Goal: Task Accomplishment & Management: Use online tool/utility

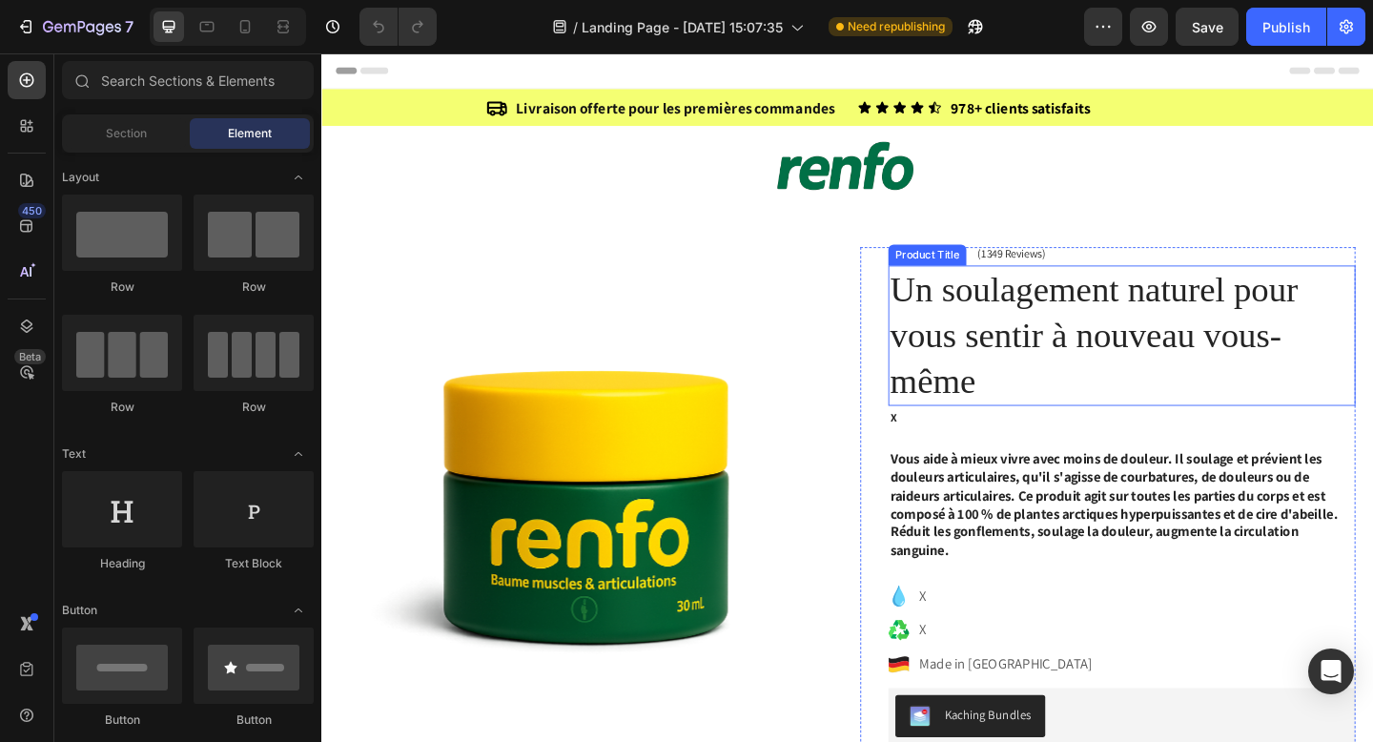
click at [1050, 321] on h1 "Un soulagement naturel pour vous sentir à nouveau vous-même" at bounding box center [1192, 360] width 508 height 153
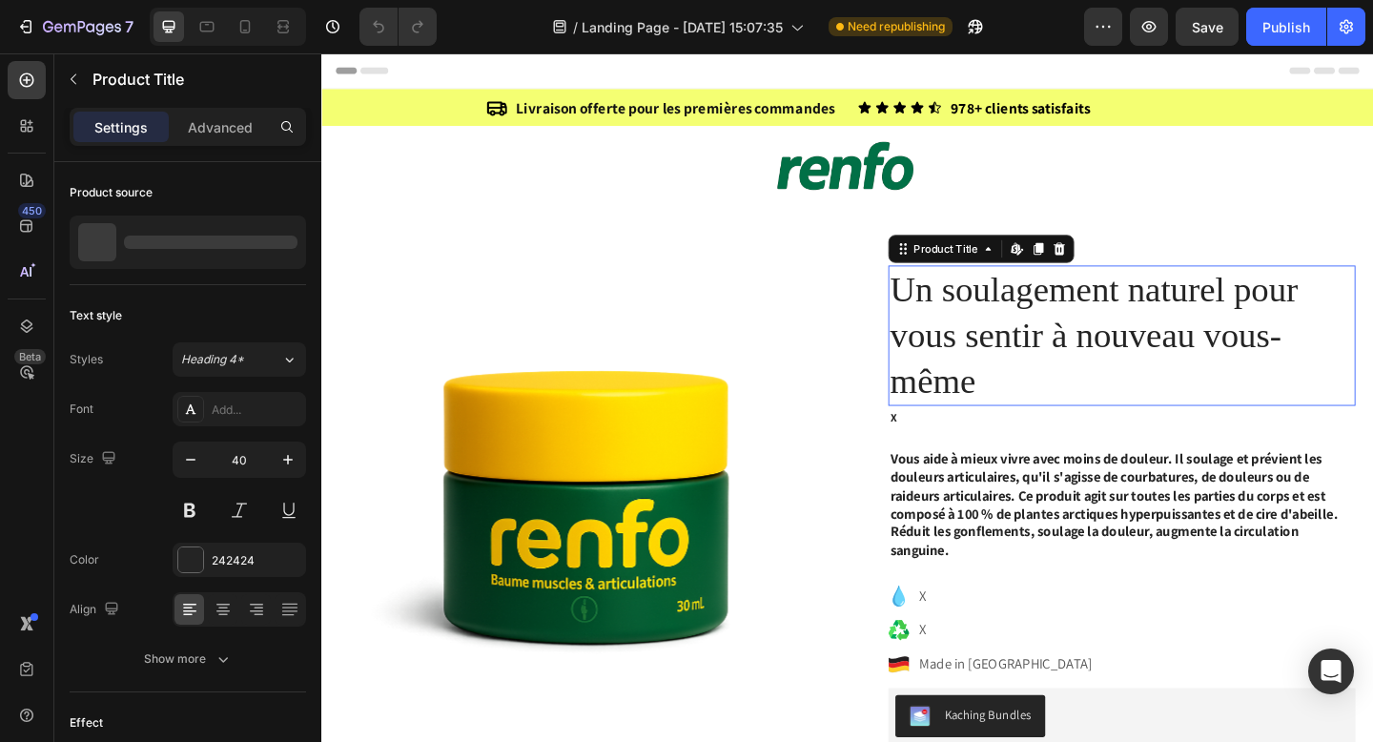
click at [1050, 321] on h1 "Un soulagement naturel pour vous sentir à nouveau vous-même" at bounding box center [1192, 360] width 508 height 153
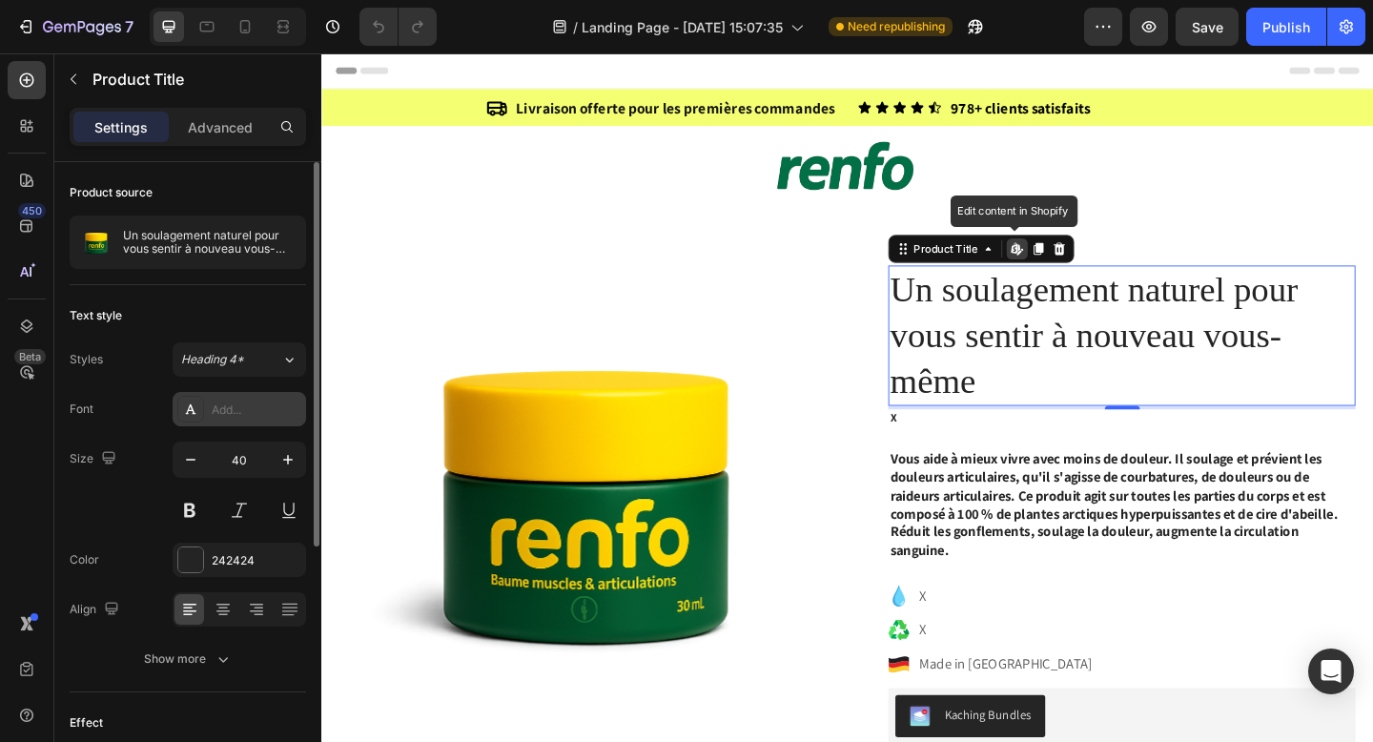
click at [222, 411] on div "Add..." at bounding box center [257, 409] width 90 height 17
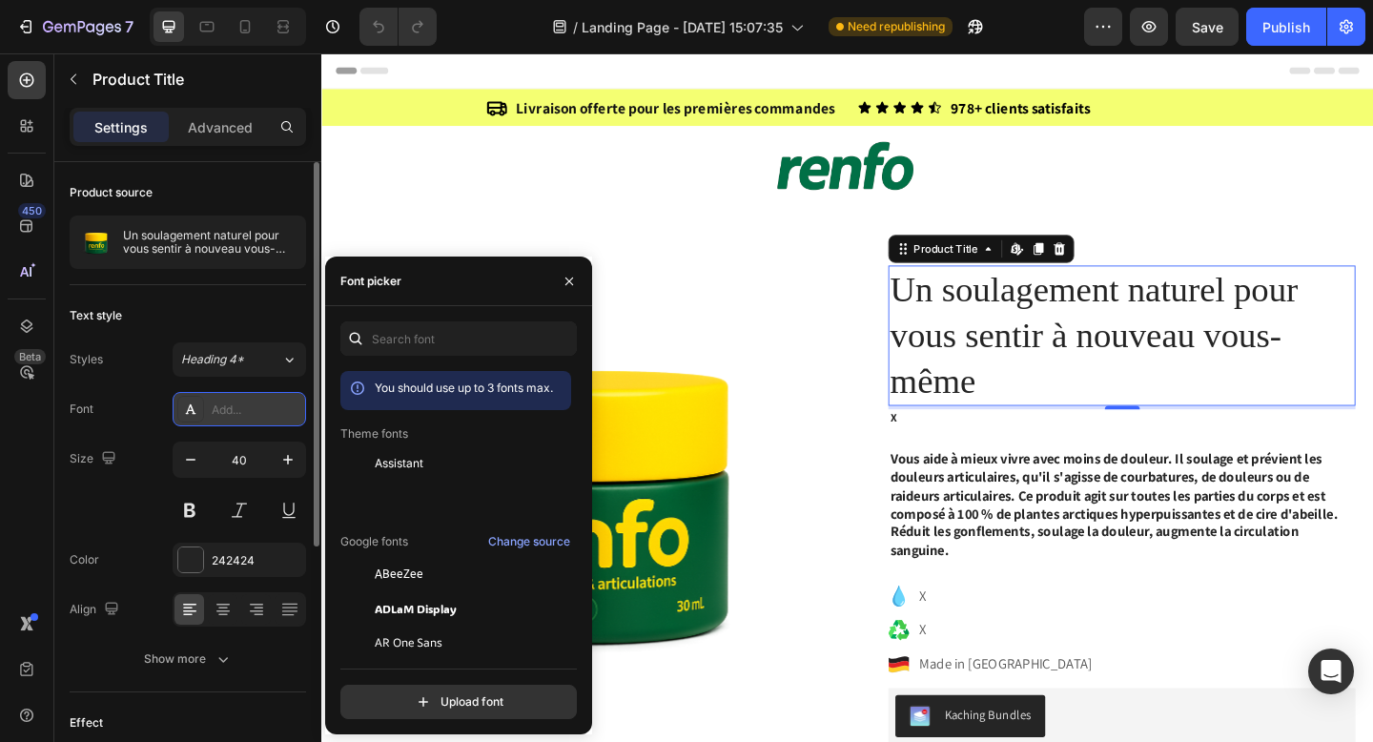
click at [222, 411] on div "Add..." at bounding box center [257, 409] width 90 height 17
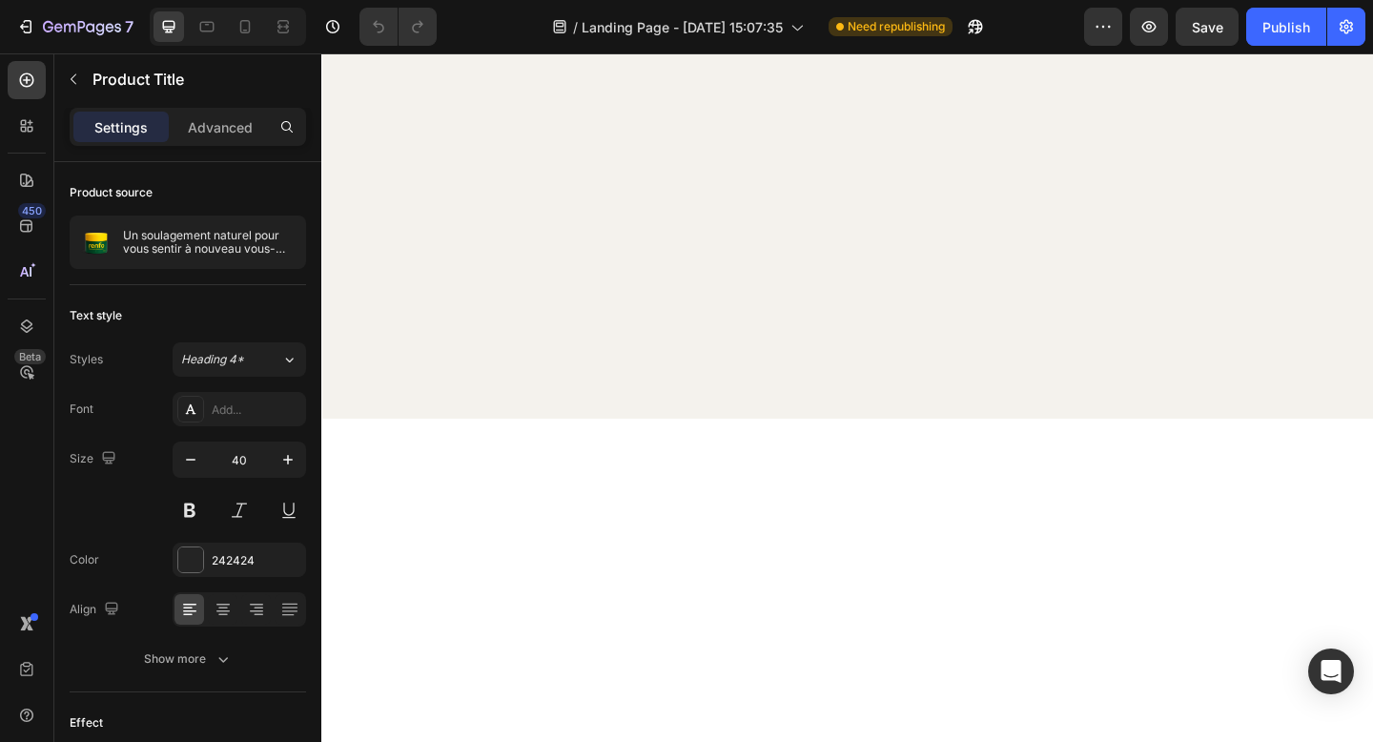
scroll to position [6218, 0]
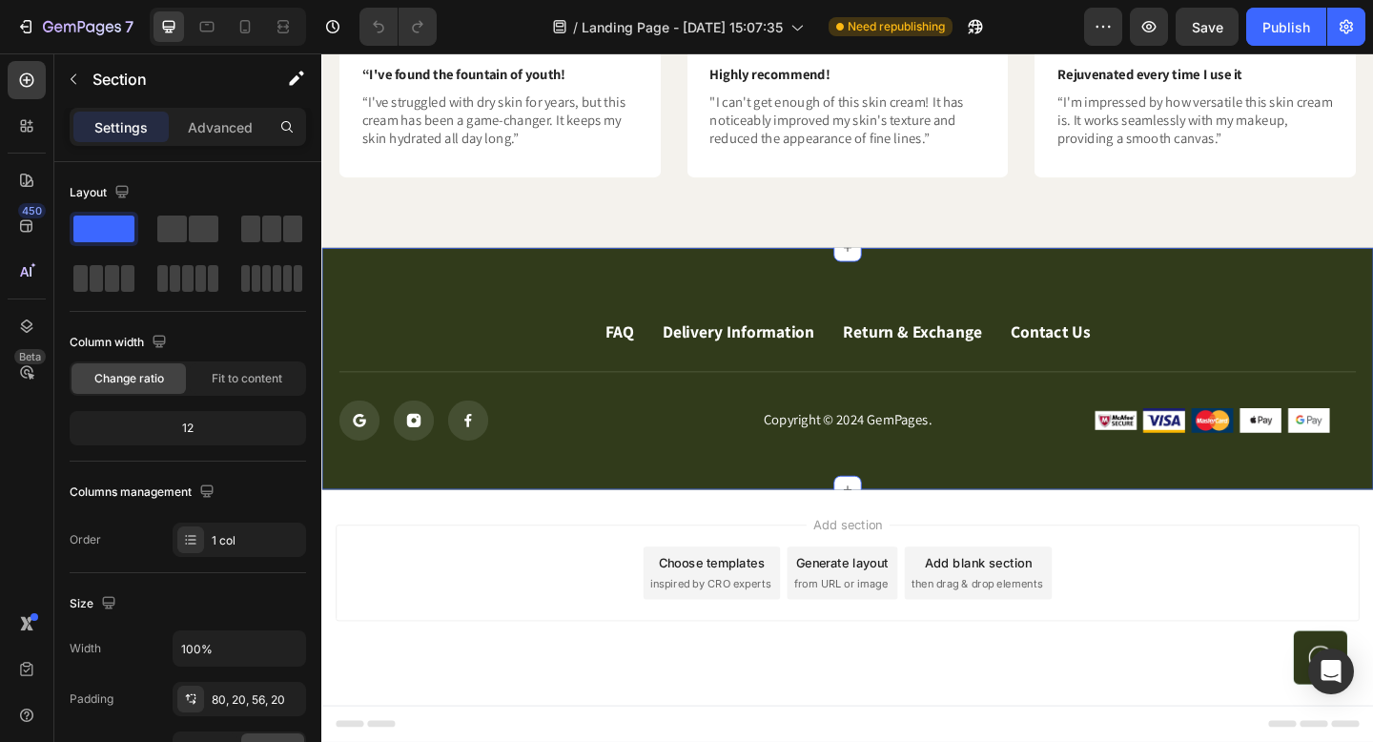
click at [787, 278] on div "FAQ Button Delivery Information Button Return & Exchange Button Contact Us Butt…" at bounding box center [893, 396] width 1144 height 263
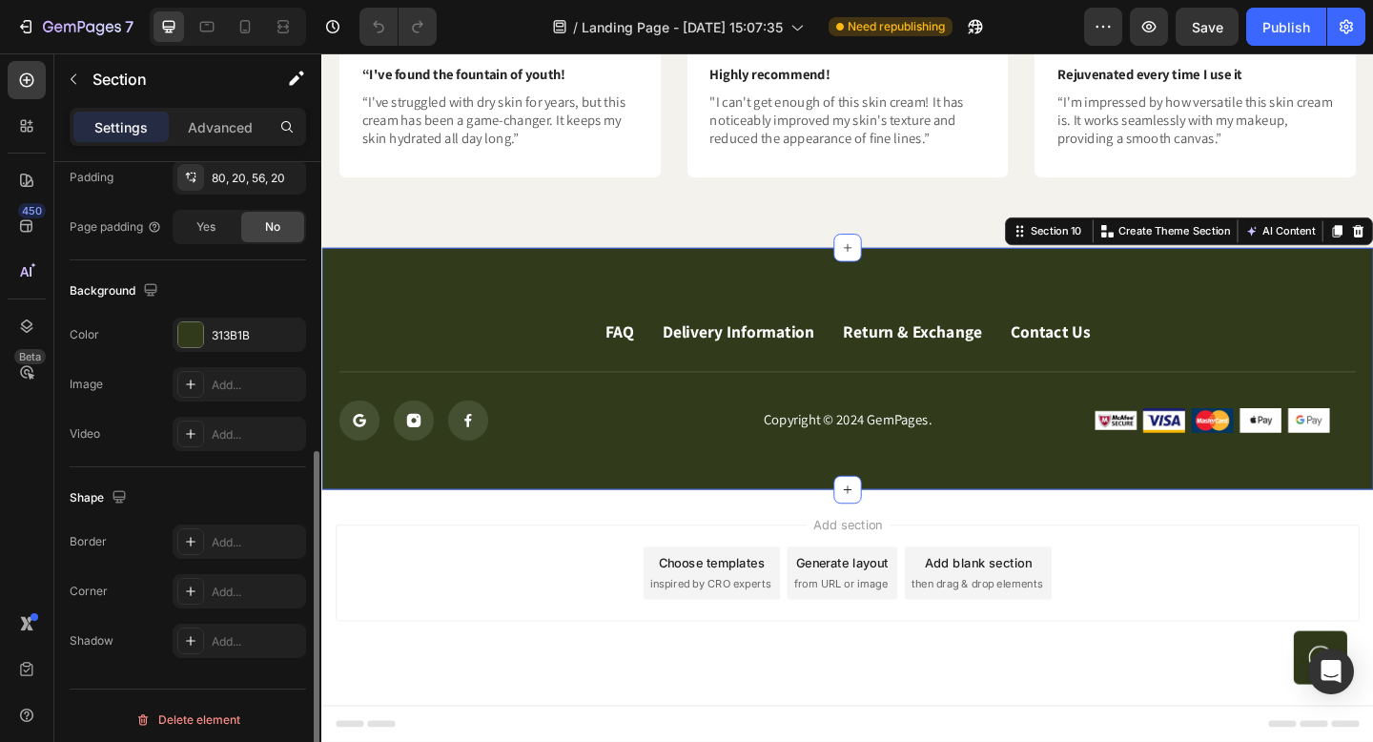
scroll to position [529, 0]
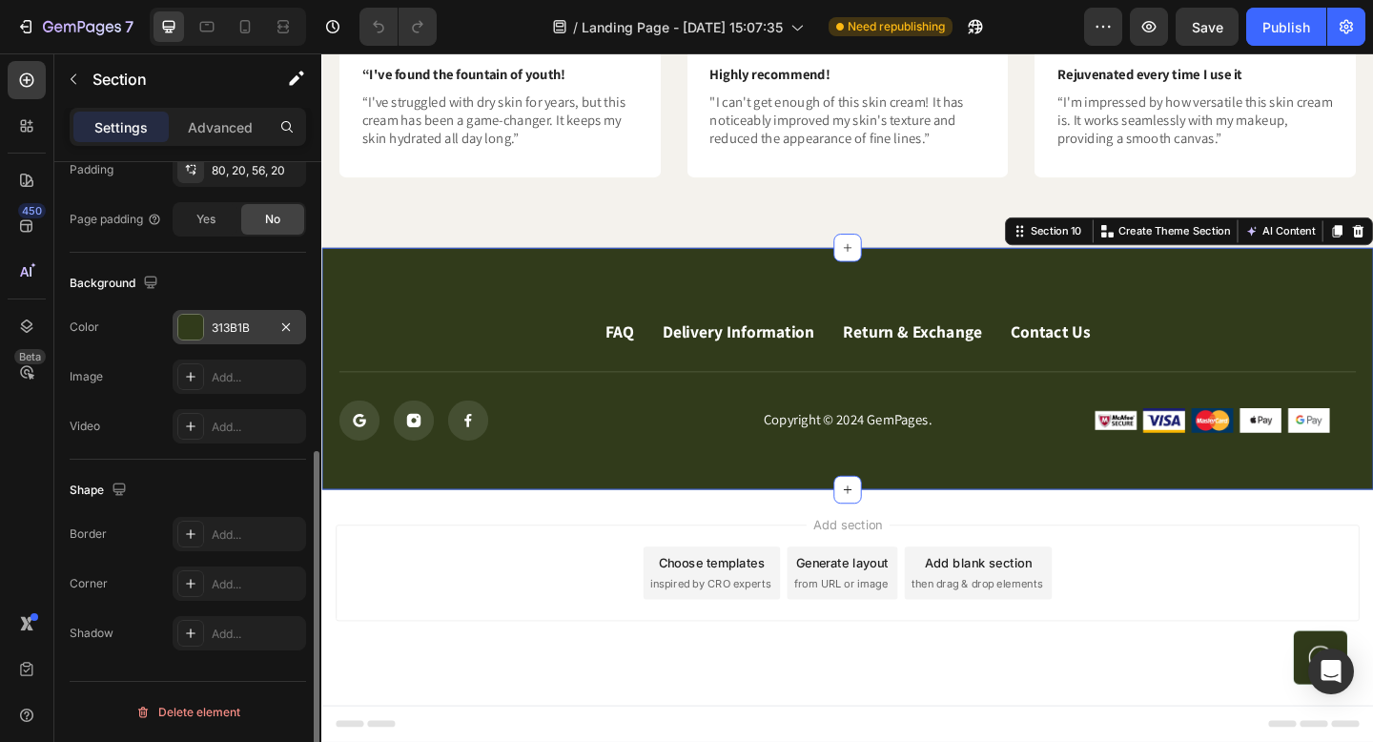
click at [226, 331] on div "313B1B" at bounding box center [239, 327] width 55 height 17
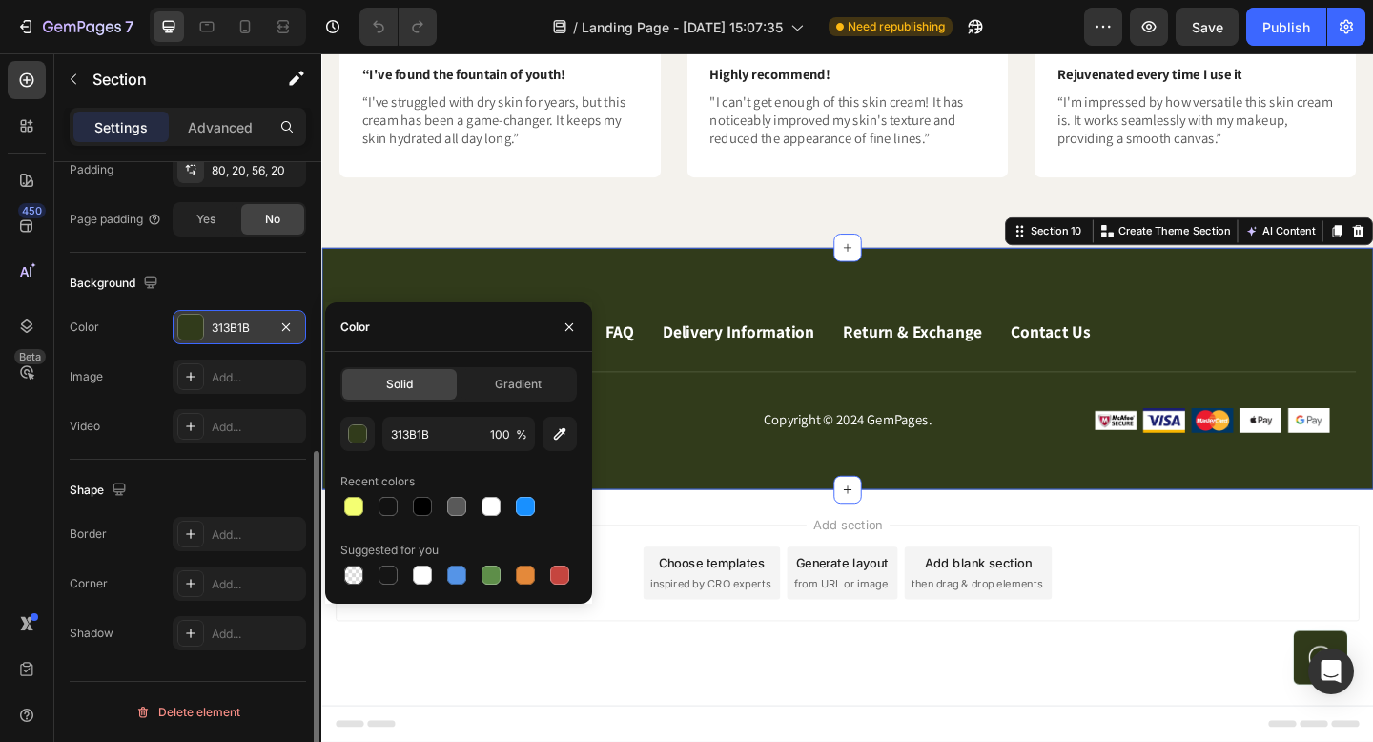
click at [226, 331] on div "313B1B" at bounding box center [239, 327] width 55 height 17
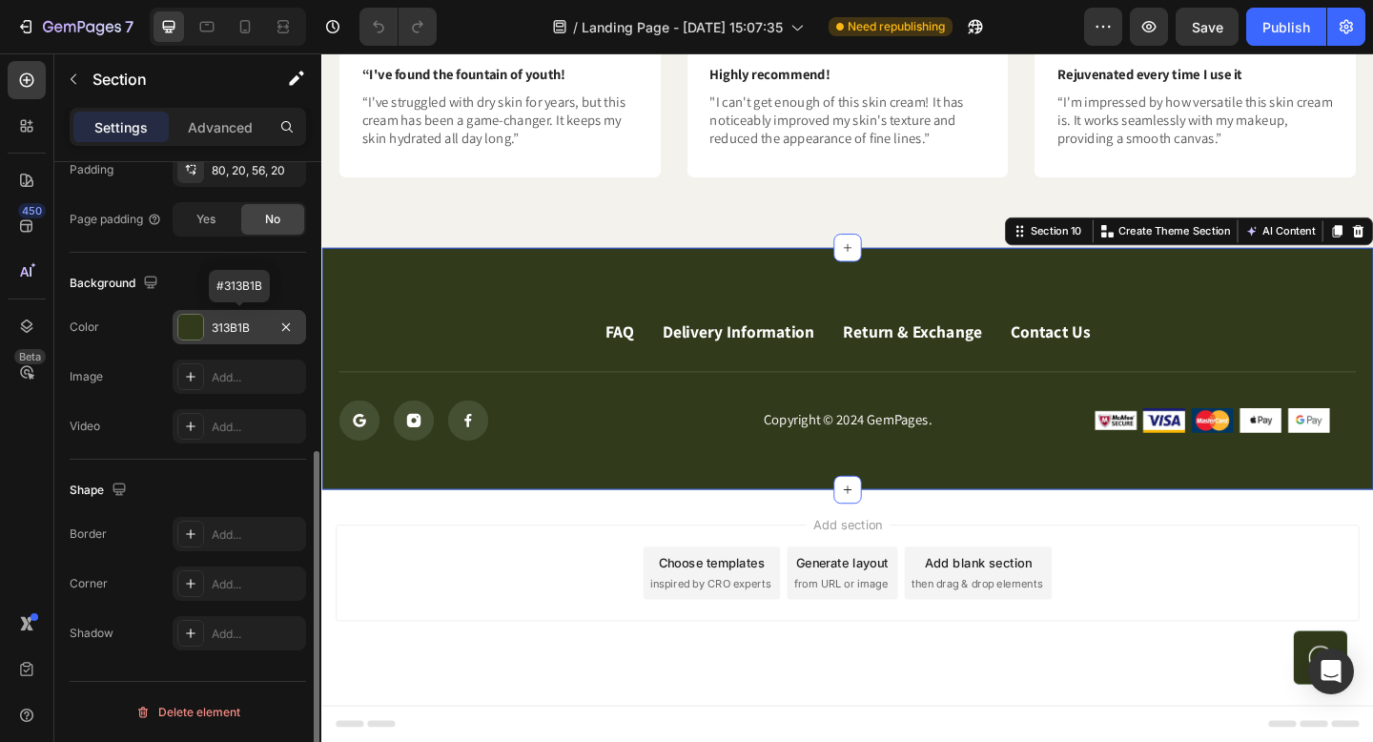
click at [236, 318] on div "313B1B" at bounding box center [239, 327] width 133 height 34
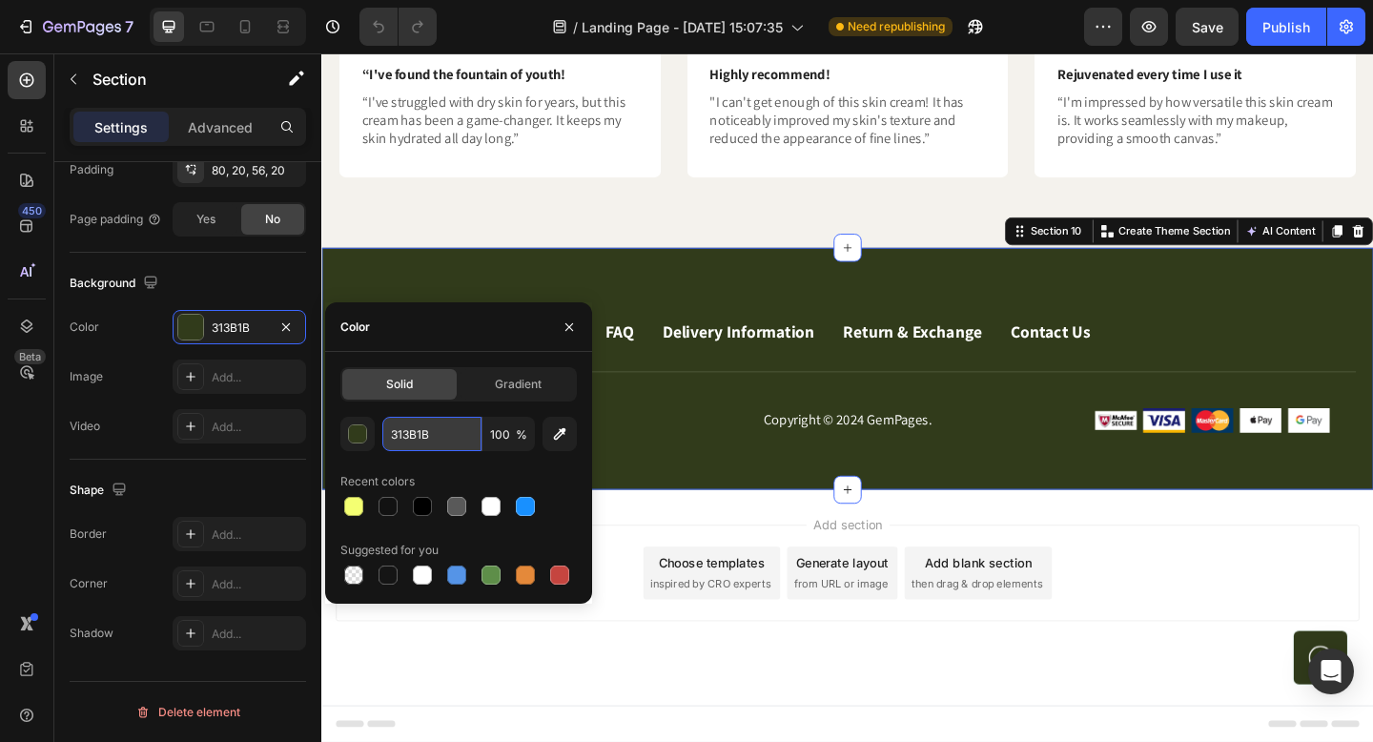
click at [416, 440] on input "313B1B" at bounding box center [431, 434] width 99 height 34
paste input "#007E40"
paste input "text"
type input "#007E40"
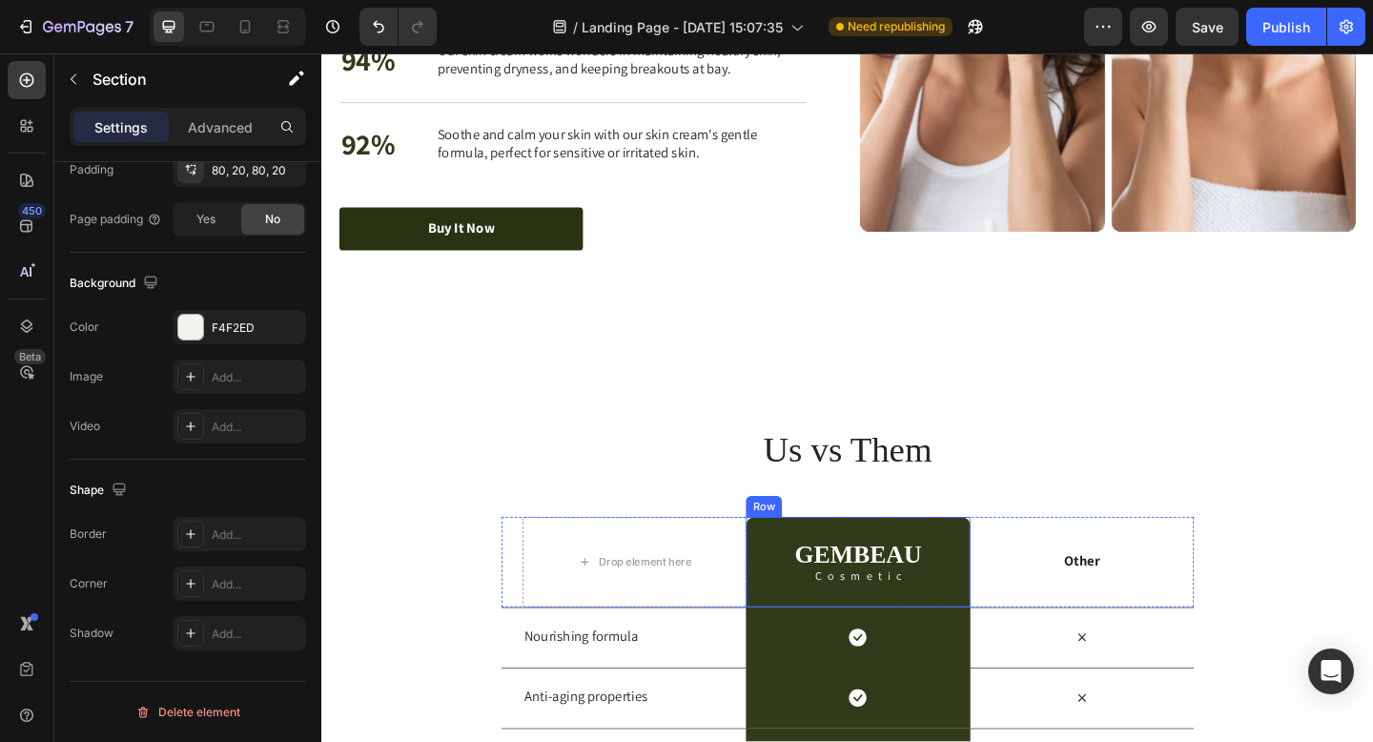
scroll to position [4666, 0]
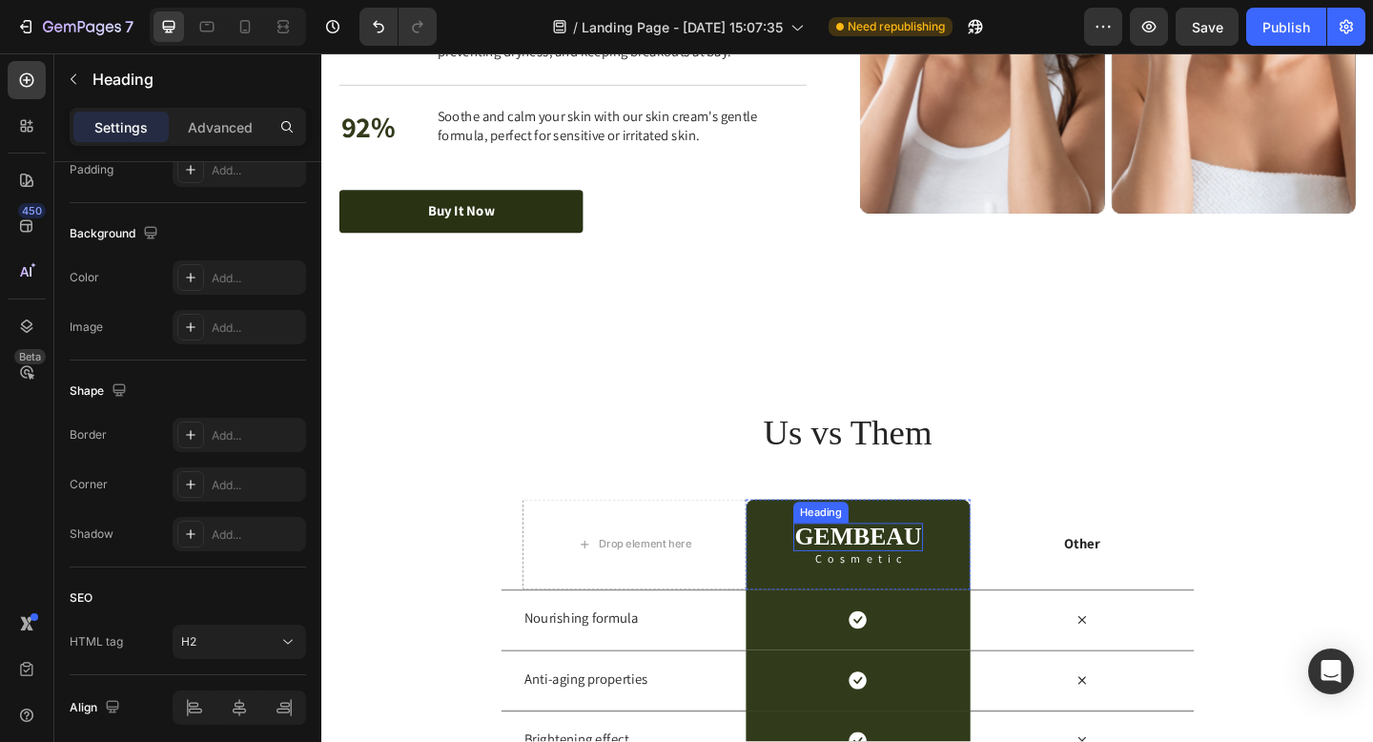
click at [893, 546] on div "Heading" at bounding box center [864, 553] width 60 height 23
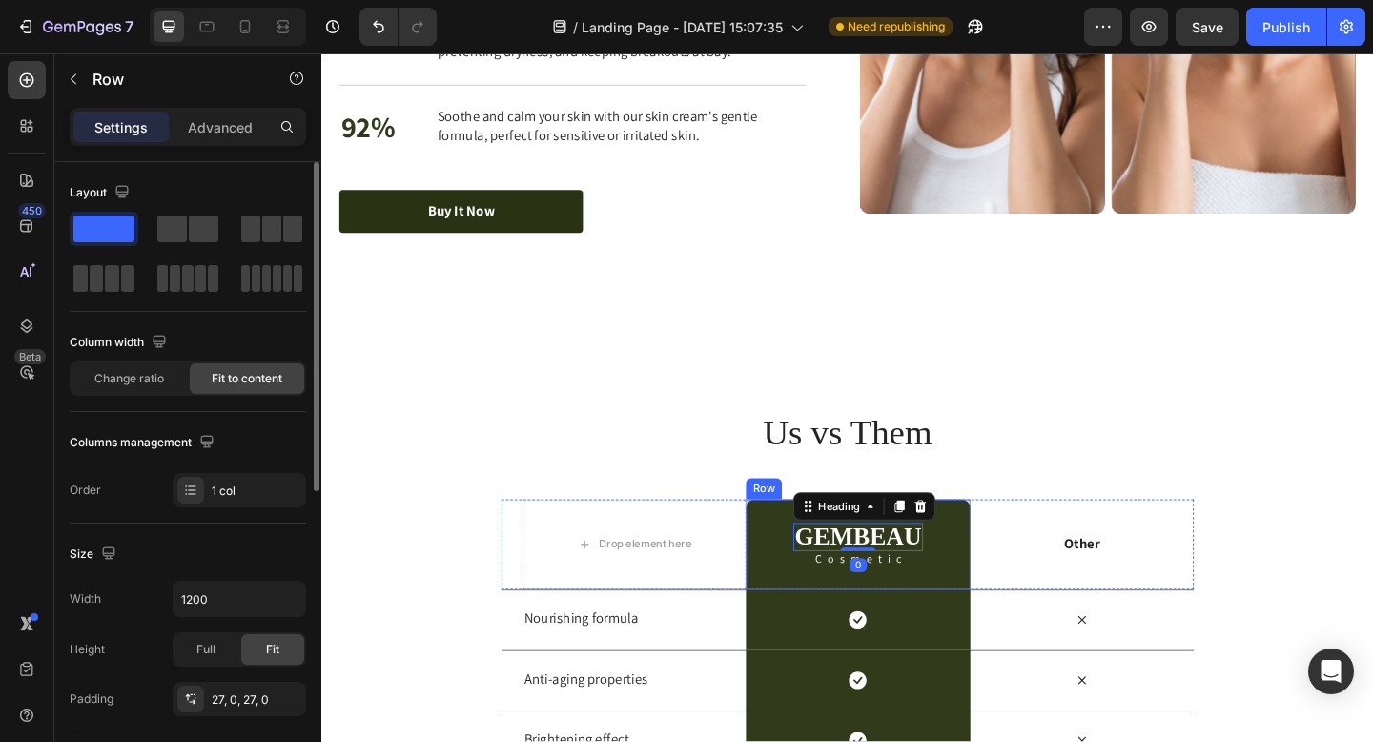
click at [794, 552] on div "GEMBEAU Heading 0 Cosmetic Text Block Row" at bounding box center [904, 588] width 243 height 98
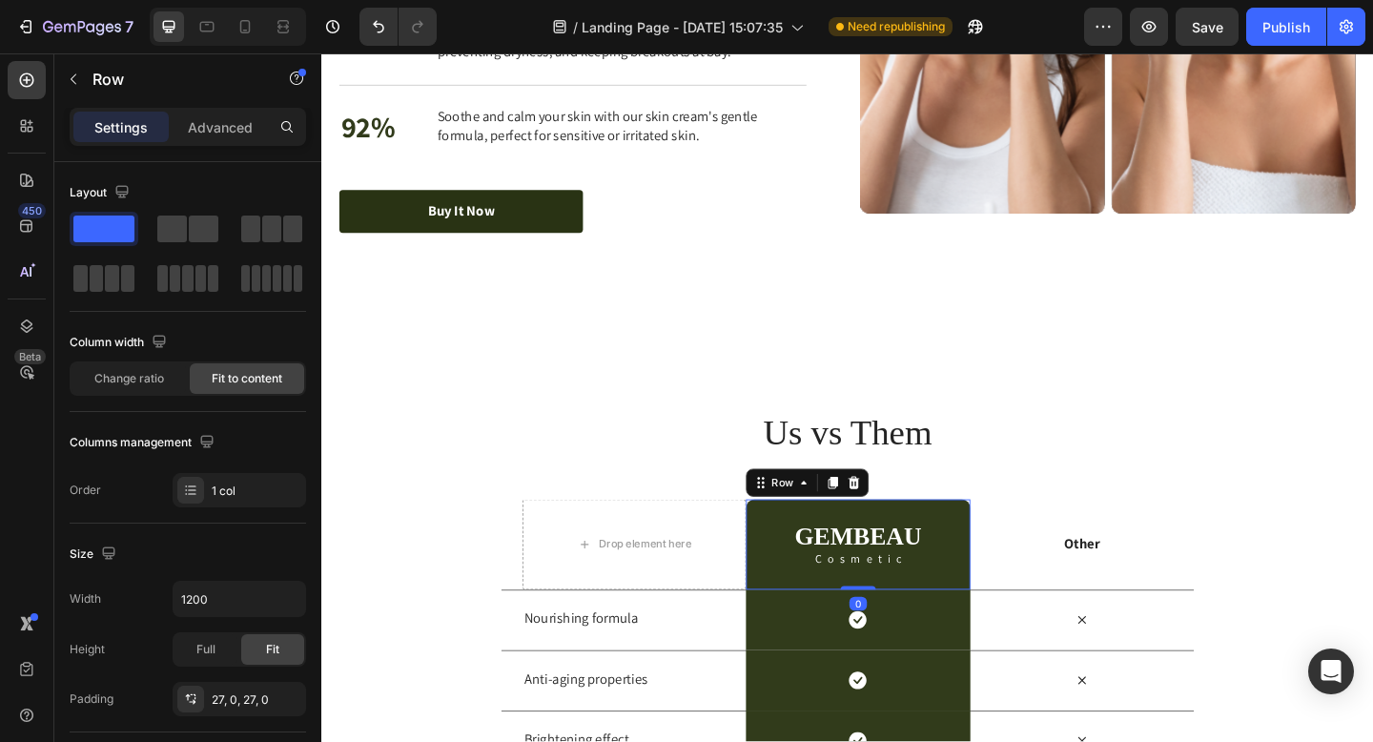
click at [800, 550] on div "GEMBEAU Heading Cosmetic Text Block Row 0" at bounding box center [904, 588] width 243 height 98
click at [822, 693] on div "Icon Row" at bounding box center [904, 670] width 243 height 66
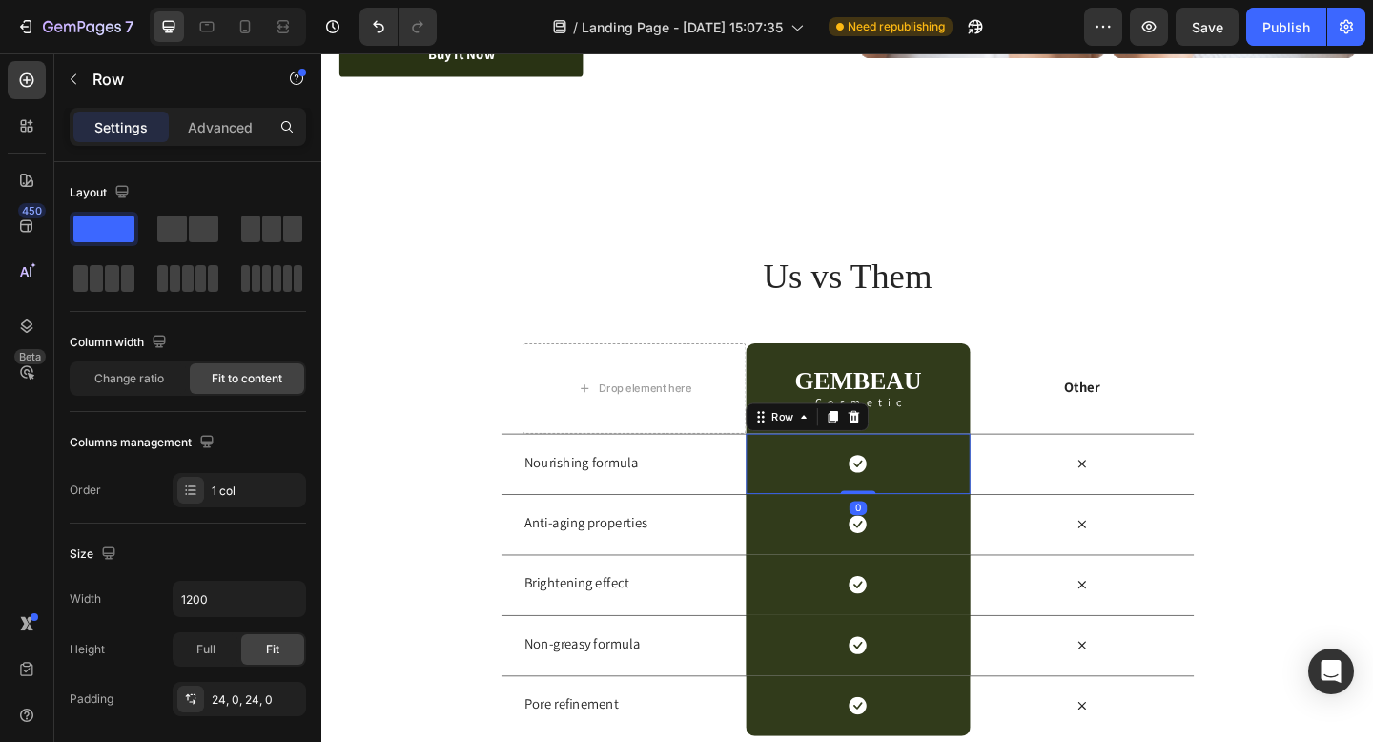
click at [886, 402] on div "Text Block" at bounding box center [871, 413] width 74 height 23
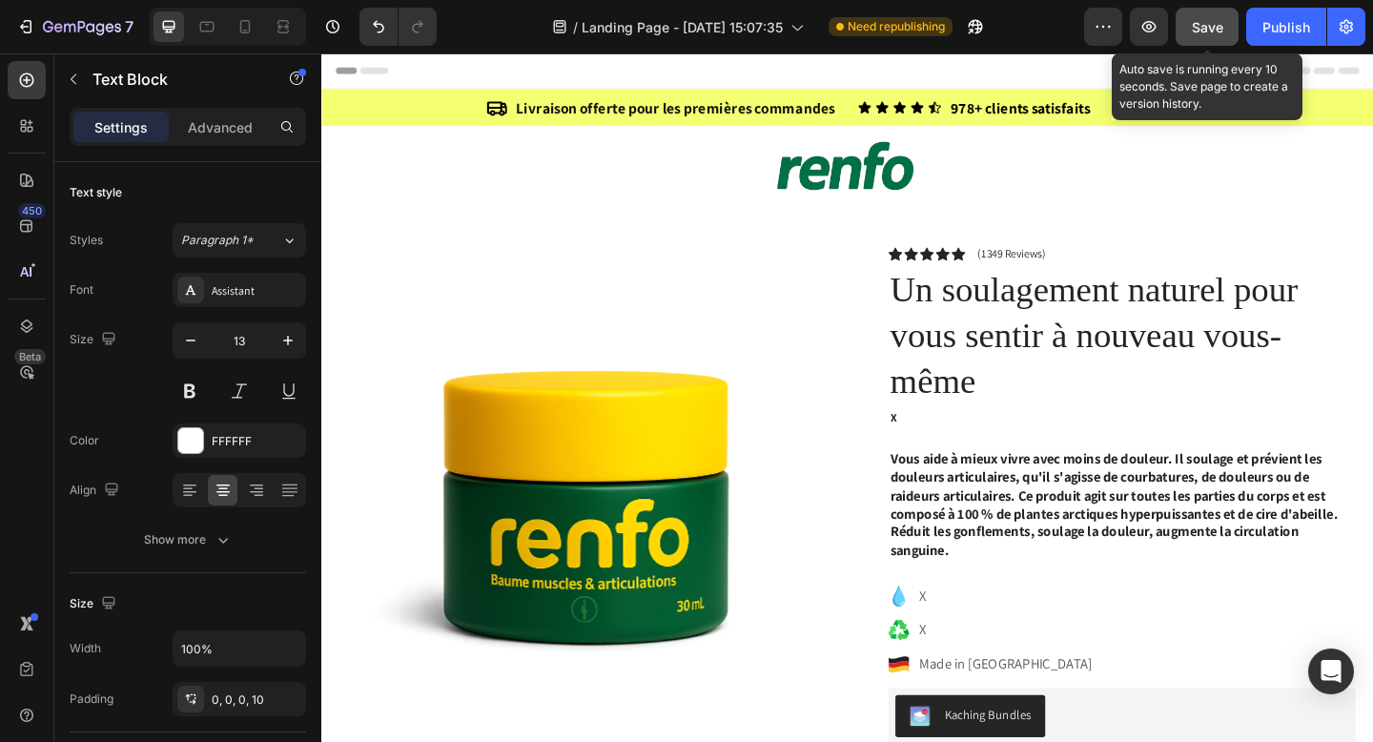
click at [1211, 17] on div "Save" at bounding box center [1207, 27] width 31 height 20
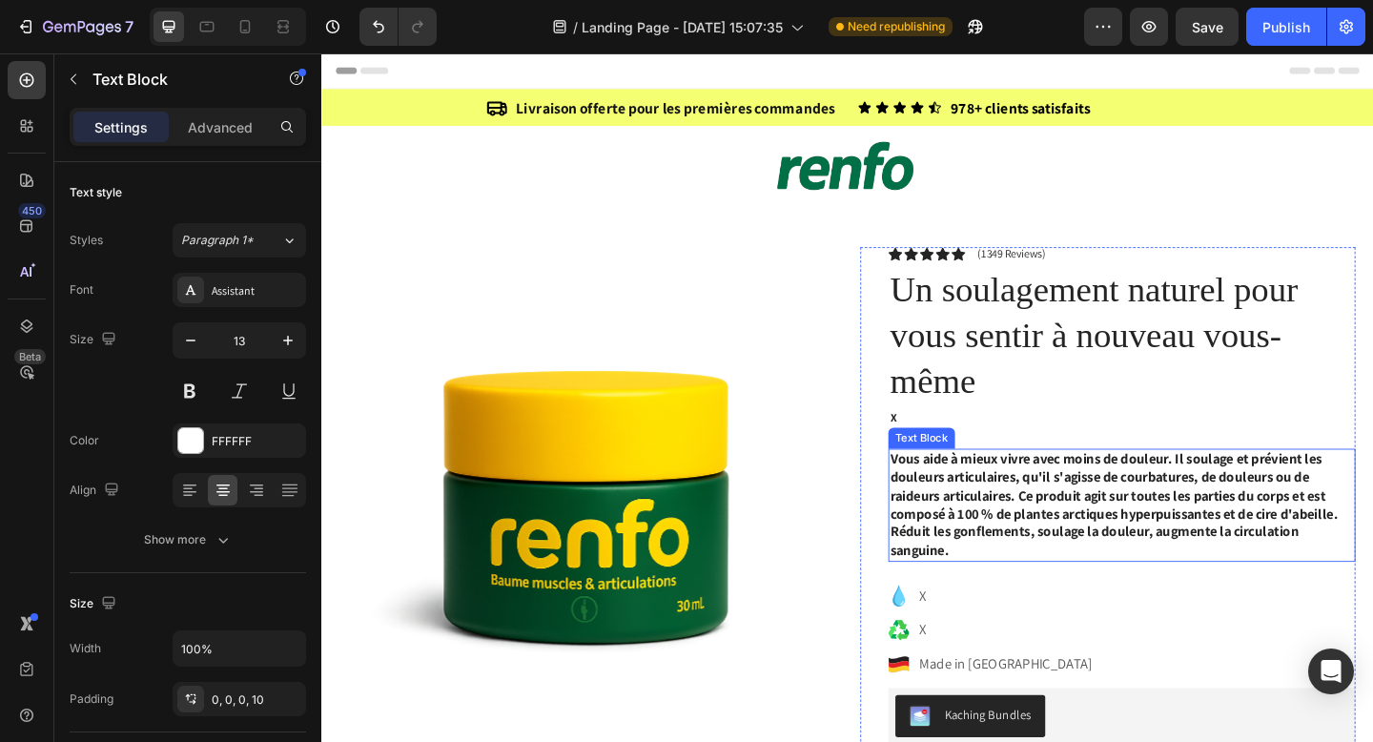
click at [1001, 511] on strong "Vous aide à mieux vivre avec moins de douleur. Il soulage et prévient les doule…" at bounding box center [1183, 543] width 487 height 119
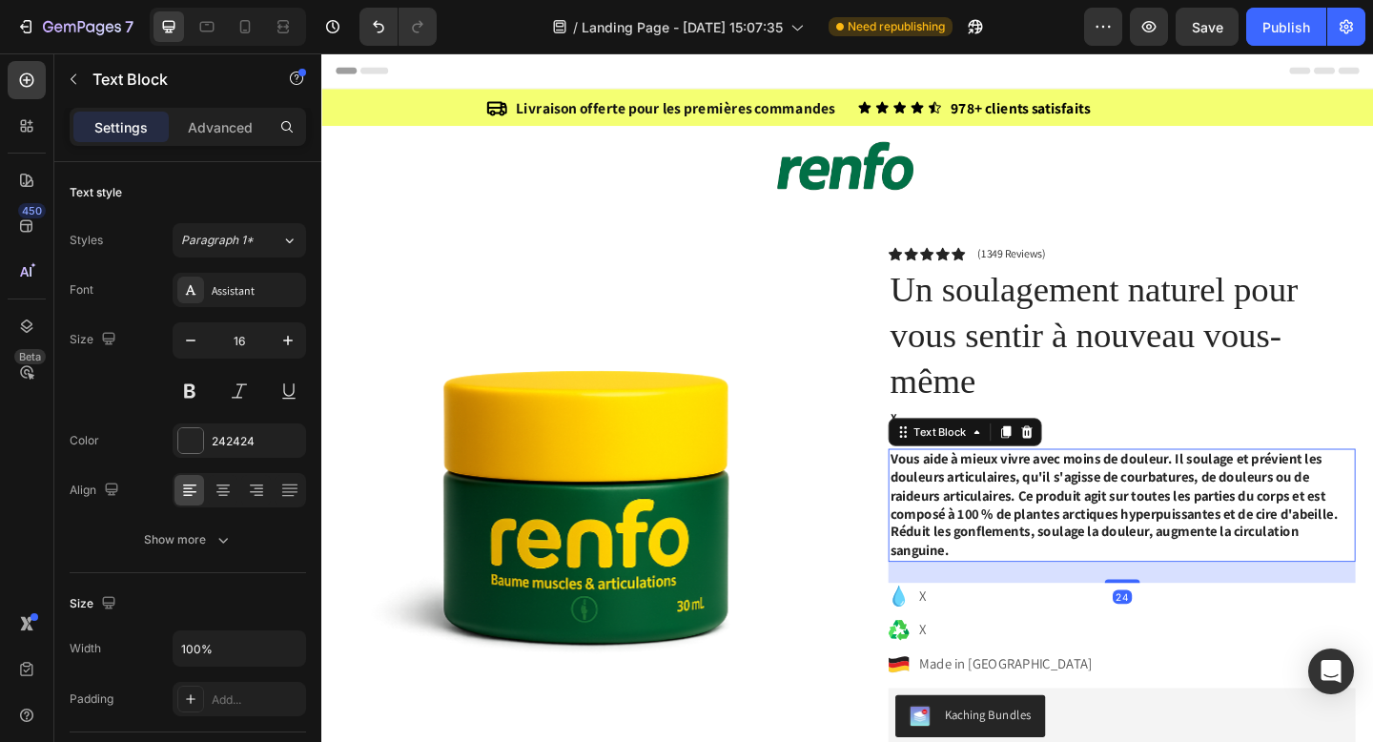
click at [1001, 511] on strong "Vous aide à mieux vivre avec moins de douleur. Il soulage et prévient les doule…" at bounding box center [1183, 543] width 487 height 119
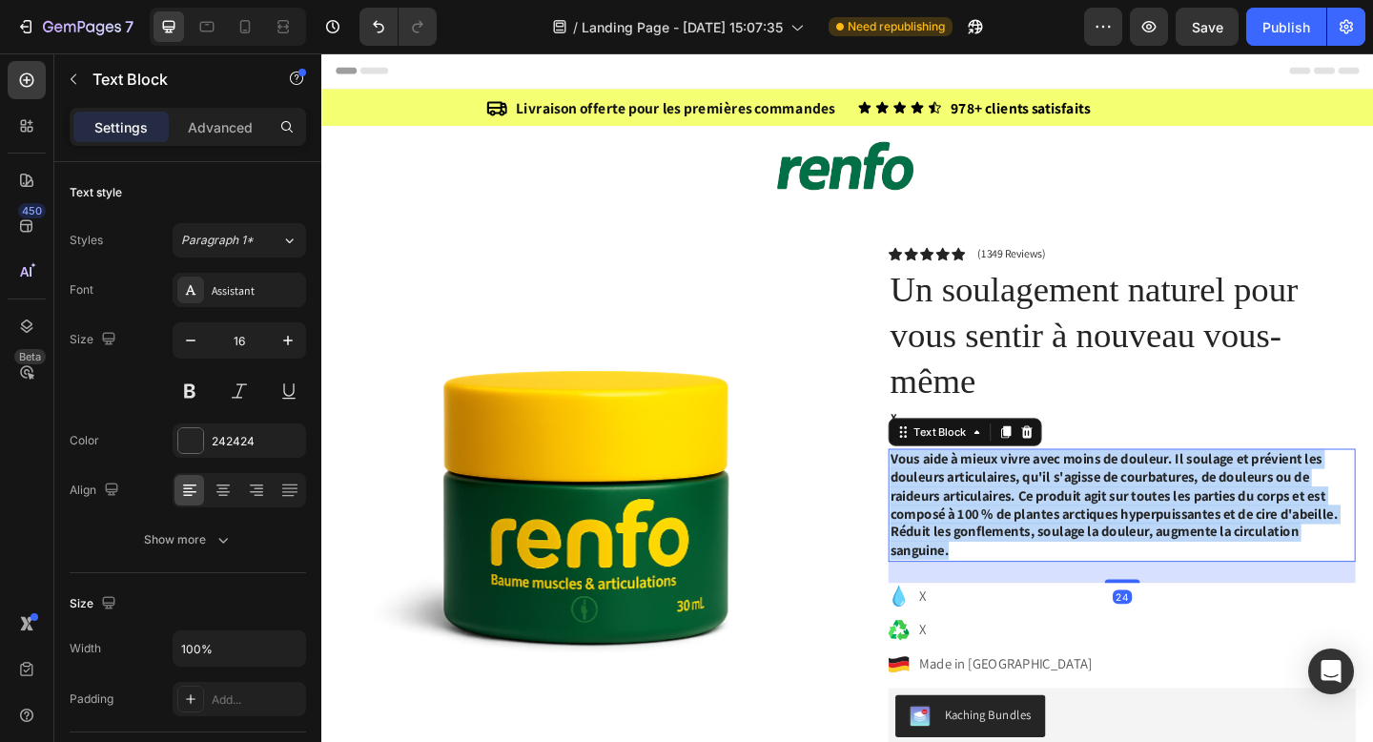
click at [1001, 511] on strong "Vous aide à mieux vivre avec moins de douleur. Il soulage et prévient les doule…" at bounding box center [1183, 543] width 487 height 119
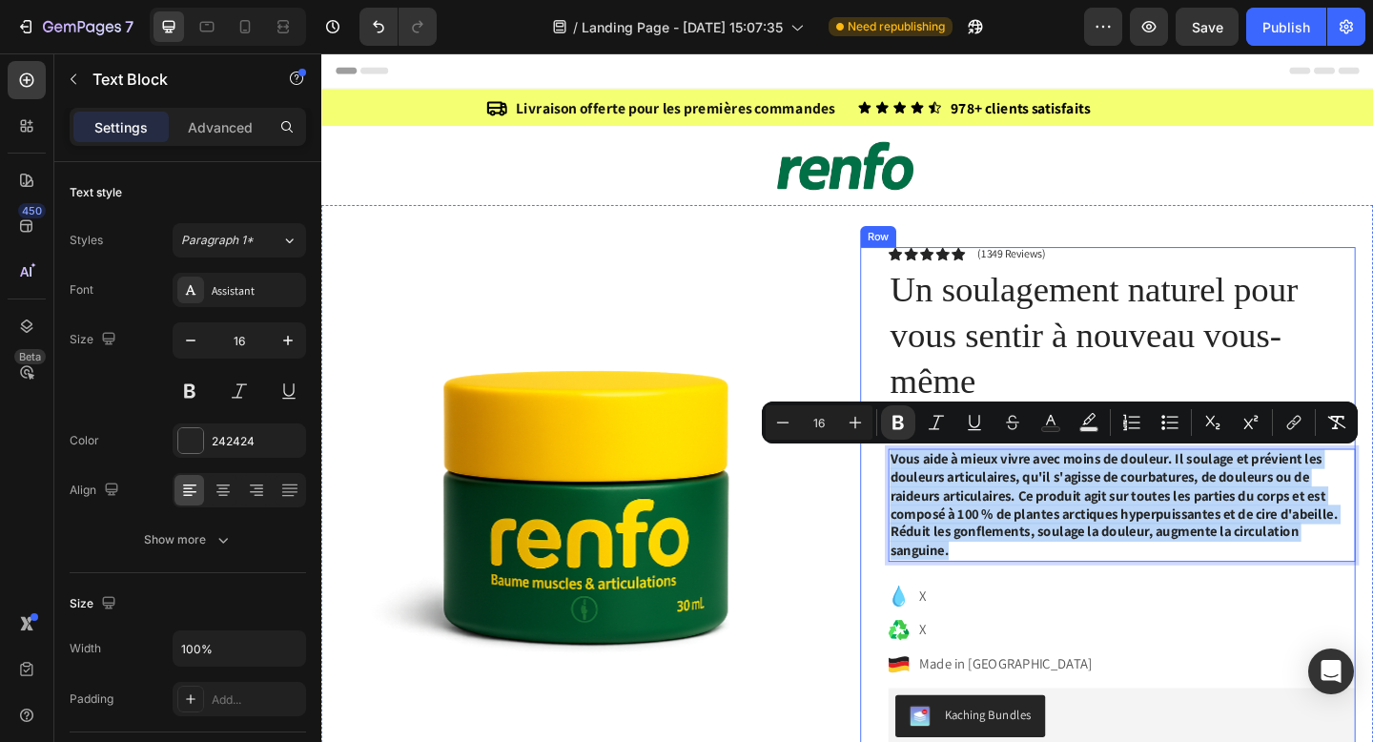
click at [979, 634] on p "X" at bounding box center [1066, 643] width 189 height 23
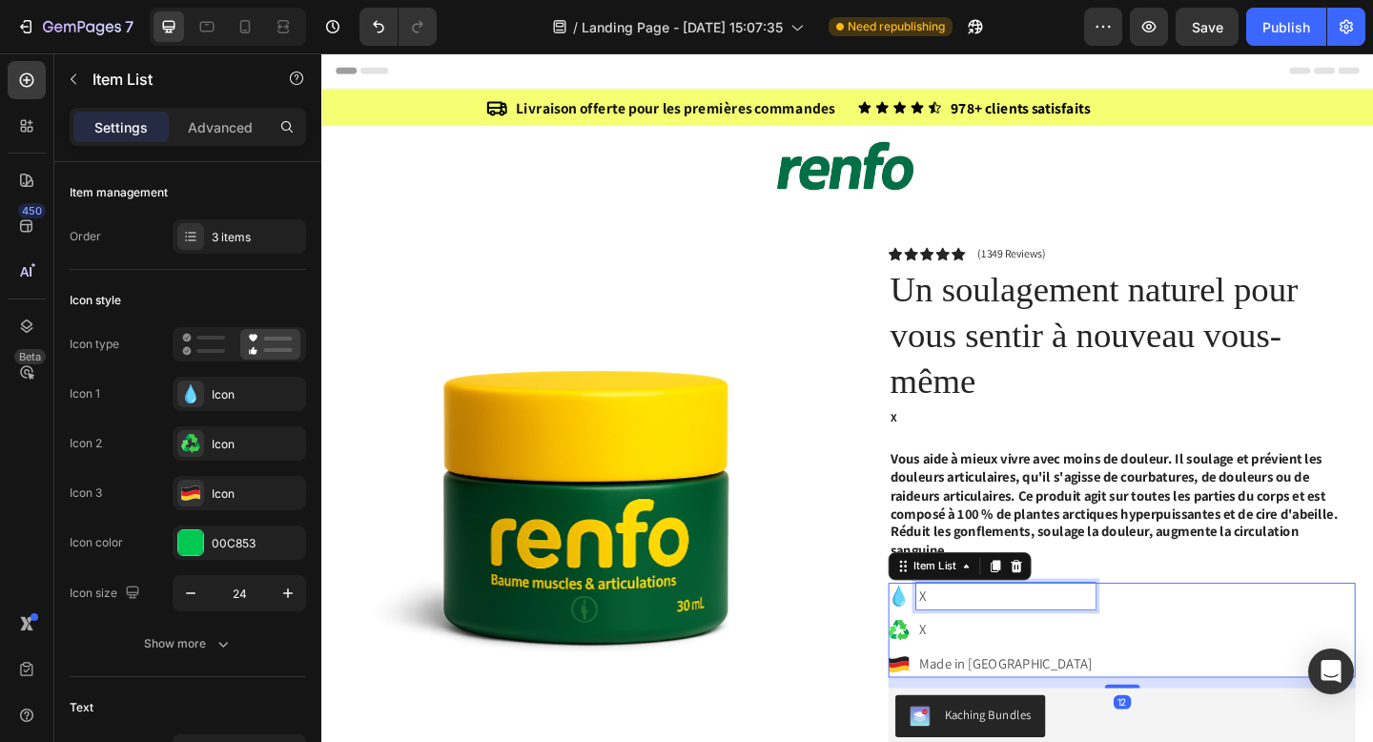
click at [987, 647] on p "X" at bounding box center [1066, 643] width 189 height 23
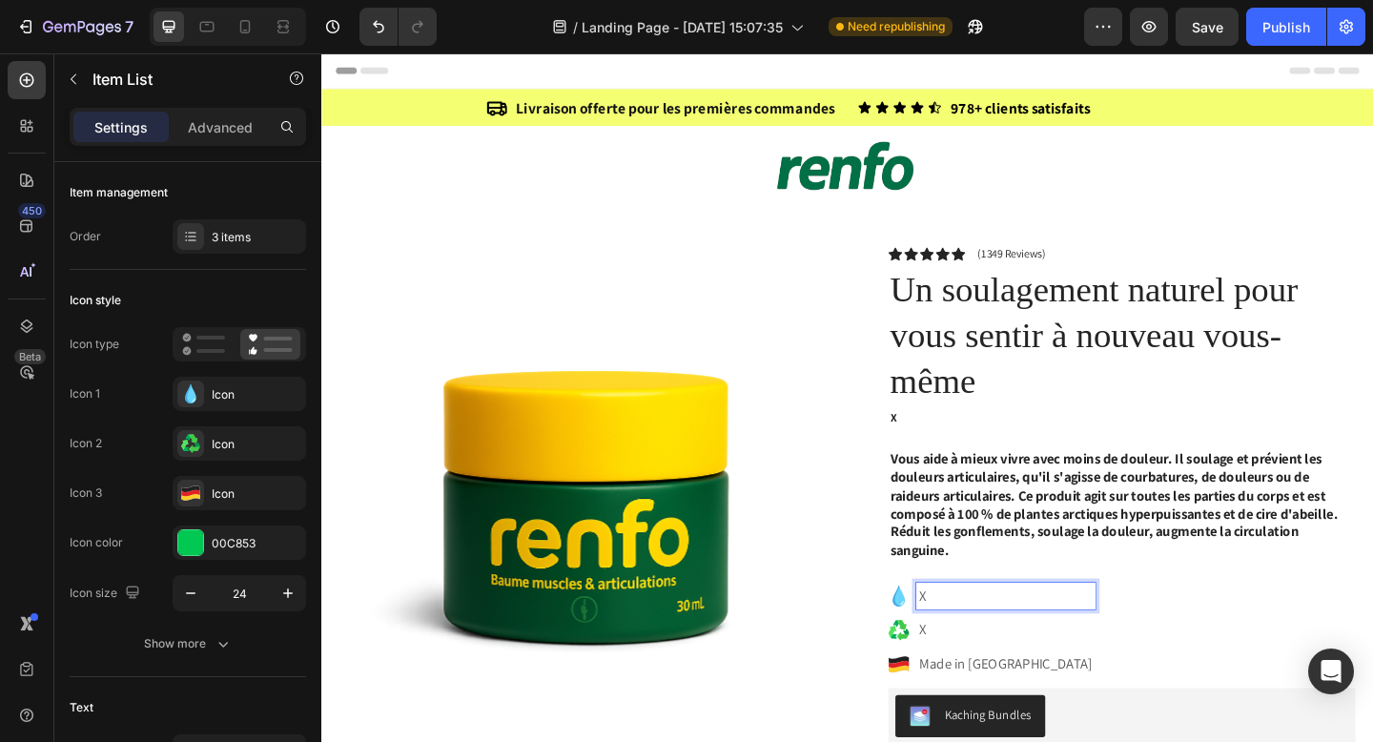
click at [958, 638] on icon at bounding box center [949, 643] width 23 height 23
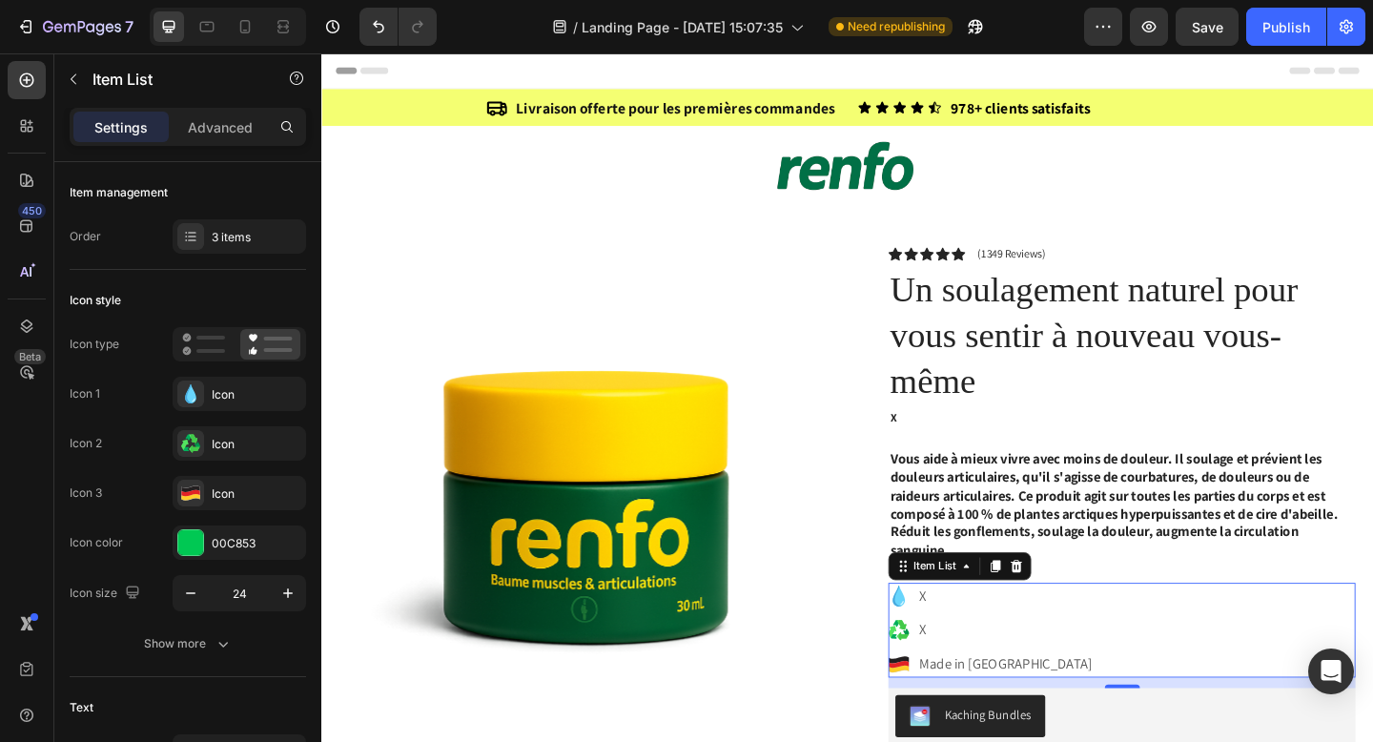
click at [951, 642] on icon at bounding box center [949, 643] width 13 height 23
click at [953, 642] on icon at bounding box center [949, 643] width 13 height 23
click at [977, 616] on div "Item List" at bounding box center [988, 611] width 53 height 17
click at [959, 621] on div "Item List" at bounding box center [989, 611] width 92 height 23
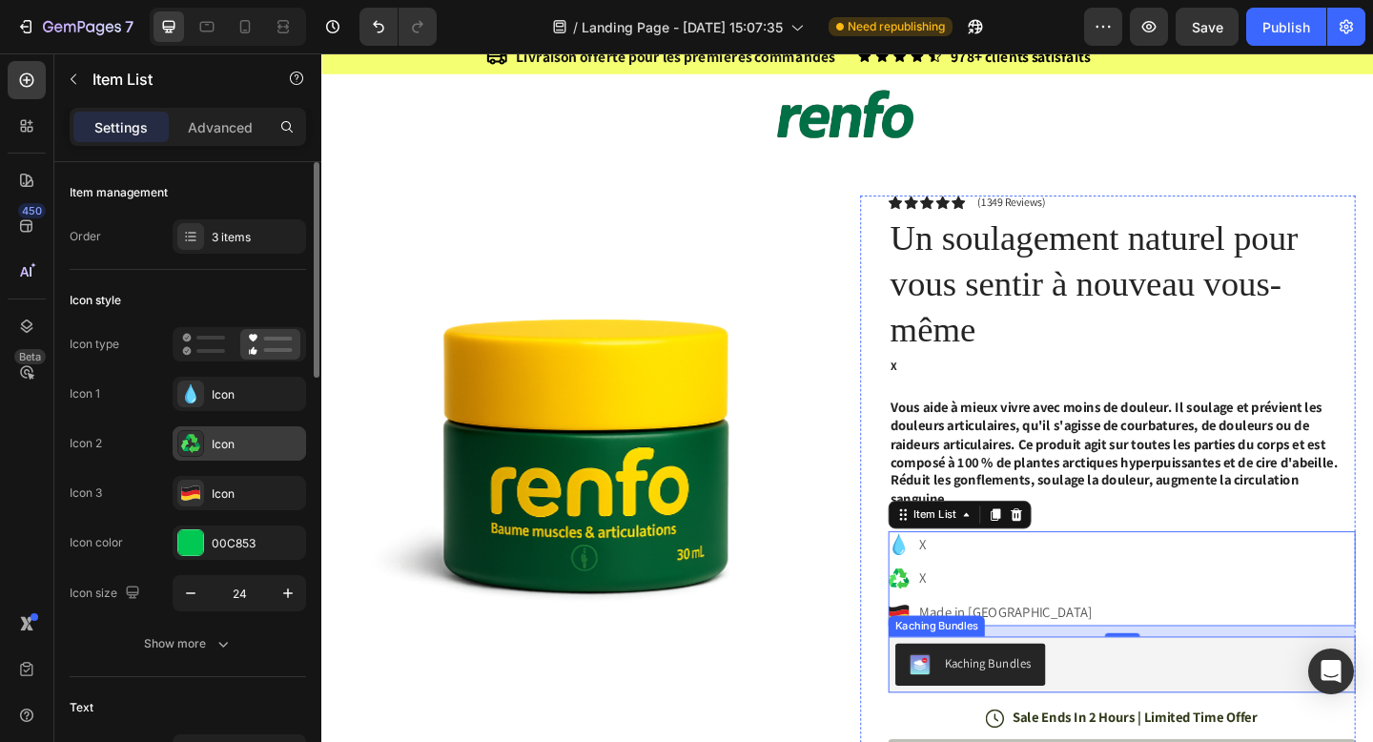
scroll to position [64, 0]
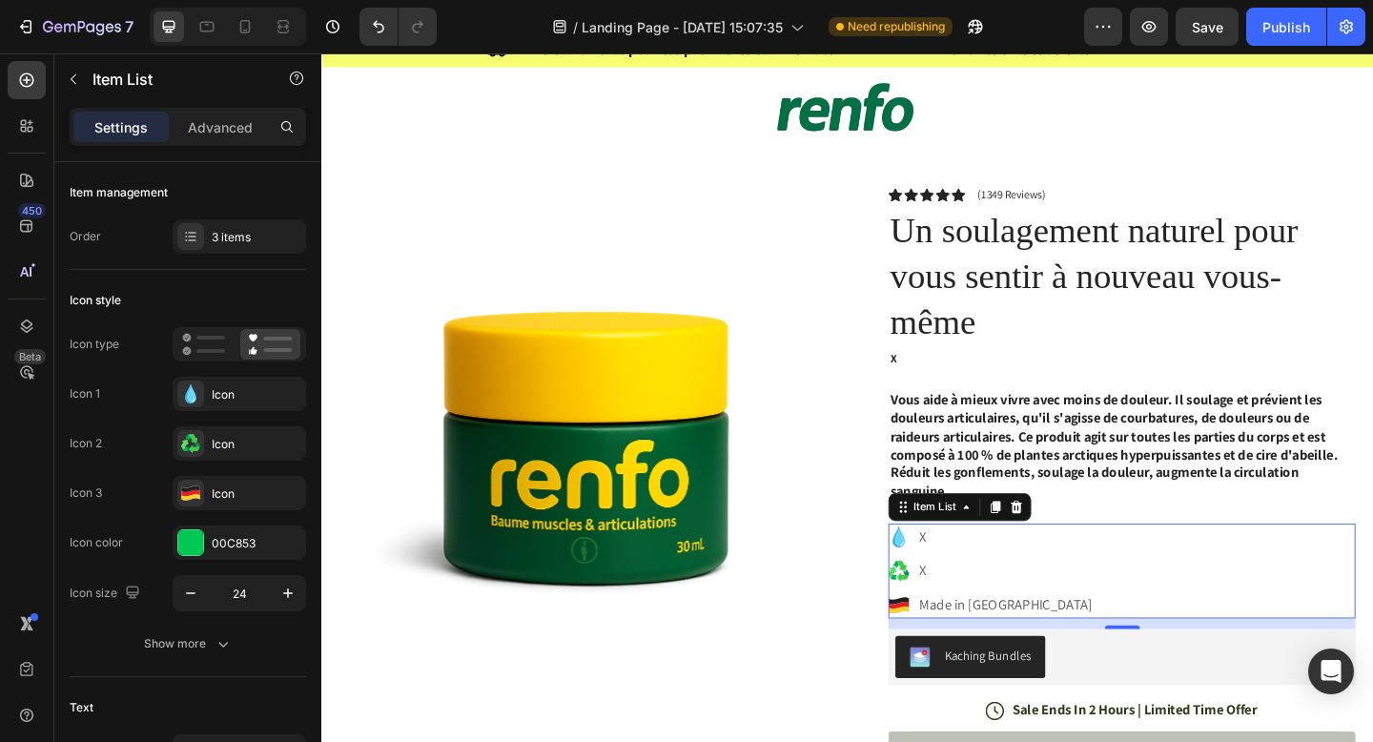
click at [989, 587] on p "X" at bounding box center [1066, 579] width 189 height 23
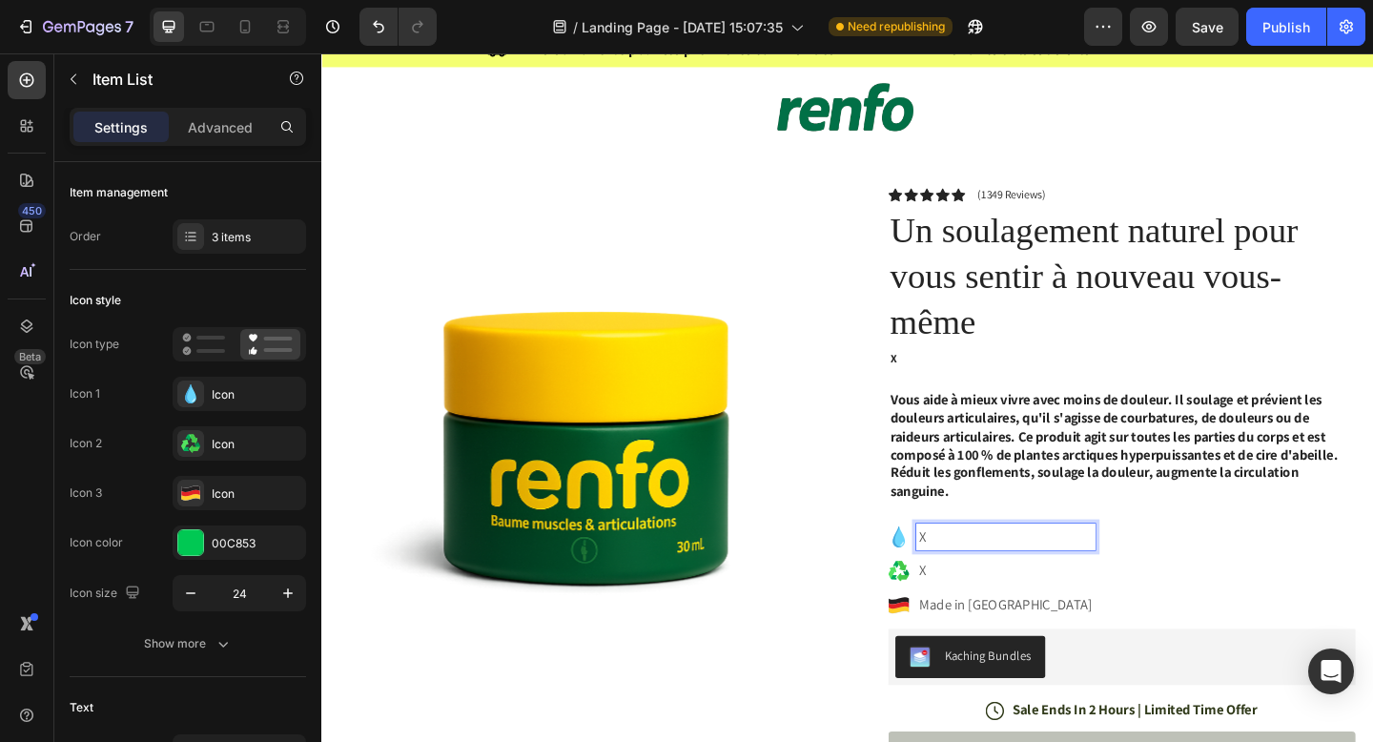
click at [981, 579] on p "X" at bounding box center [1066, 579] width 189 height 23
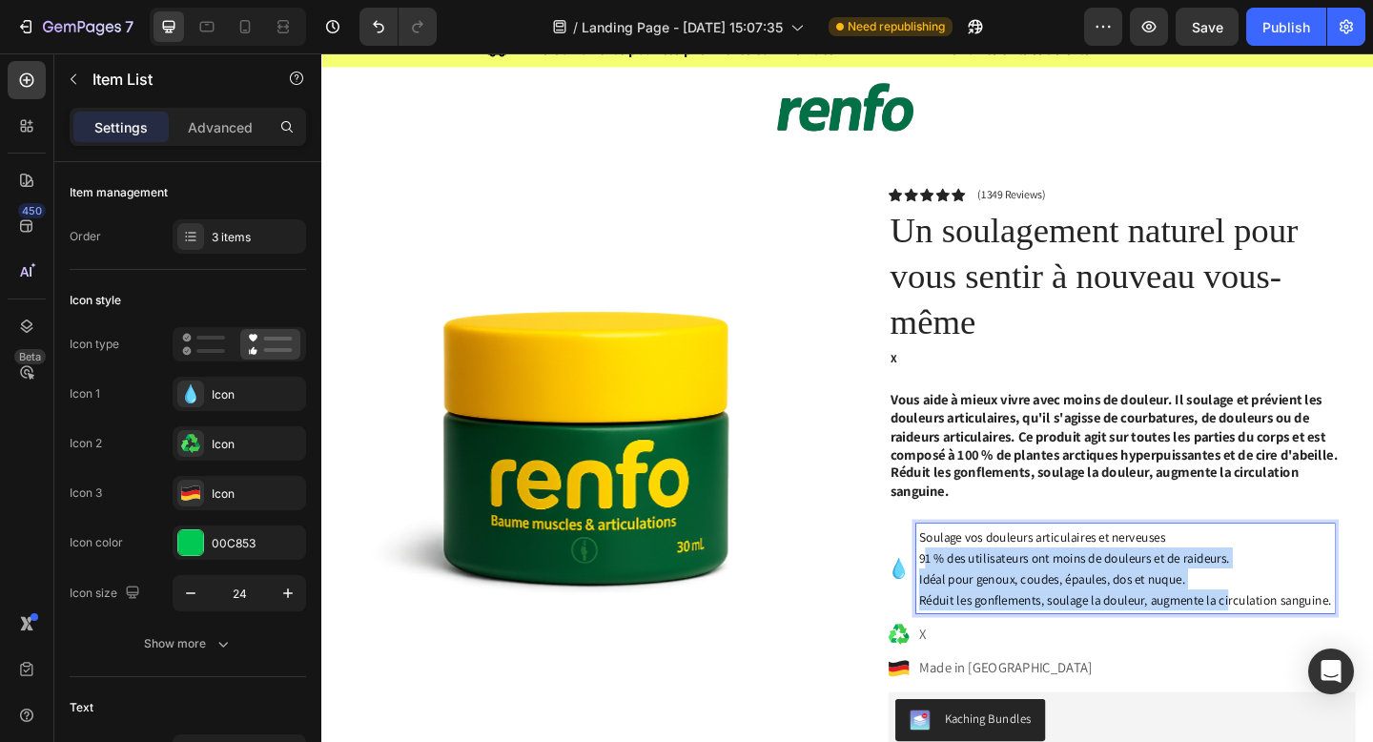
drag, startPoint x: 975, startPoint y: 601, endPoint x: 1321, endPoint y: 651, distance: 348.9
click at [1321, 651] on div "Soulage vos douleurs articulaires et nerveuses 91 % des utilisateurs ont moins …" at bounding box center [1196, 613] width 455 height 97
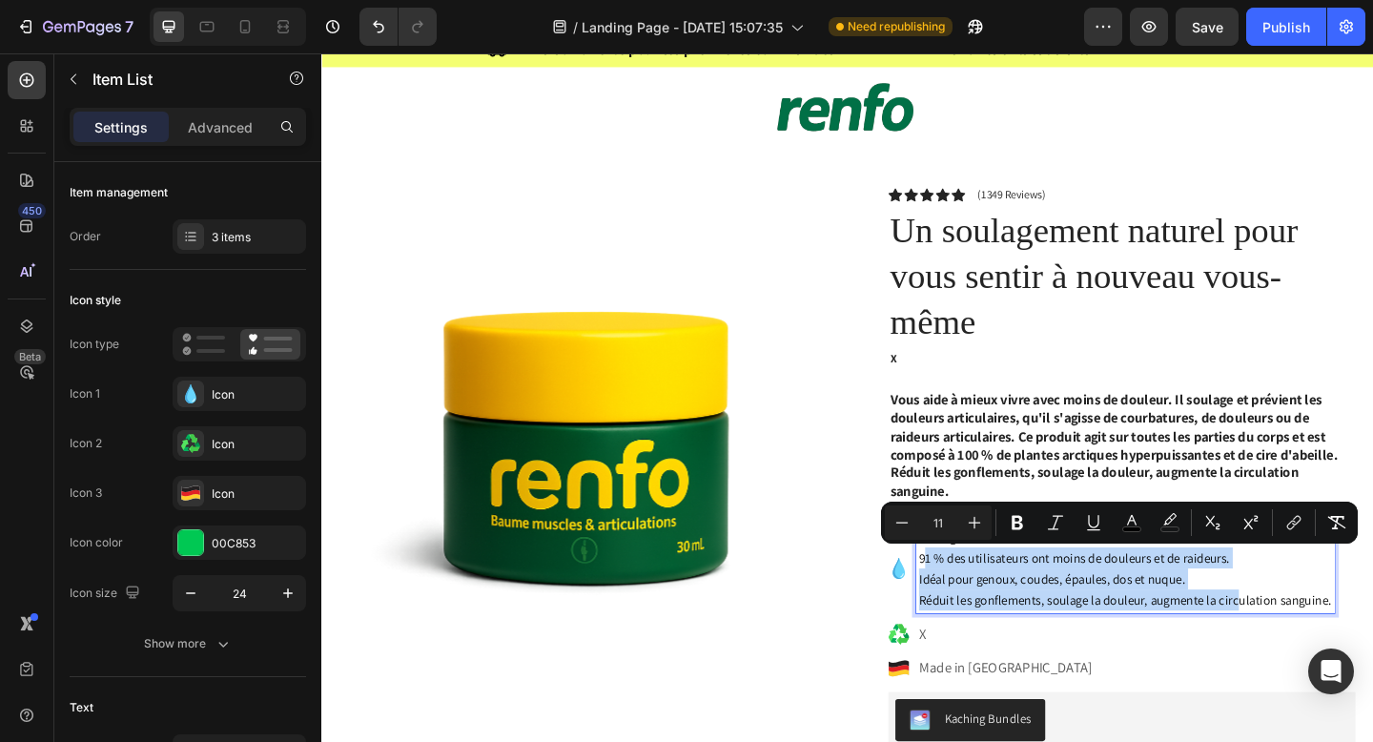
click at [1372, 652] on div "Soulage vos douleurs articulaires et nerveuses 91 % des utilisateurs ont moins …" at bounding box center [1196, 613] width 455 height 97
drag, startPoint x: 1420, startPoint y: 652, endPoint x: 960, endPoint y: 606, distance: 462.0
click at [960, 606] on div "Soulage vos douleurs articulaires et nerveuses 91 % des utilisateurs ont moins …" at bounding box center [1180, 613] width 485 height 97
click at [1033, 622] on span "Idéal pour genoux, coudes, épaules, dos et nuque." at bounding box center [1117, 625] width 290 height 18
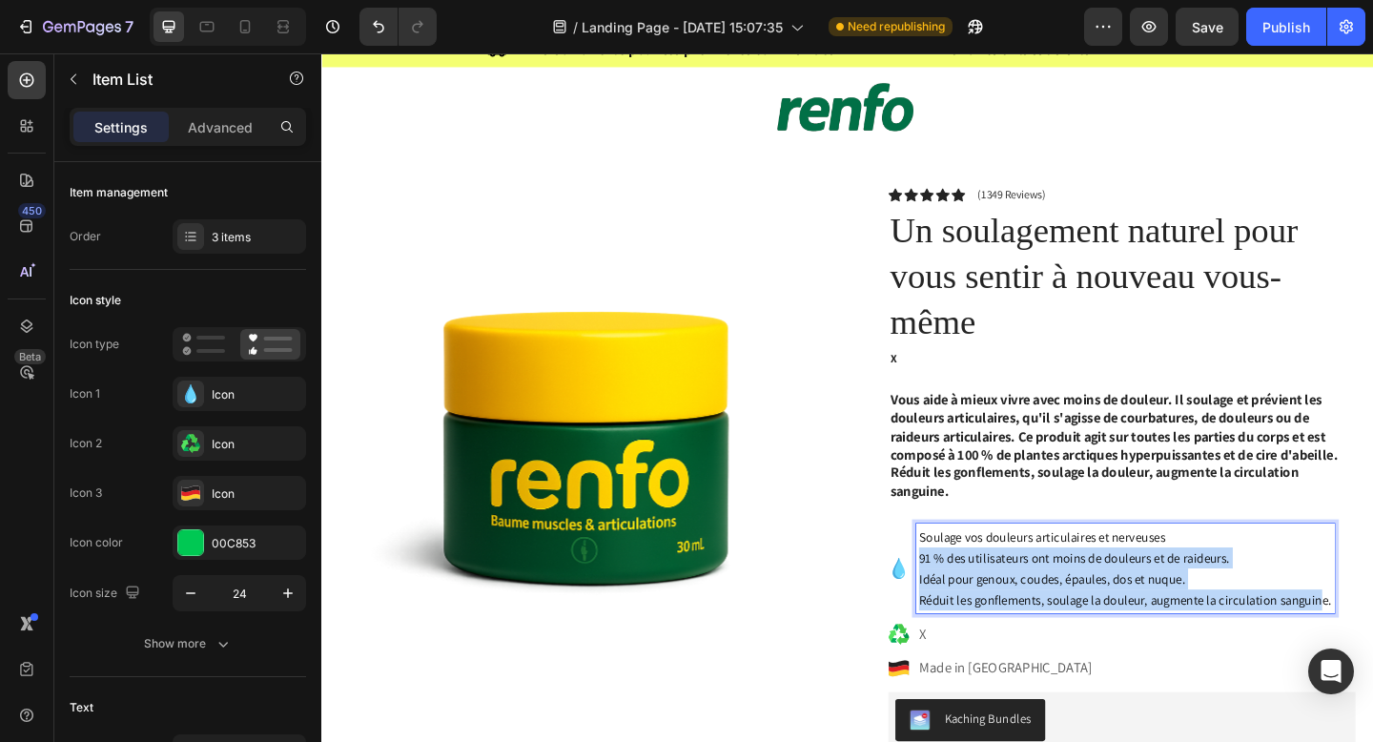
drag, startPoint x: 973, startPoint y: 598, endPoint x: 1418, endPoint y: 655, distance: 449.0
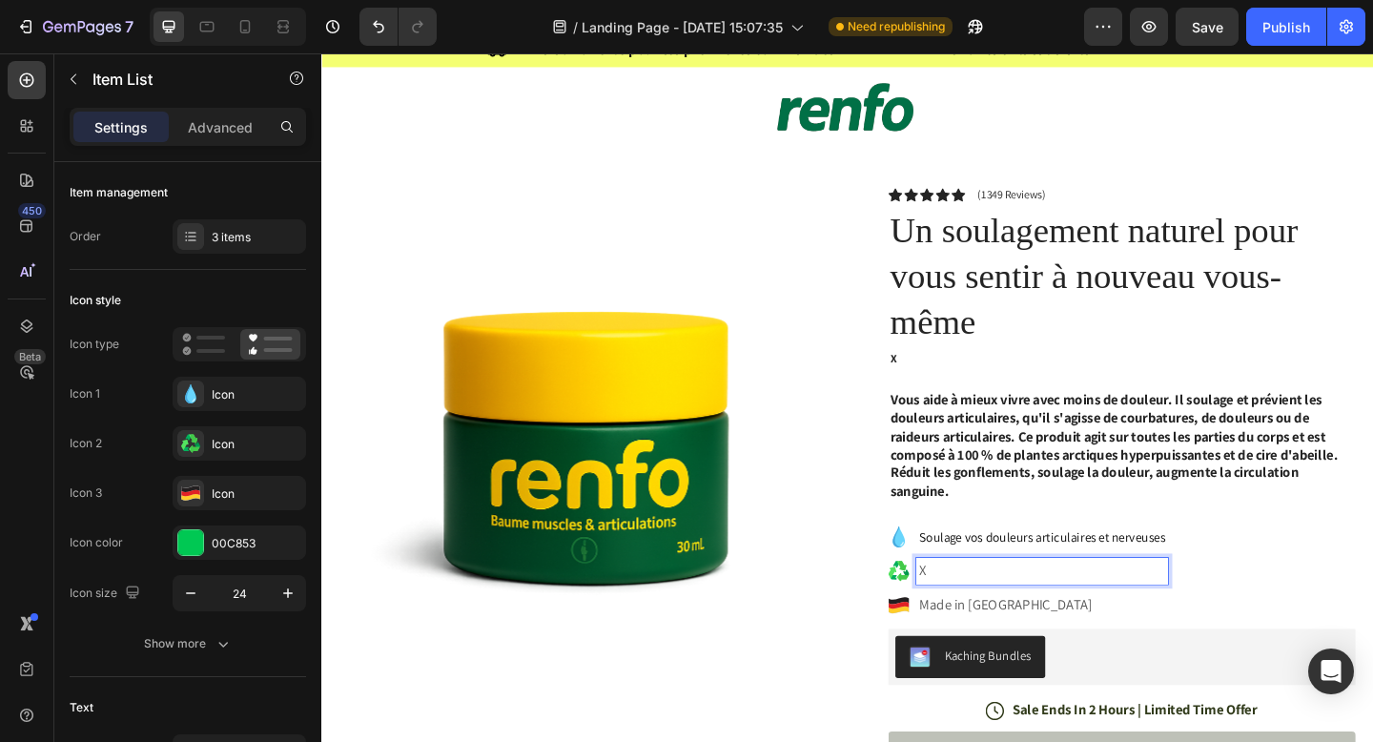
click at [976, 615] on p "X" at bounding box center [1106, 617] width 268 height 23
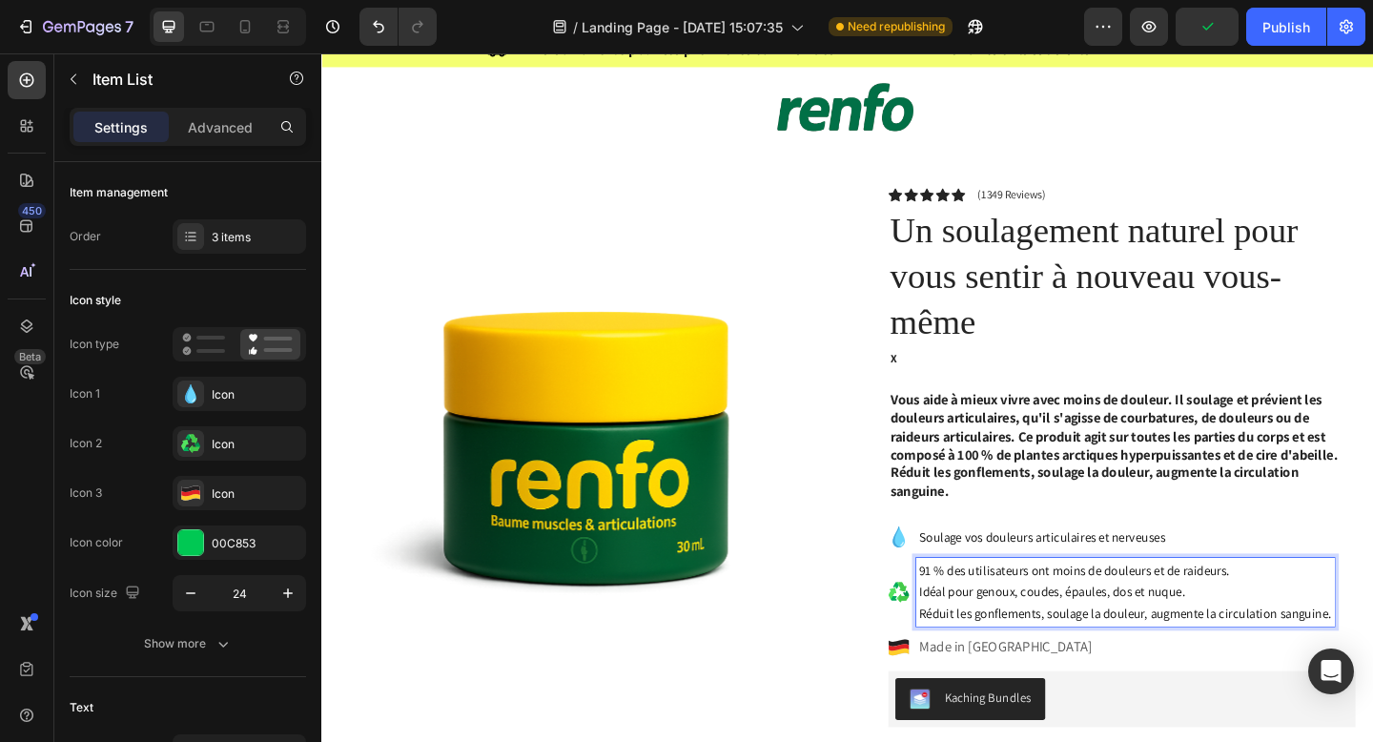
drag, startPoint x: 973, startPoint y: 638, endPoint x: 1396, endPoint y: 652, distance: 423.6
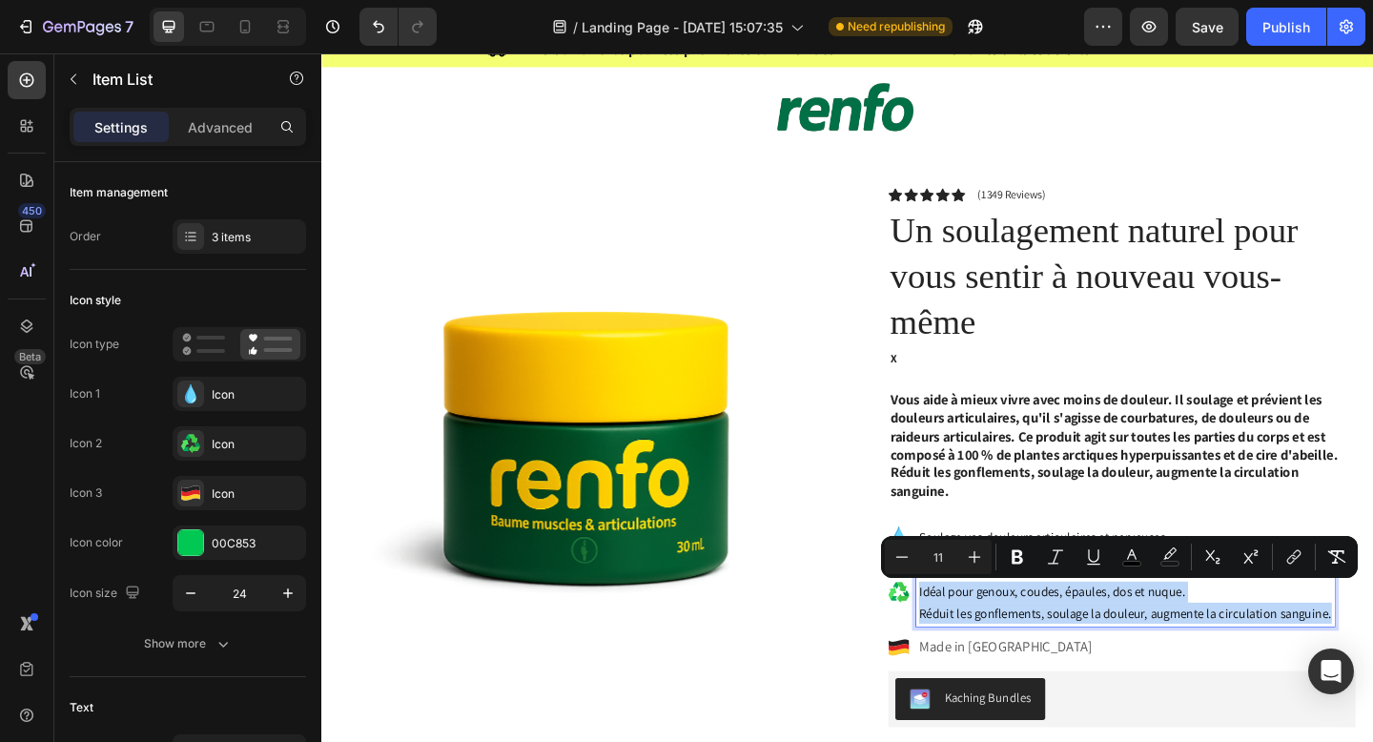
drag, startPoint x: 1416, startPoint y: 664, endPoint x: 968, endPoint y: 644, distance: 448.6
click at [969, 644] on div "91 % des utilisateurs ont moins de douleurs et de raideurs. Idéal pour genoux, …" at bounding box center [1196, 640] width 455 height 74
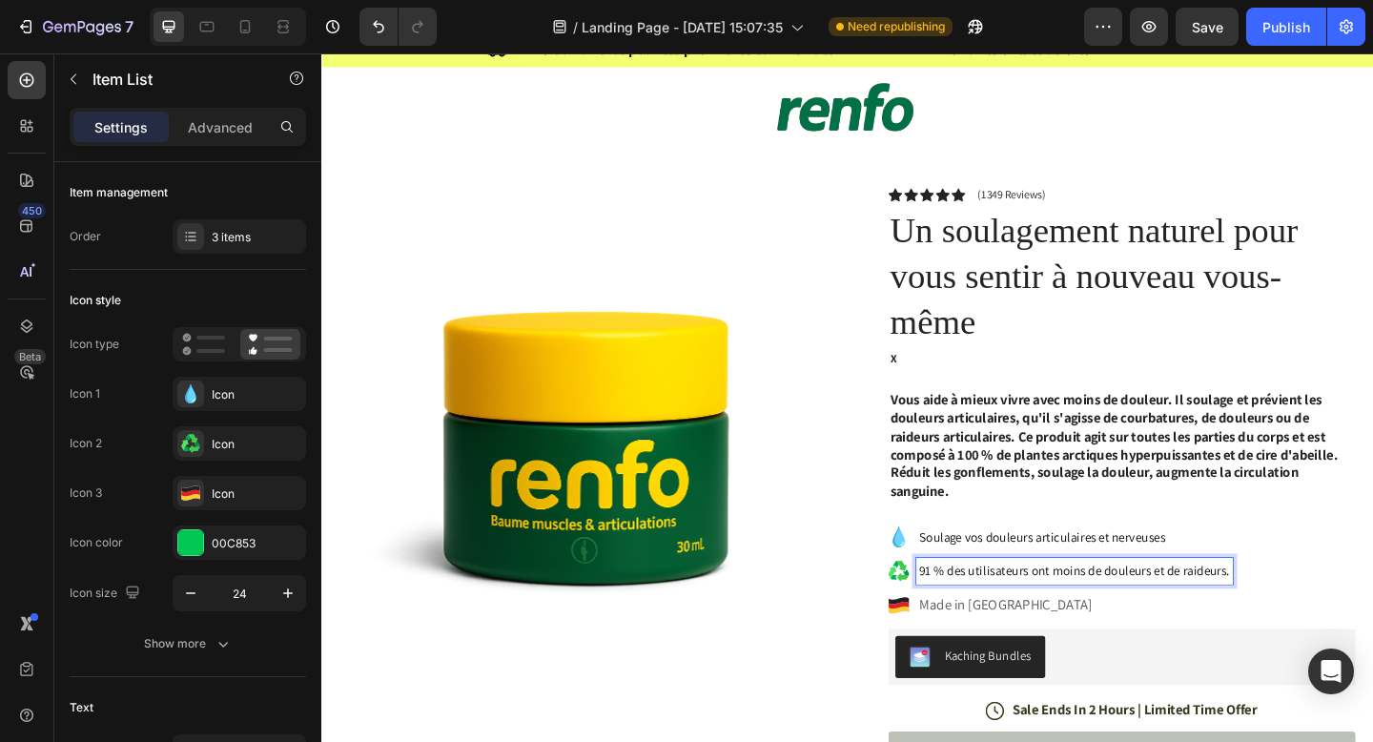
click at [997, 651] on p "Made in [GEOGRAPHIC_DATA]" at bounding box center [1141, 654] width 339 height 23
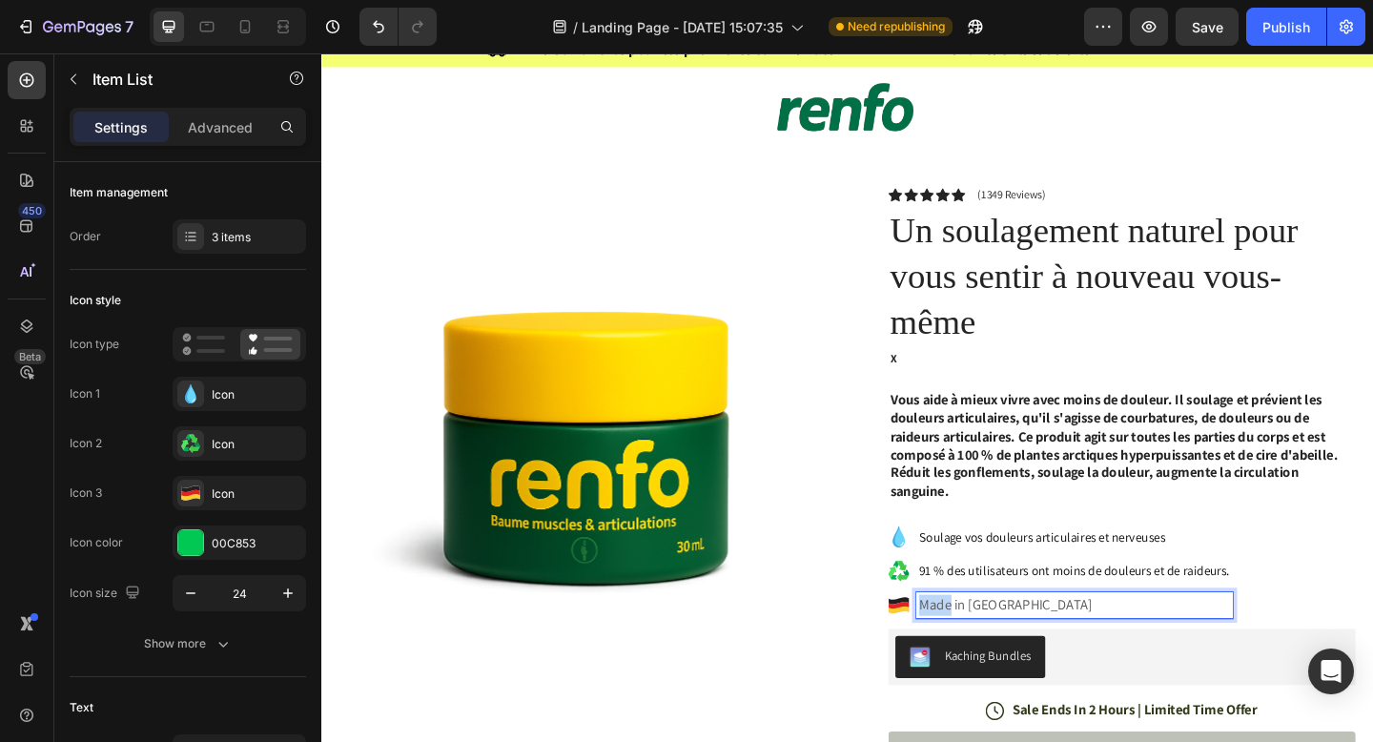
click at [997, 651] on p "Made in [GEOGRAPHIC_DATA]" at bounding box center [1141, 654] width 339 height 23
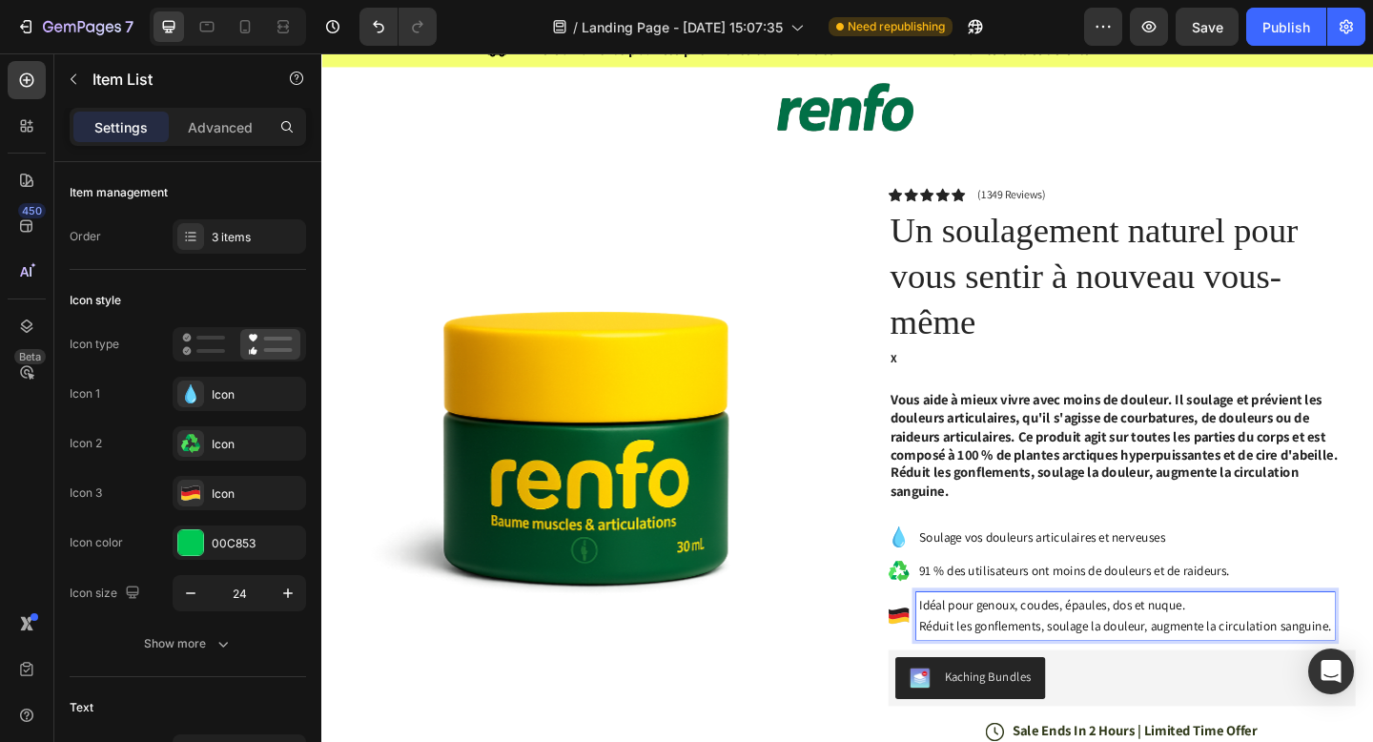
click at [1061, 673] on span "Réduit les gonflements, soulage la douleur, augmente la circulation sanguine." at bounding box center [1196, 676] width 449 height 18
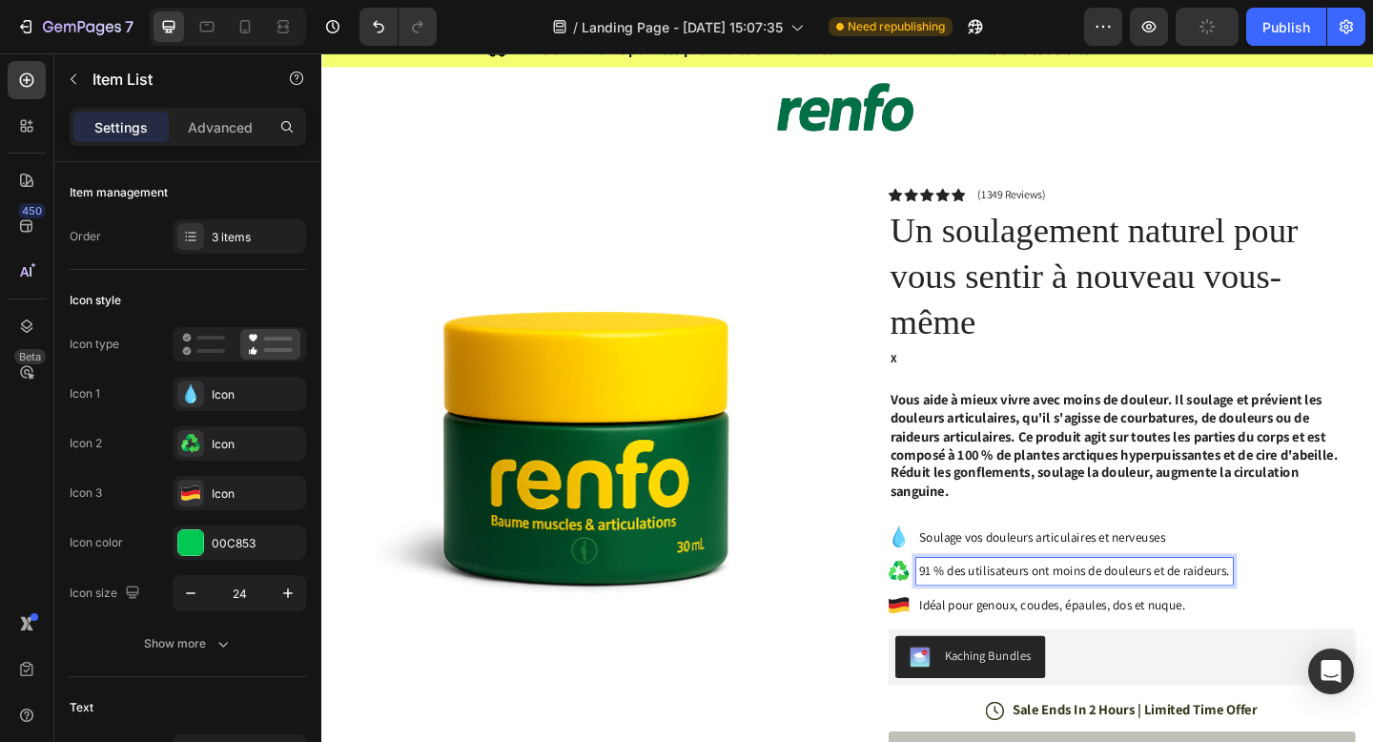
click at [1304, 618] on span "91 % des utilisateurs ont moins de douleurs et de raideurs." at bounding box center [1141, 616] width 339 height 18
click at [1340, 660] on div "Soulage vos douleurs articulaires et nerveuses 91 % des utilisateurs ont moins …" at bounding box center [1192, 616] width 508 height 103
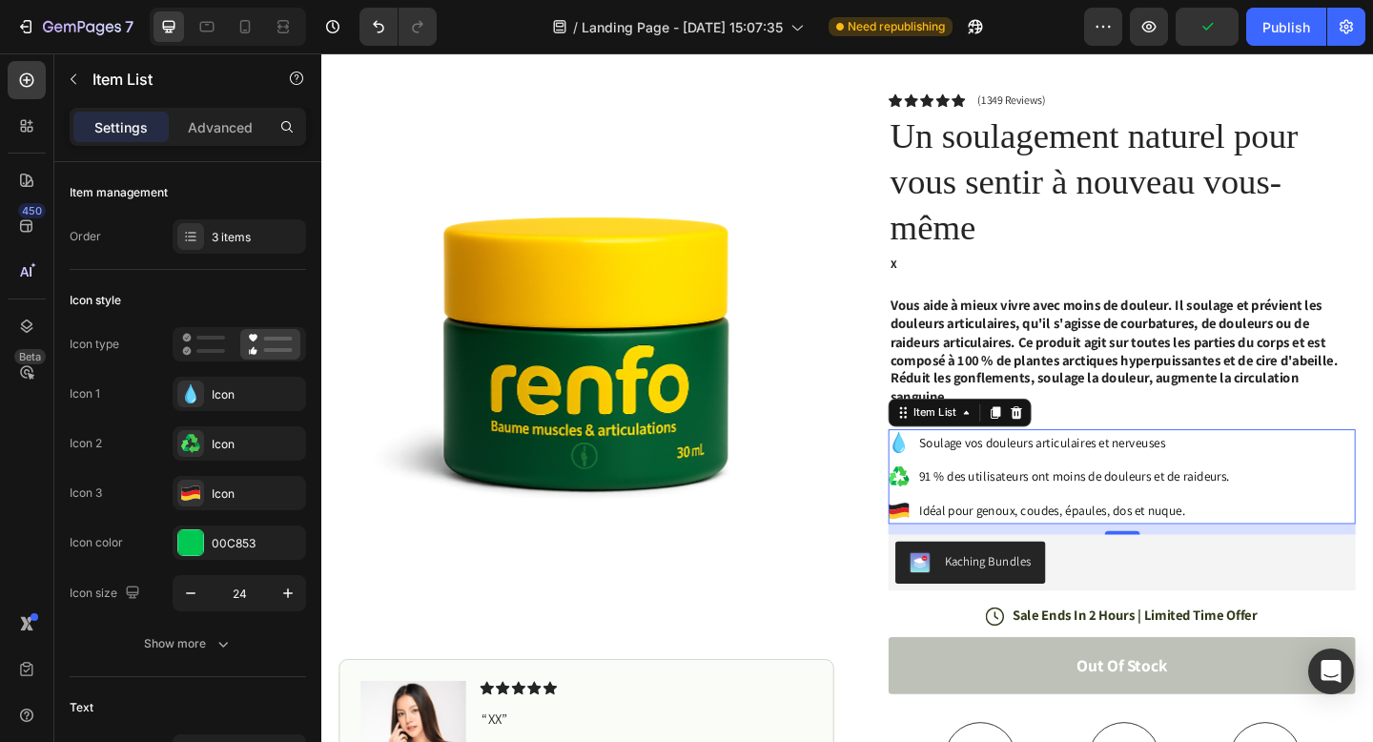
scroll to position [245, 0]
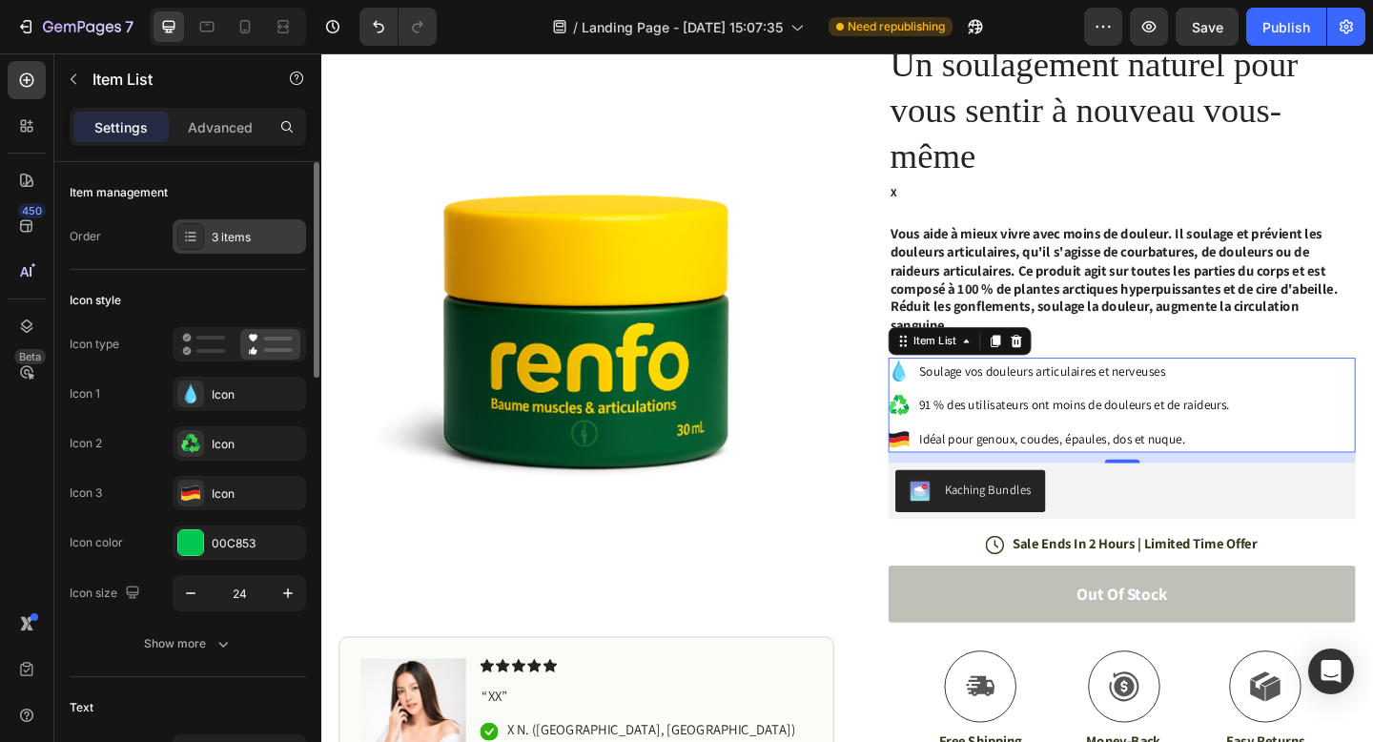
click at [236, 234] on div "3 items" at bounding box center [257, 237] width 90 height 17
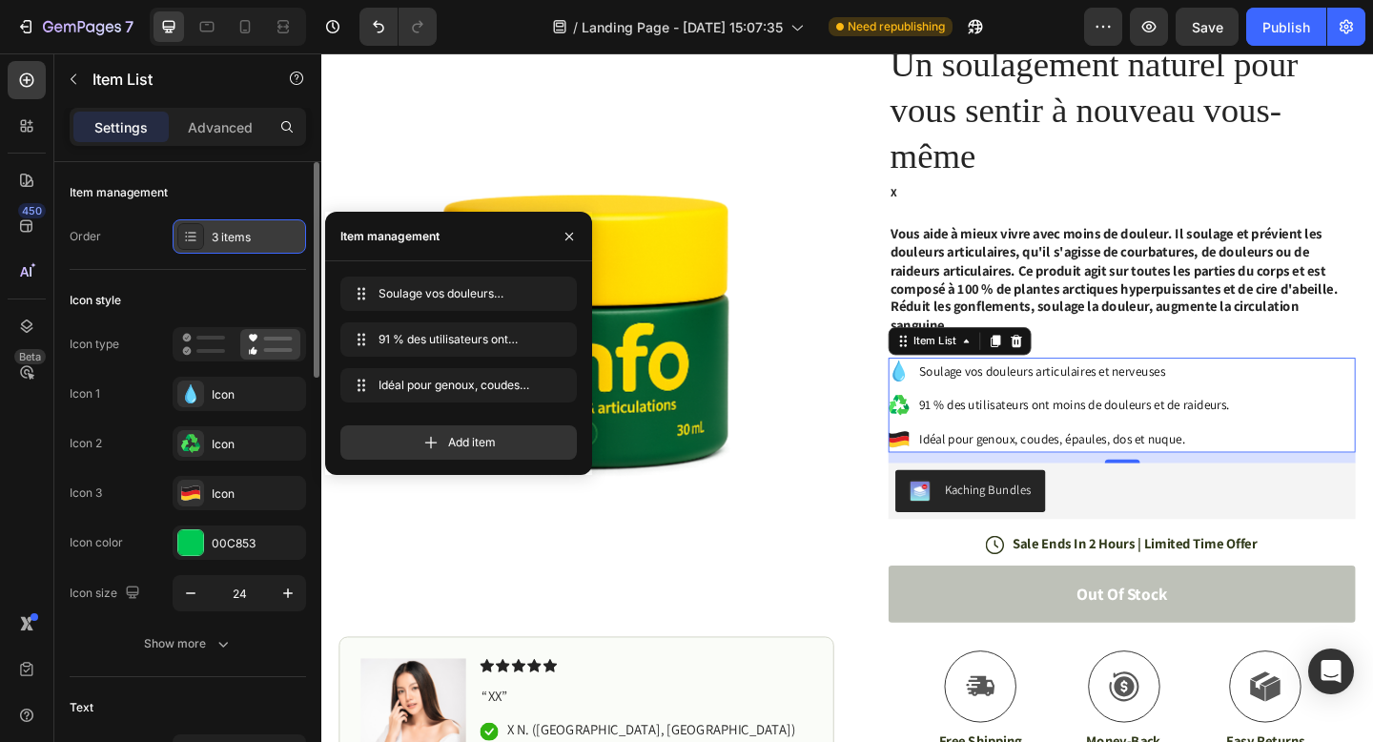
click at [209, 234] on div "3 items" at bounding box center [239, 236] width 133 height 34
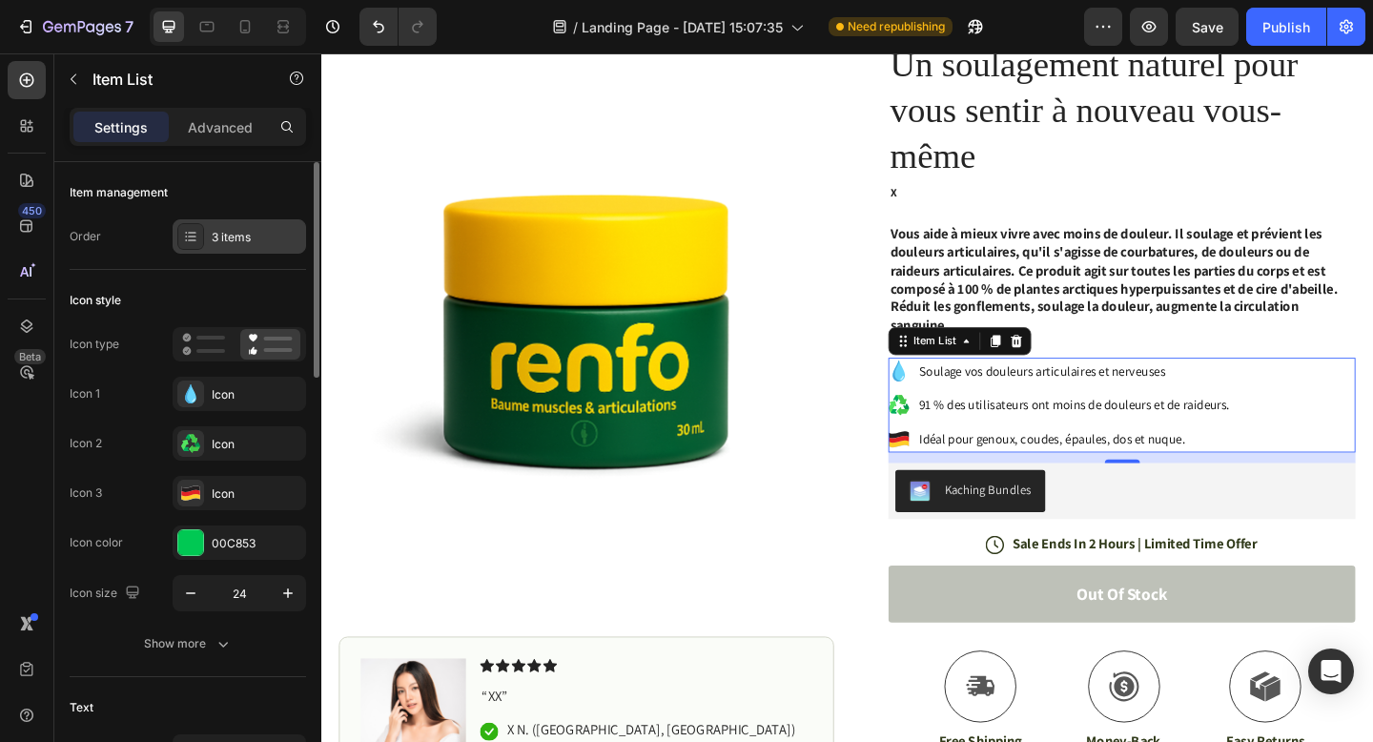
click at [195, 235] on icon at bounding box center [190, 236] width 15 height 15
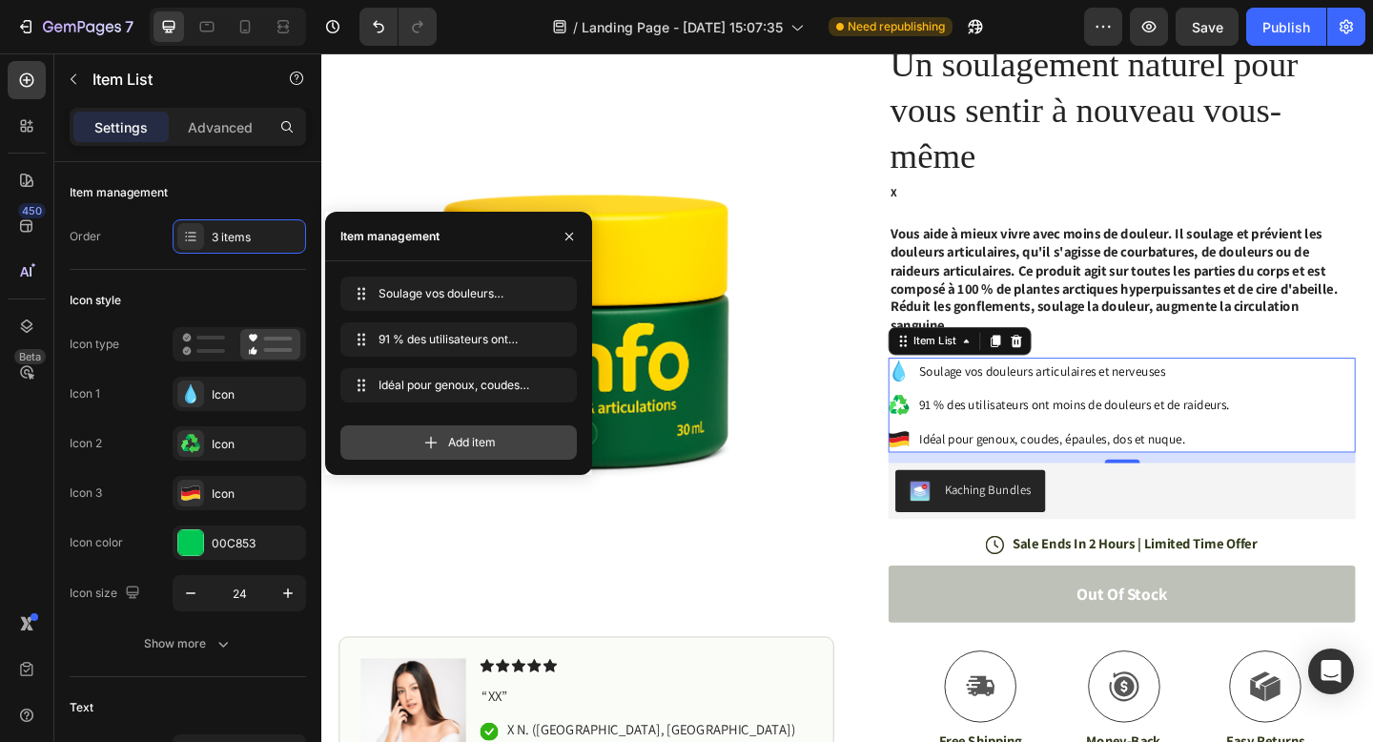
click at [435, 441] on icon at bounding box center [430, 442] width 19 height 19
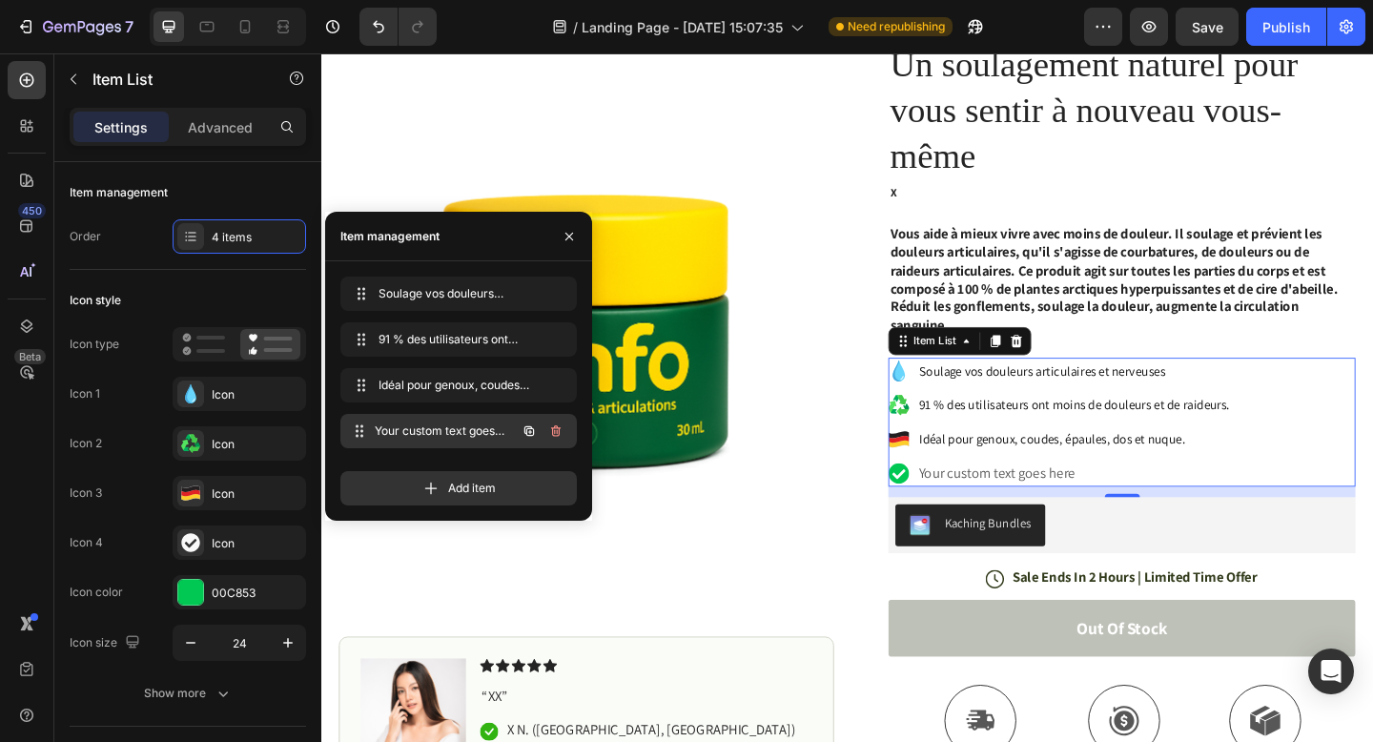
click at [437, 432] on span "Your custom text goes here" at bounding box center [445, 430] width 141 height 17
click at [442, 431] on span "Your custom text goes here" at bounding box center [433, 430] width 108 height 17
click at [996, 511] on div "Your custom text goes here" at bounding box center [1141, 510] width 344 height 29
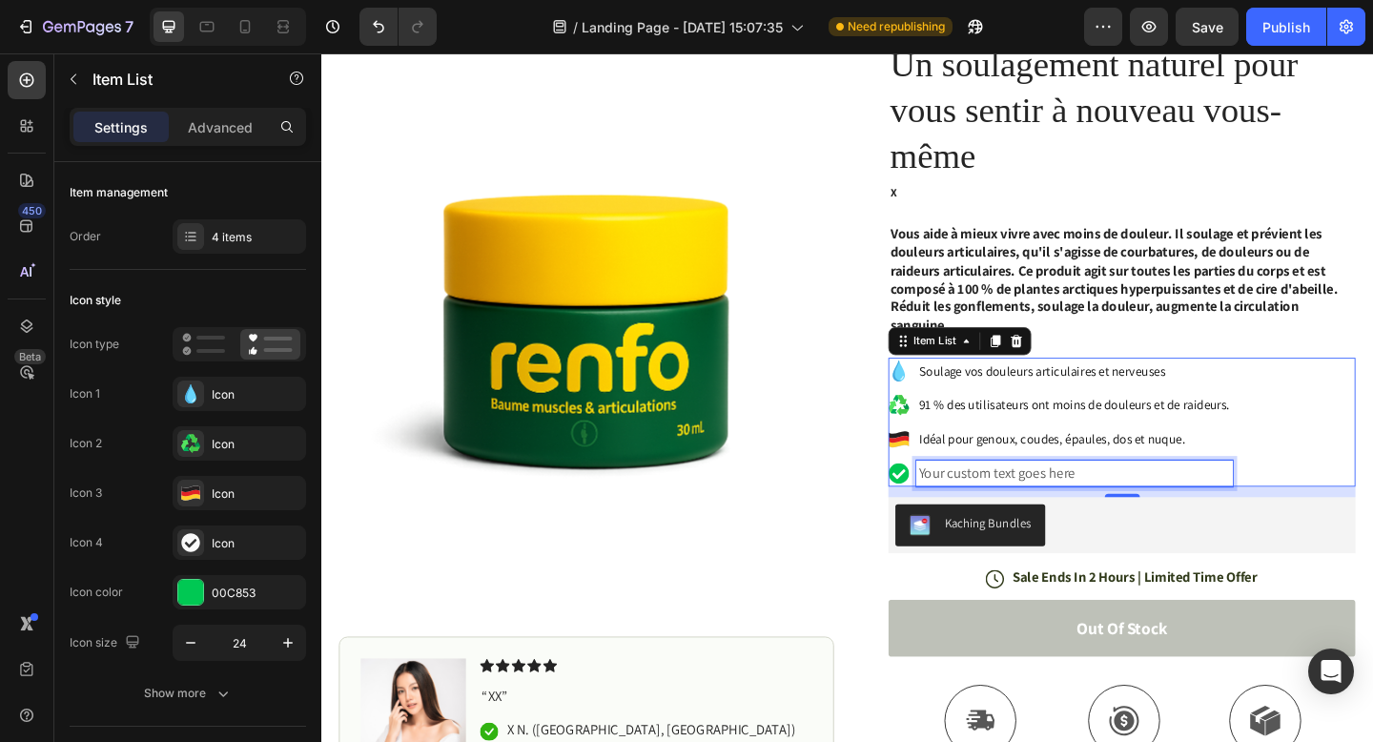
click at [996, 511] on p "Your custom text goes here" at bounding box center [1141, 510] width 339 height 23
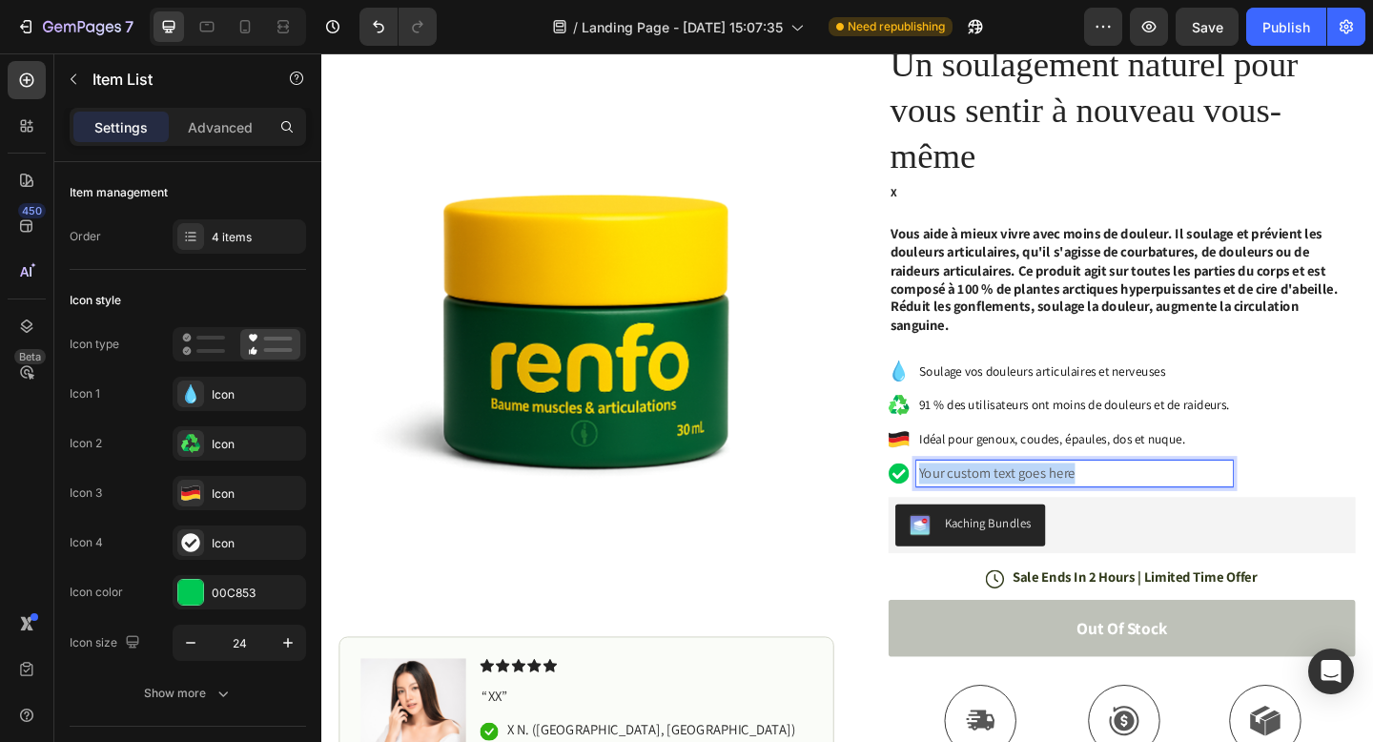
click at [996, 511] on p "Your custom text goes here" at bounding box center [1141, 510] width 339 height 23
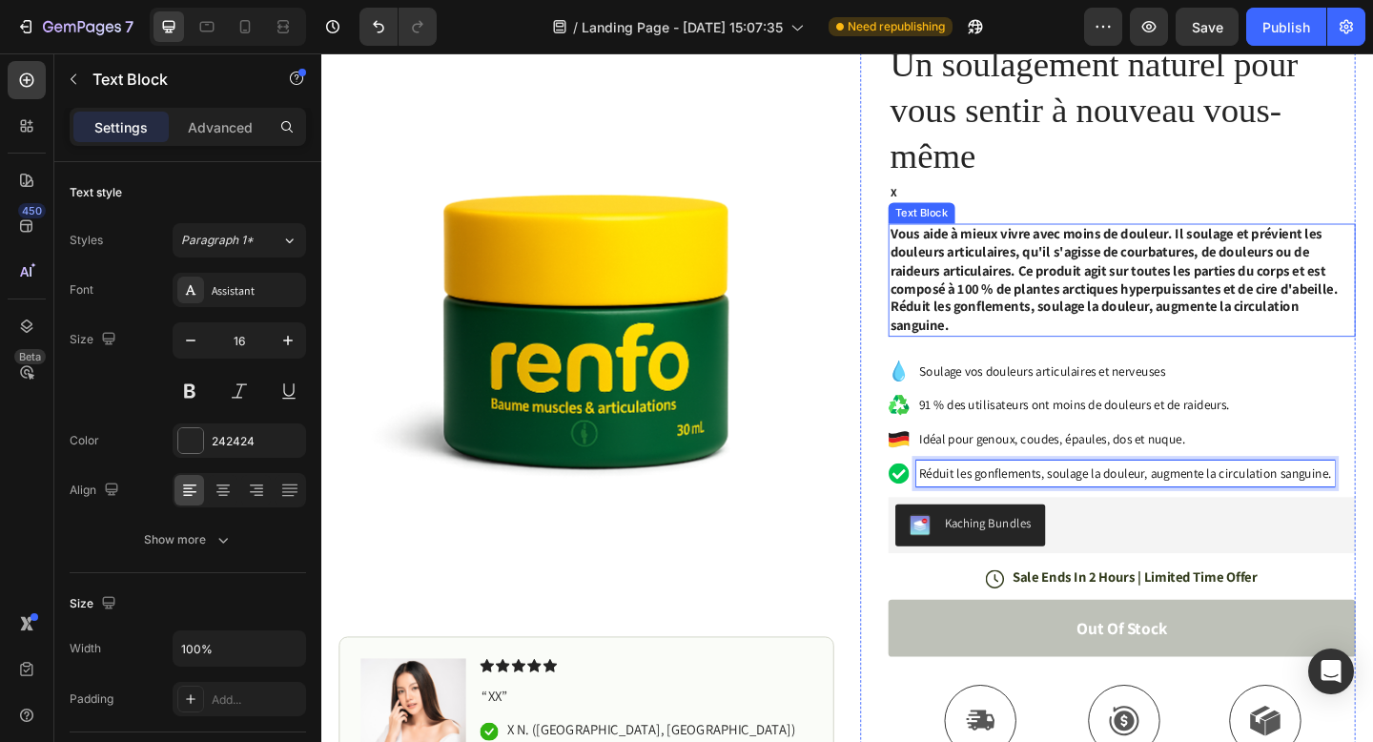
click at [1360, 349] on p "Vous aide à mieux vivre avec moins de douleur. Il soulage et prévient les doule…" at bounding box center [1192, 299] width 504 height 119
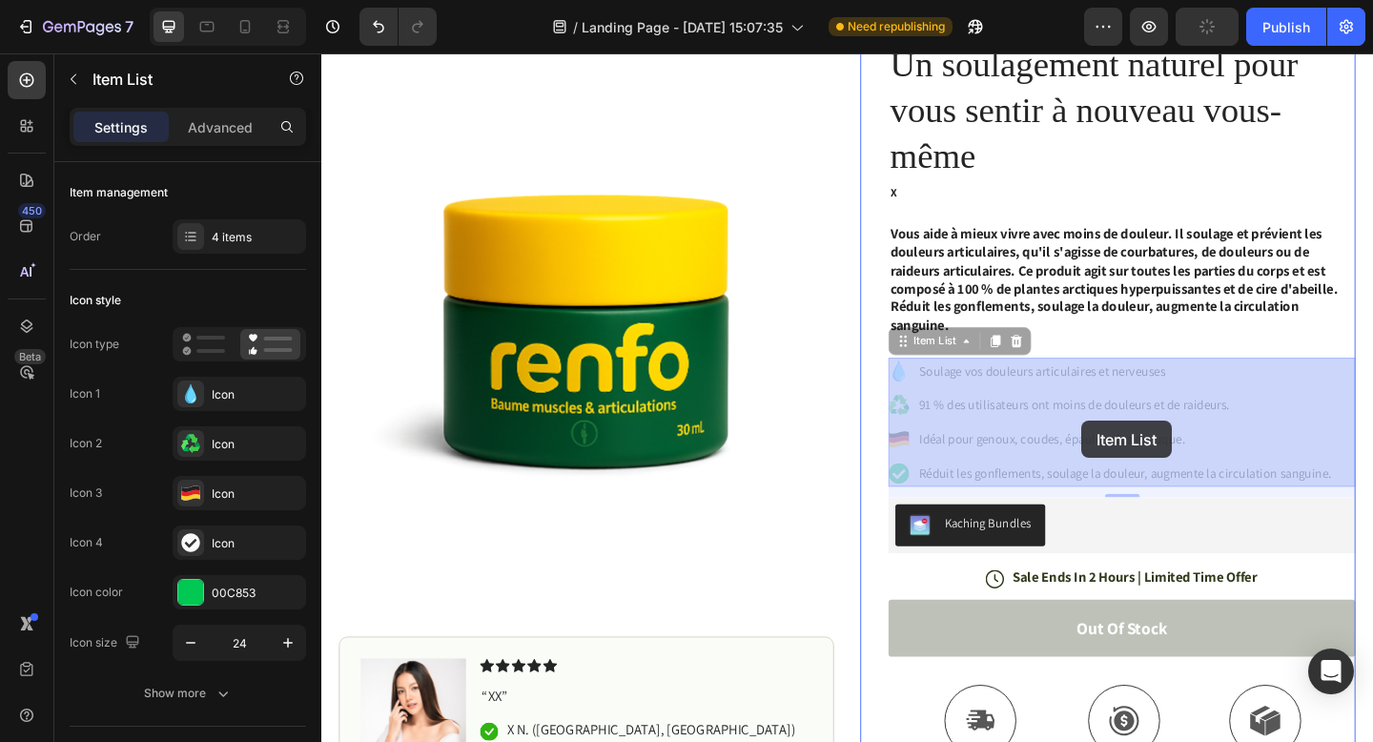
drag, startPoint x: 1141, startPoint y: 470, endPoint x: 1151, endPoint y: 453, distance: 19.6
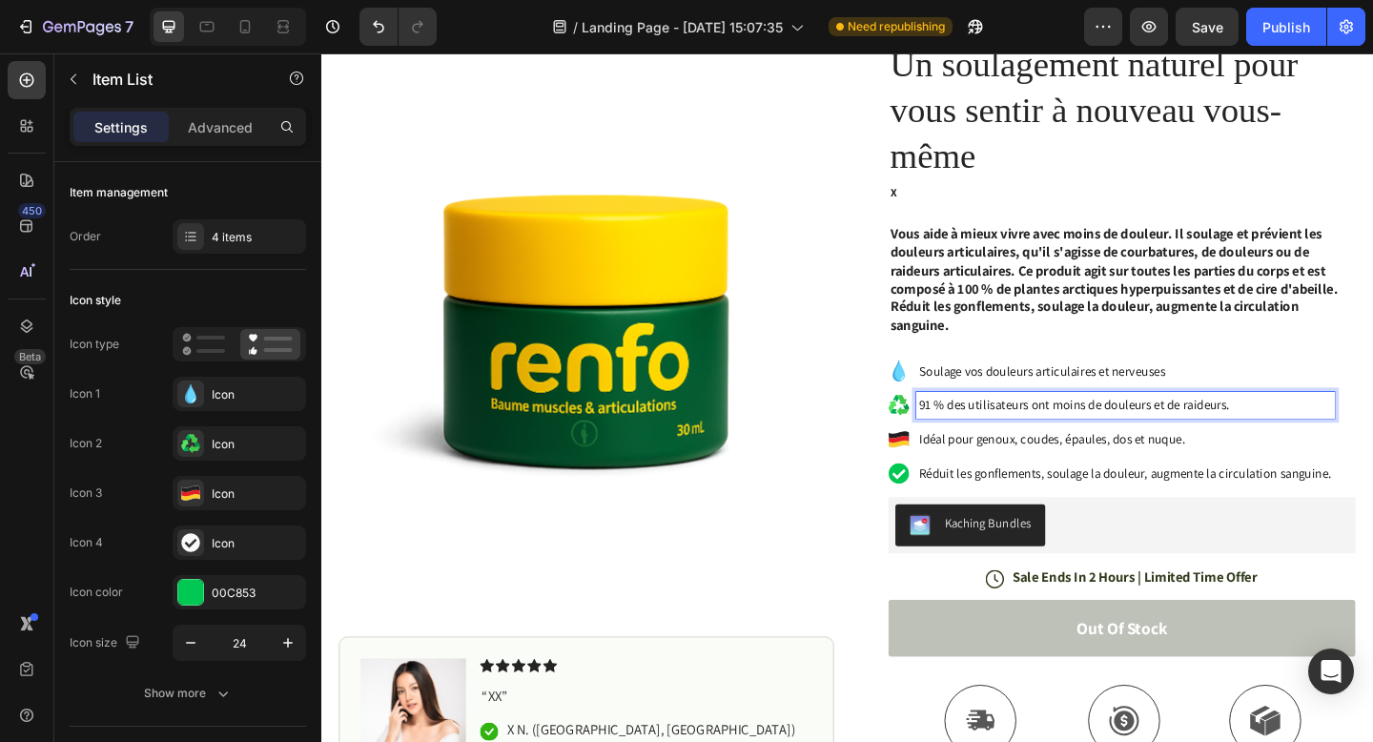
click at [1177, 445] on p "91 % des utilisateurs ont moins de douleurs et de raideurs." at bounding box center [1196, 435] width 449 height 23
click at [1282, 467] on p "Idéal pour genoux, coudes, épaules, dos et nuque." at bounding box center [1196, 473] width 449 height 23
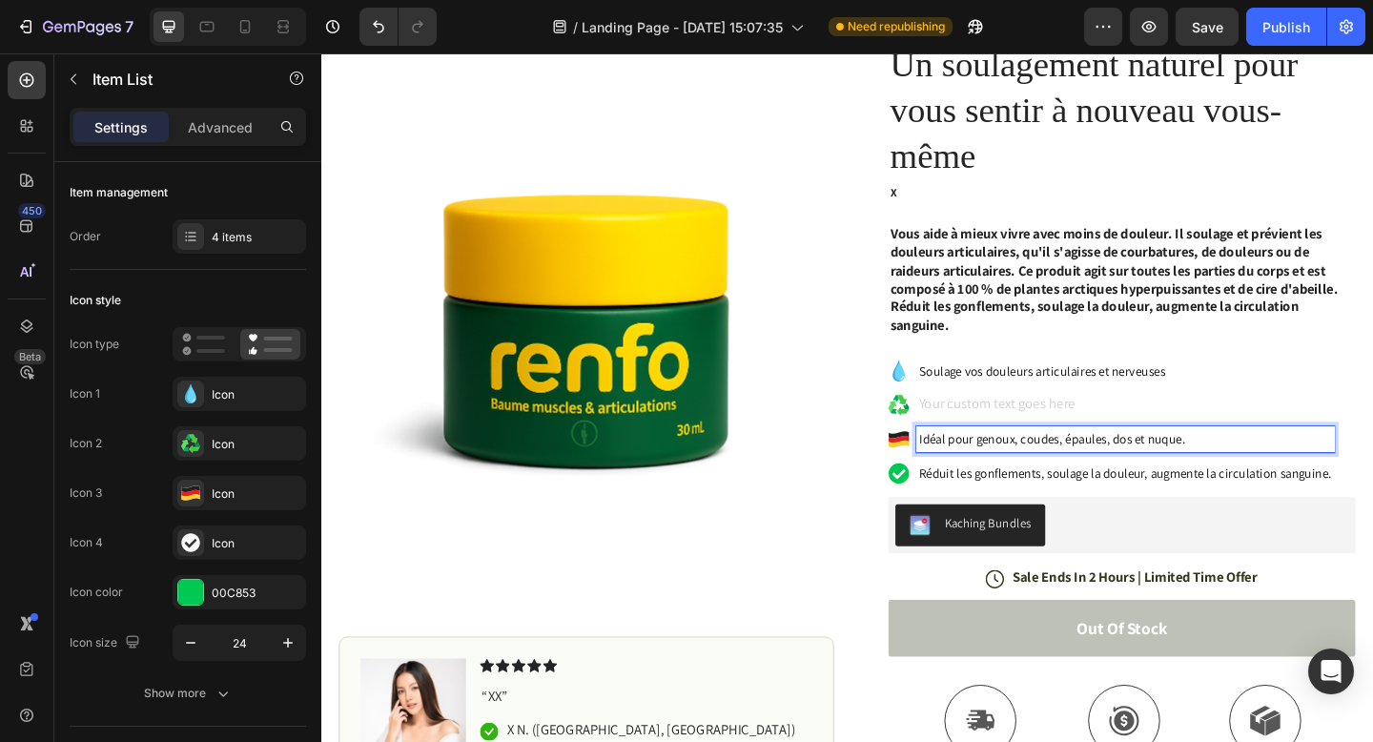
click at [1165, 436] on div "Rich Text Editor. Editing area: main" at bounding box center [1196, 435] width 455 height 29
click at [1165, 436] on p "Rich Text Editor. Editing area: main" at bounding box center [1196, 435] width 449 height 23
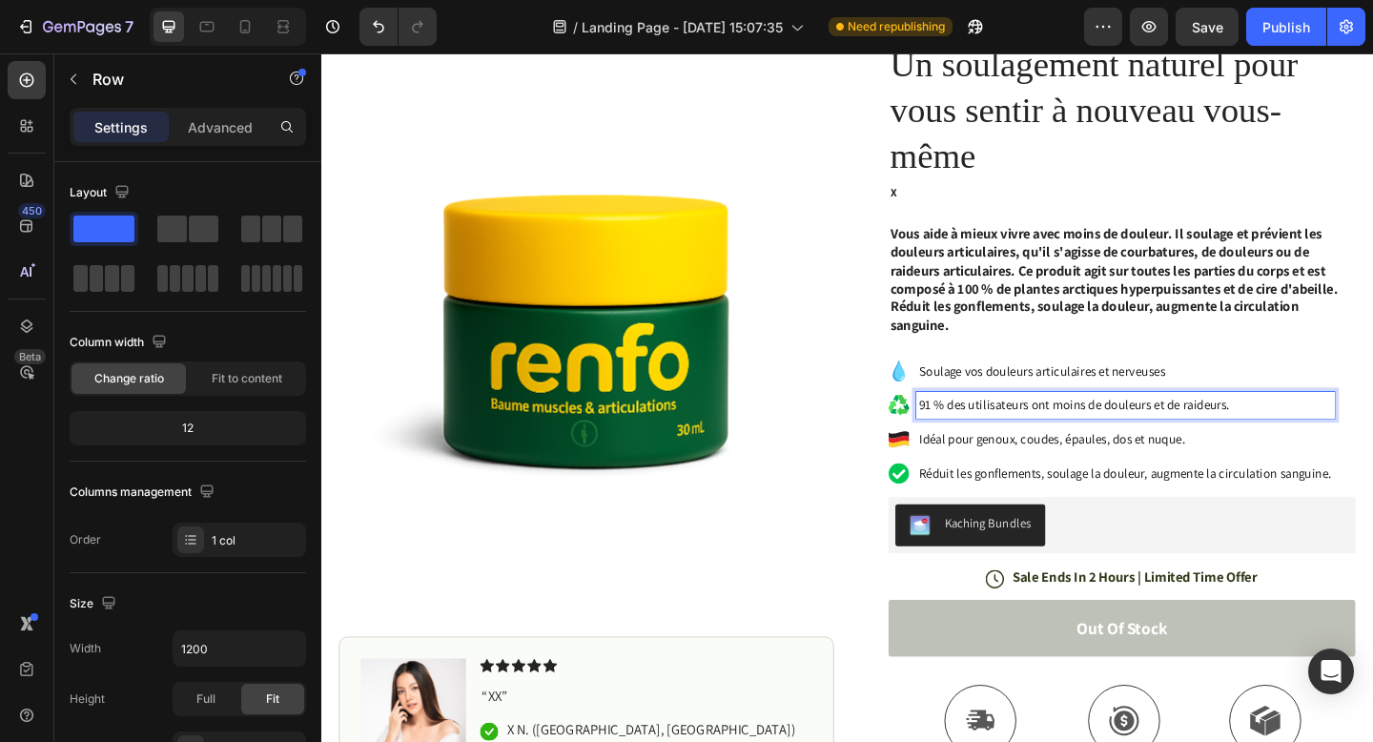
click at [965, 373] on div "Icon Icon Icon Icon Icon Icon List (1349 Reviews) Text Block Row Un soulagement…" at bounding box center [1192, 571] width 508 height 1105
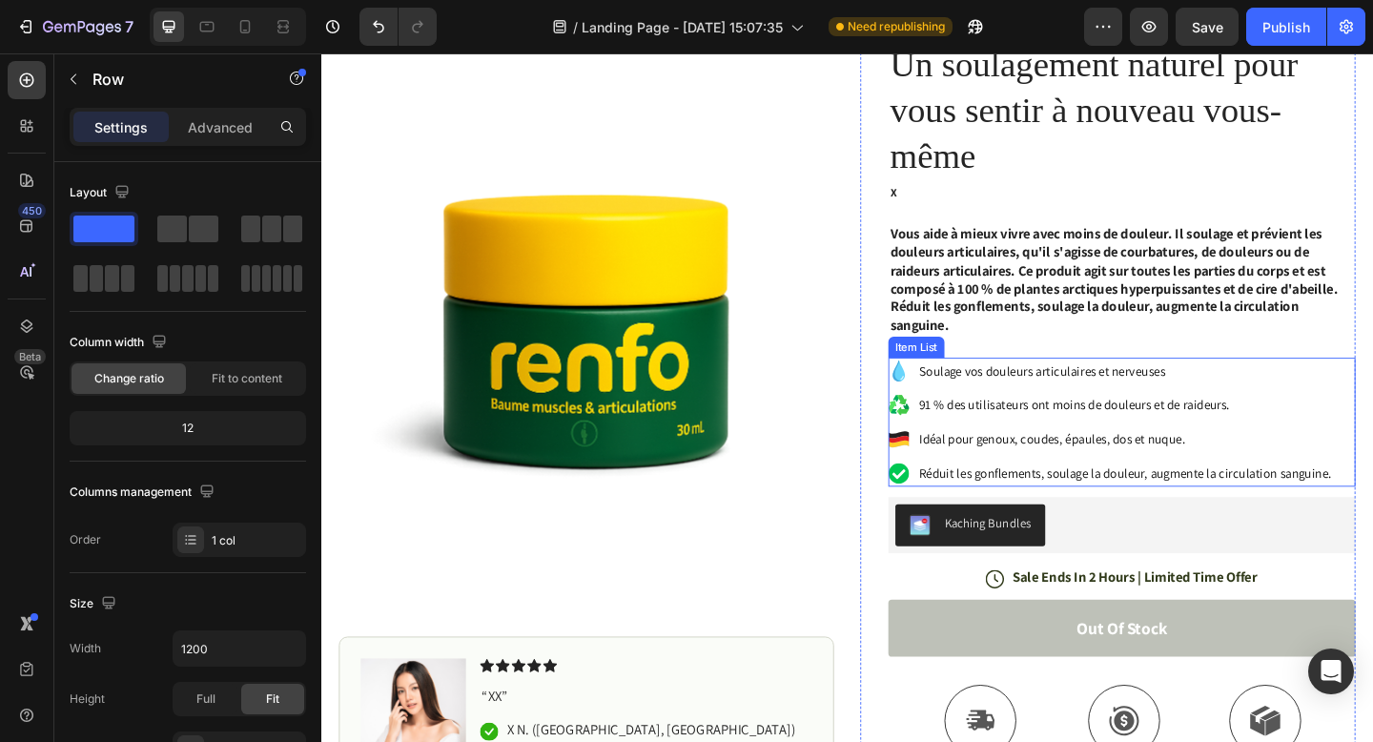
click at [1019, 382] on div "Icon Icon Icon Icon Icon Icon List (1349 Reviews) Text Block Row Un soulagement…" at bounding box center [1192, 571] width 508 height 1105
click at [1019, 400] on span "Soulage vos douleurs articulaires et nerveuses" at bounding box center [1106, 398] width 268 height 18
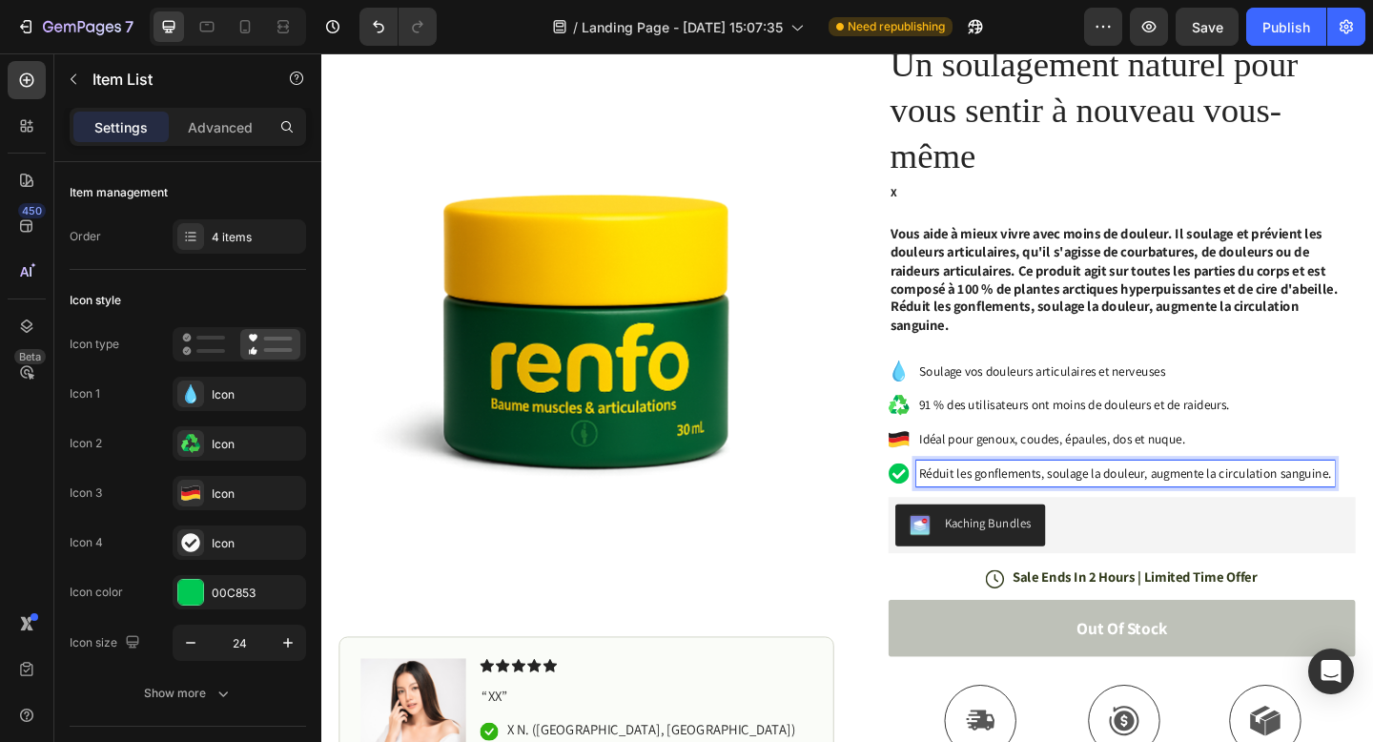
click at [1218, 503] on span "Réduit les gonflements, soulage la douleur, augmente la circulation sanguine." at bounding box center [1196, 510] width 449 height 18
click at [1284, 343] on p "Vous aide à mieux vivre avec moins de douleur. Il soulage et prévient les doule…" at bounding box center [1192, 299] width 504 height 119
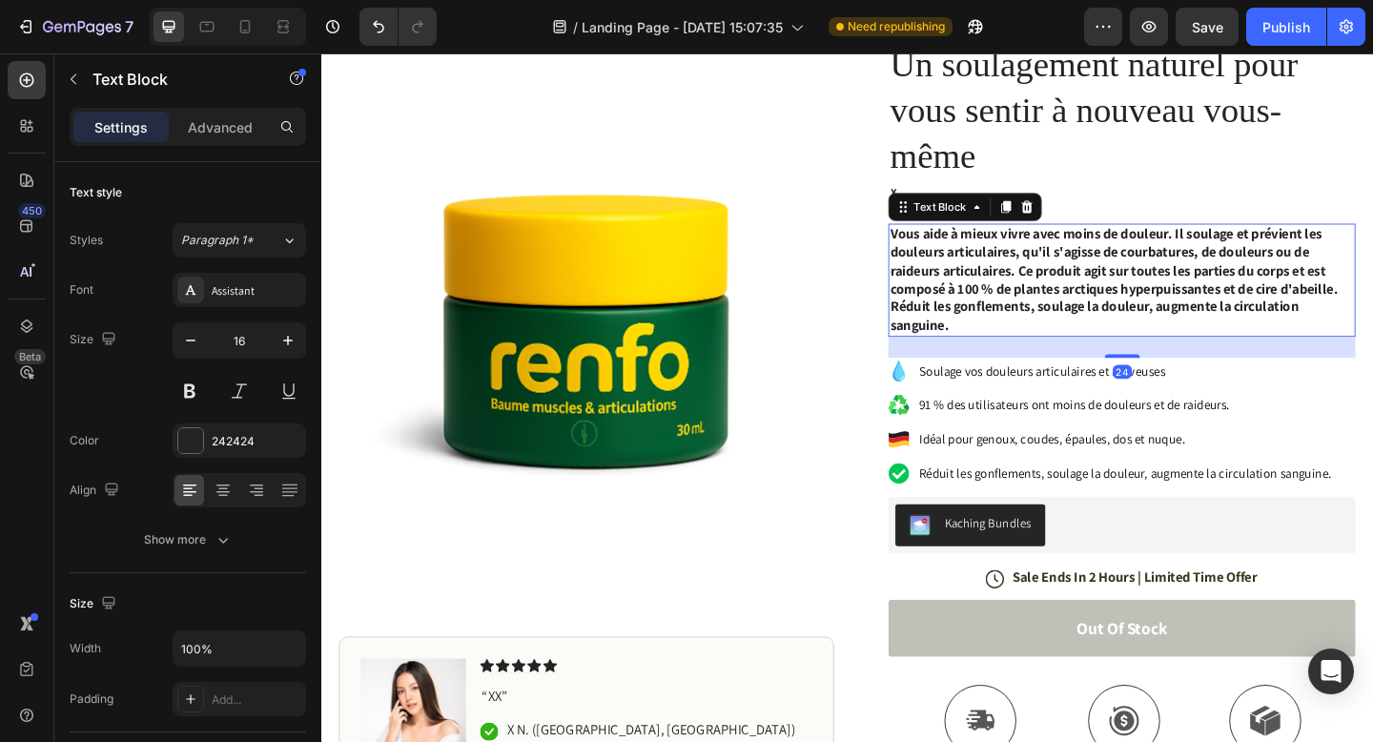
click at [1008, 376] on div "24" at bounding box center [1192, 372] width 508 height 23
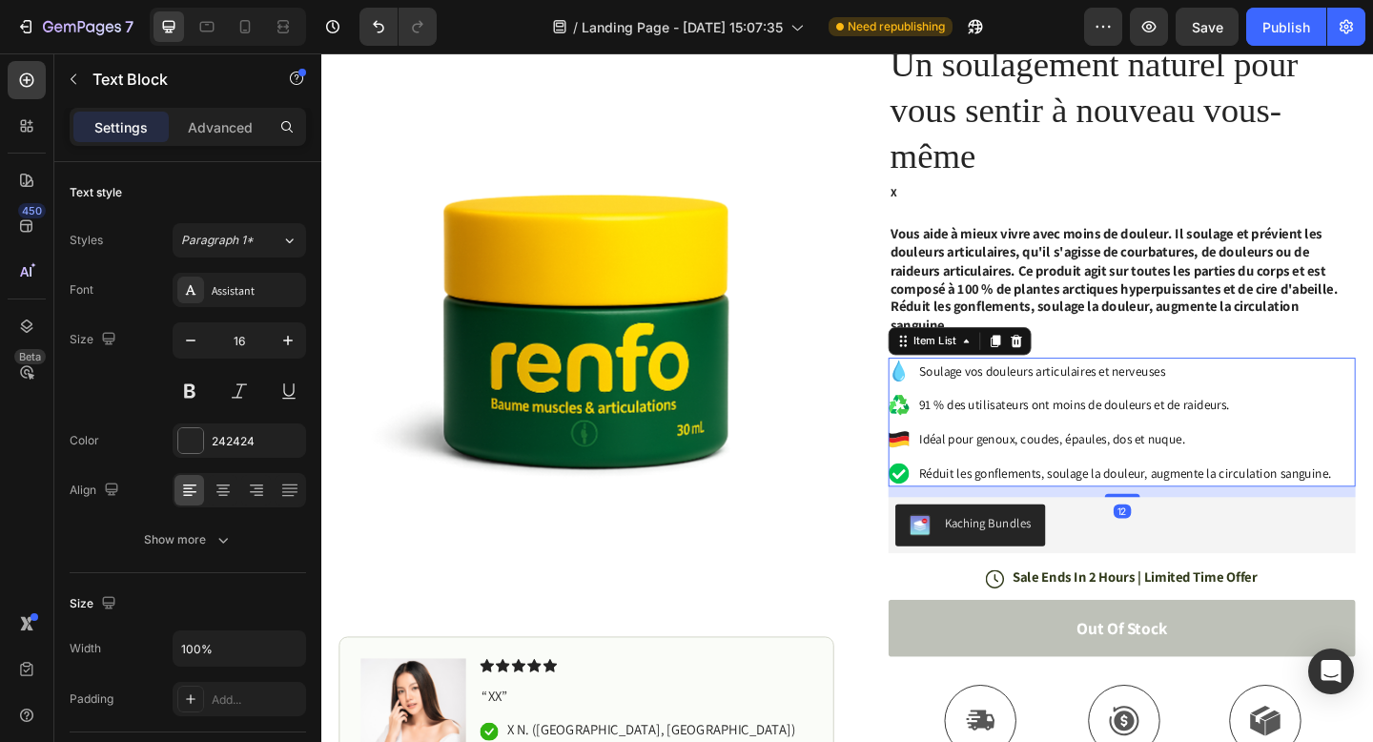
click at [939, 394] on icon at bounding box center [949, 398] width 23 height 23
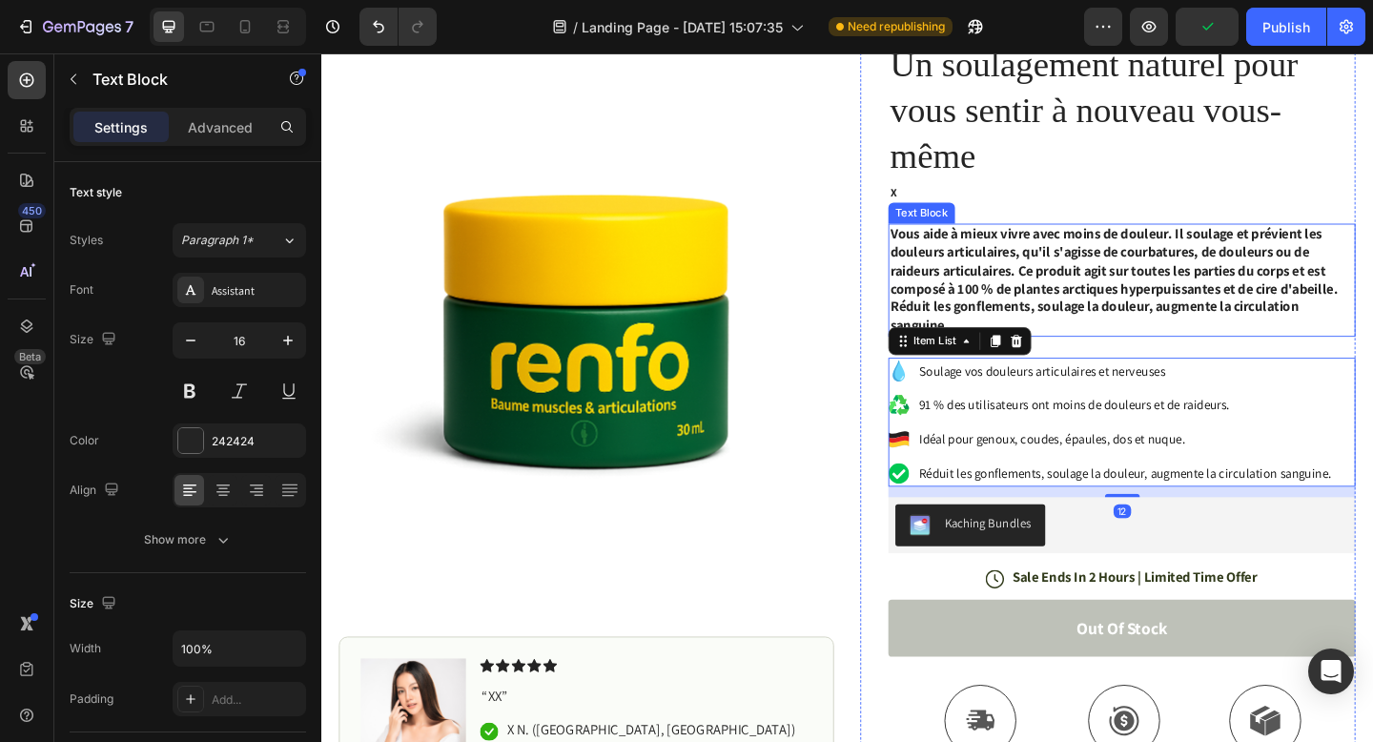
click at [1060, 252] on strong "Vous aide à mieux vivre avec moins de douleur. Il soulage et prévient les doule…" at bounding box center [1183, 298] width 487 height 119
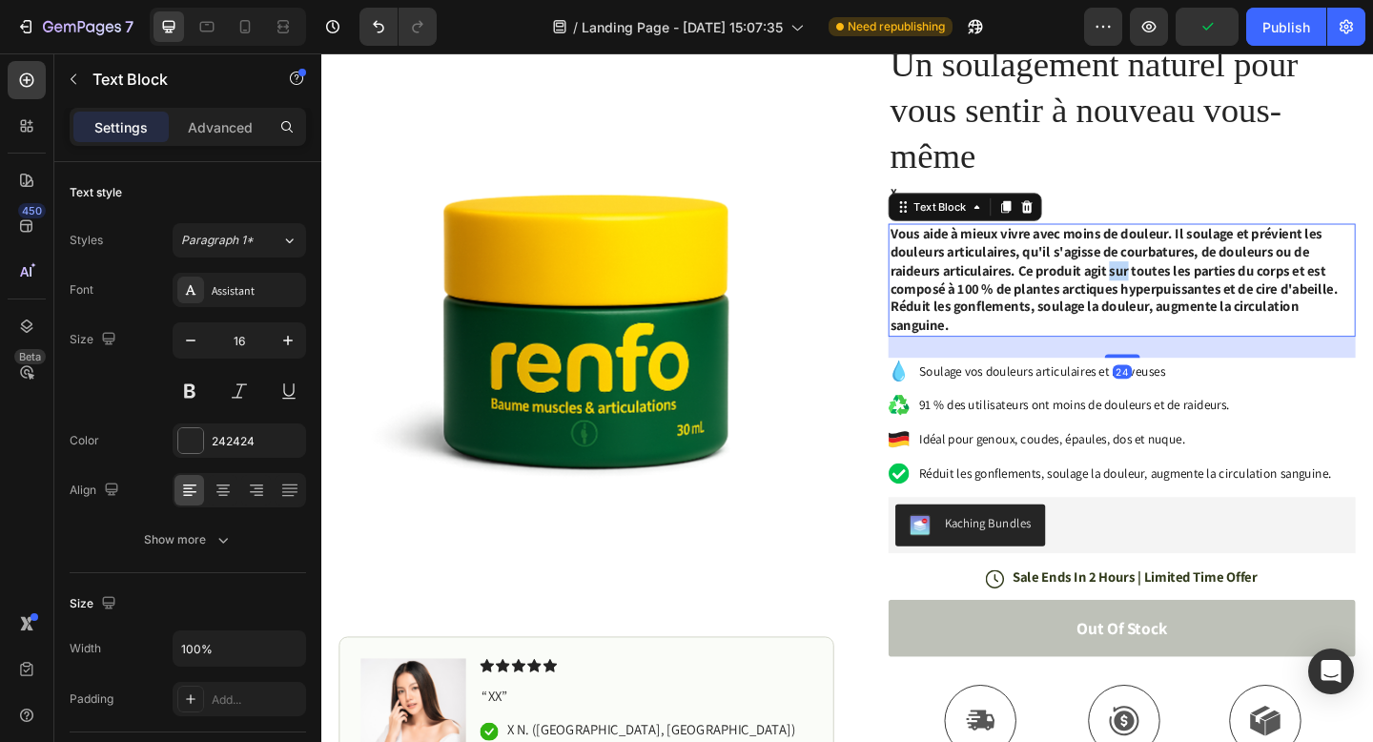
click at [1191, 293] on strong "Vous aide à mieux vivre avec moins de douleur. Il soulage et prévient les doule…" at bounding box center [1183, 298] width 487 height 119
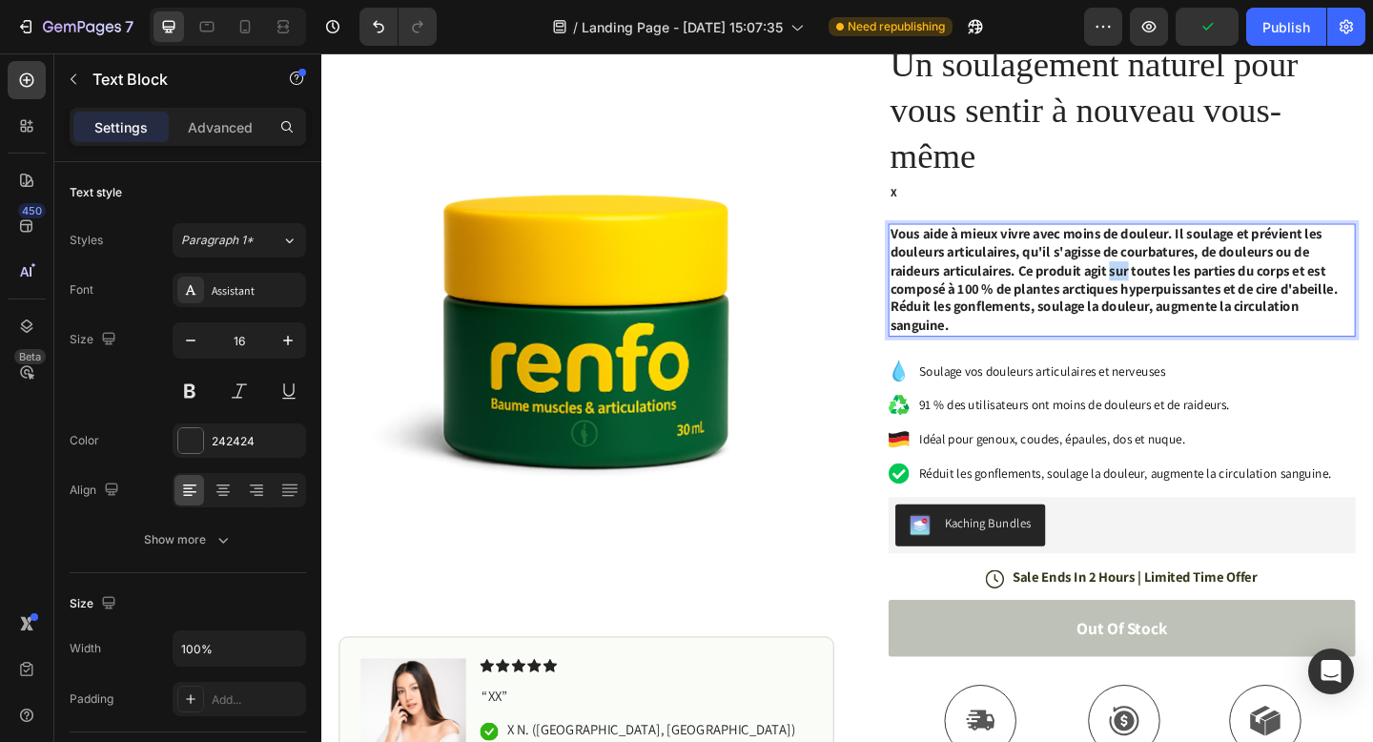
click at [1191, 293] on strong "Vous aide à mieux vivre avec moins de douleur. Il soulage et prévient les doule…" at bounding box center [1183, 298] width 487 height 119
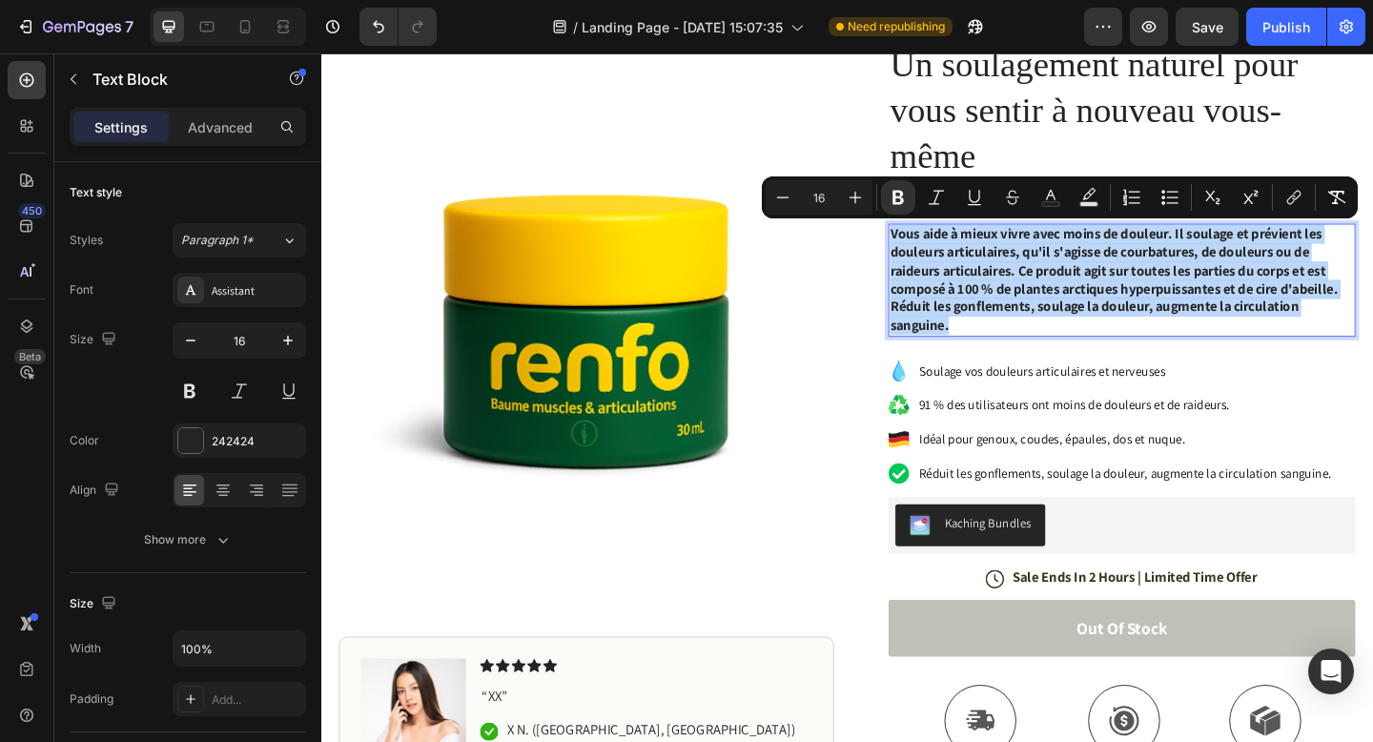
click at [1133, 288] on strong "Vous aide à mieux vivre avec moins de douleur. Il soulage et prévient les doule…" at bounding box center [1183, 298] width 487 height 119
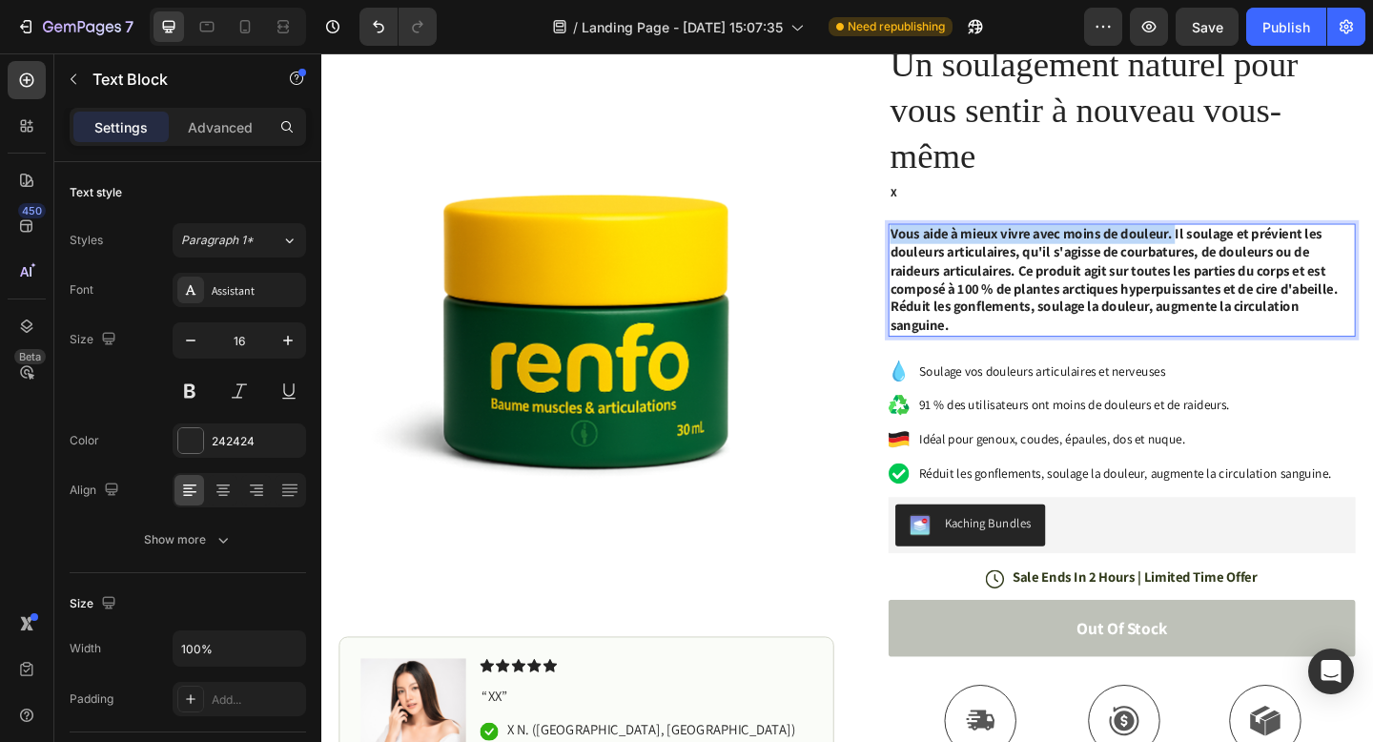
drag, startPoint x: 1257, startPoint y: 251, endPoint x: 872, endPoint y: 253, distance: 385.2
click at [872, 253] on div "Product Images Image Icon Icon Icon Icon Icon Icon List “XX” Text Block Icon X …" at bounding box center [893, 548] width 1144 height 1151
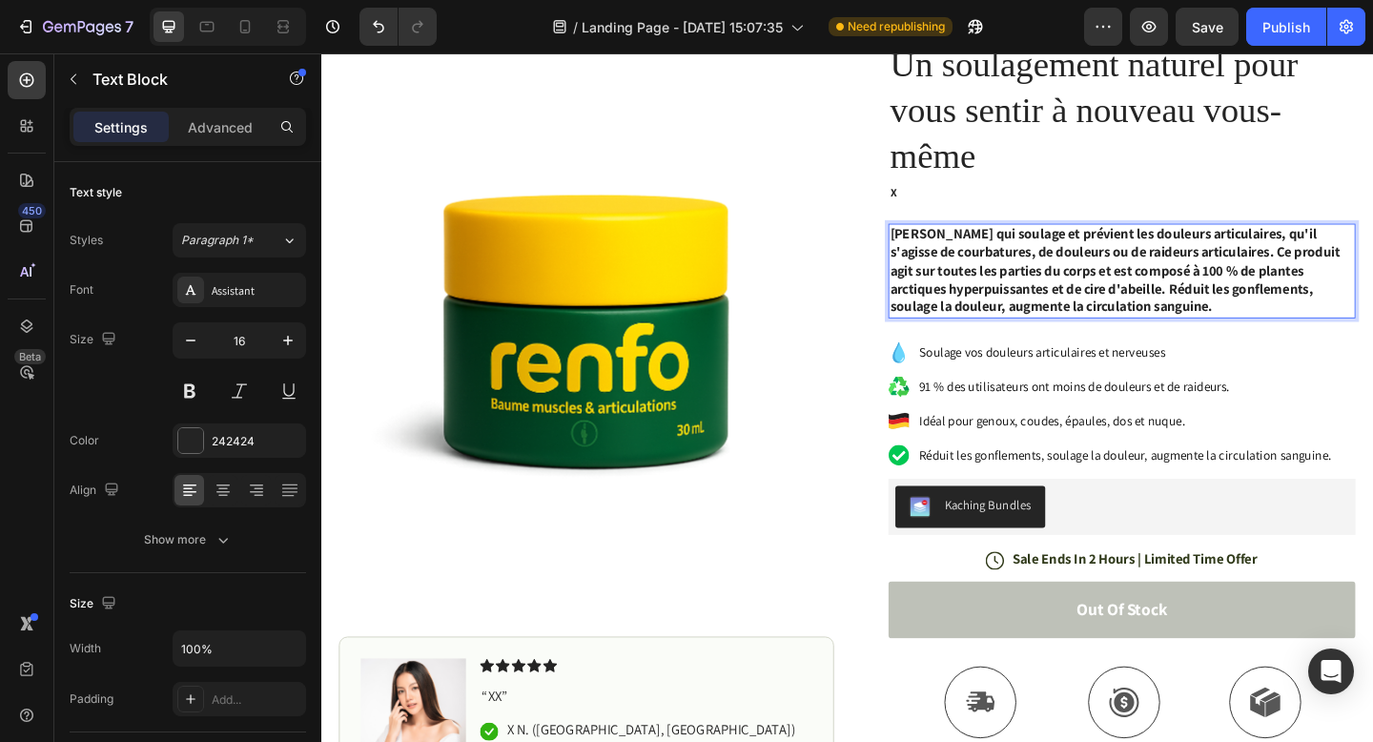
click at [1320, 291] on strong "[PERSON_NAME] qui soulage et prévient les douleurs articulaires, qu'il s'agisse…" at bounding box center [1184, 288] width 489 height 99
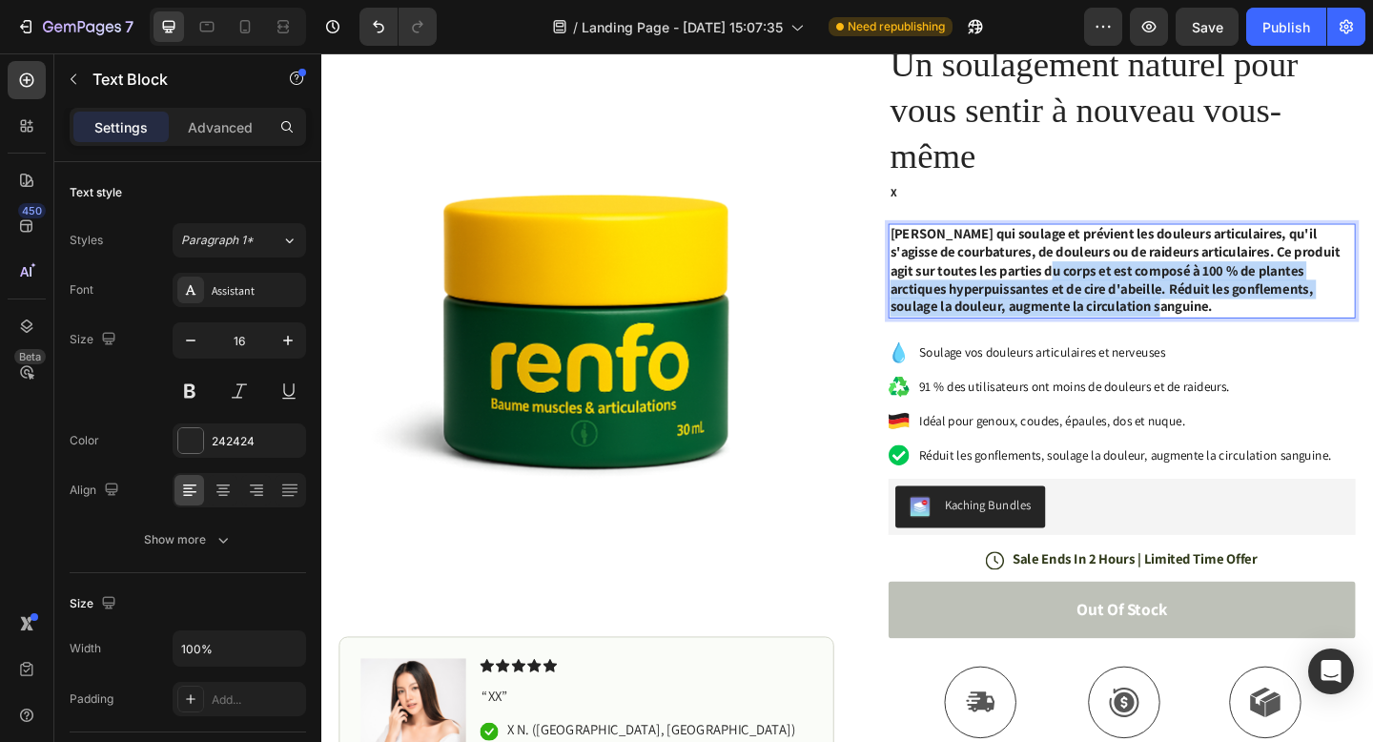
drag, startPoint x: 1119, startPoint y: 287, endPoint x: 1263, endPoint y: 323, distance: 148.5
click at [1263, 323] on p "[PERSON_NAME] qui soulage et prévient les douleurs articulaires, qu'il s'agisse…" at bounding box center [1192, 289] width 504 height 99
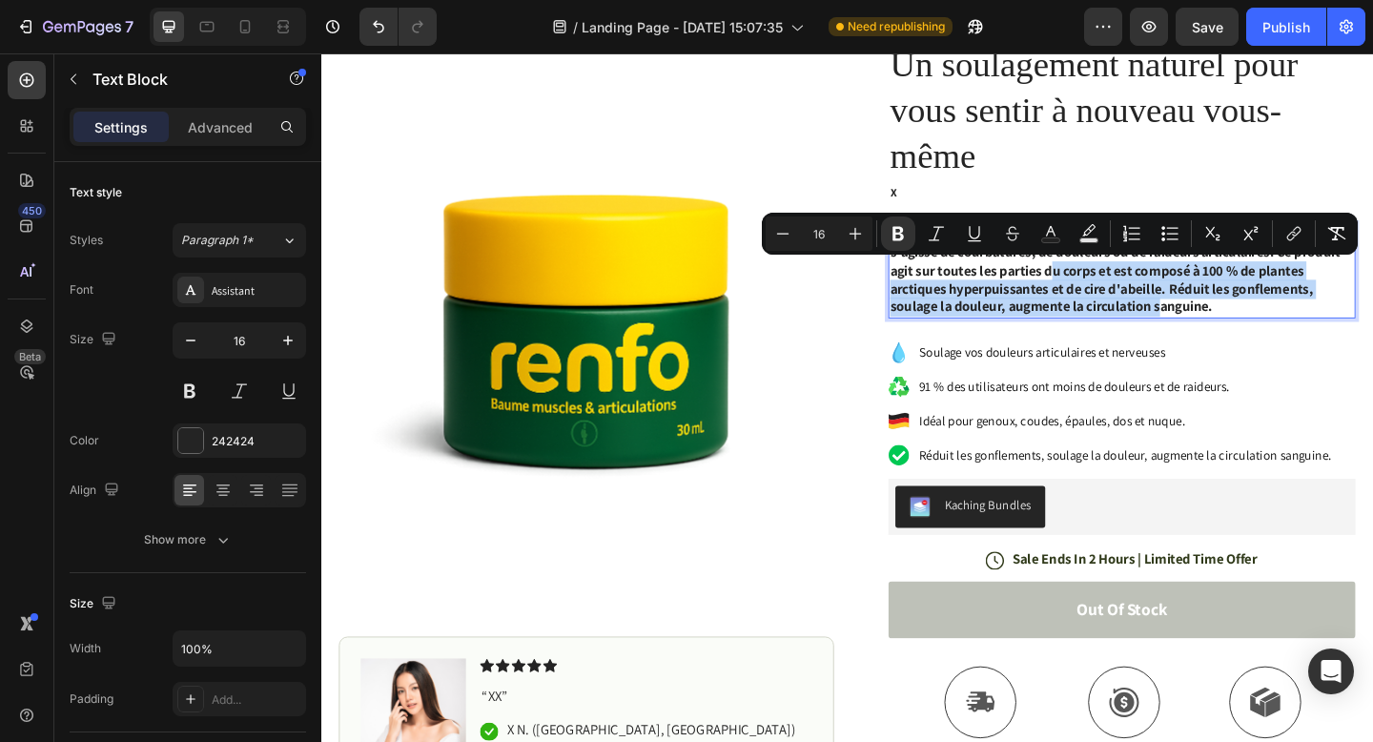
click at [1263, 323] on p "[PERSON_NAME] qui soulage et prévient les douleurs articulaires, qu'il s'agisse…" at bounding box center [1192, 289] width 504 height 99
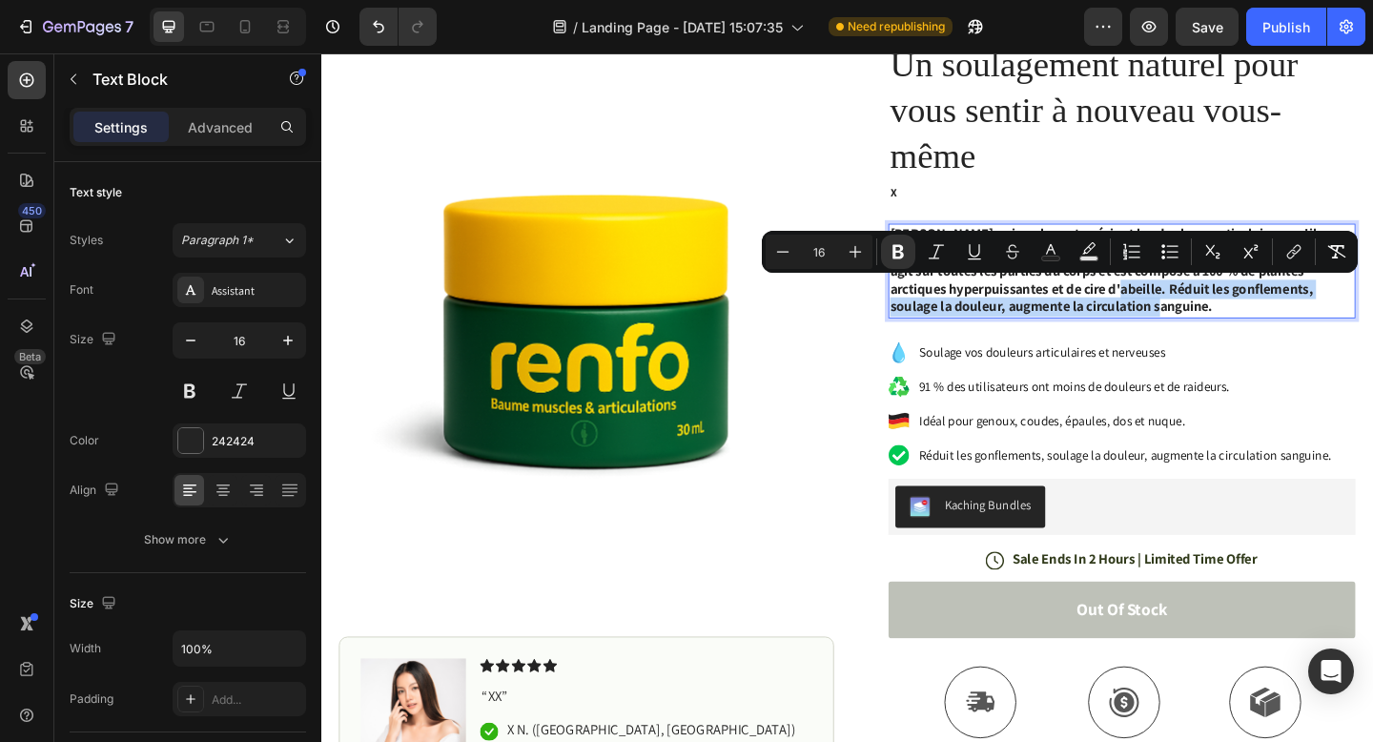
drag, startPoint x: 1263, startPoint y: 335, endPoint x: 1179, endPoint y: 313, distance: 86.7
click at [1179, 313] on p "[PERSON_NAME] qui soulage et prévient les douleurs articulaires, qu'il s'agisse…" at bounding box center [1192, 289] width 504 height 99
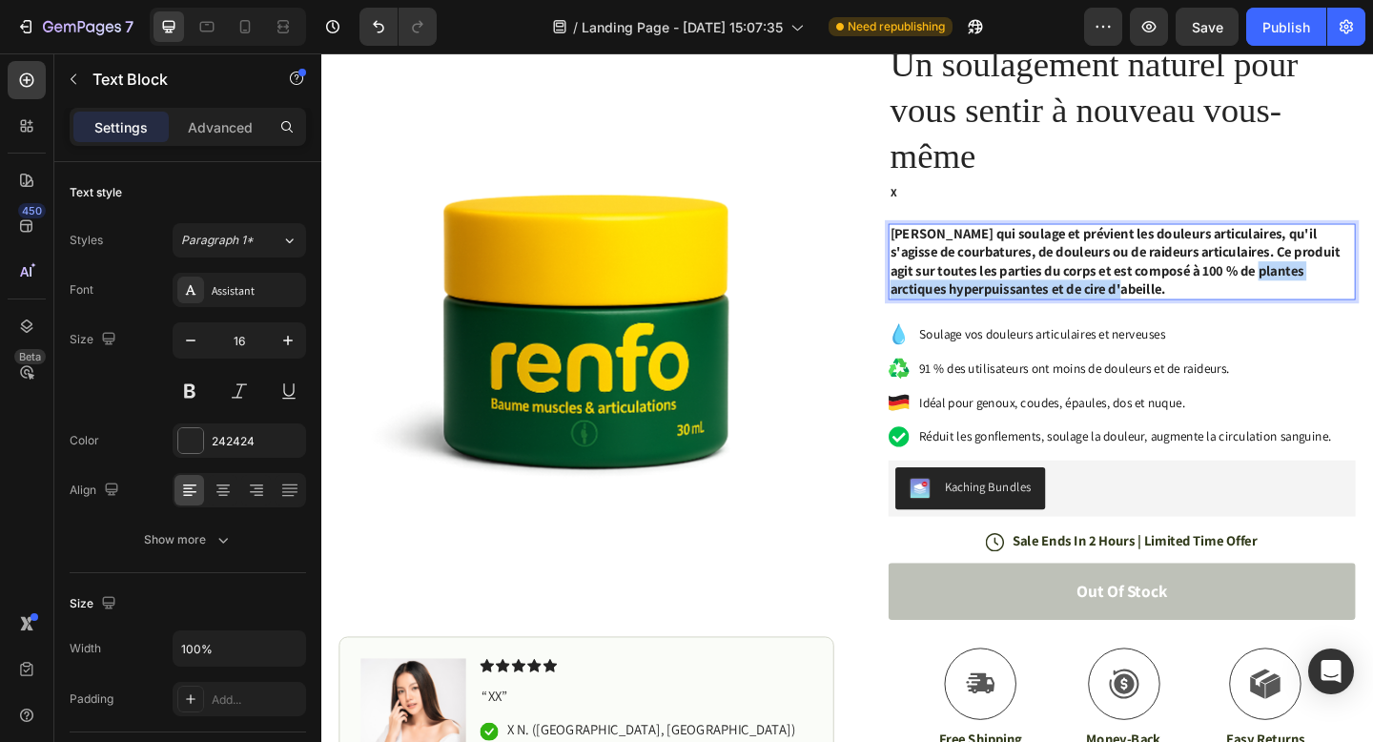
drag, startPoint x: 1182, startPoint y: 306, endPoint x: 1344, endPoint y: 288, distance: 162.2
click at [1344, 288] on p "[PERSON_NAME] qui soulage et prévient les douleurs articulaires, qu'il s'agisse…" at bounding box center [1192, 279] width 504 height 79
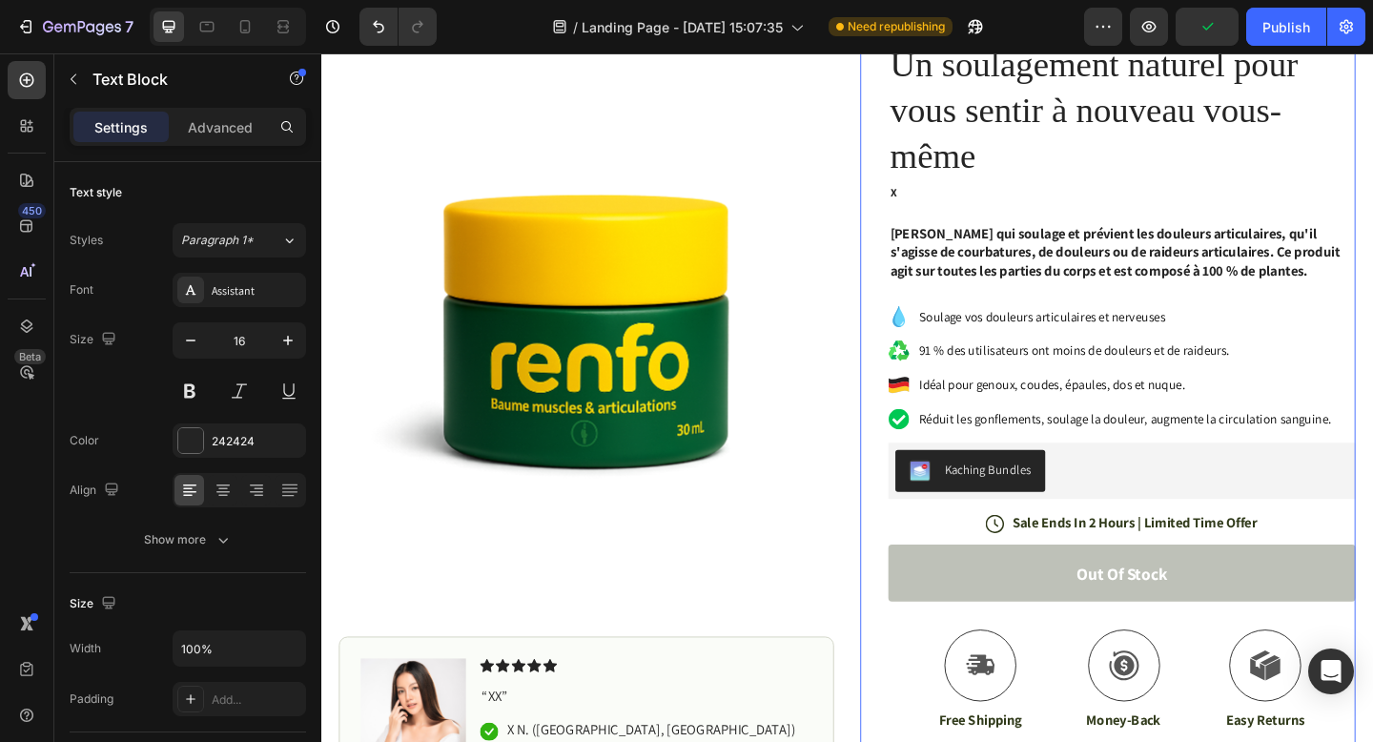
click at [1213, 225] on div "Icon Icon Icon Icon Icon Icon List (1349 Reviews) Text Block Row Un soulagement…" at bounding box center [1192, 542] width 508 height 1046
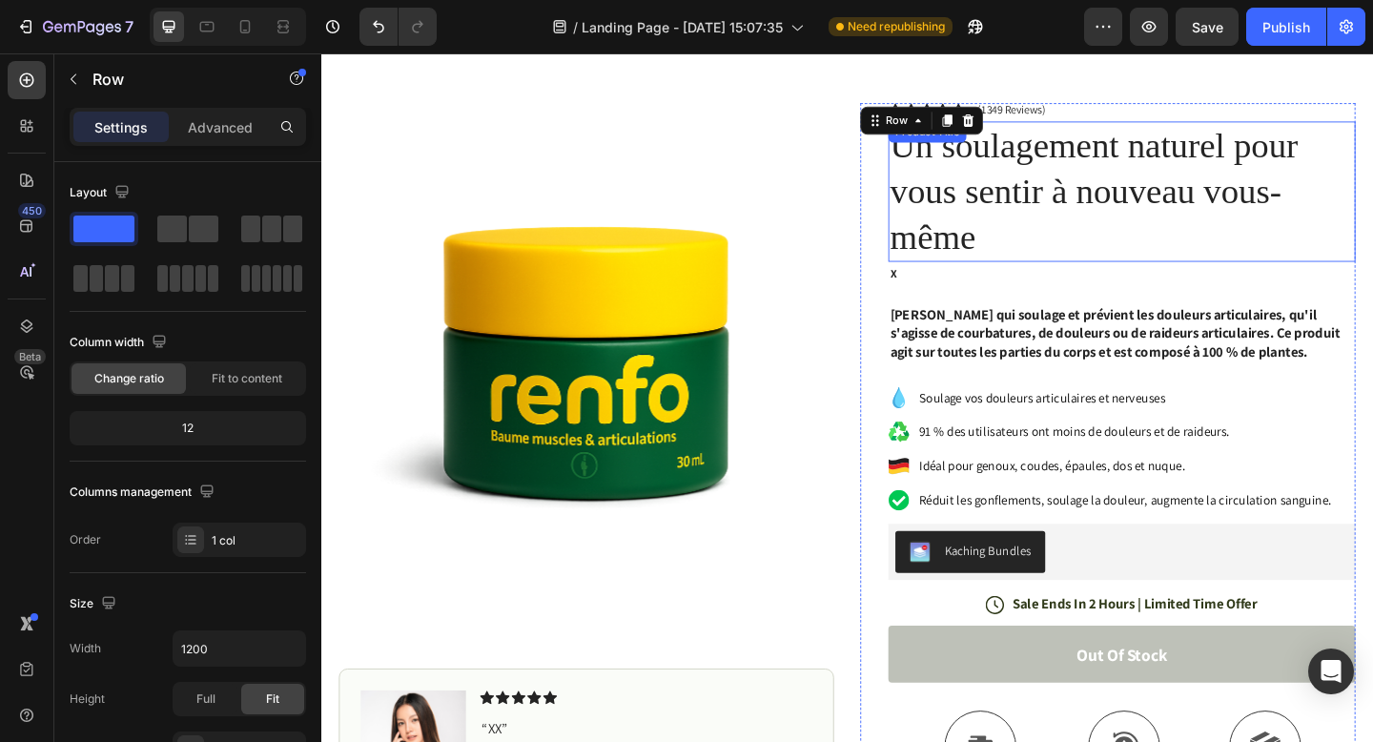
scroll to position [132, 0]
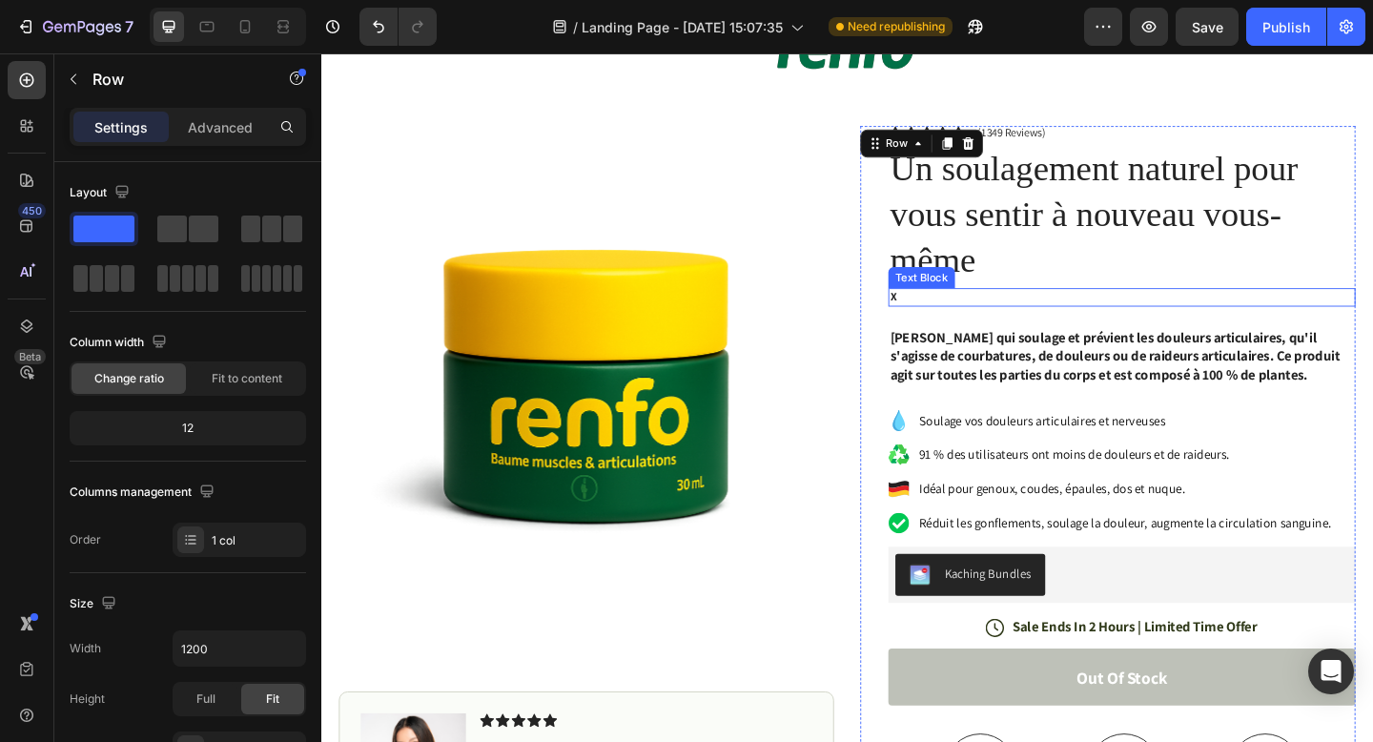
click at [1372, 320] on p "X" at bounding box center [1192, 319] width 504 height 16
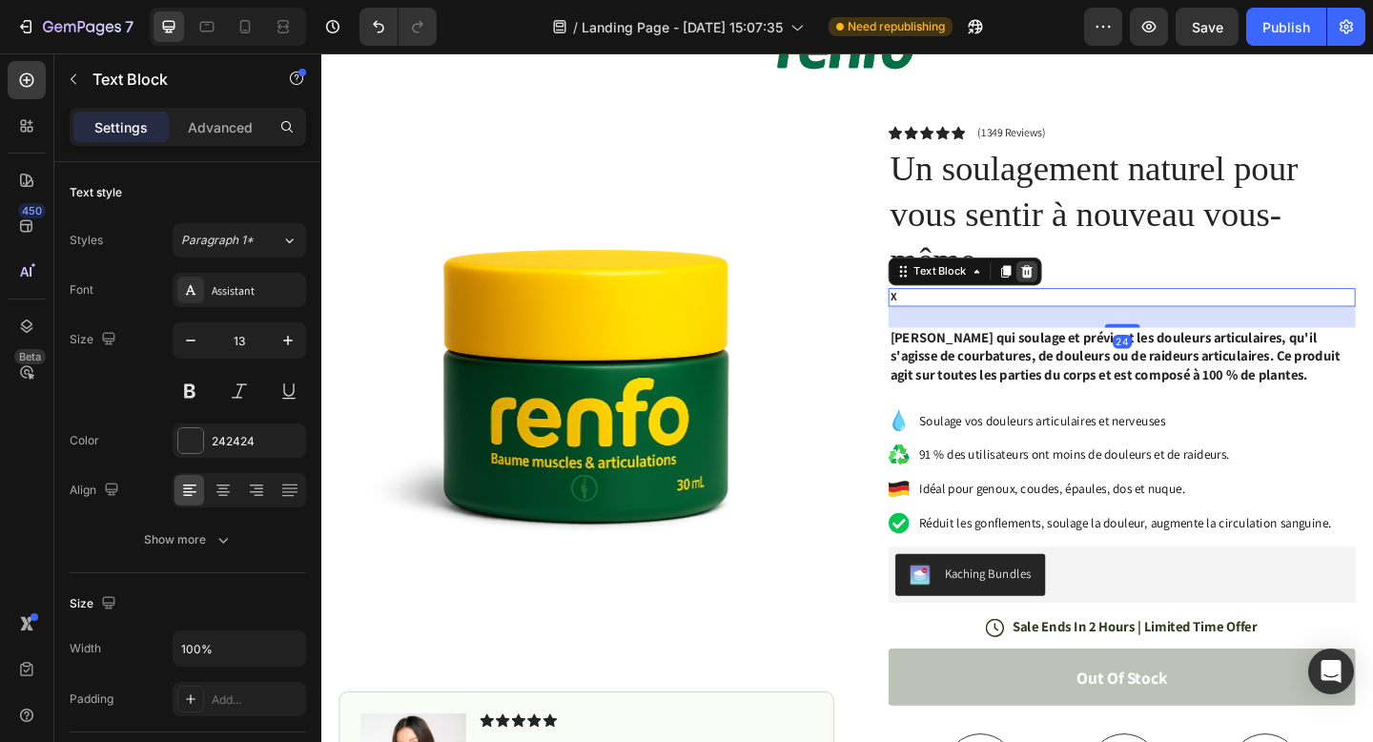
click at [1090, 291] on icon at bounding box center [1088, 290] width 15 height 15
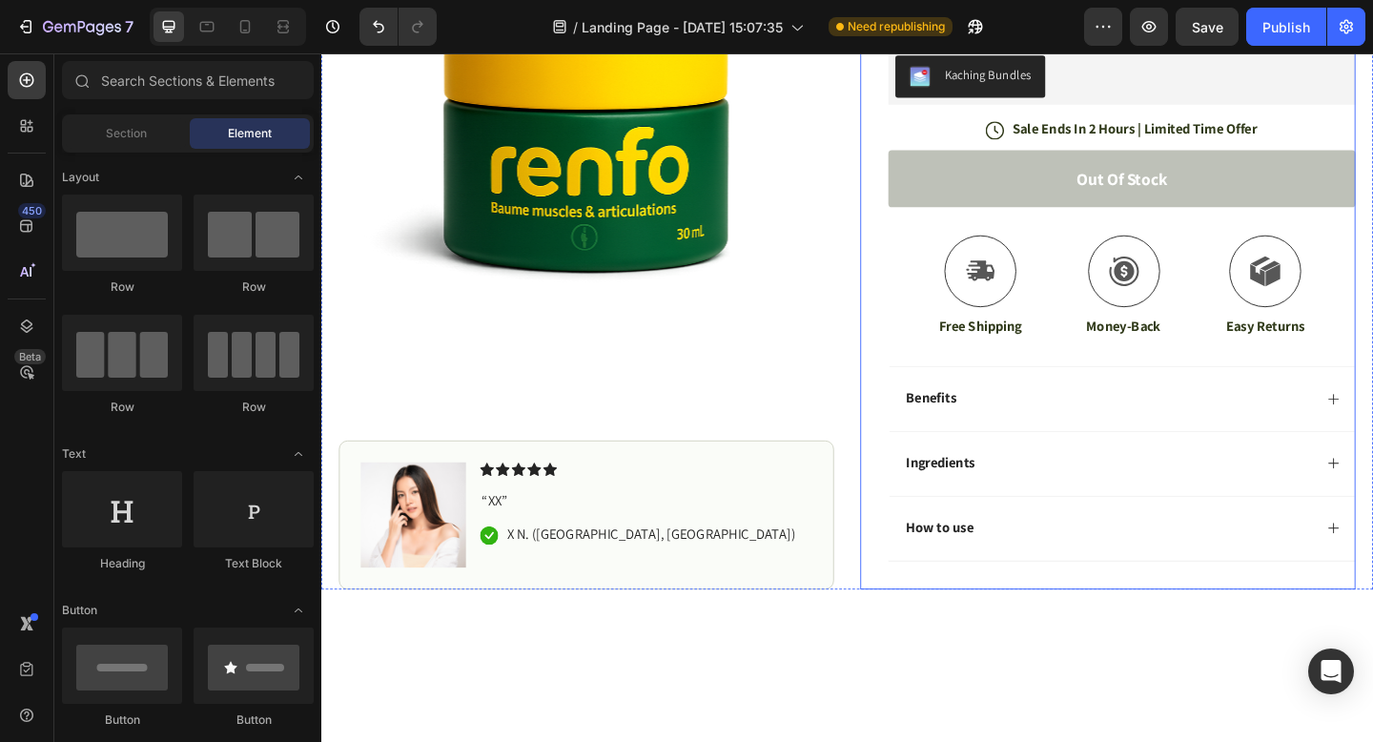
scroll to position [652, 0]
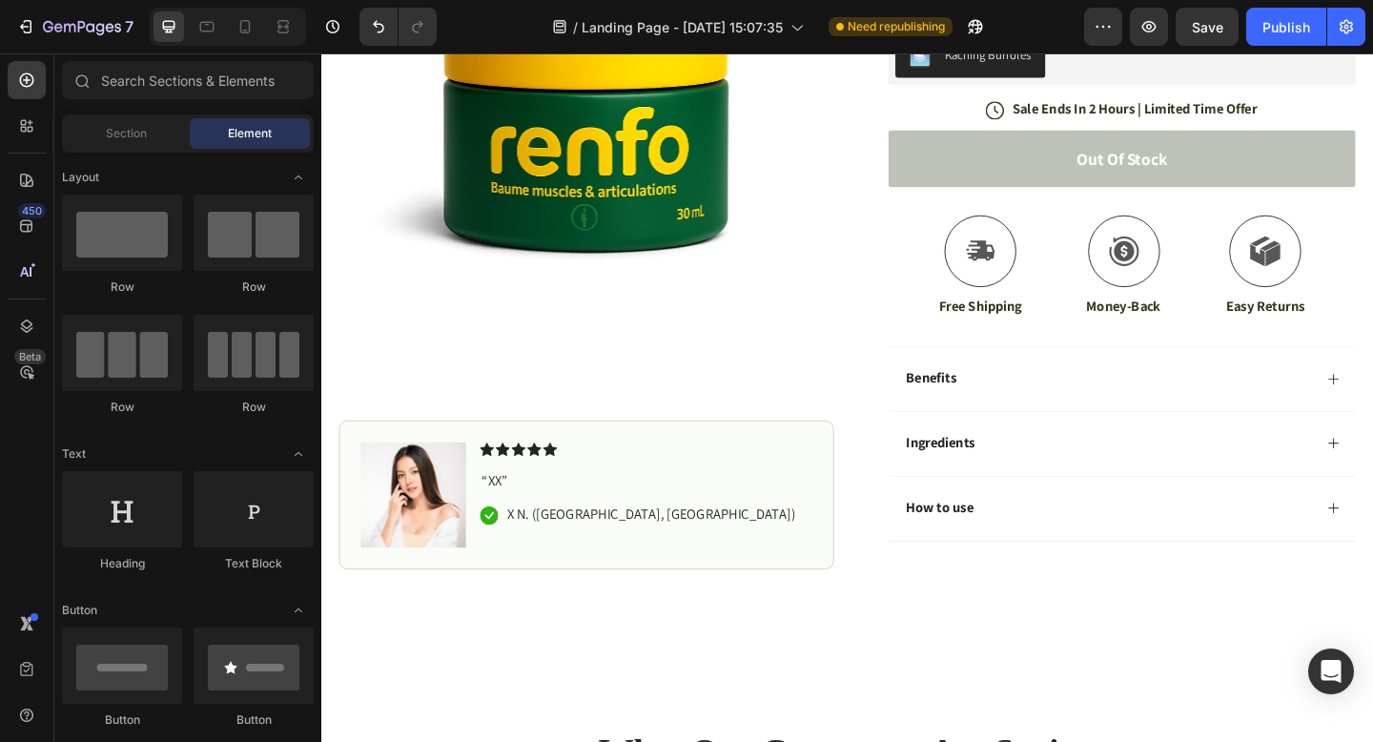
click at [1042, 360] on div "Icon Icon Icon Icon Icon Icon List (1349 Reviews) Text Block Row Un soulagement…" at bounding box center [1192, 113] width 508 height 1003
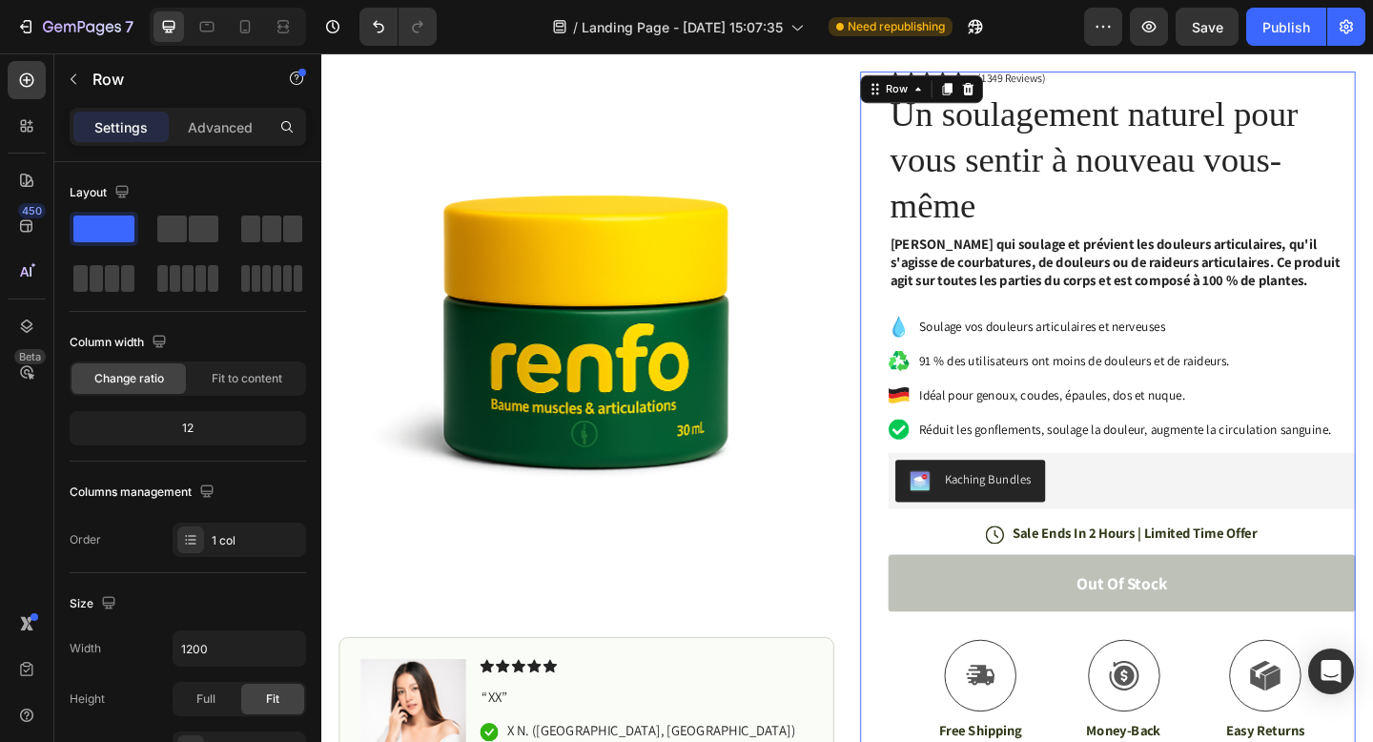
scroll to position [0, 0]
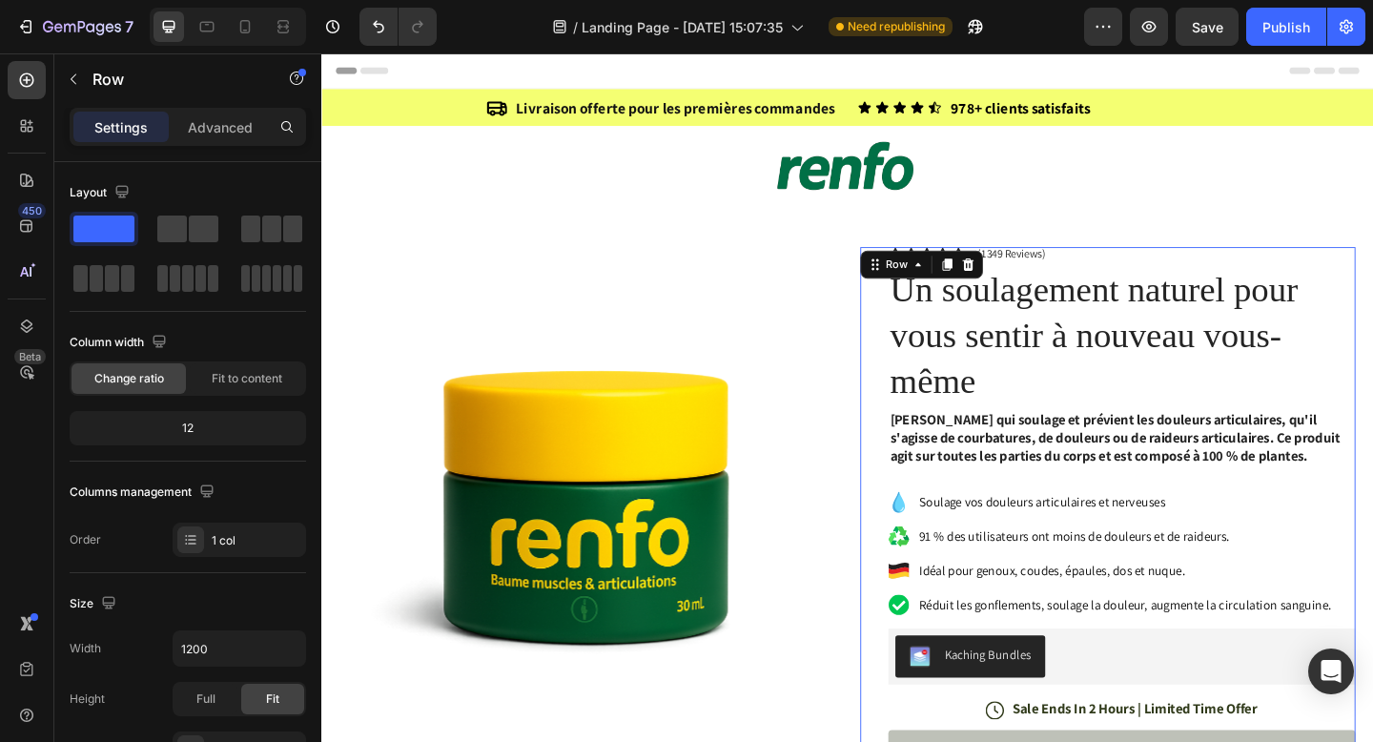
click at [810, 280] on img at bounding box center [609, 533] width 539 height 539
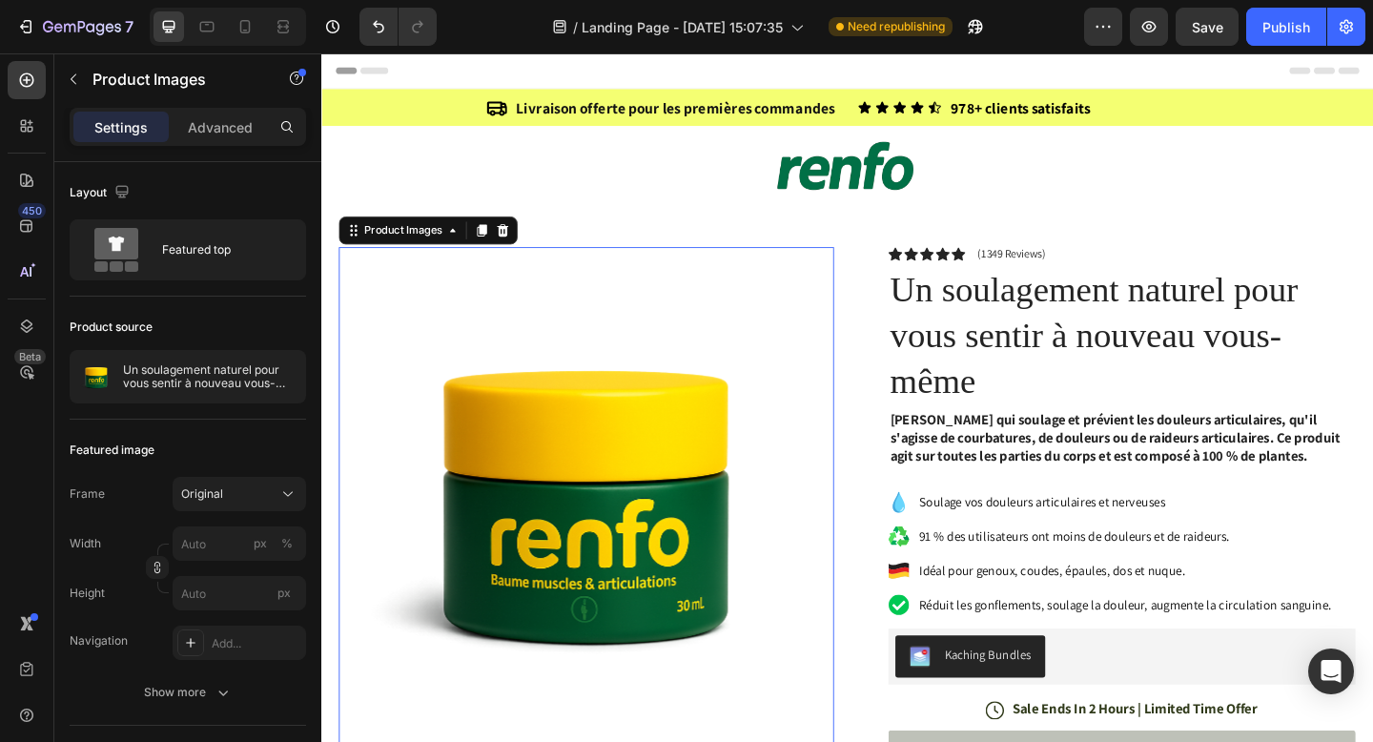
click at [805, 321] on img at bounding box center [609, 533] width 539 height 539
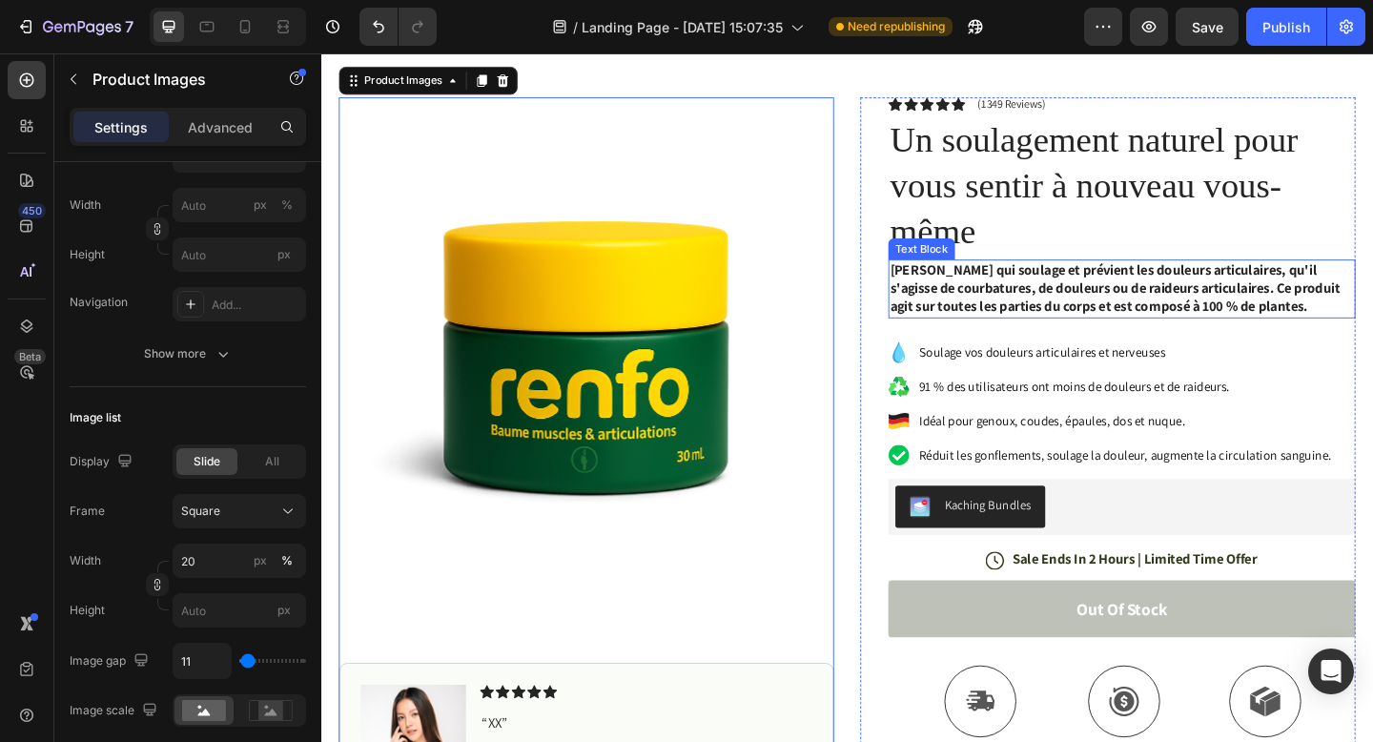
scroll to position [136, 0]
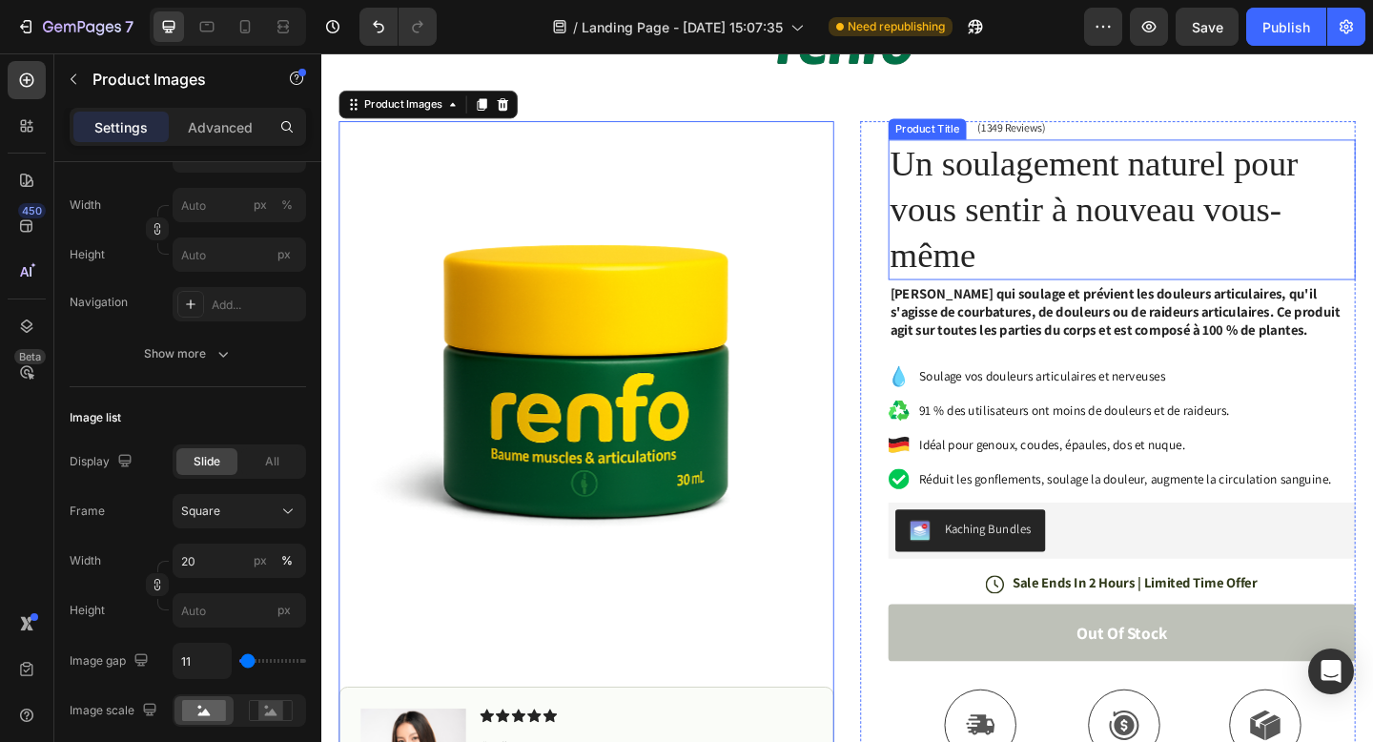
click at [1037, 352] on strong "[PERSON_NAME] qui soulage et prévient les douleurs articulaires, qu'il s'agisse…" at bounding box center [1184, 335] width 489 height 60
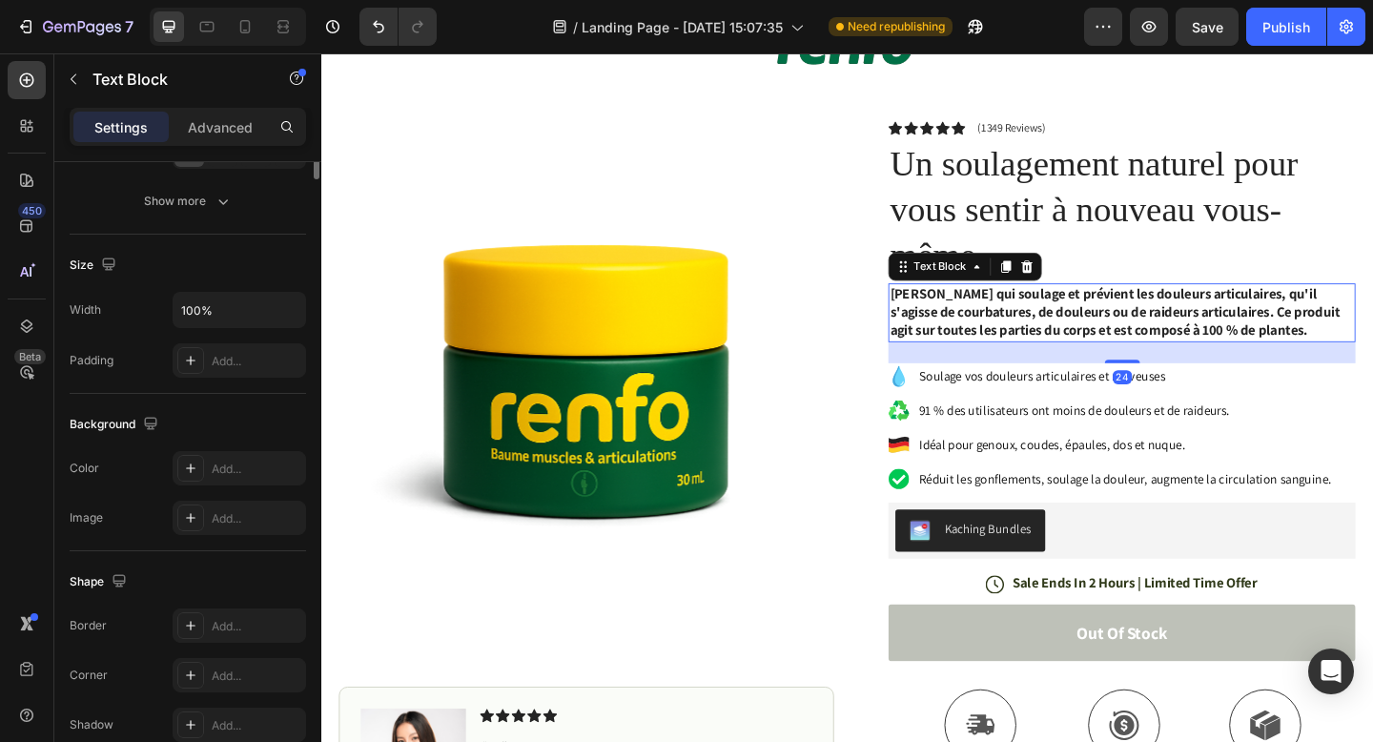
scroll to position [0, 0]
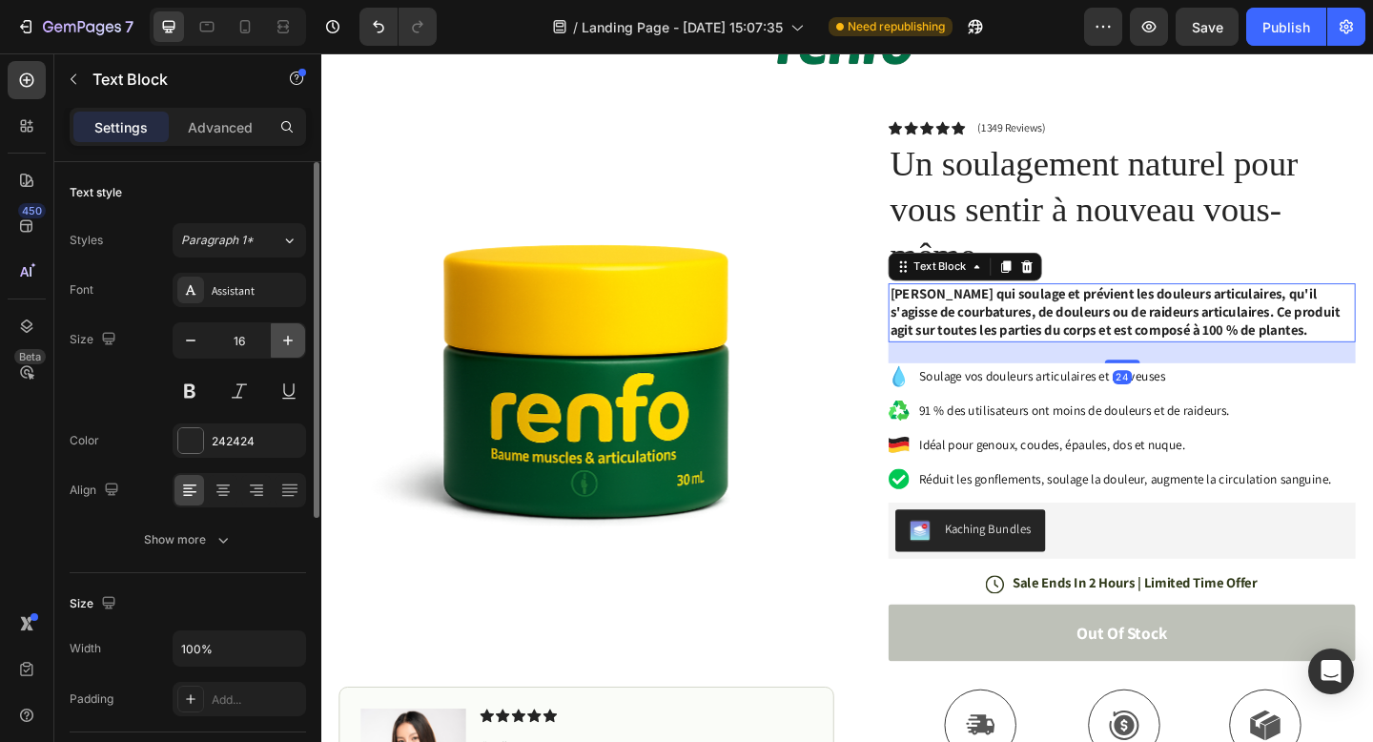
click at [291, 341] on icon "button" at bounding box center [287, 340] width 19 height 19
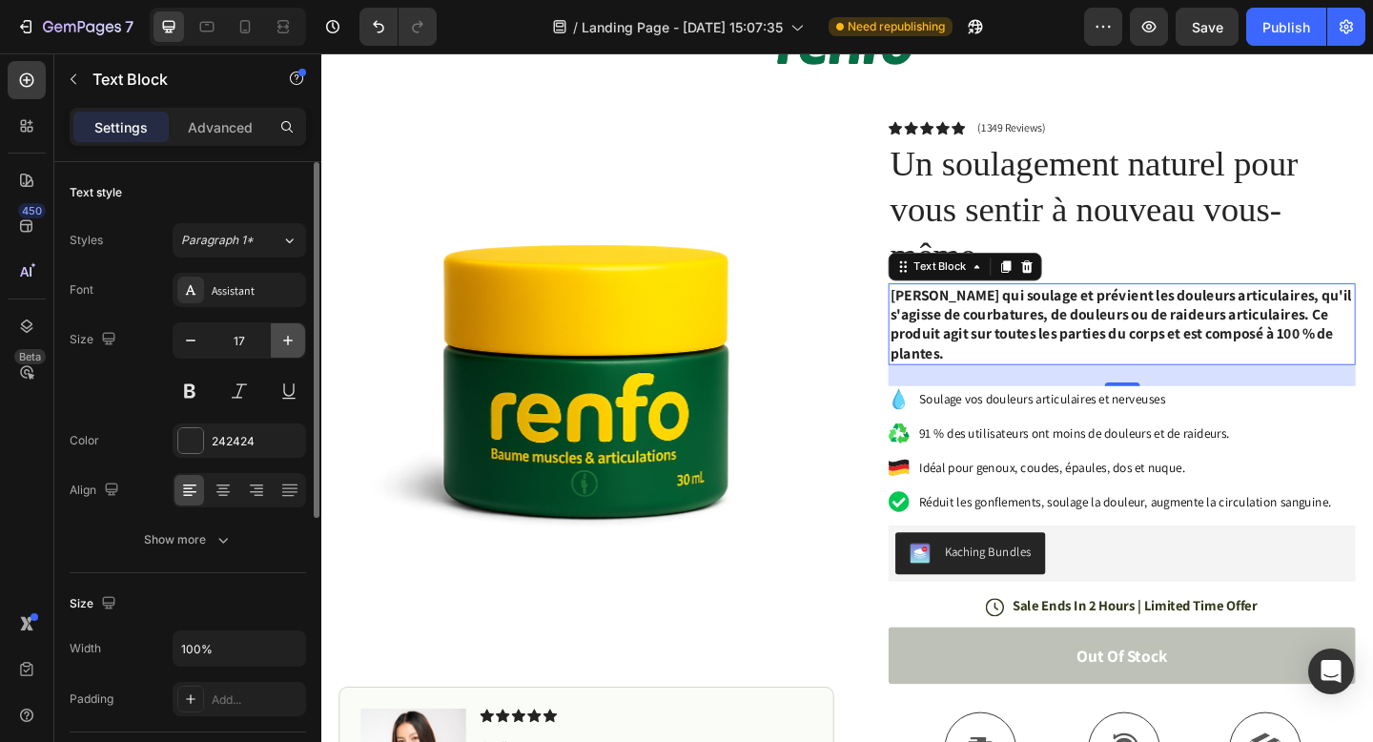
click at [280, 341] on icon "button" at bounding box center [287, 340] width 19 height 19
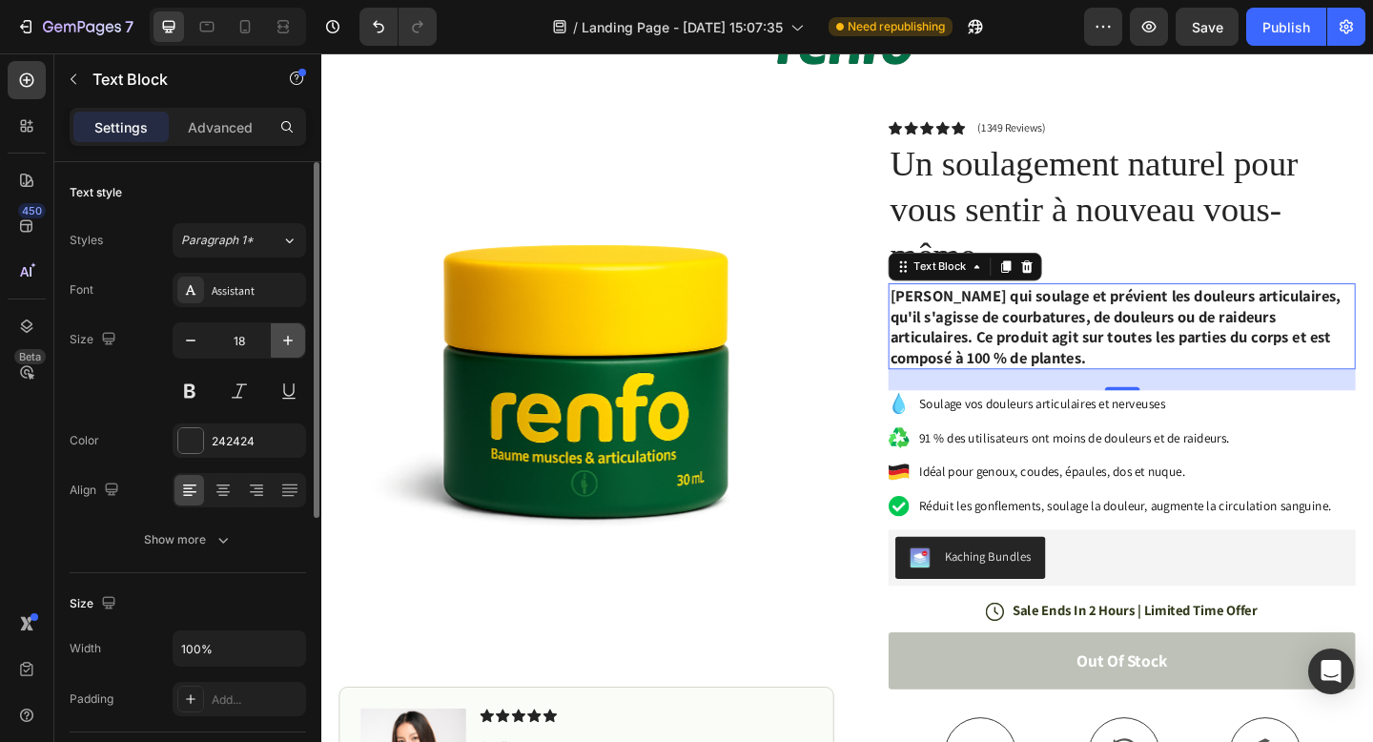
click at [280, 341] on icon "button" at bounding box center [287, 340] width 19 height 19
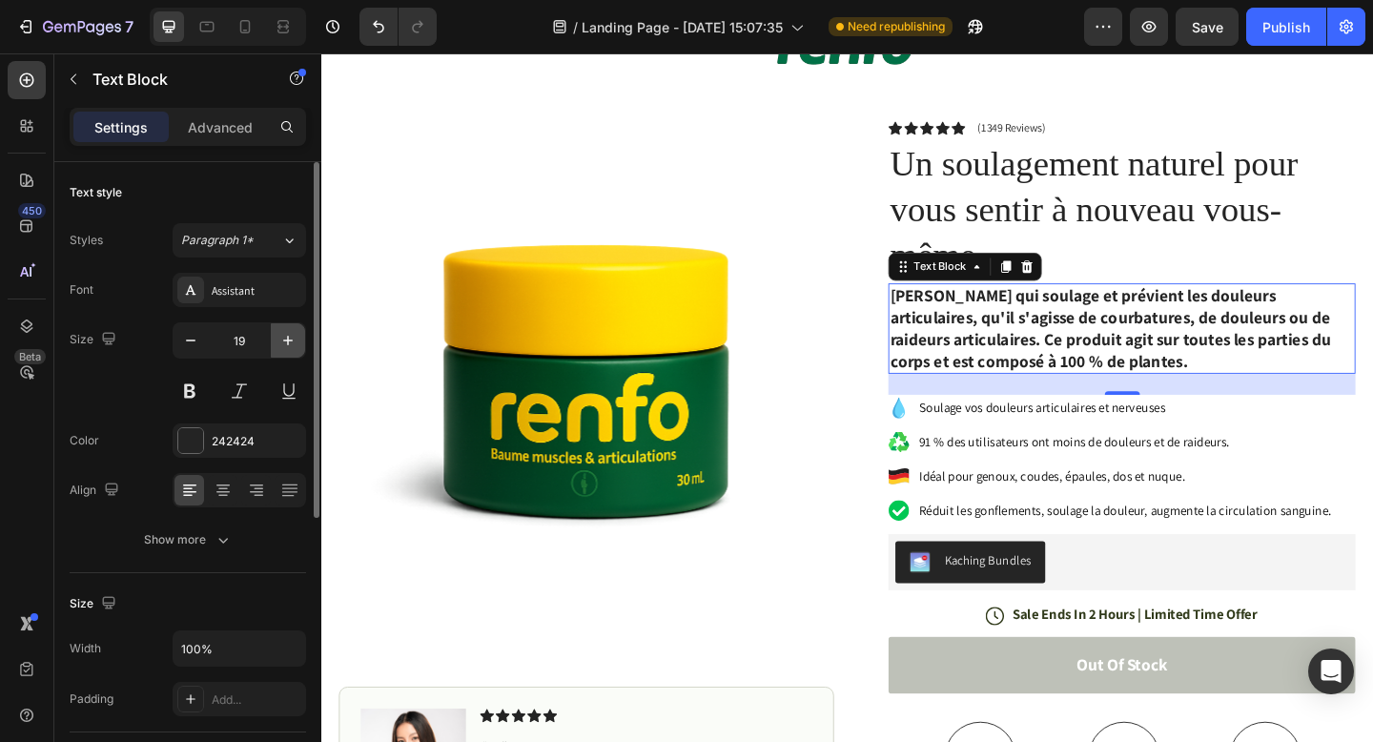
click at [280, 341] on icon "button" at bounding box center [287, 340] width 19 height 19
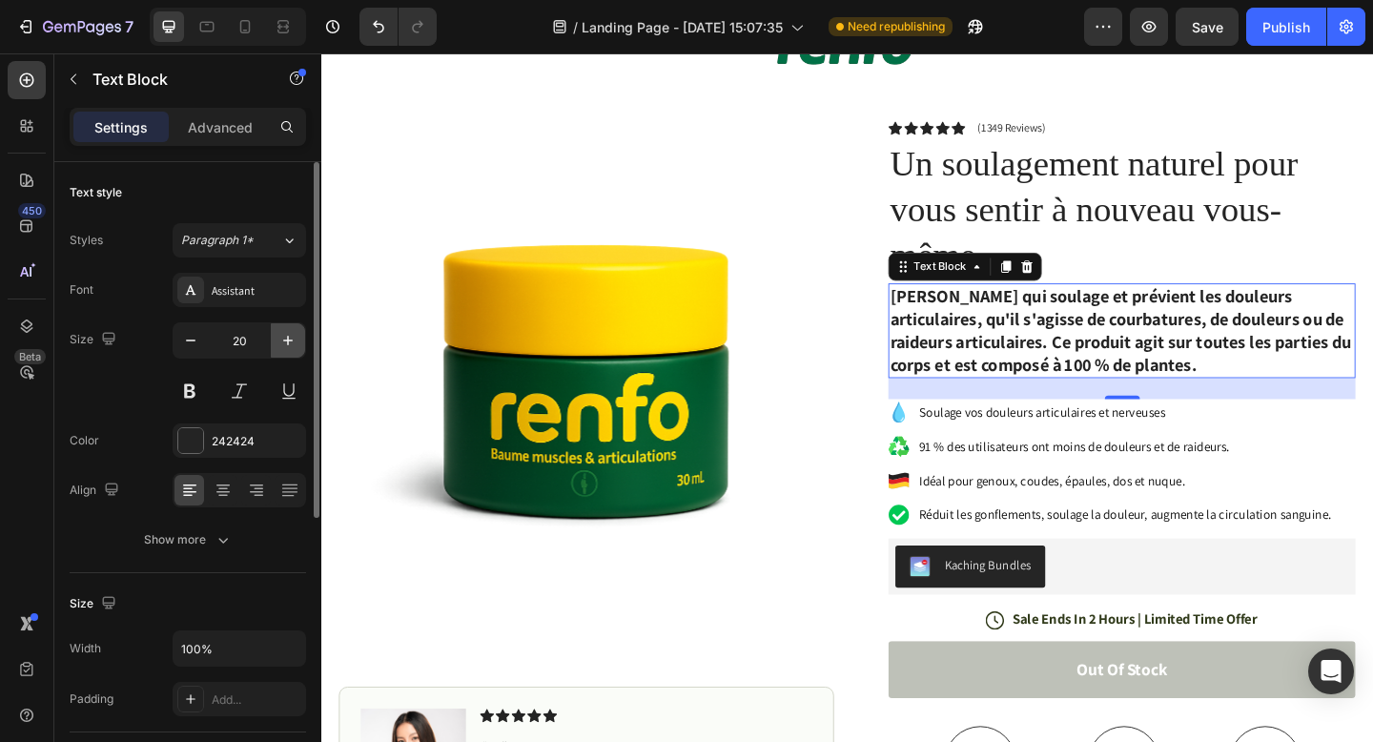
click at [280, 341] on icon "button" at bounding box center [287, 340] width 19 height 19
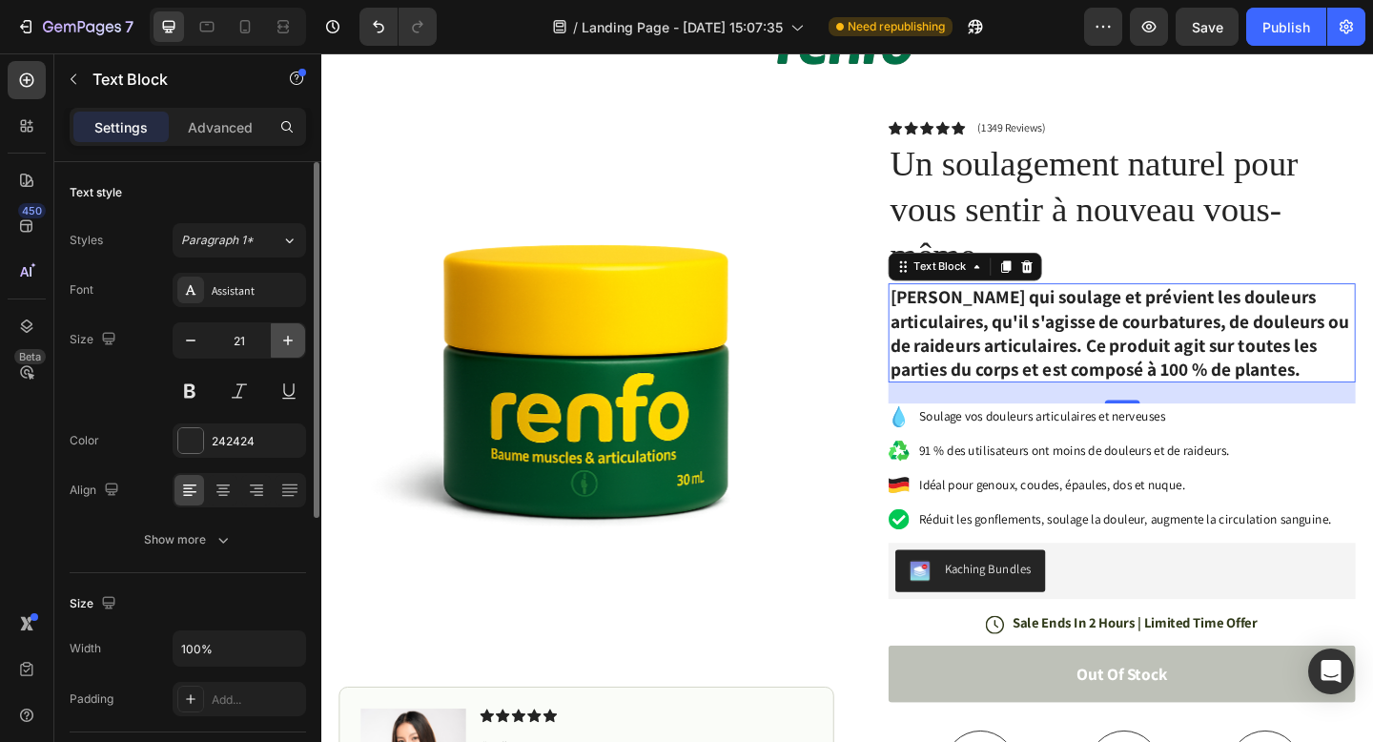
click at [279, 341] on icon "button" at bounding box center [287, 340] width 19 height 19
type input "22"
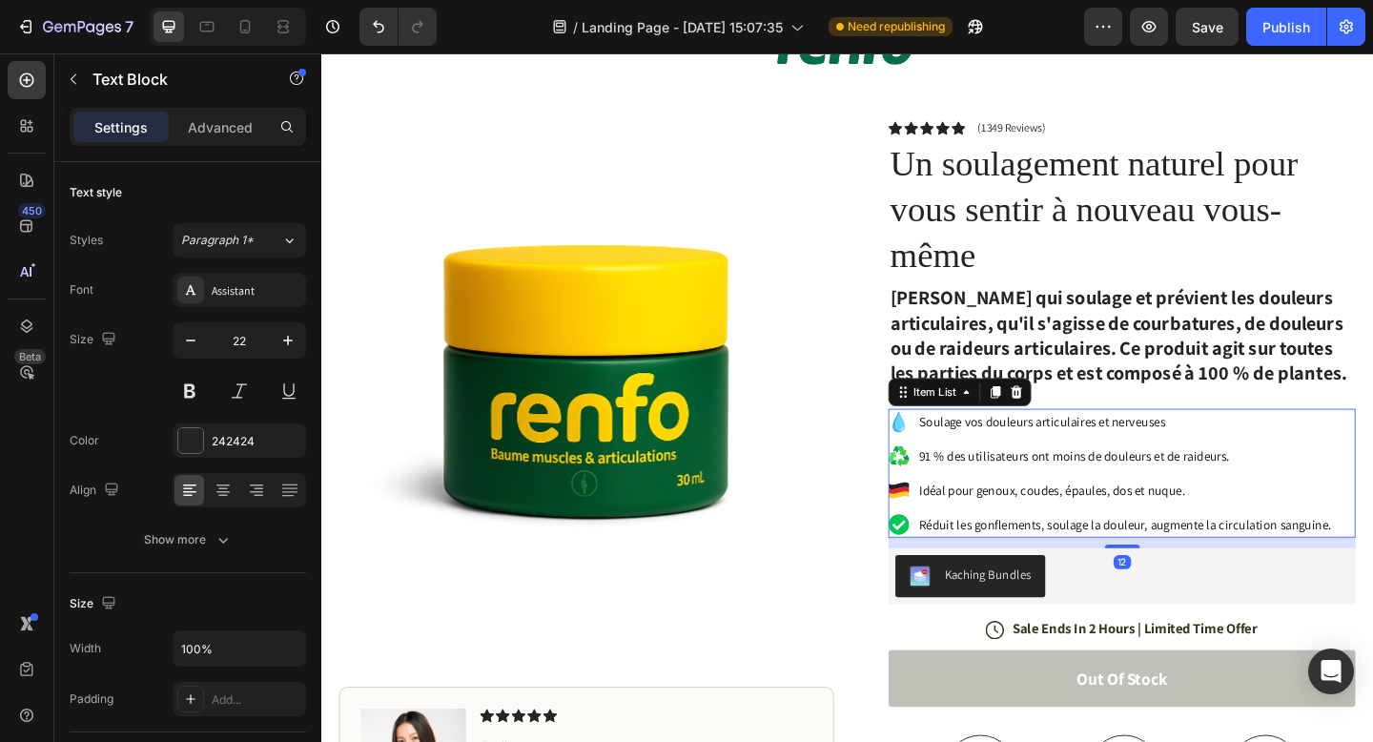
click at [1046, 464] on p "Soulage vos douleurs articulaires et nerveuses" at bounding box center [1196, 454] width 449 height 23
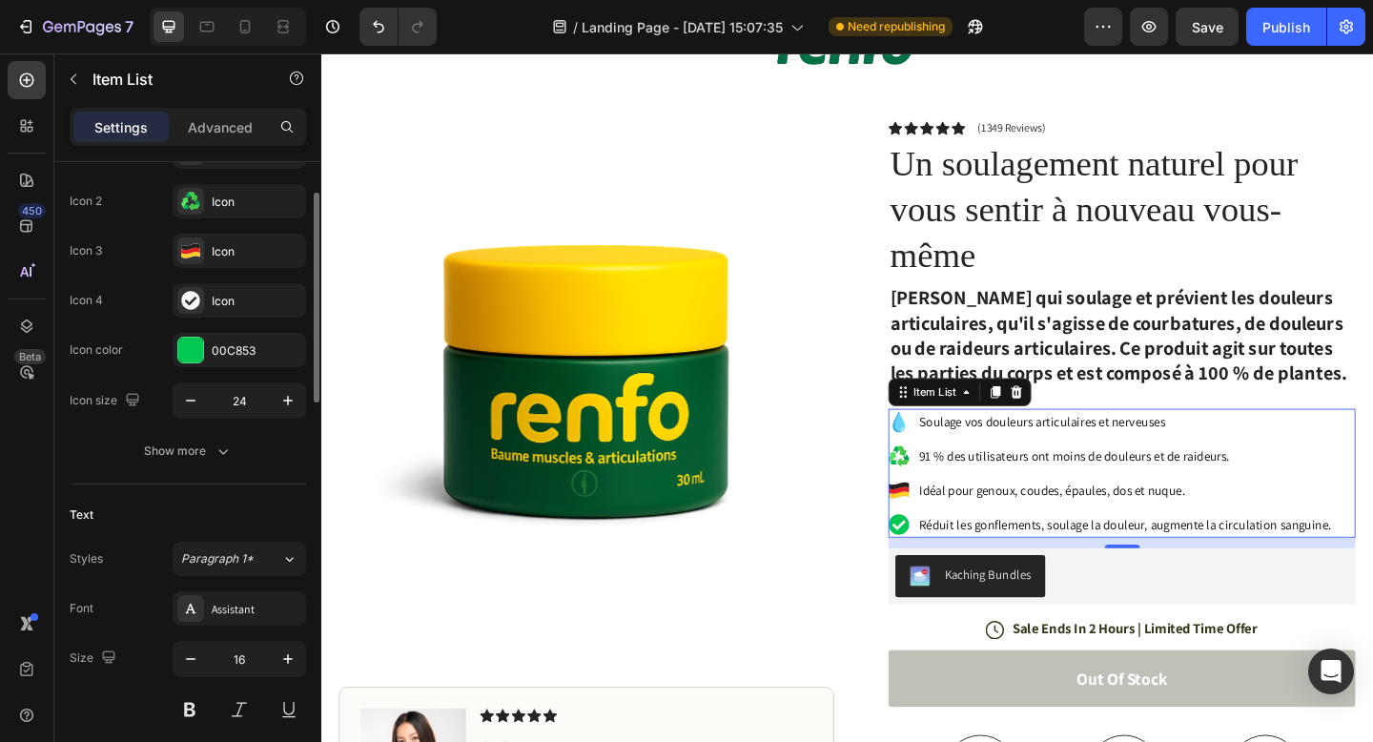
scroll to position [381, 0]
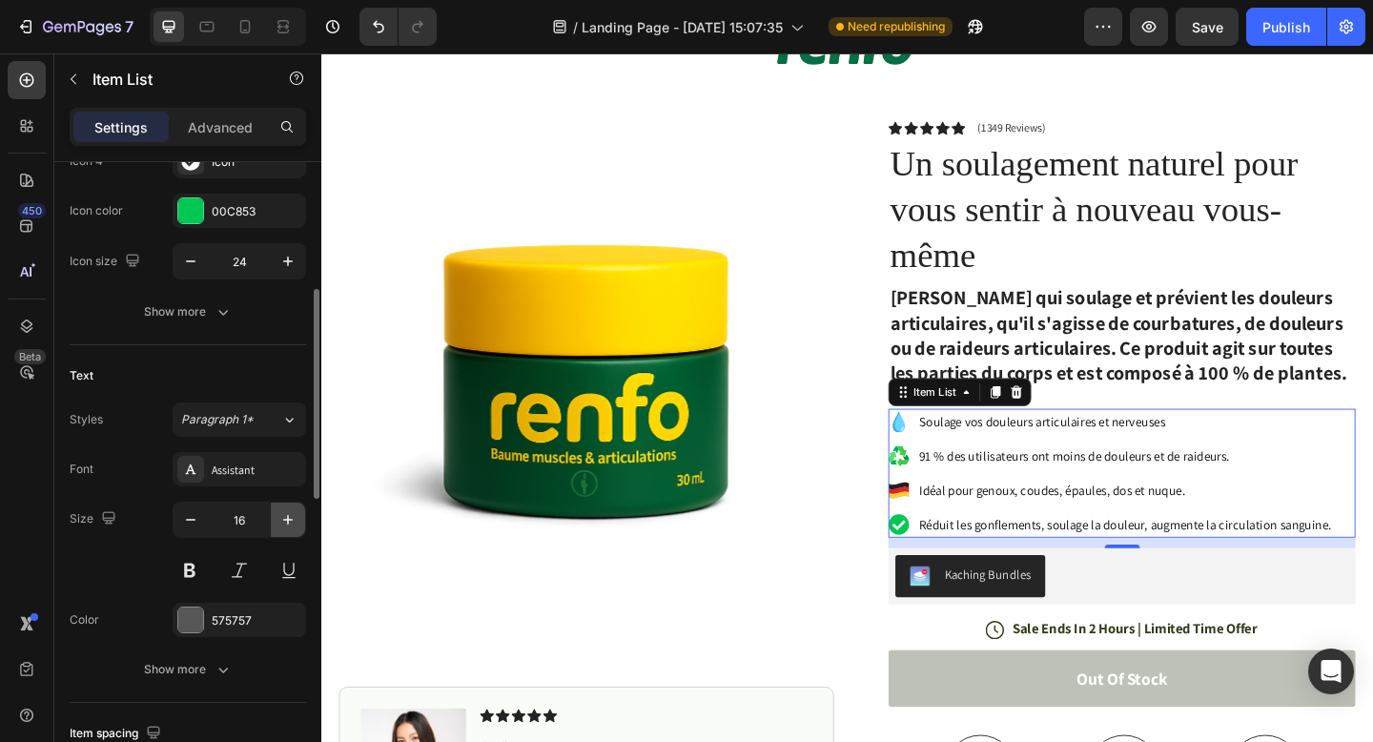
click at [293, 522] on icon "button" at bounding box center [287, 519] width 19 height 19
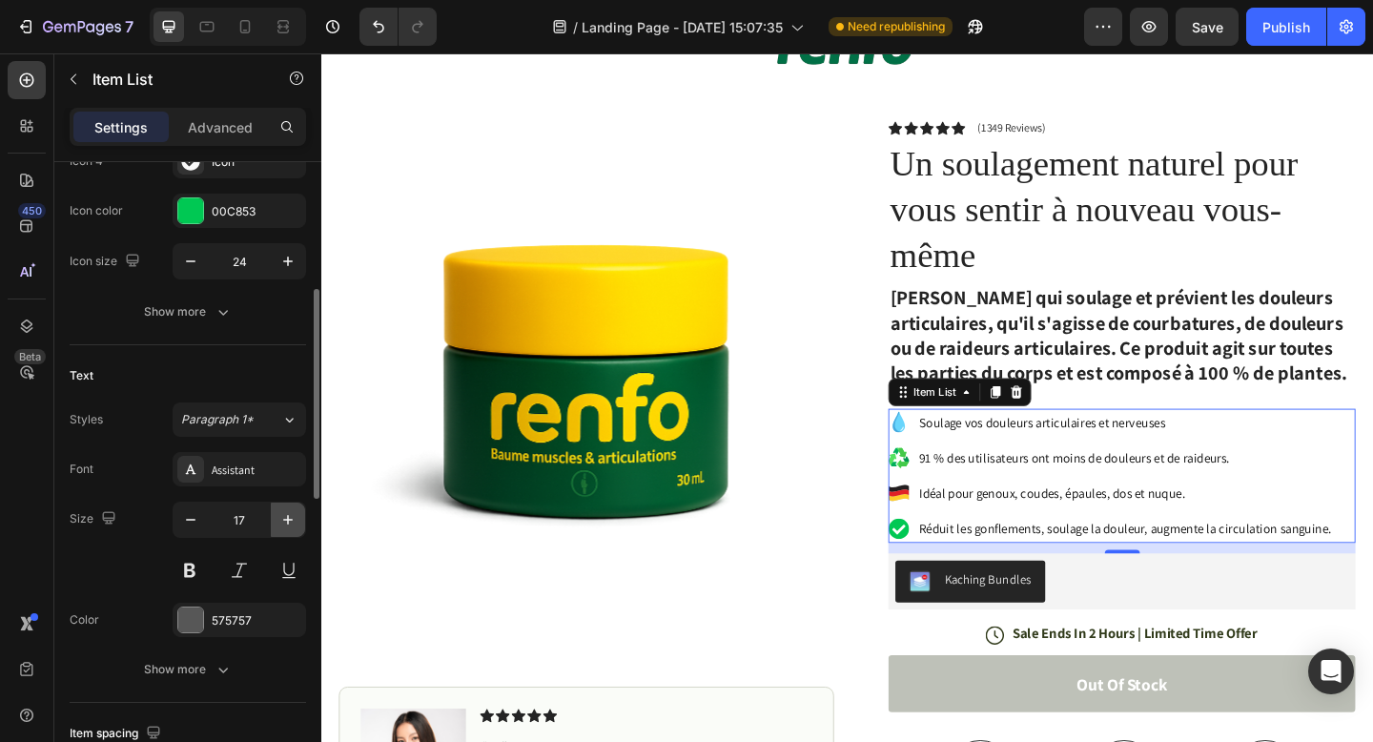
click at [293, 522] on icon "button" at bounding box center [287, 519] width 19 height 19
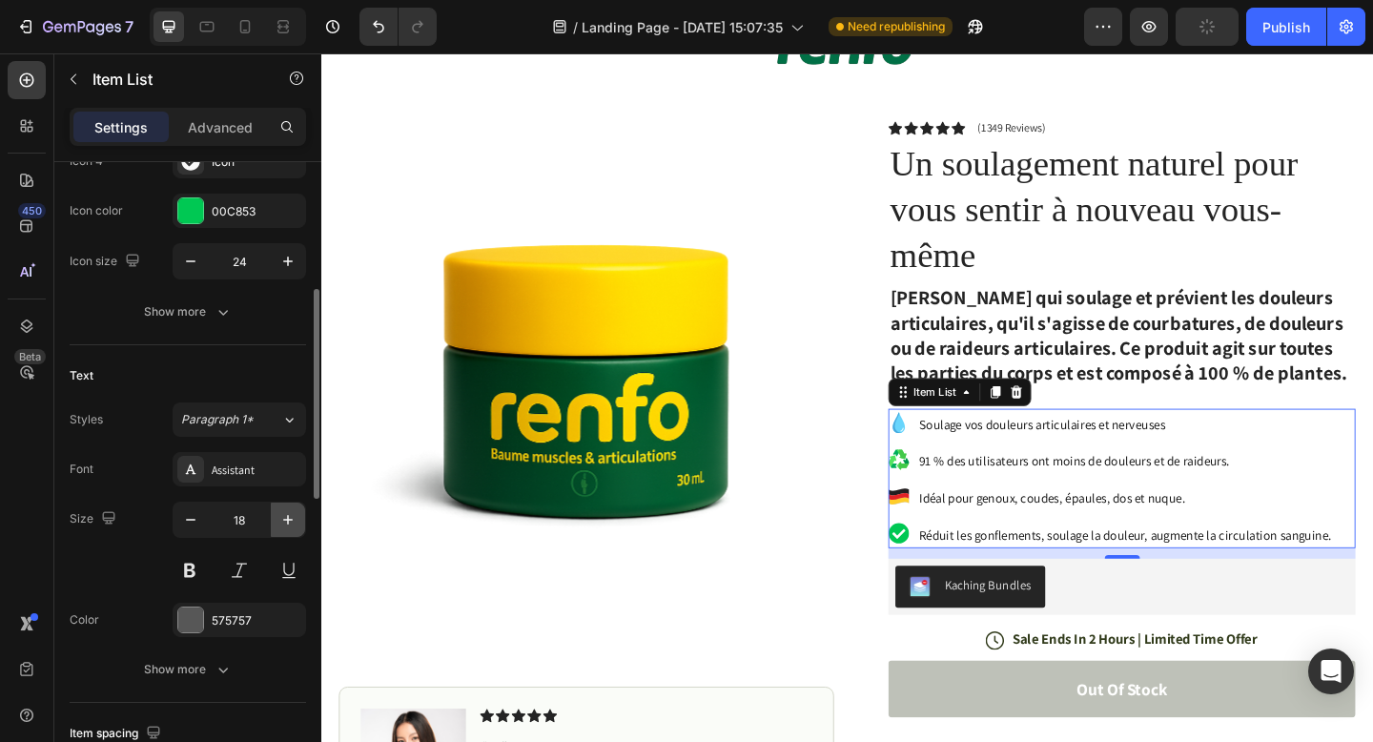
click at [293, 522] on icon "button" at bounding box center [287, 519] width 19 height 19
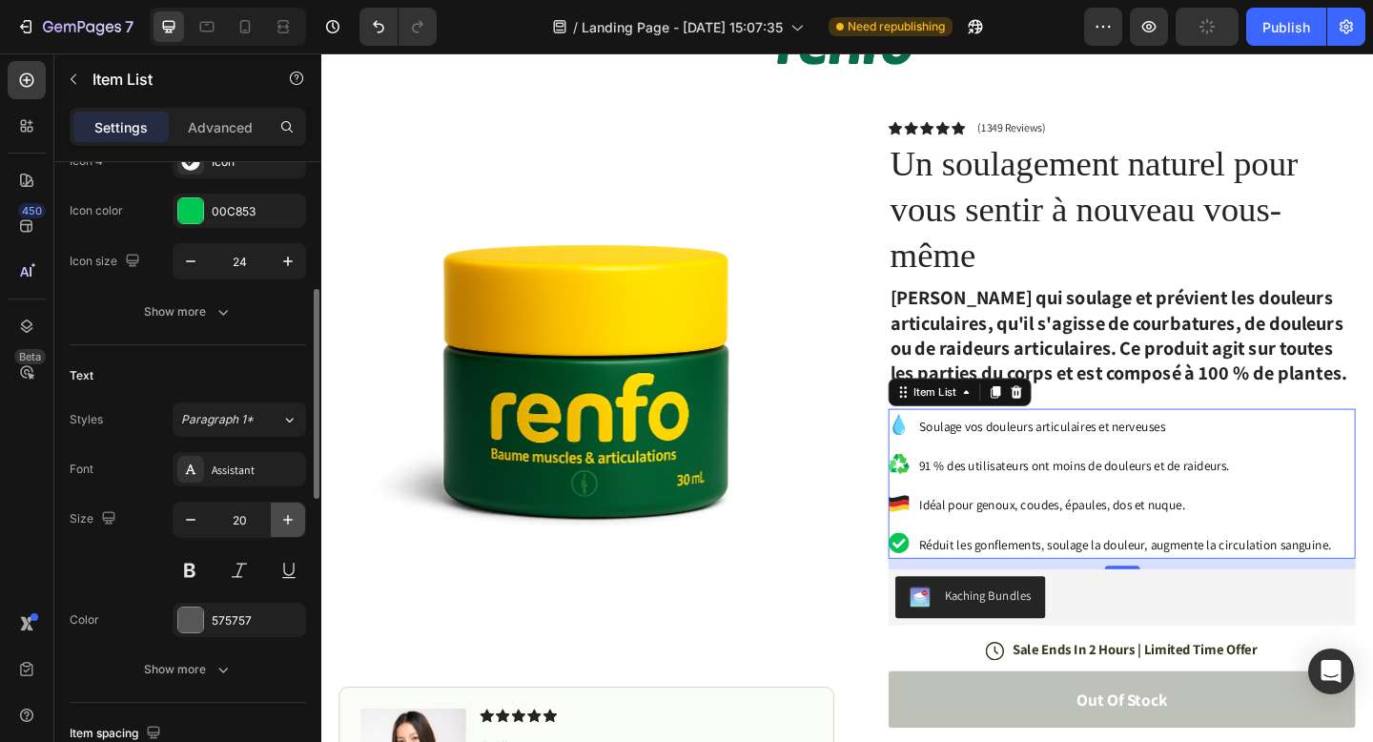
click at [278, 522] on icon "button" at bounding box center [287, 519] width 19 height 19
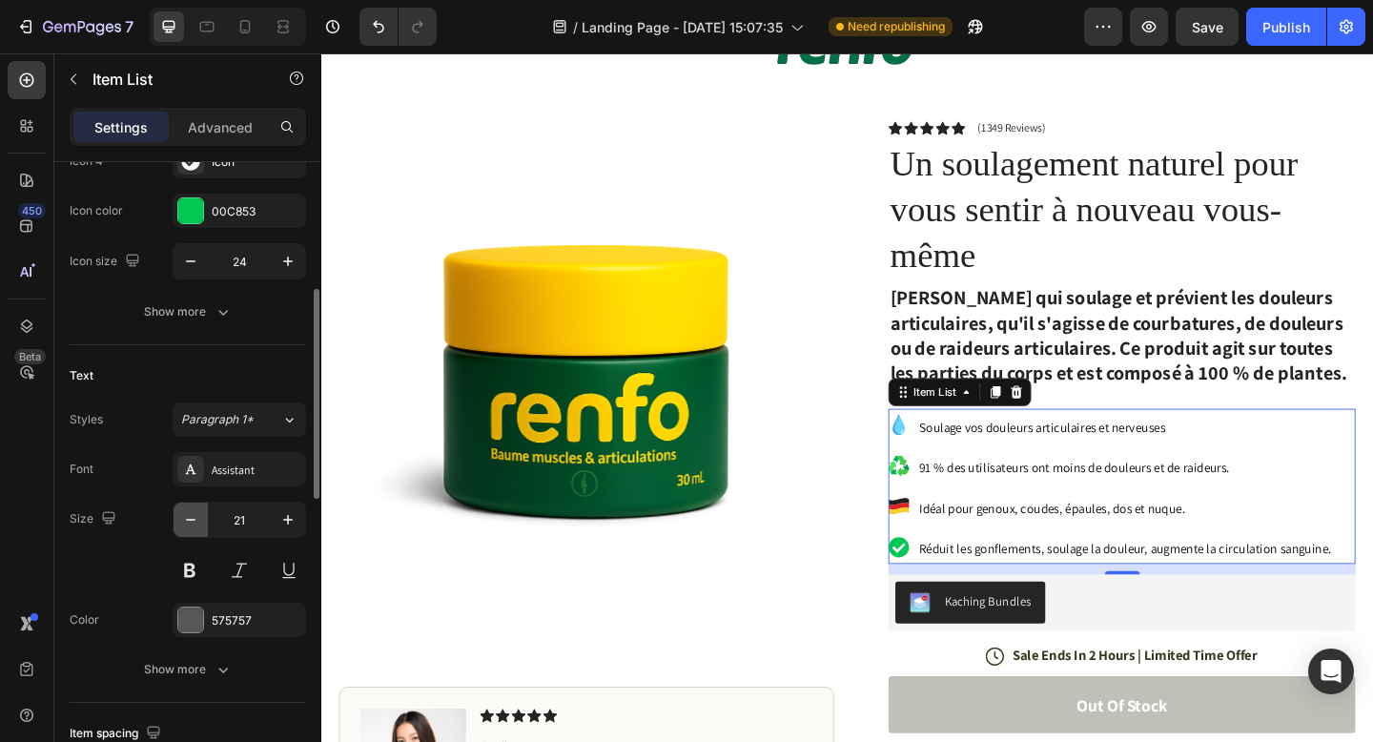
click at [194, 530] on button "button" at bounding box center [191, 520] width 34 height 34
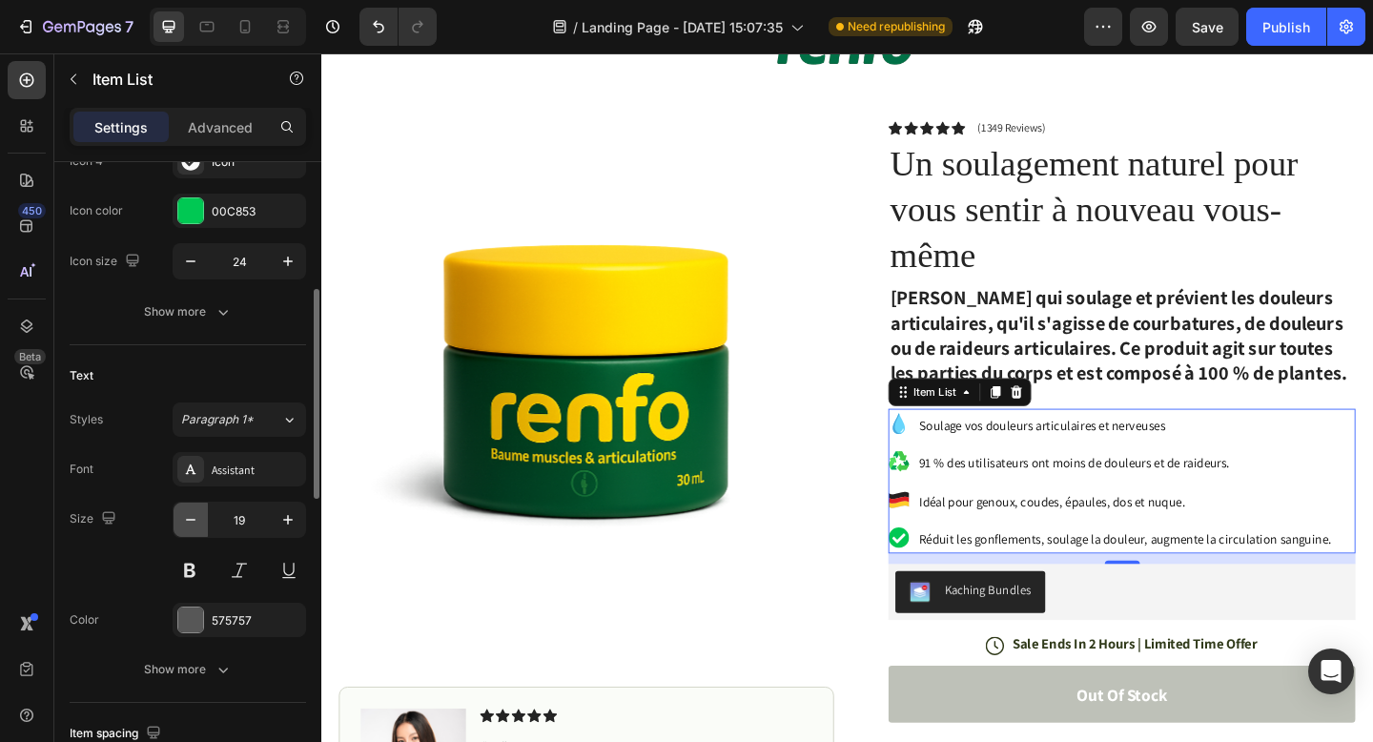
click at [194, 530] on button "button" at bounding box center [191, 520] width 34 height 34
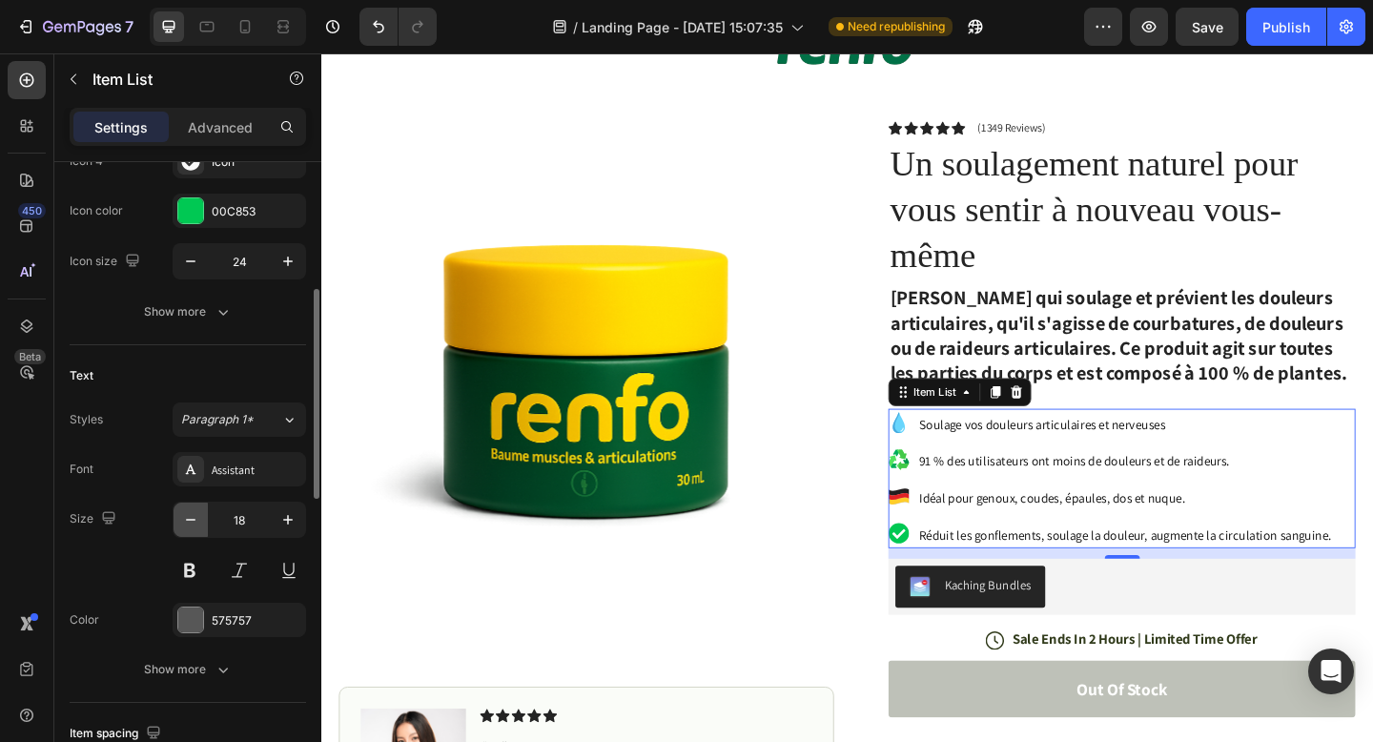
click at [194, 530] on button "button" at bounding box center [191, 520] width 34 height 34
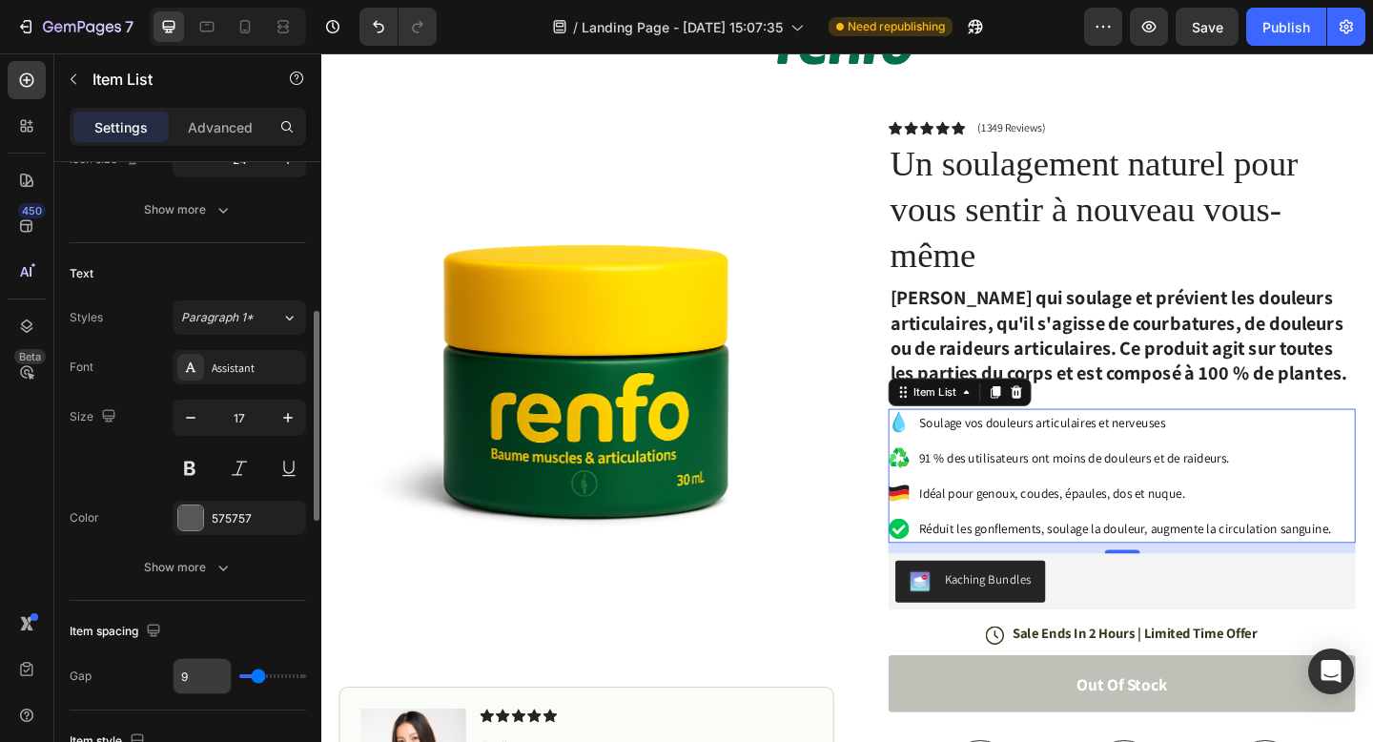
scroll to position [468, 0]
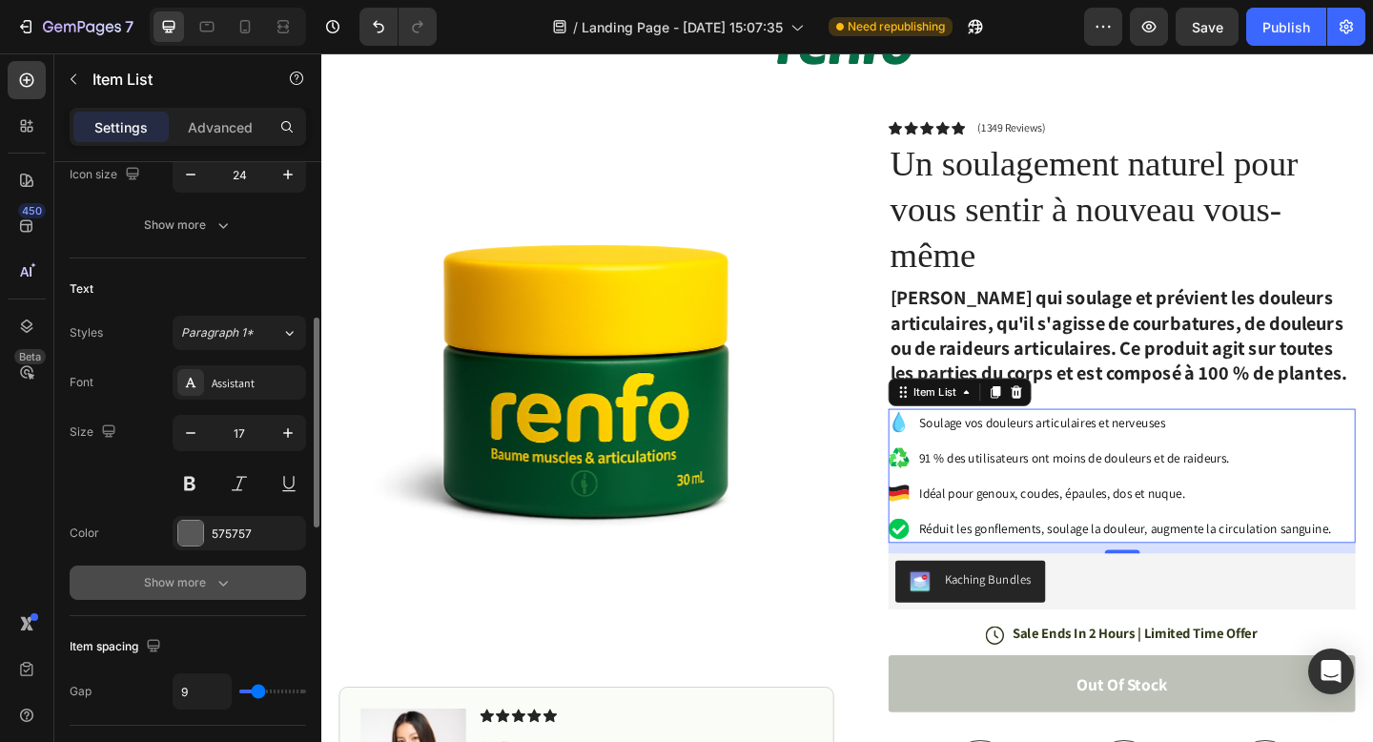
click at [202, 586] on div "Show more" at bounding box center [188, 582] width 89 height 19
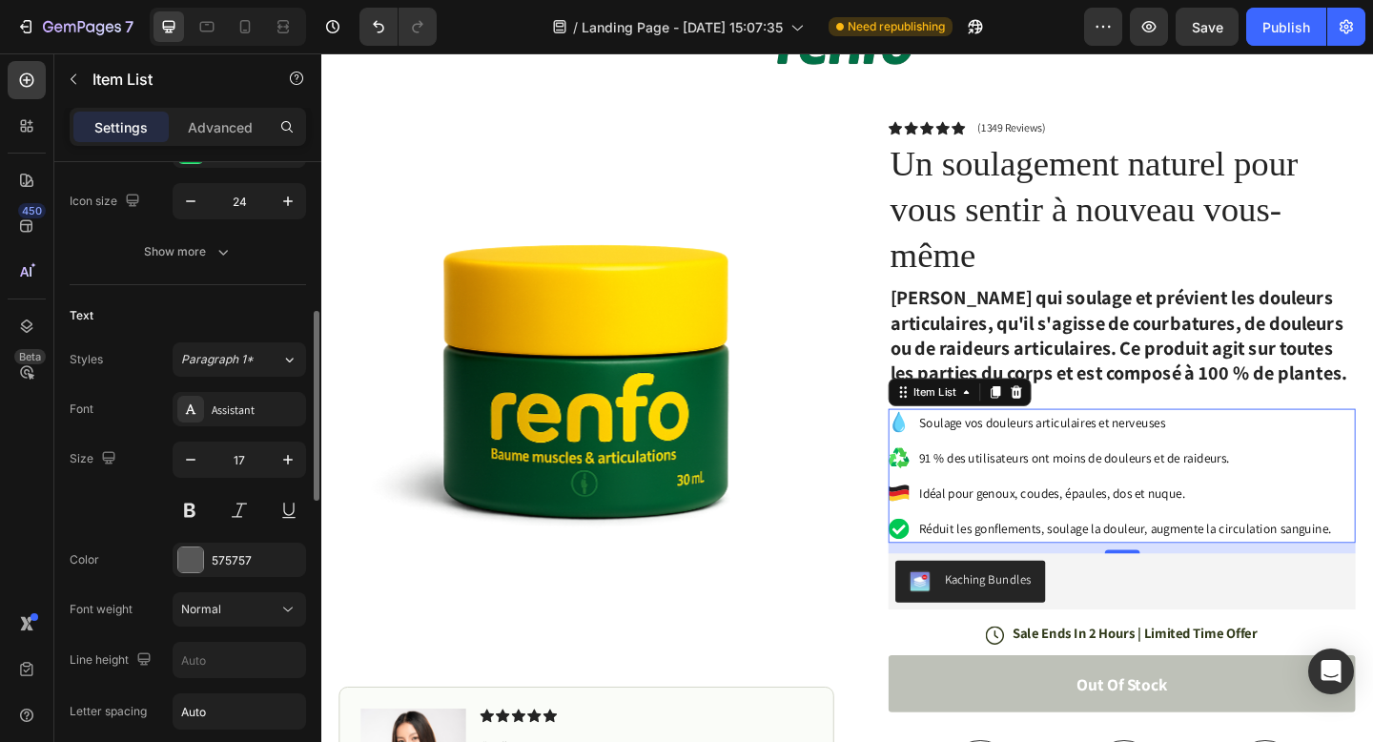
scroll to position [473, 0]
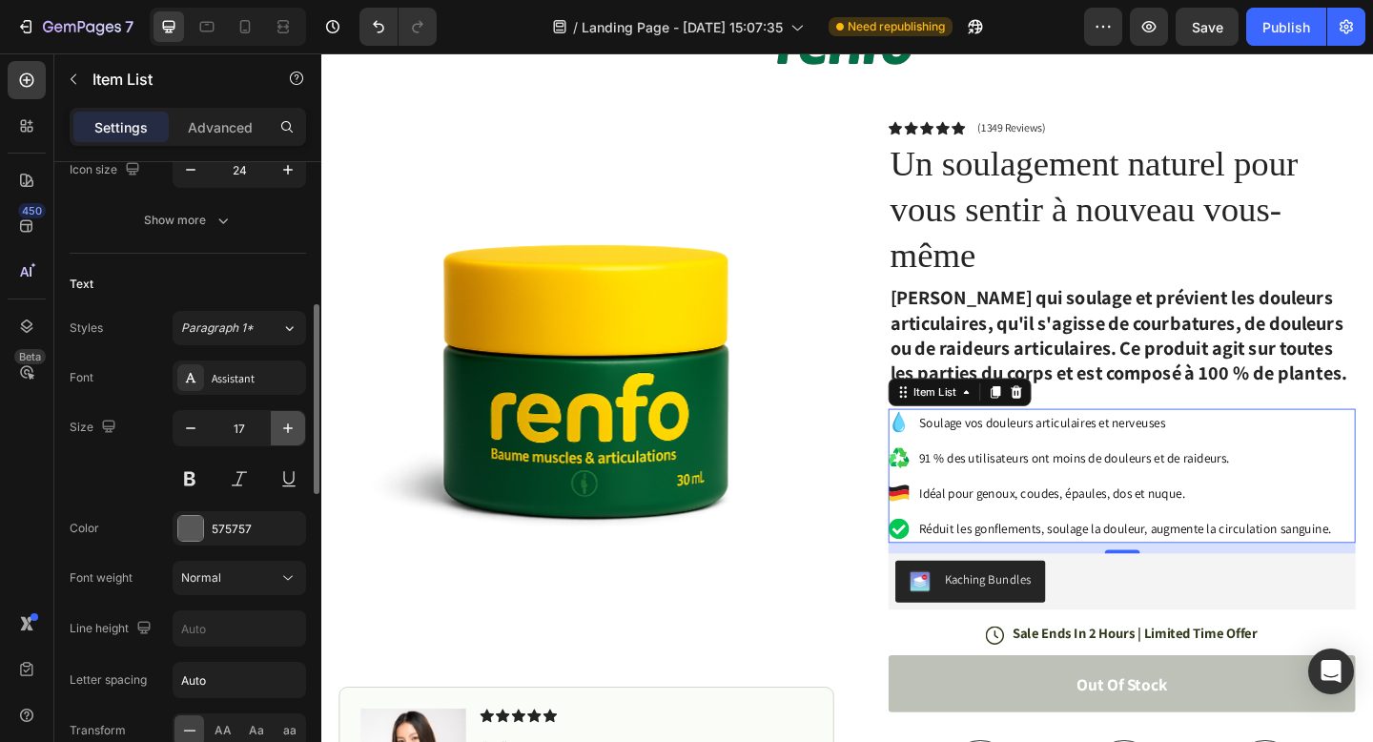
click at [278, 434] on icon "button" at bounding box center [287, 428] width 19 height 19
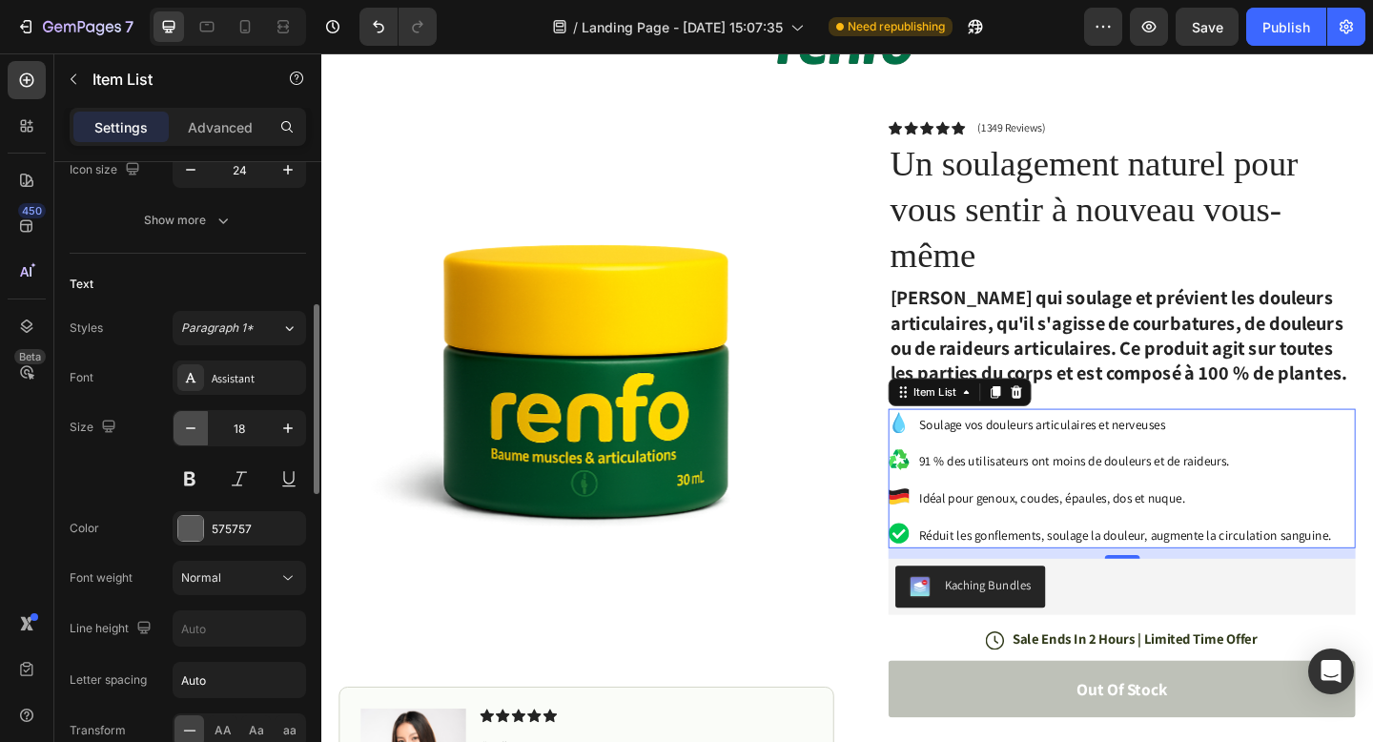
click at [197, 436] on icon "button" at bounding box center [190, 428] width 19 height 19
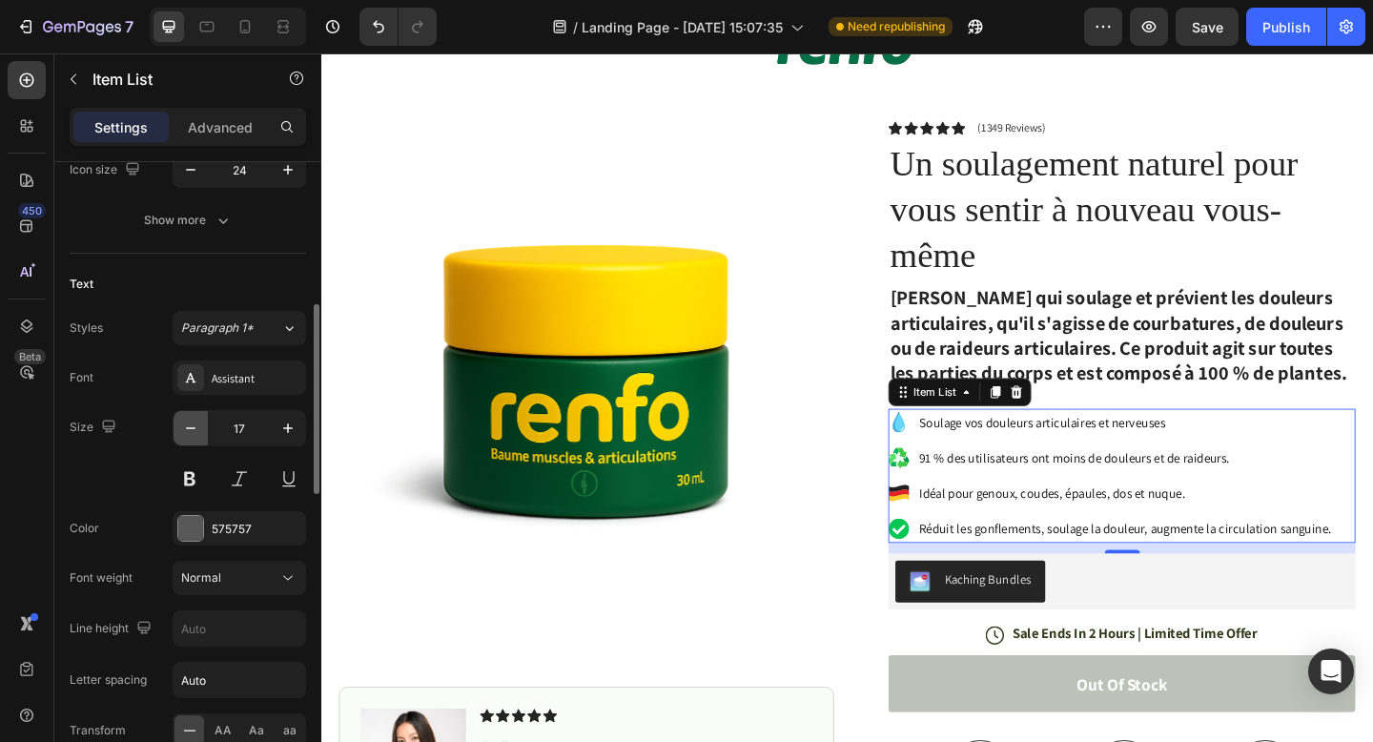
click at [197, 436] on icon "button" at bounding box center [190, 428] width 19 height 19
type input "16"
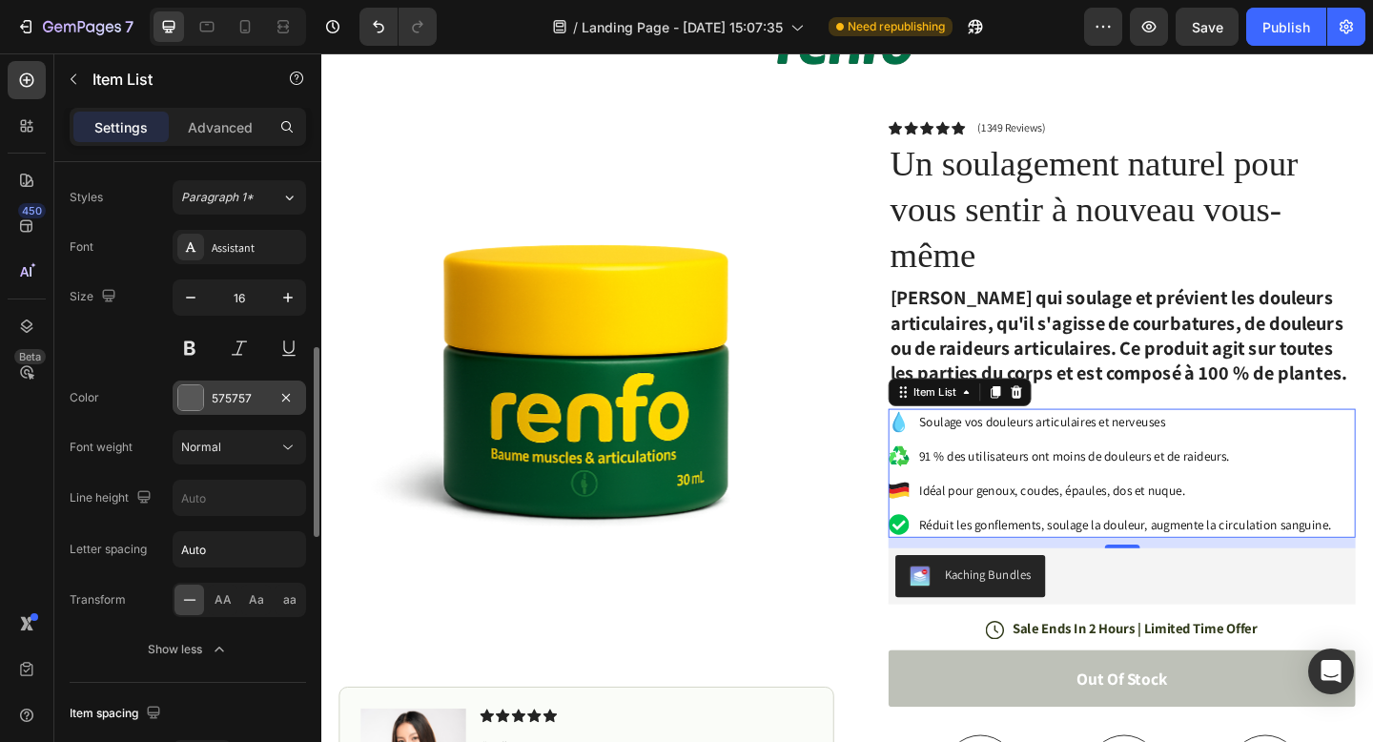
scroll to position [606, 0]
click at [267, 446] on div "Normal" at bounding box center [229, 444] width 97 height 17
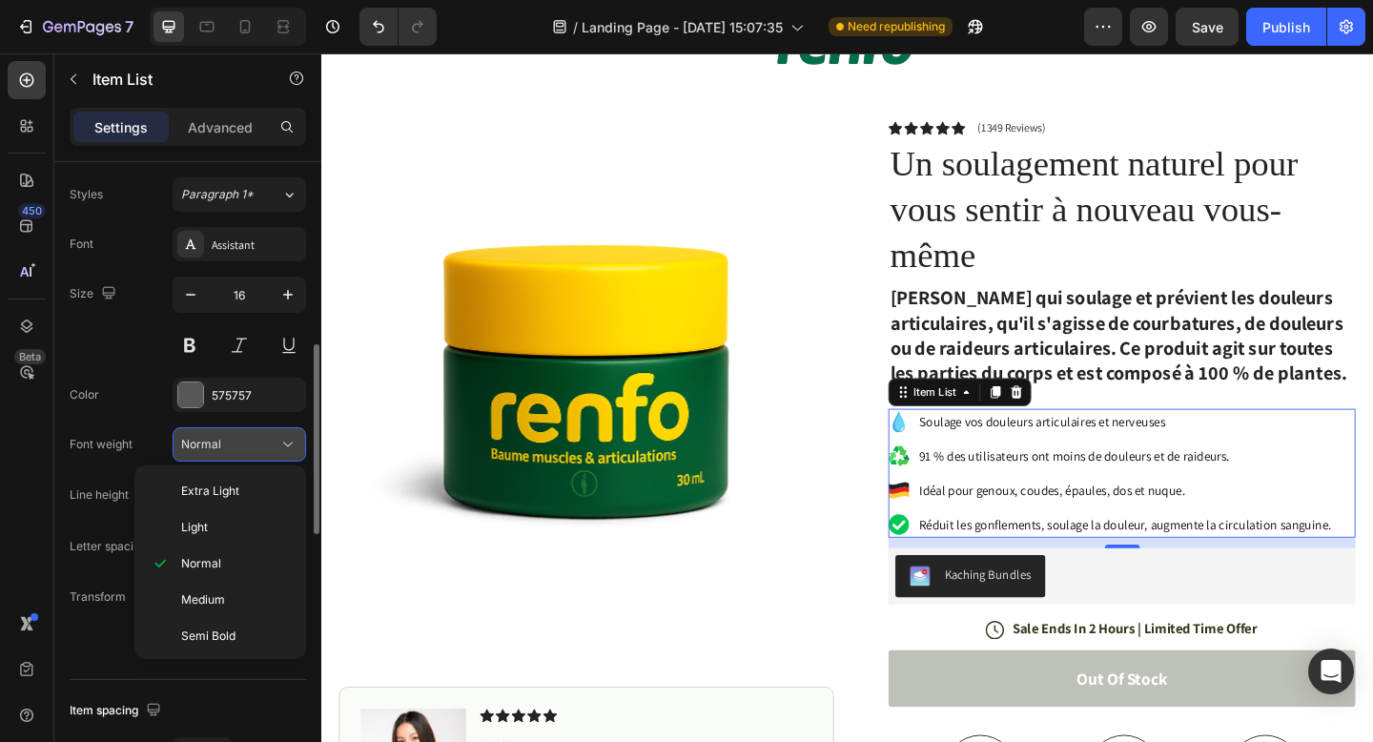
click at [268, 440] on div "Normal" at bounding box center [229, 444] width 97 height 17
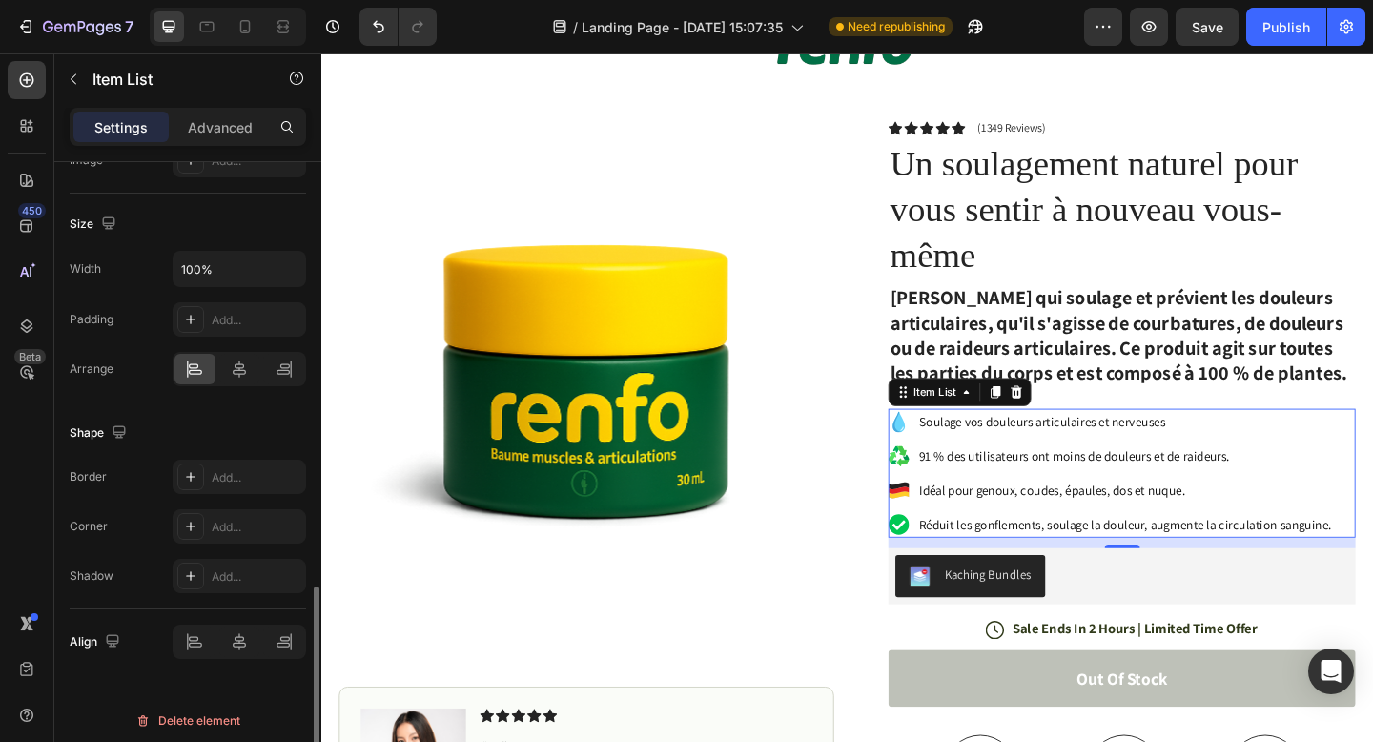
scroll to position [1478, 0]
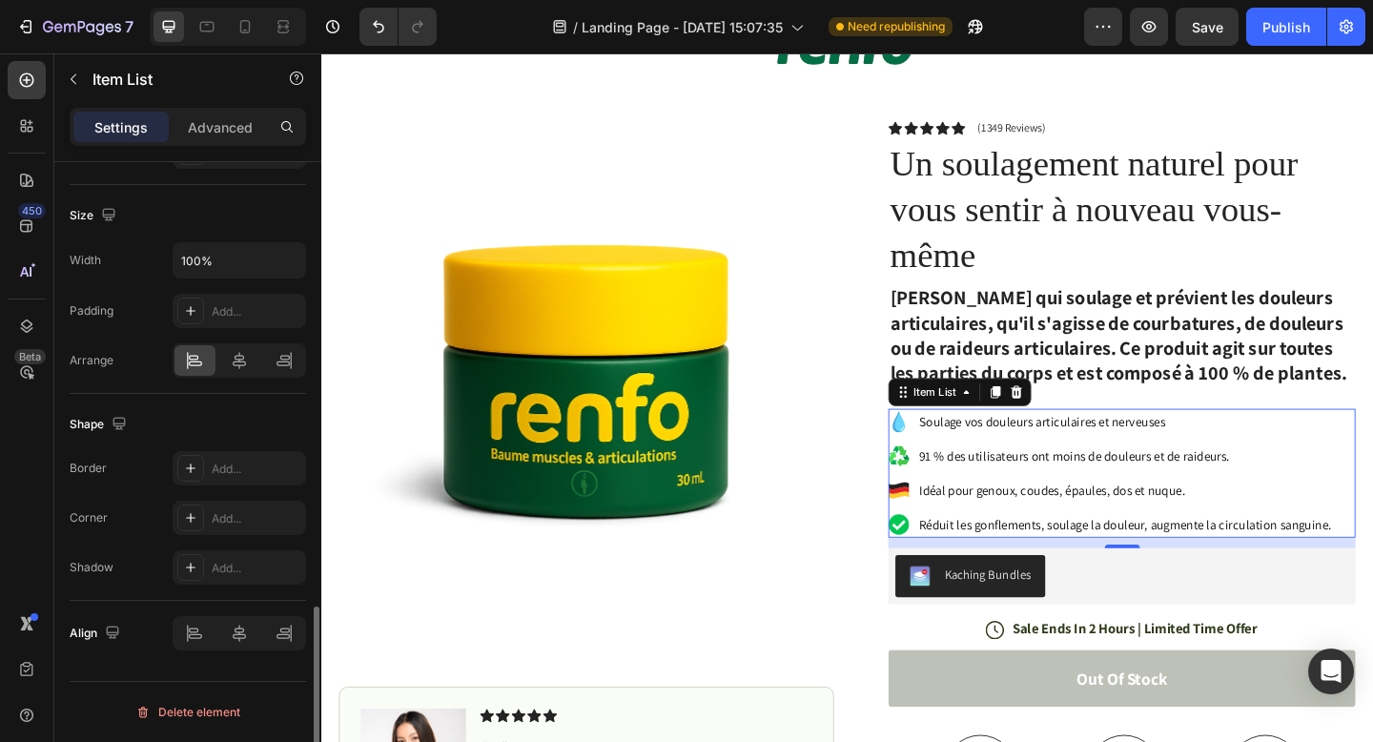
click at [224, 149] on div "Settings Advanced" at bounding box center [187, 135] width 267 height 54
click at [226, 120] on p "Advanced" at bounding box center [220, 127] width 65 height 20
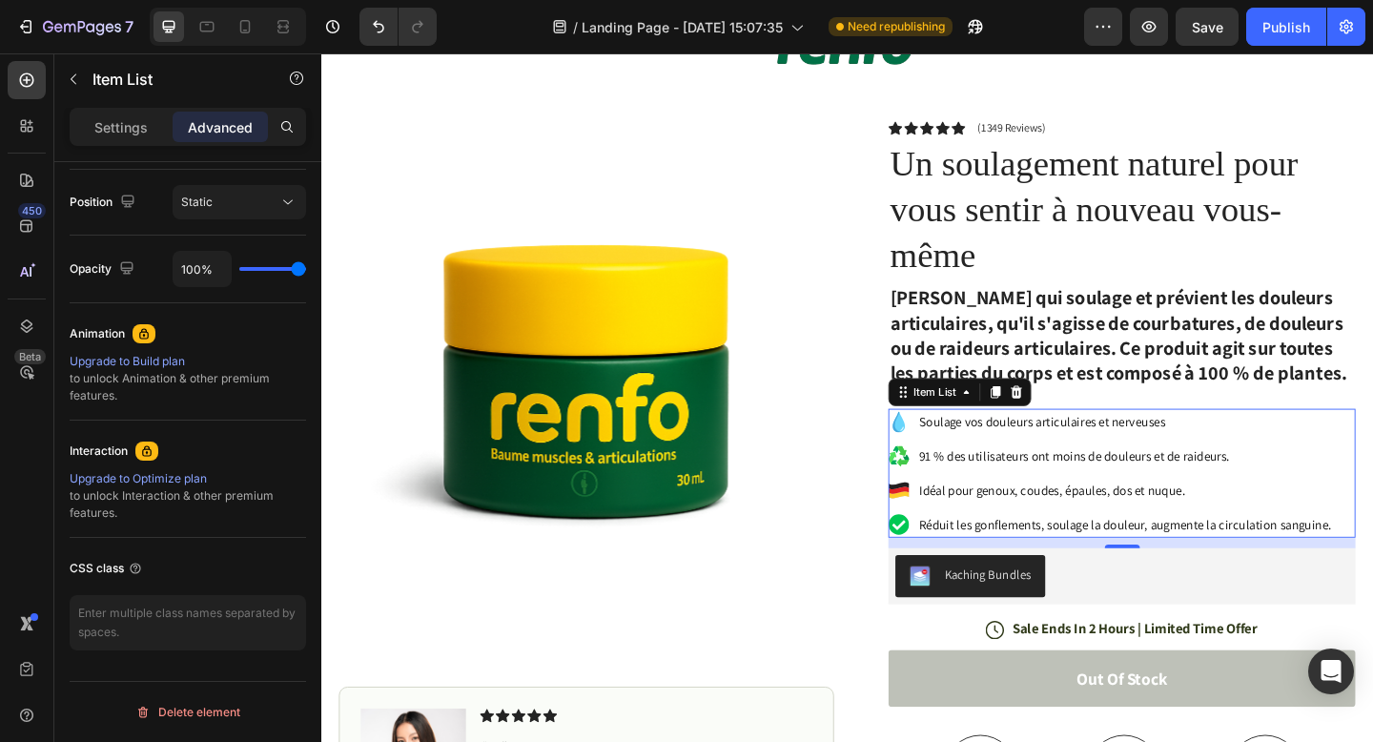
click at [117, 136] on p "Settings" at bounding box center [120, 127] width 53 height 20
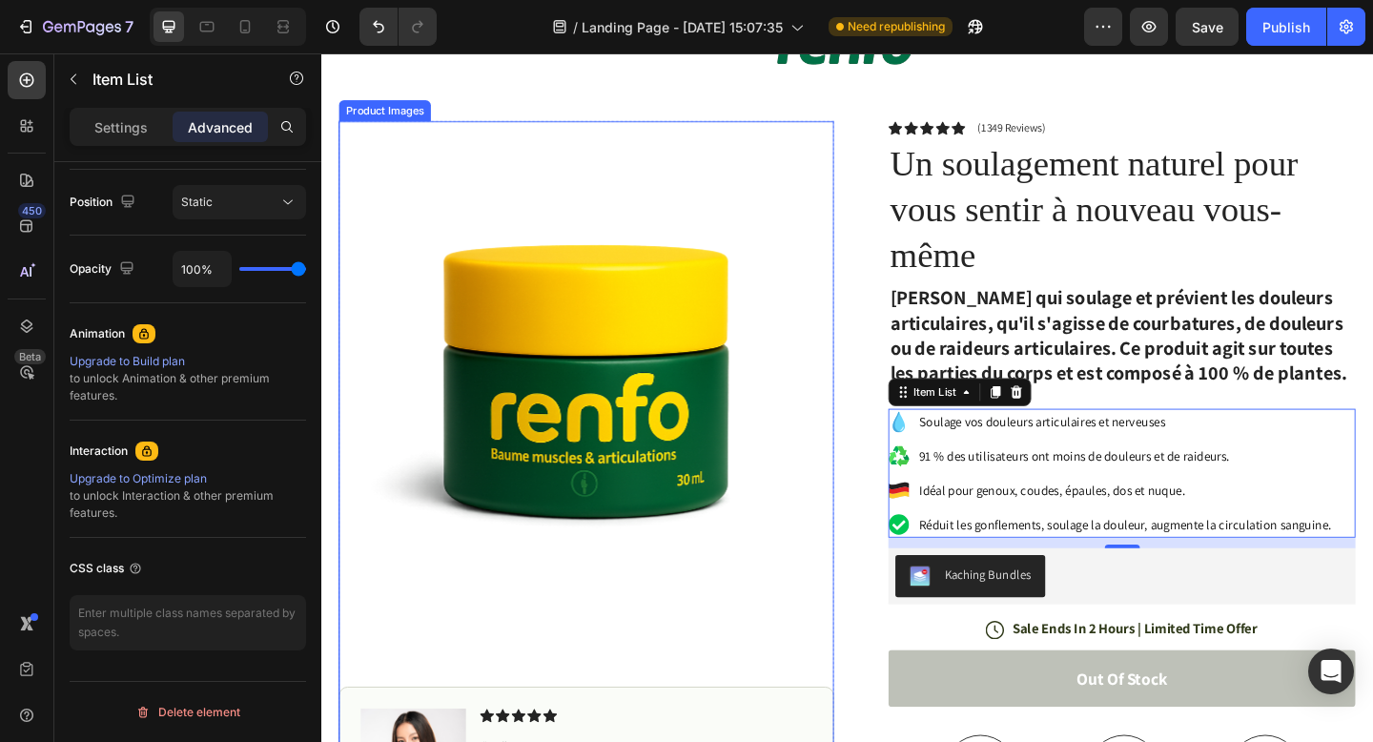
type input "8"
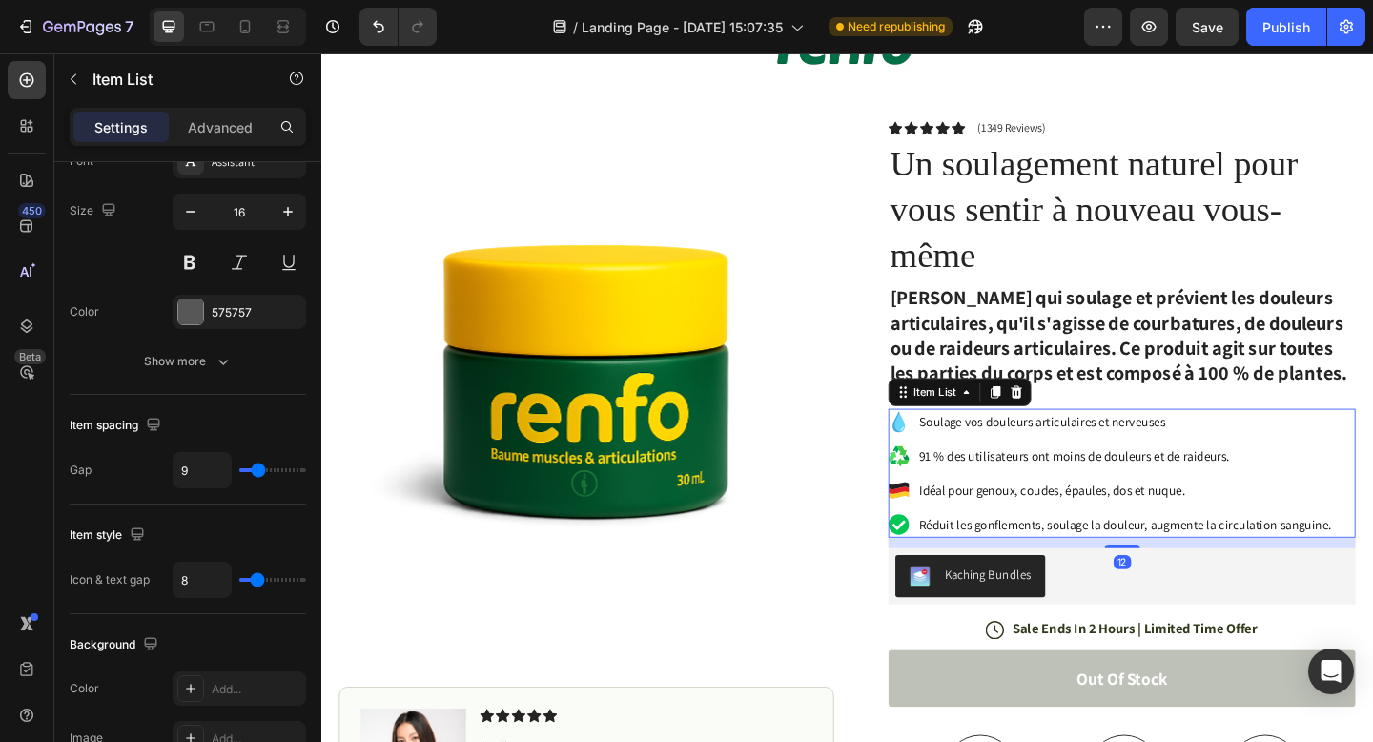
click at [1003, 474] on div "Soulage vos douleurs articulaires et nerveuses 91 % des utilisateurs ont moins …" at bounding box center [1180, 511] width 485 height 140
click at [1007, 462] on span "Soulage vos douleurs articulaires et nerveuses" at bounding box center [1106, 454] width 268 height 18
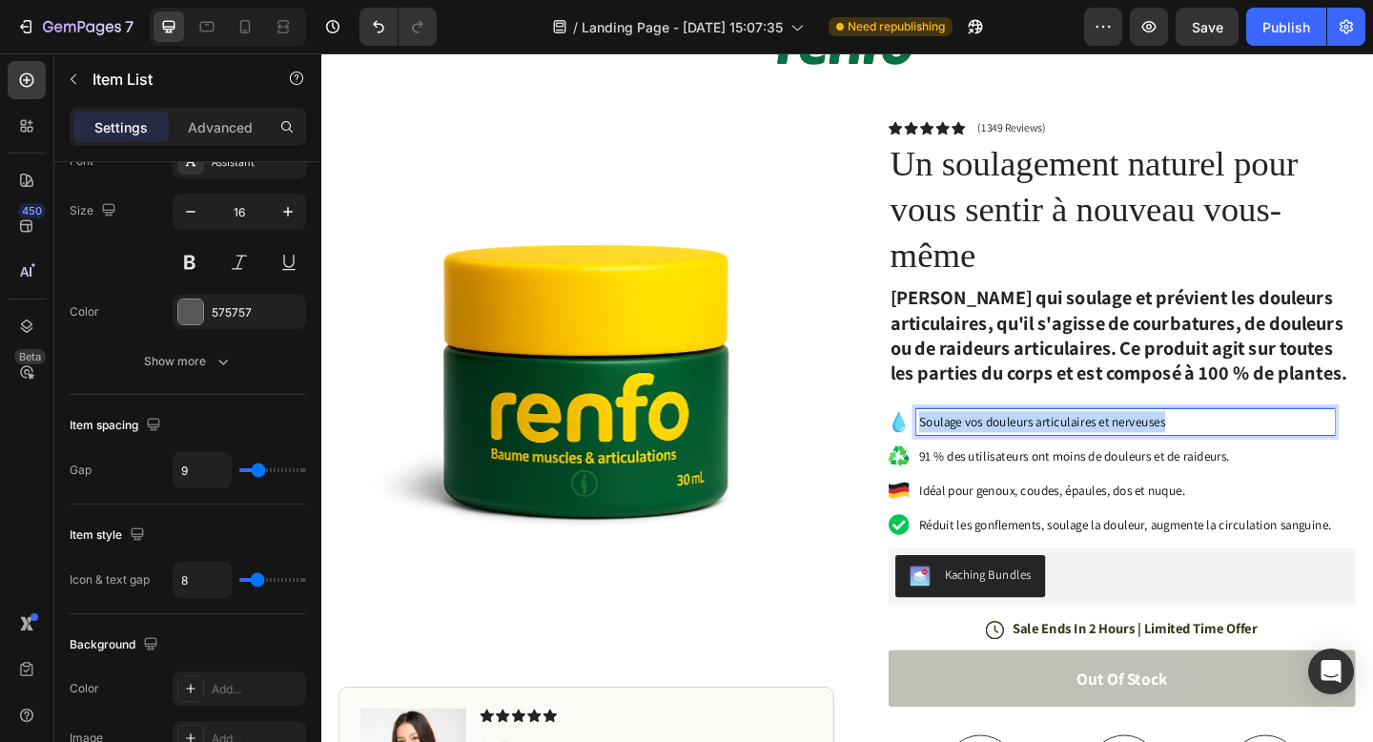
click at [1007, 462] on span "Soulage vos douleurs articulaires et nerveuses" at bounding box center [1106, 454] width 268 height 18
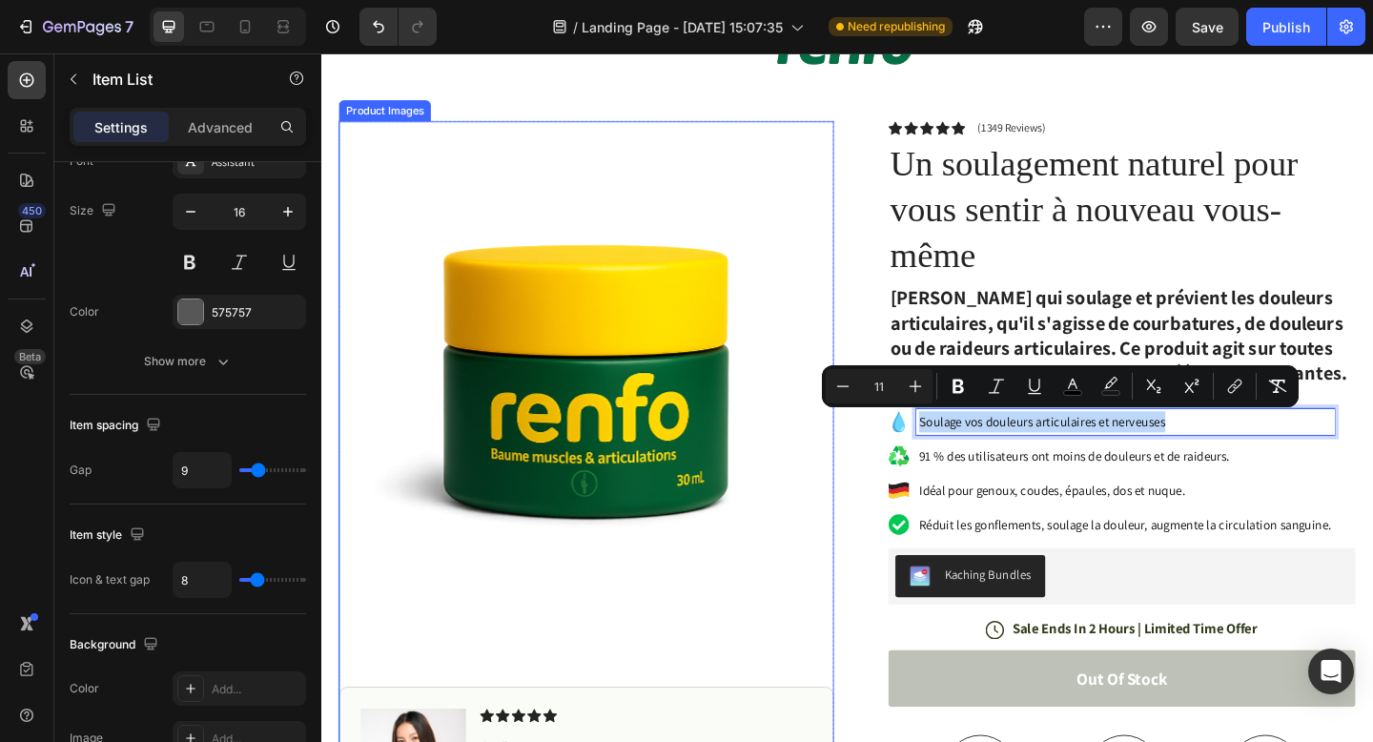
click at [663, 558] on img at bounding box center [609, 397] width 539 height 539
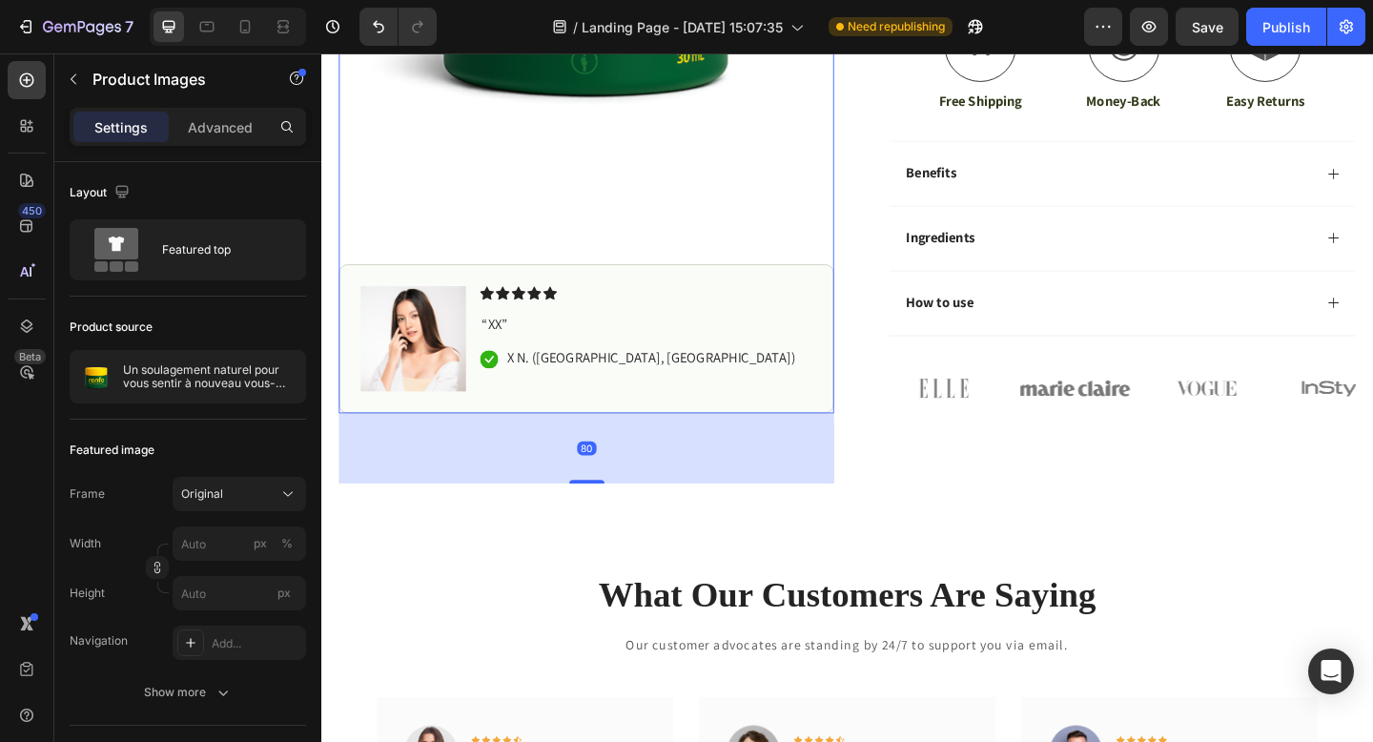
scroll to position [927, 0]
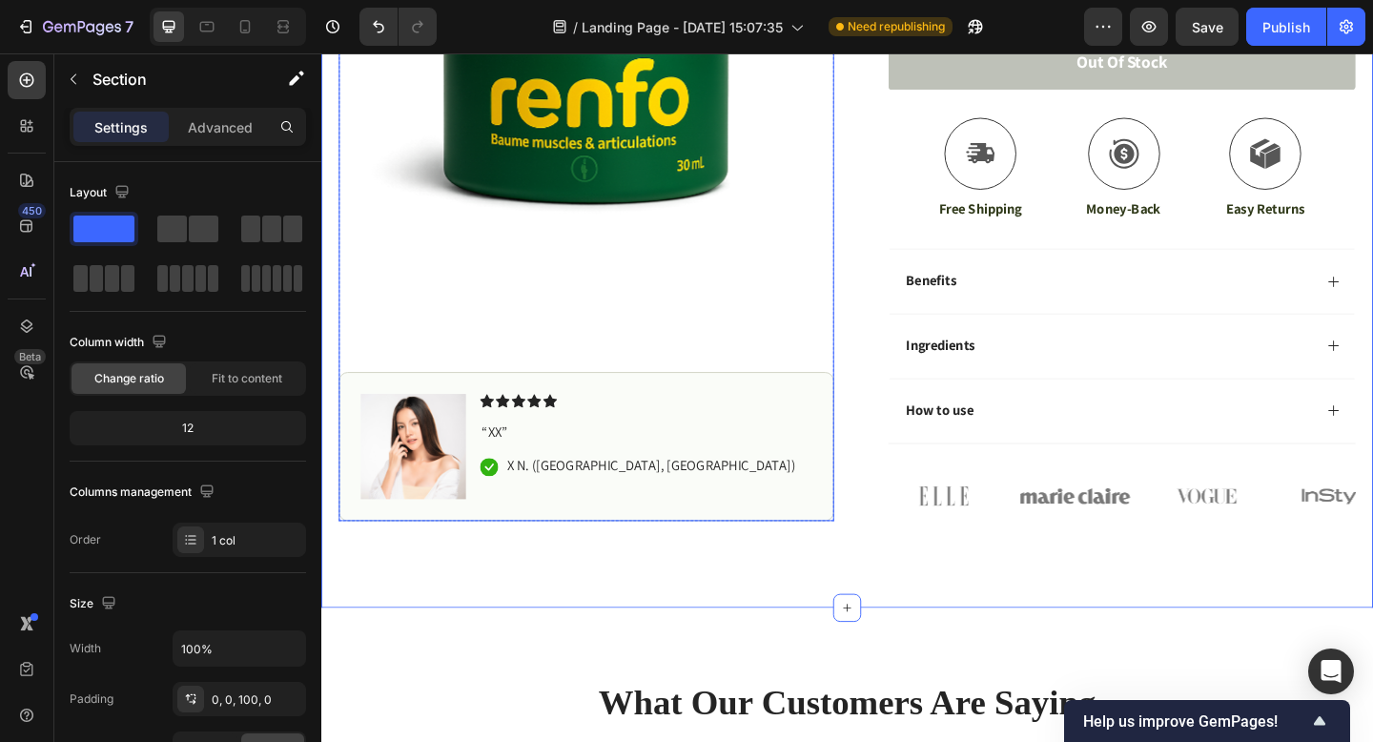
scroll to position [785, 0]
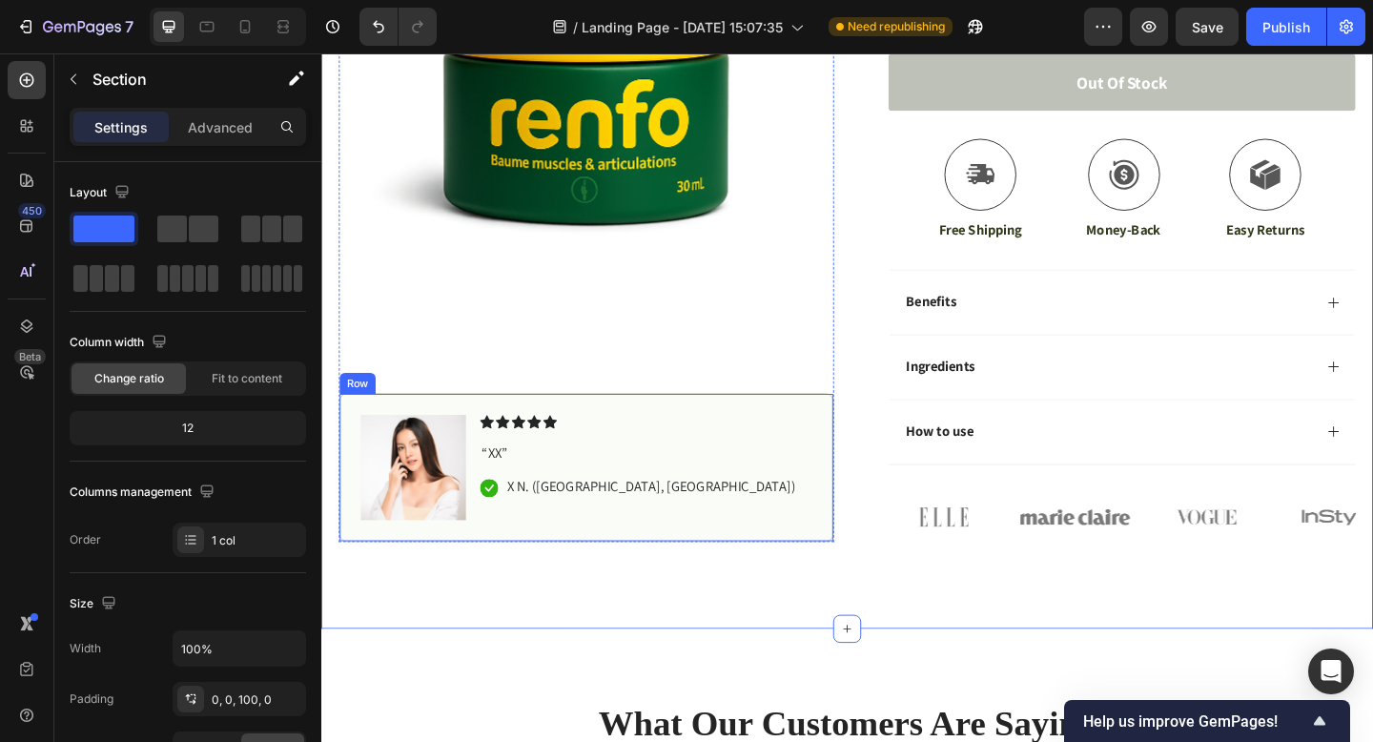
click at [842, 427] on div "Image Icon Icon Icon Icon Icon Icon List “XX” Text Block Icon X N. ([GEOGRAPHIC…" at bounding box center [609, 503] width 539 height 162
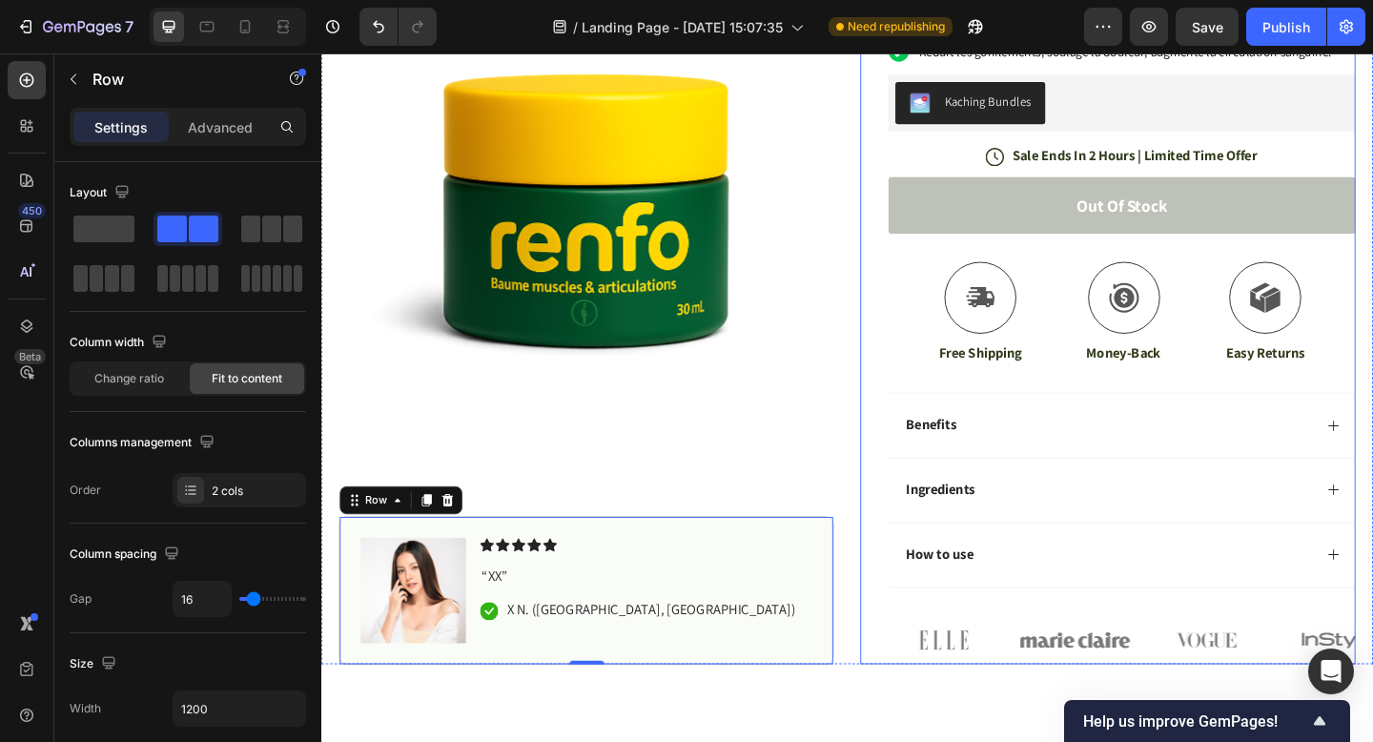
scroll to position [859, 0]
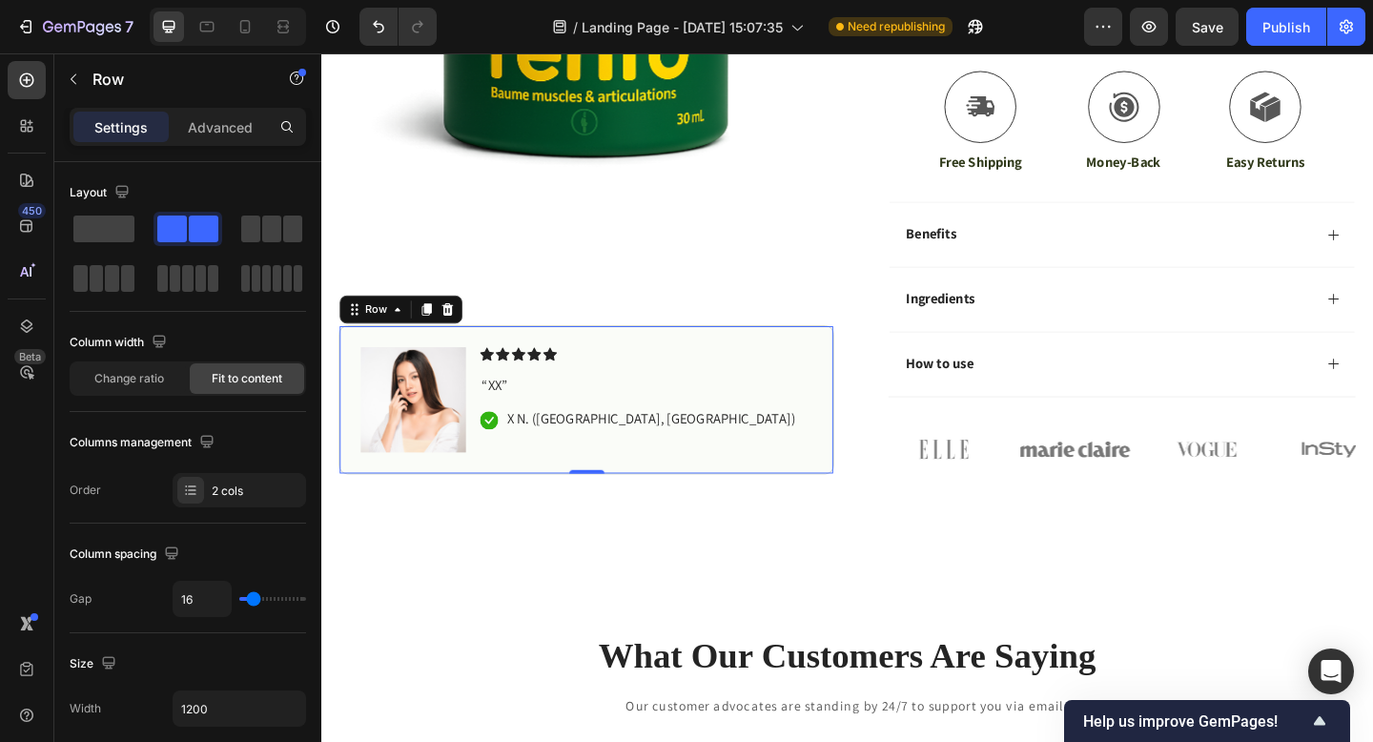
click at [750, 367] on div "Image Icon Icon Icon Icon Icon Icon List “XX” Text Block Icon X N. ([GEOGRAPHIC…" at bounding box center [609, 429] width 539 height 162
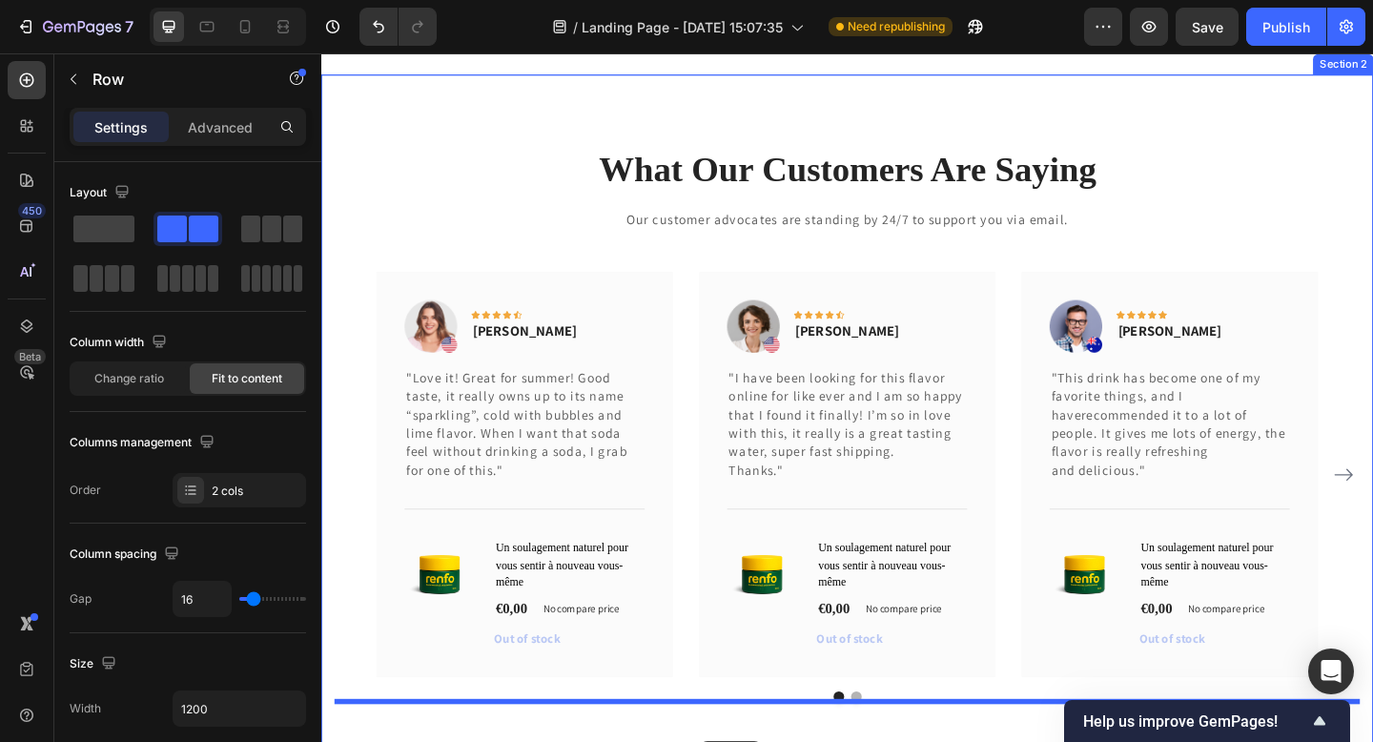
scroll to position [1506, 0]
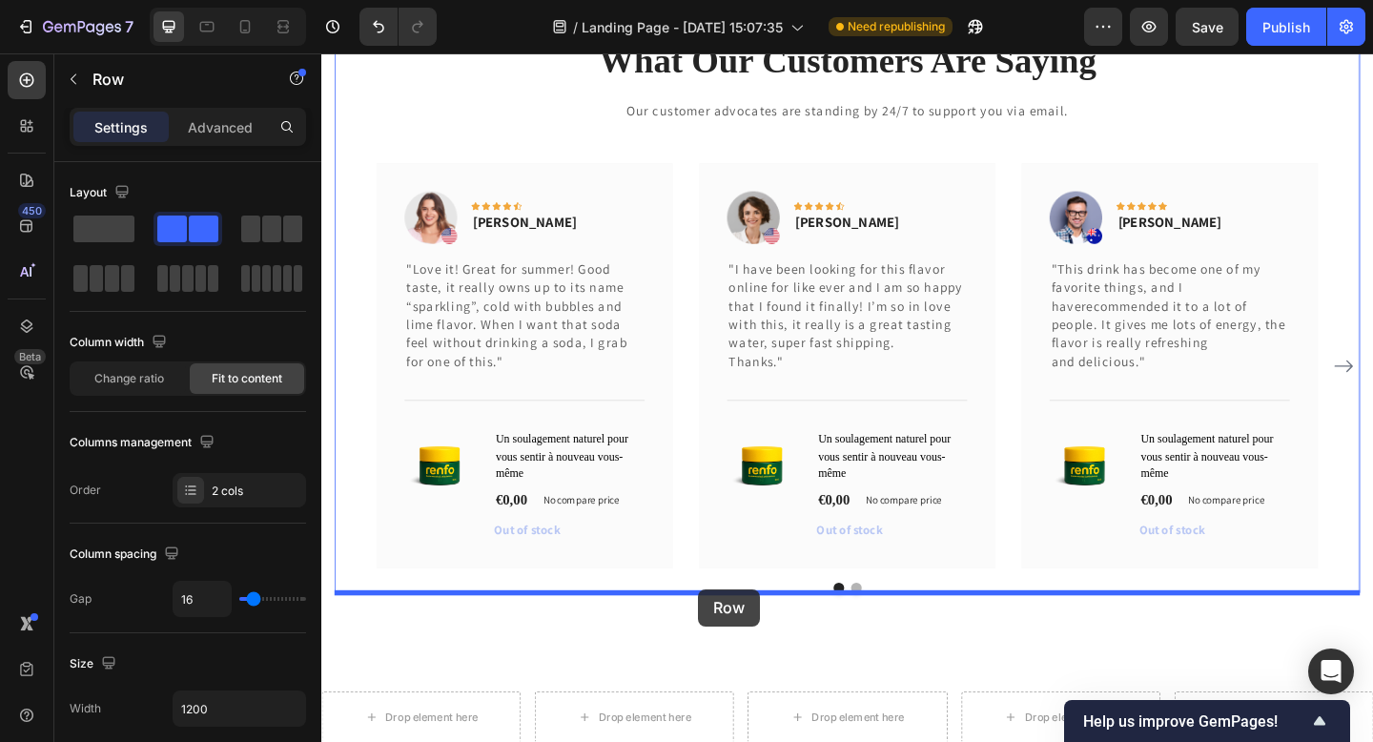
drag, startPoint x: 766, startPoint y: 258, endPoint x: 731, endPoint y: 636, distance: 379.2
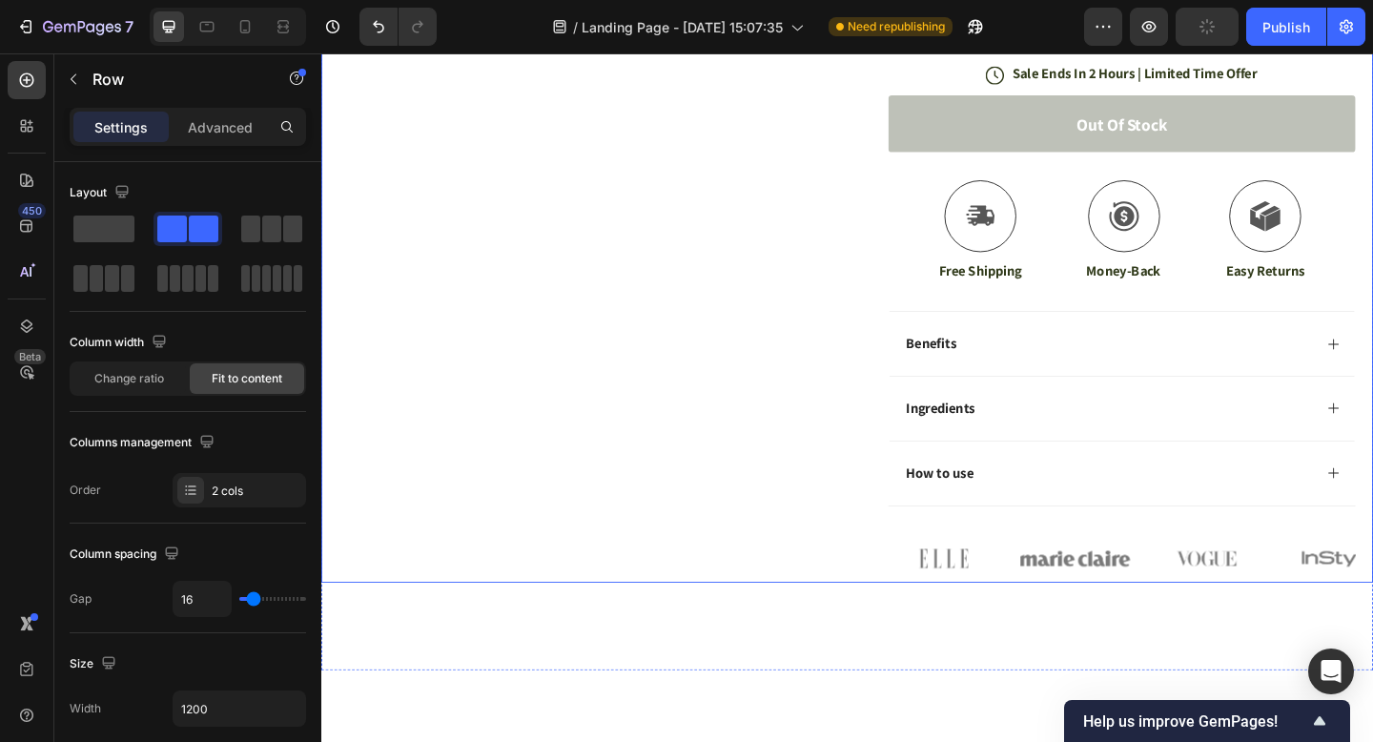
scroll to position [390, 0]
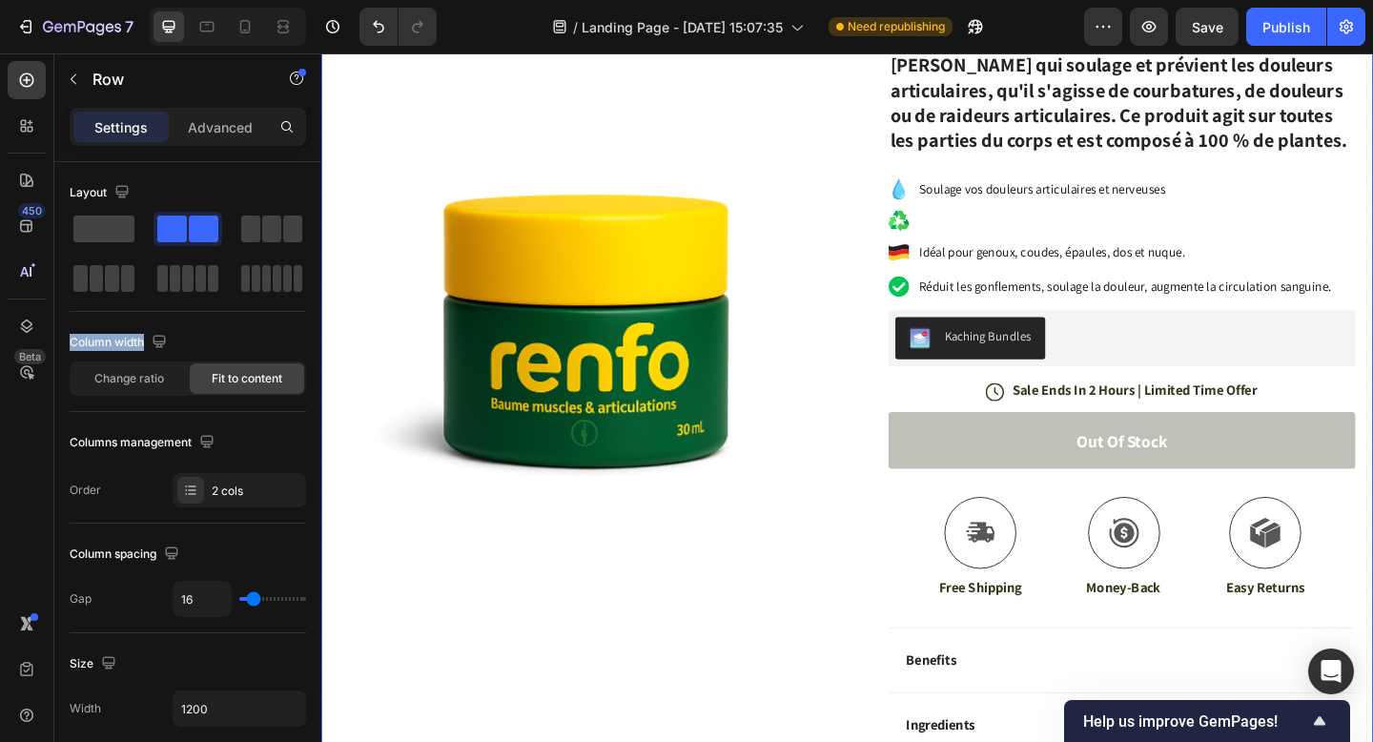
drag, startPoint x: 424, startPoint y: 284, endPoint x: 570, endPoint y: 686, distance: 427.1
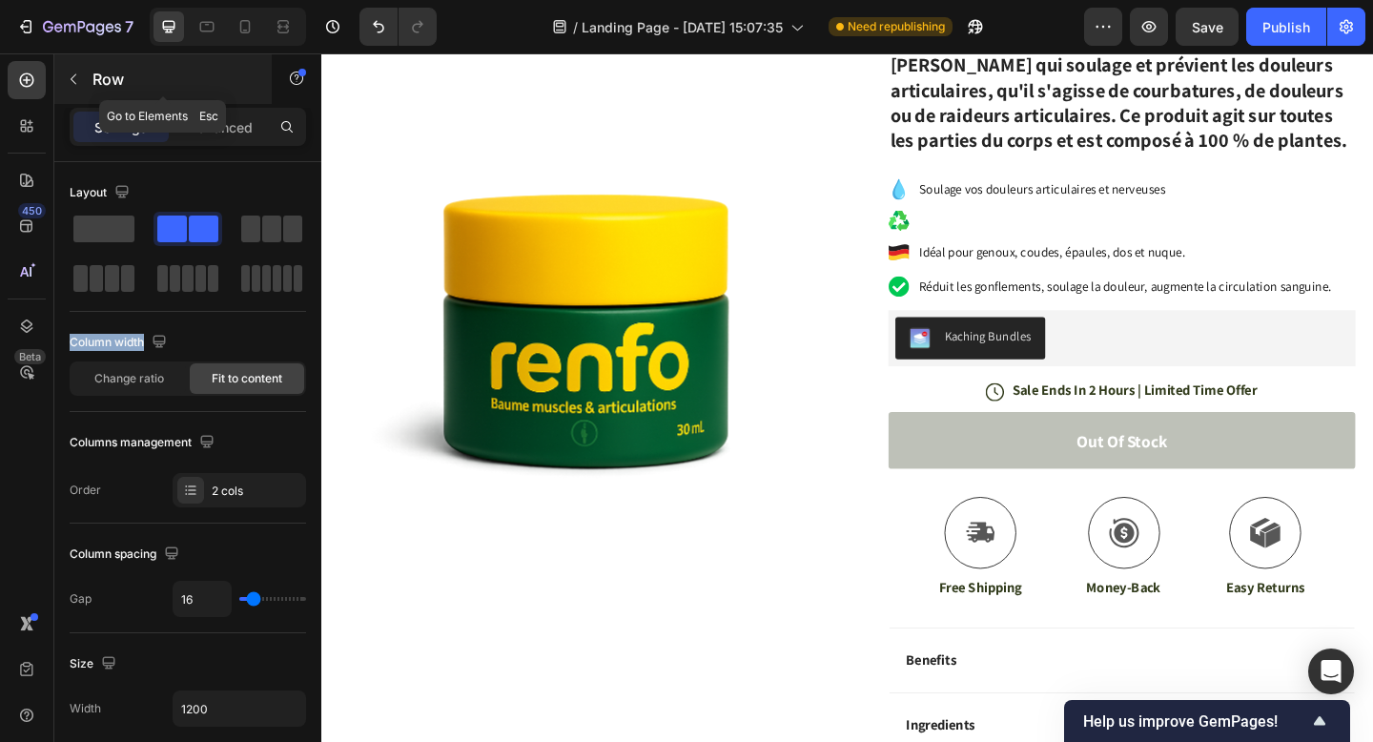
click at [76, 70] on button "button" at bounding box center [73, 79] width 31 height 31
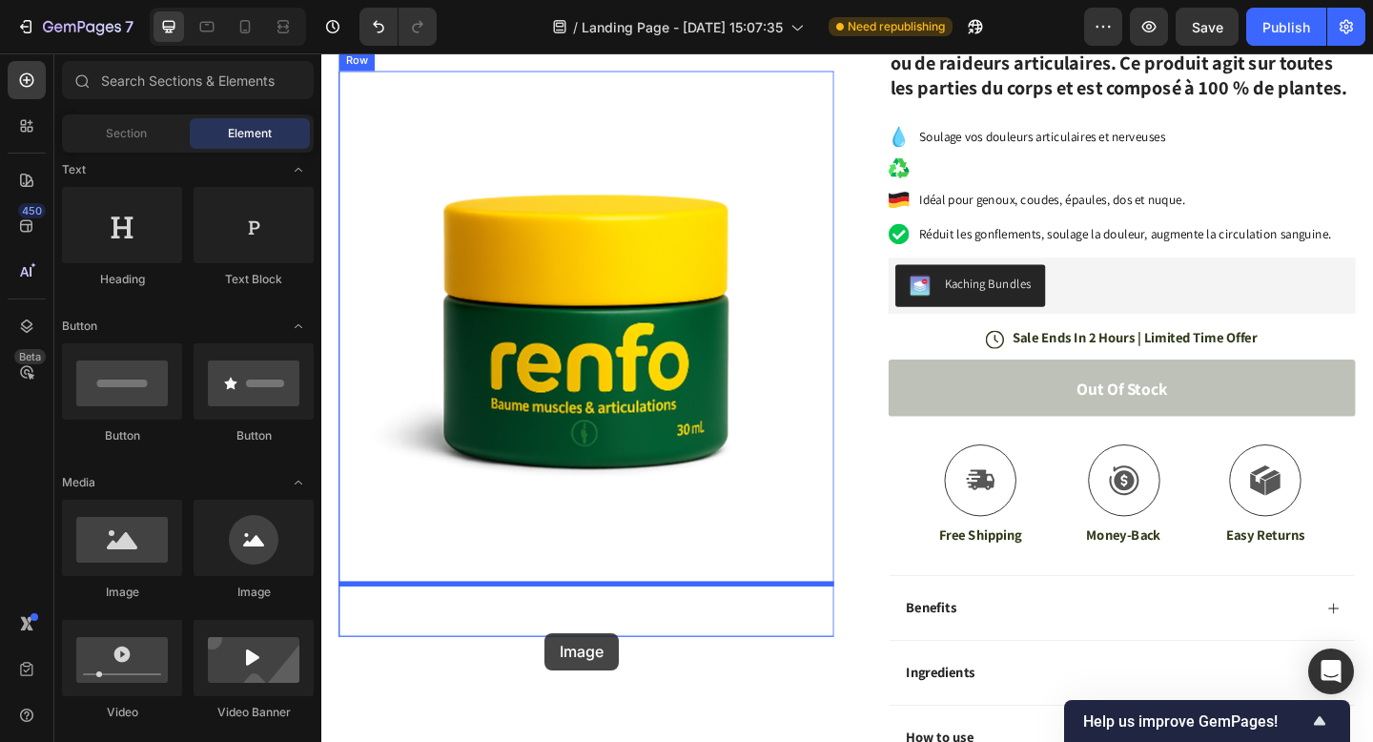
scroll to position [462, 0]
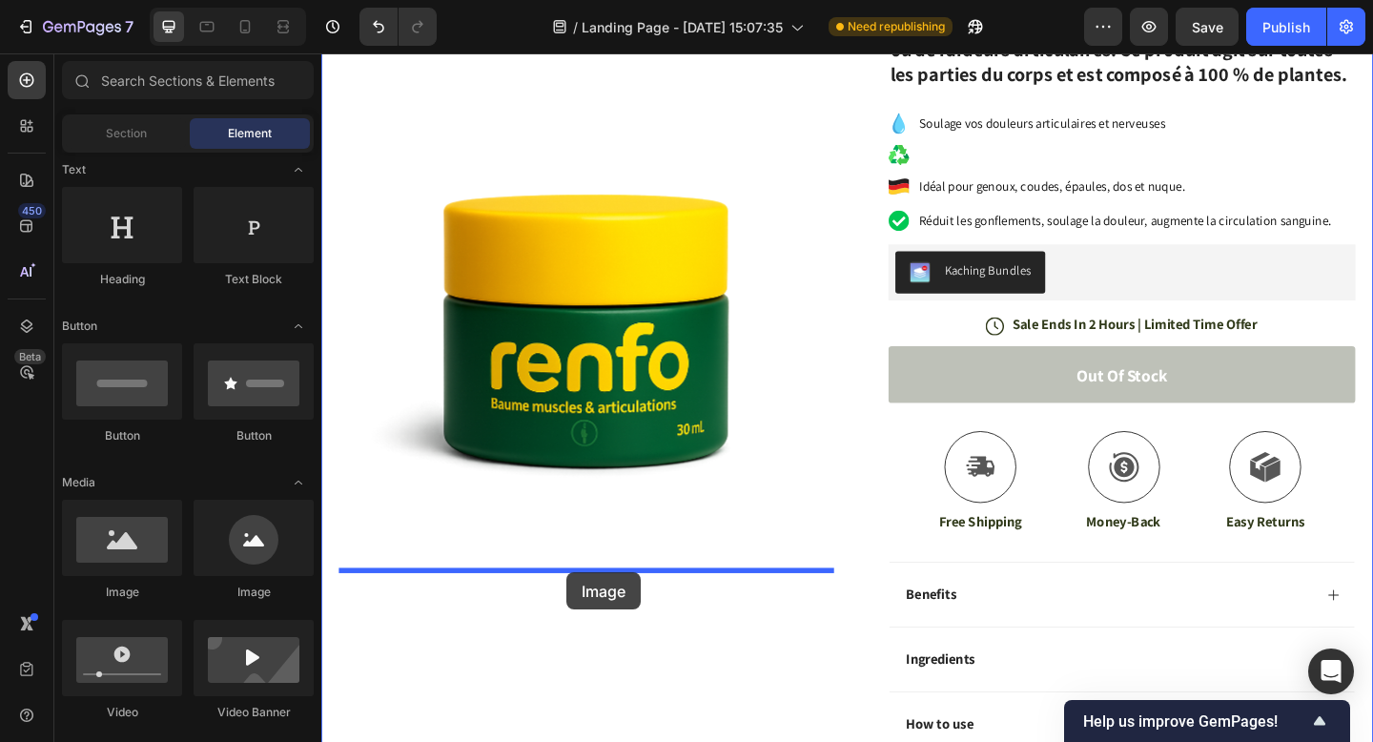
drag, startPoint x: 483, startPoint y: 601, endPoint x: 588, endPoint y: 617, distance: 107.1
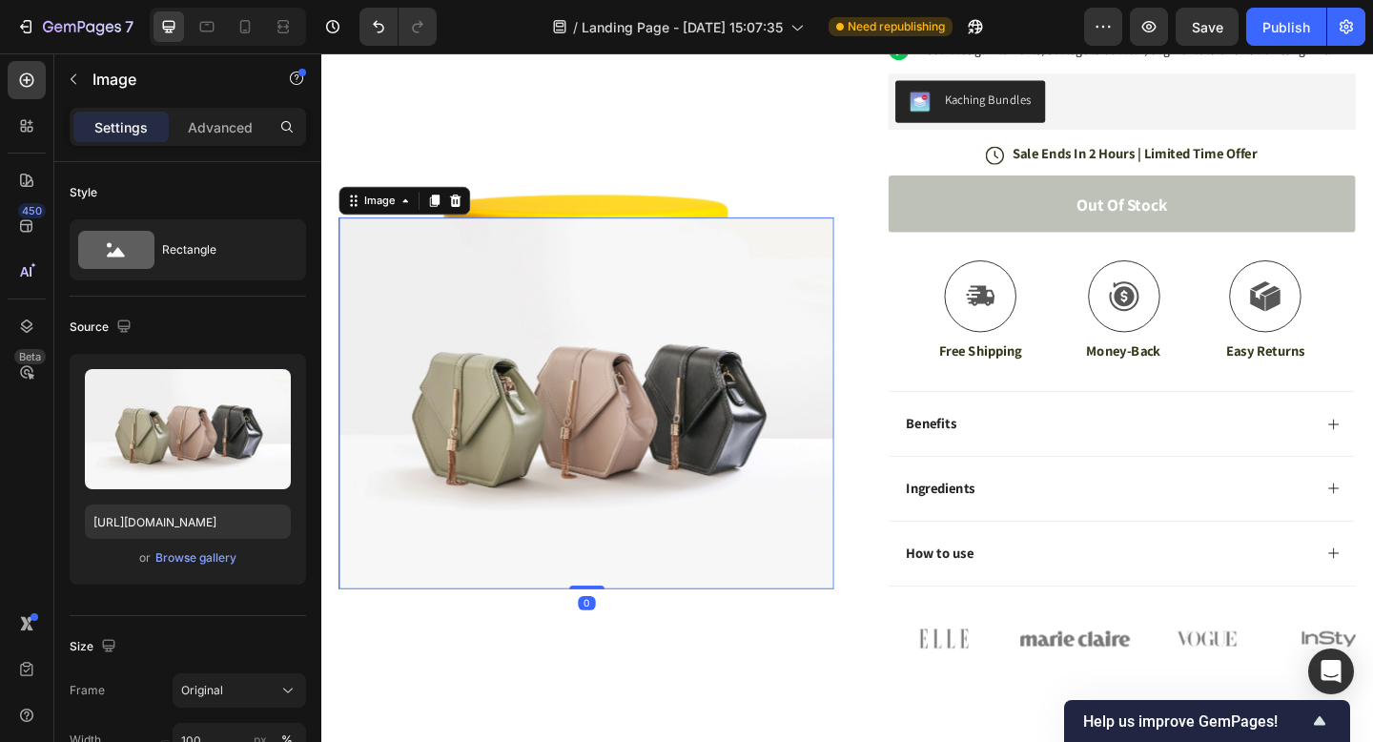
scroll to position [699, 0]
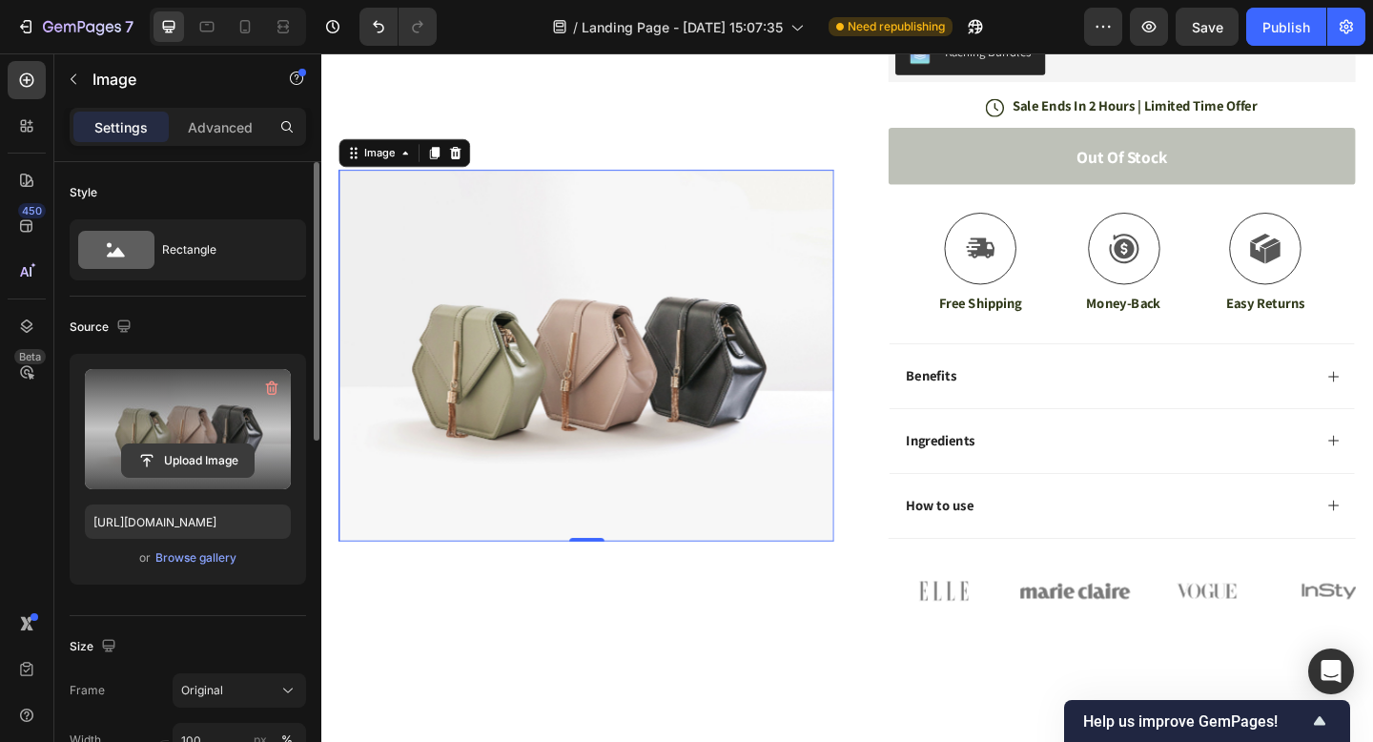
click at [212, 462] on input "file" at bounding box center [188, 460] width 132 height 32
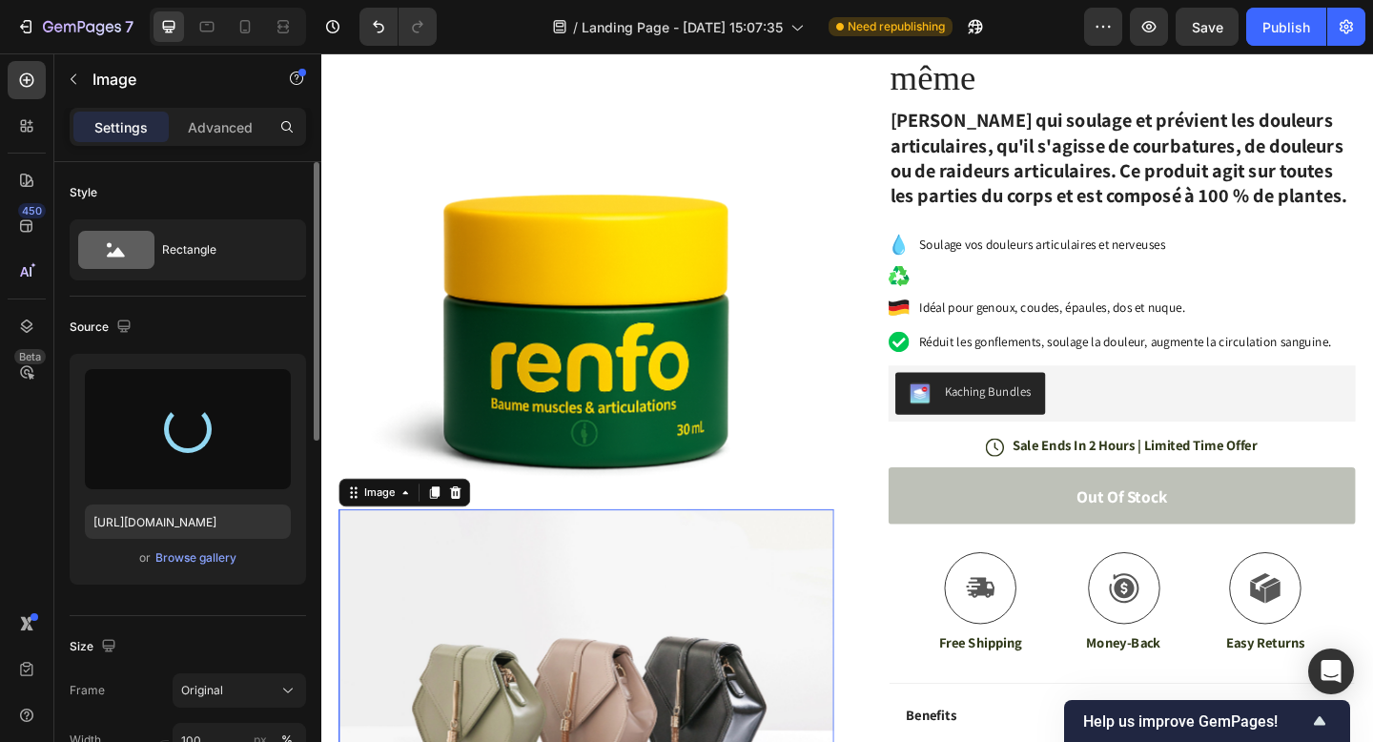
scroll to position [257, 0]
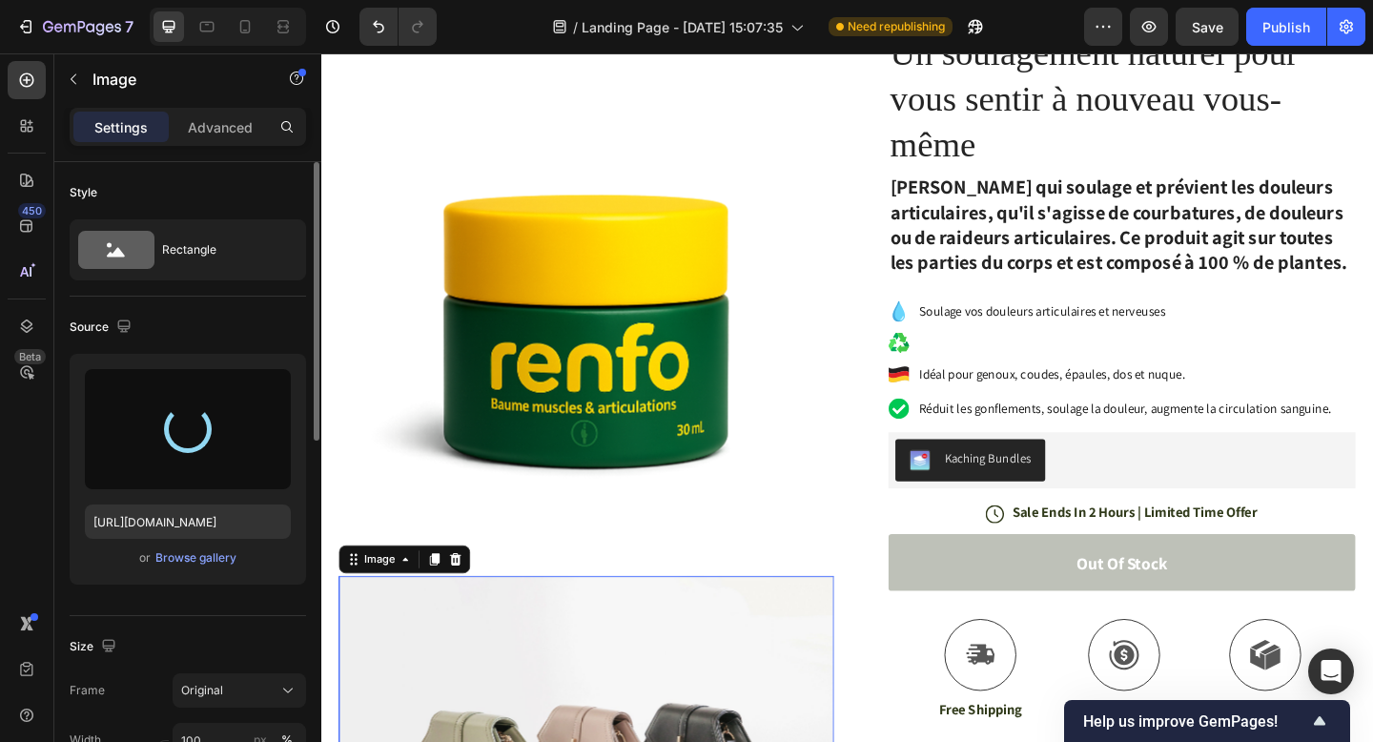
type input "[URL][DOMAIN_NAME]"
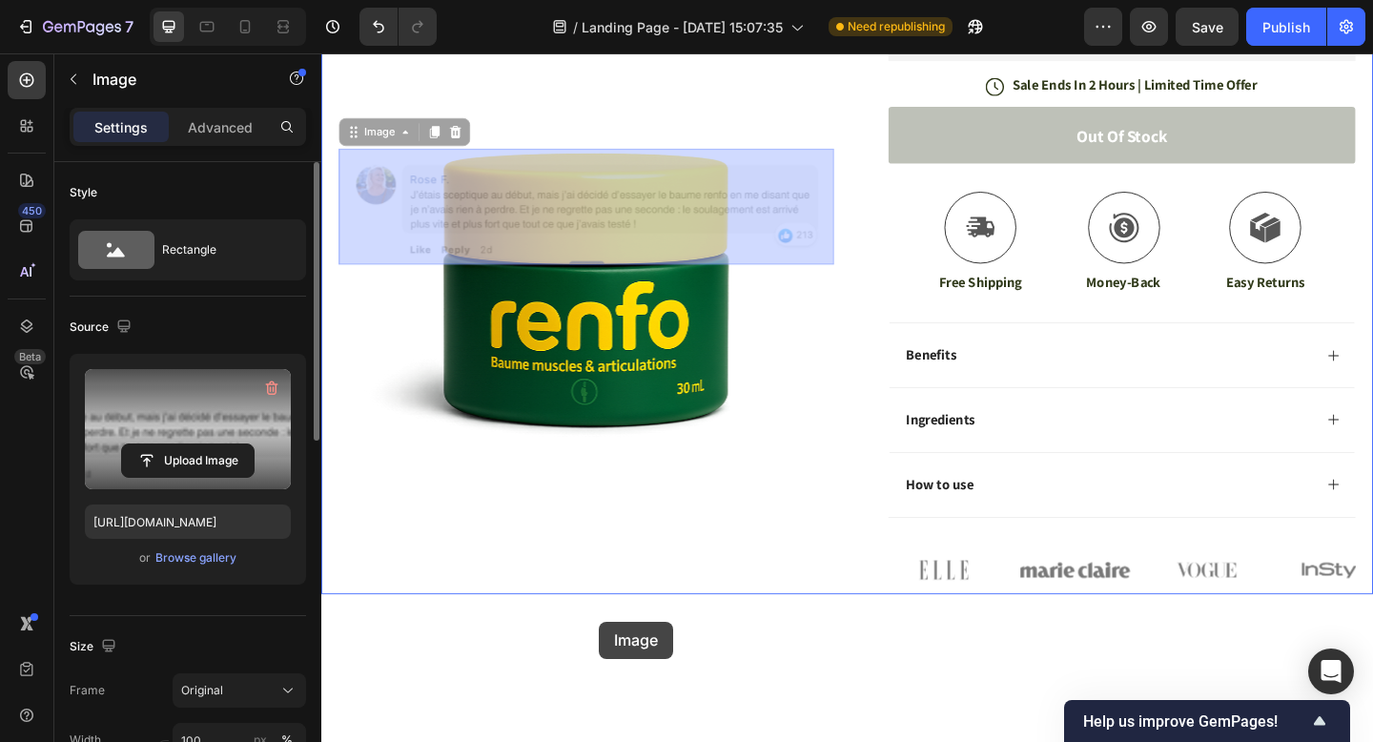
scroll to position [728, 0]
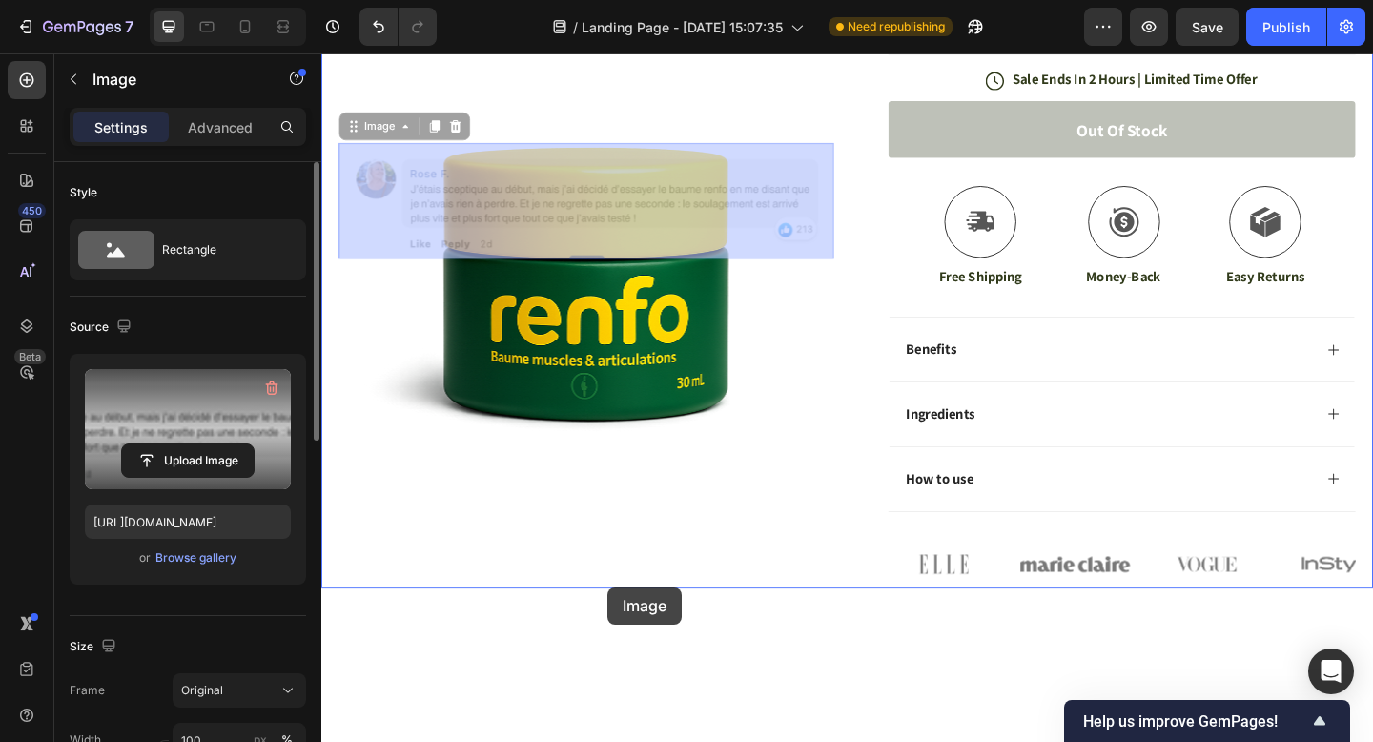
drag, startPoint x: 632, startPoint y: 597, endPoint x: 631, endPoint y: 635, distance: 38.2
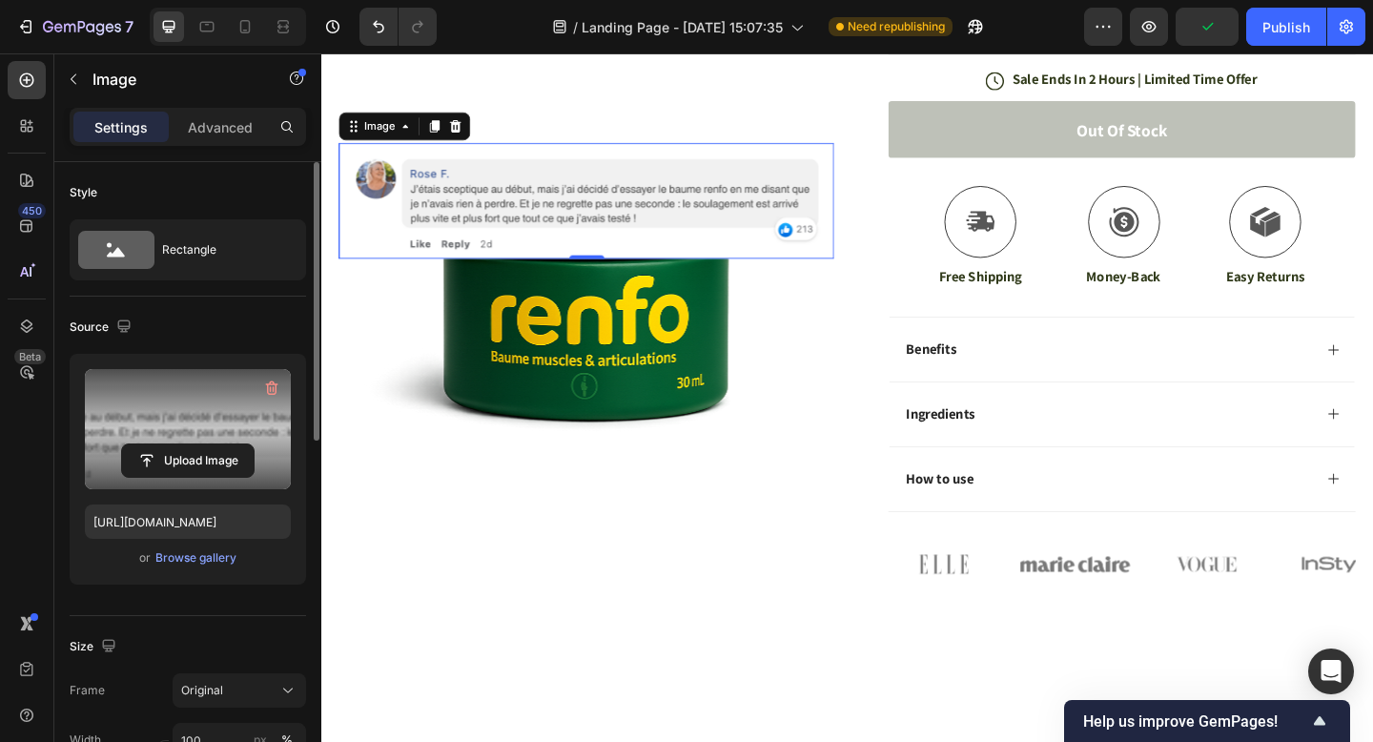
click at [650, 373] on img at bounding box center [609, 290] width 539 height 539
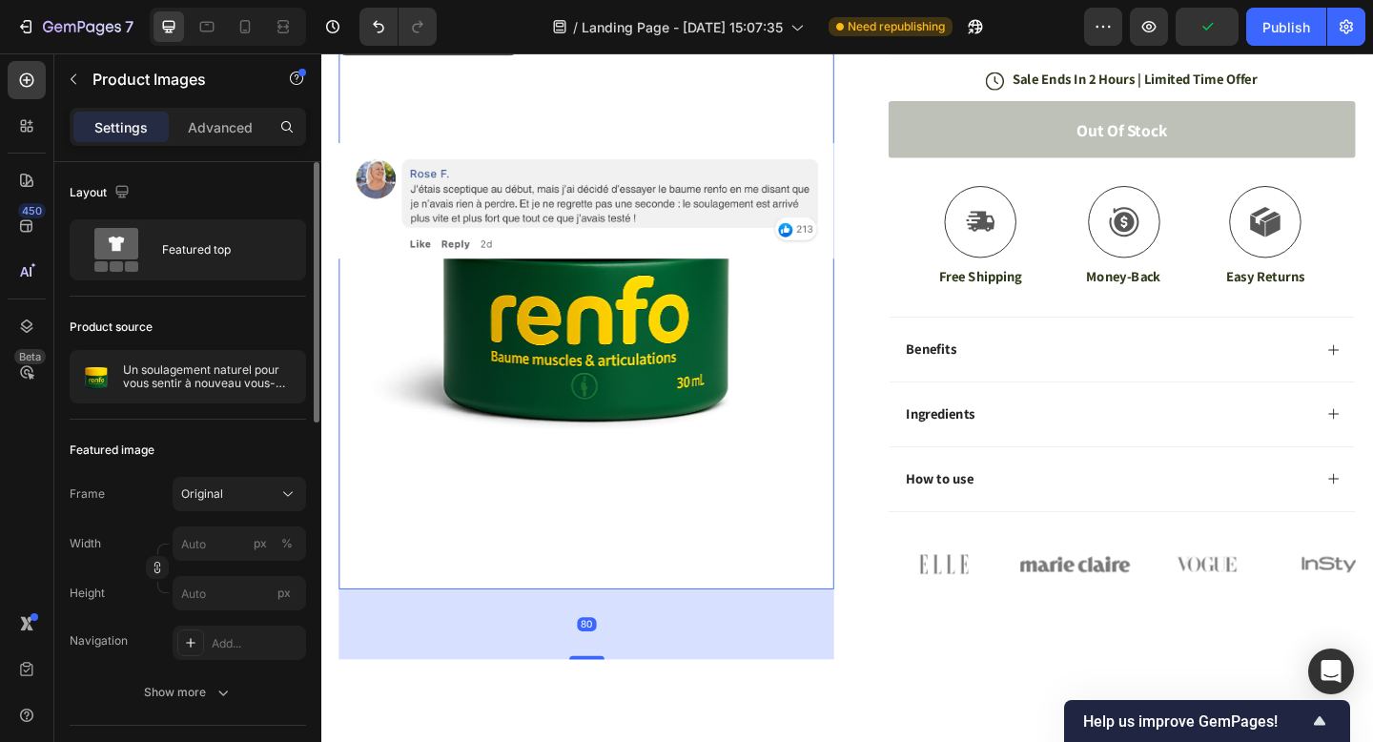
scroll to position [727, 0]
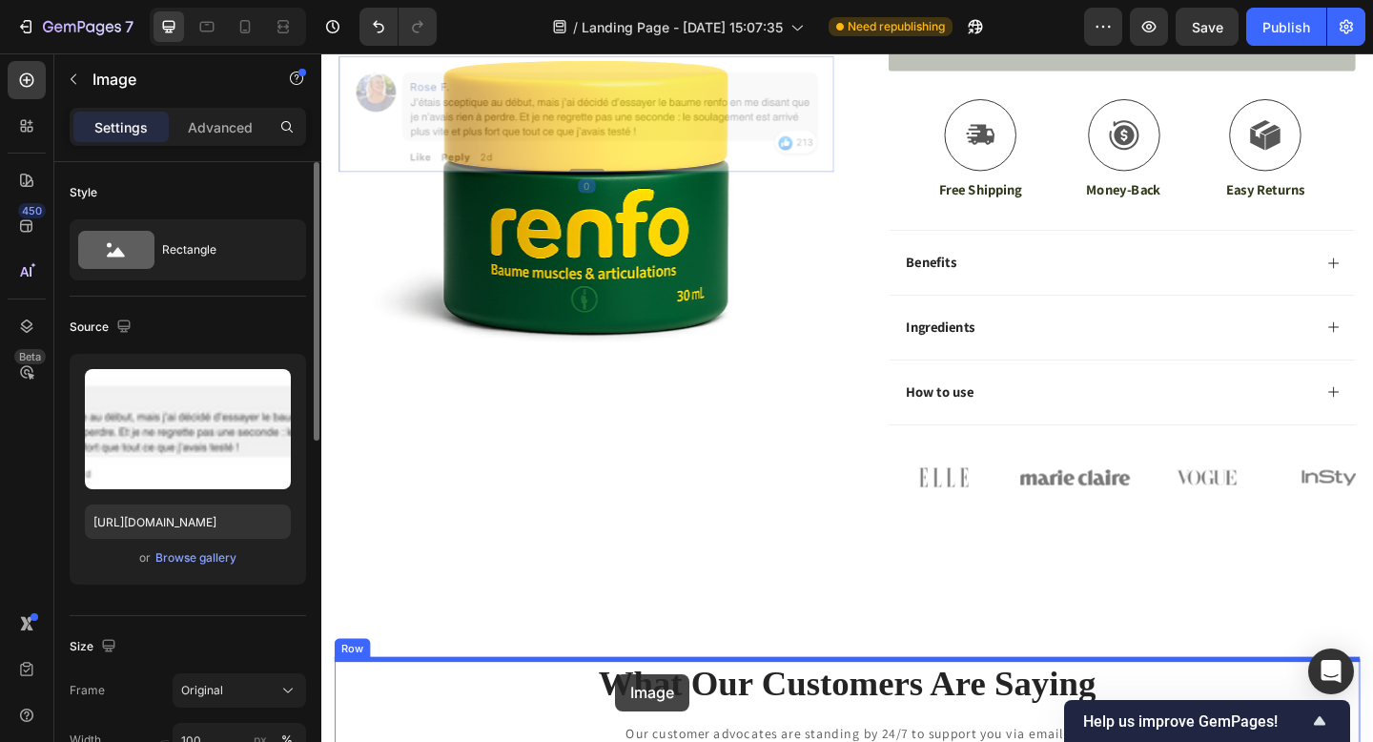
drag, startPoint x: 631, startPoint y: 195, endPoint x: 655, endPoint y: 510, distance: 316.5
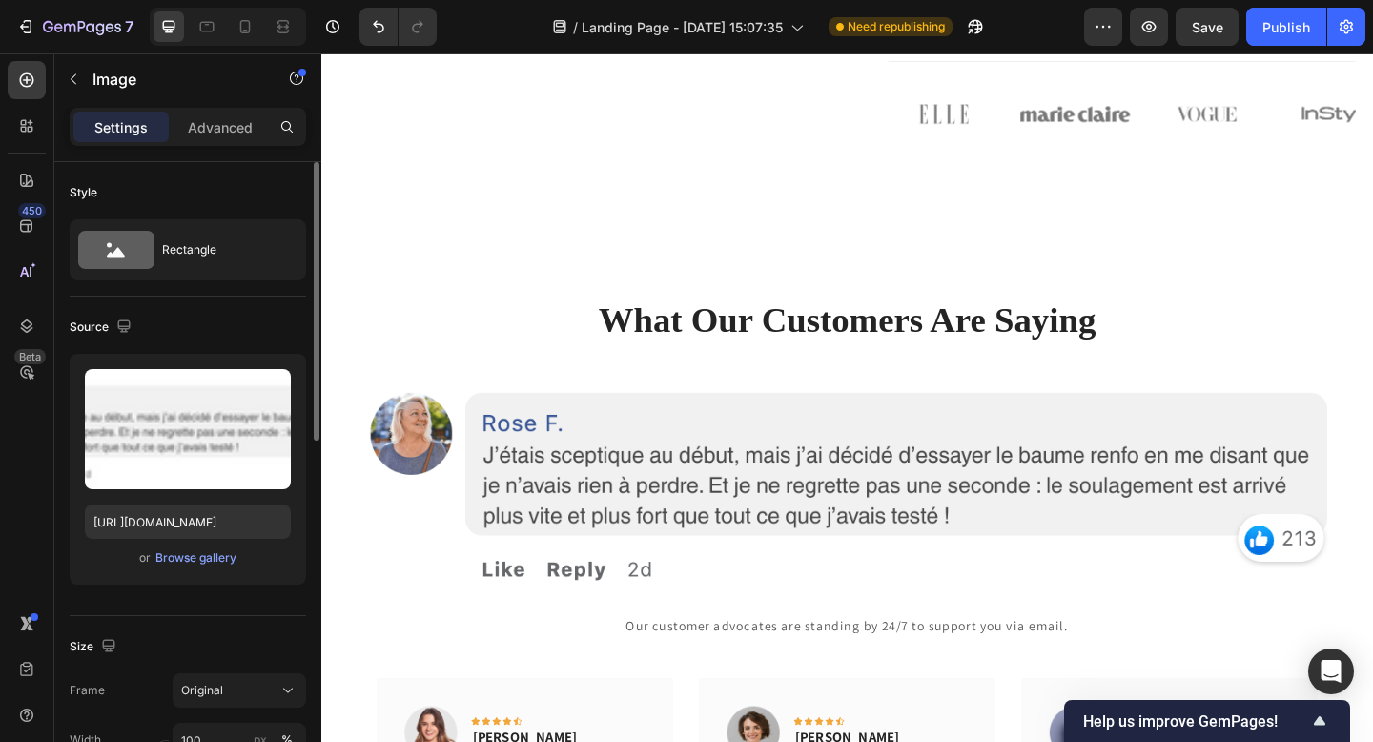
click at [708, 510] on img at bounding box center [894, 516] width 1116 height 261
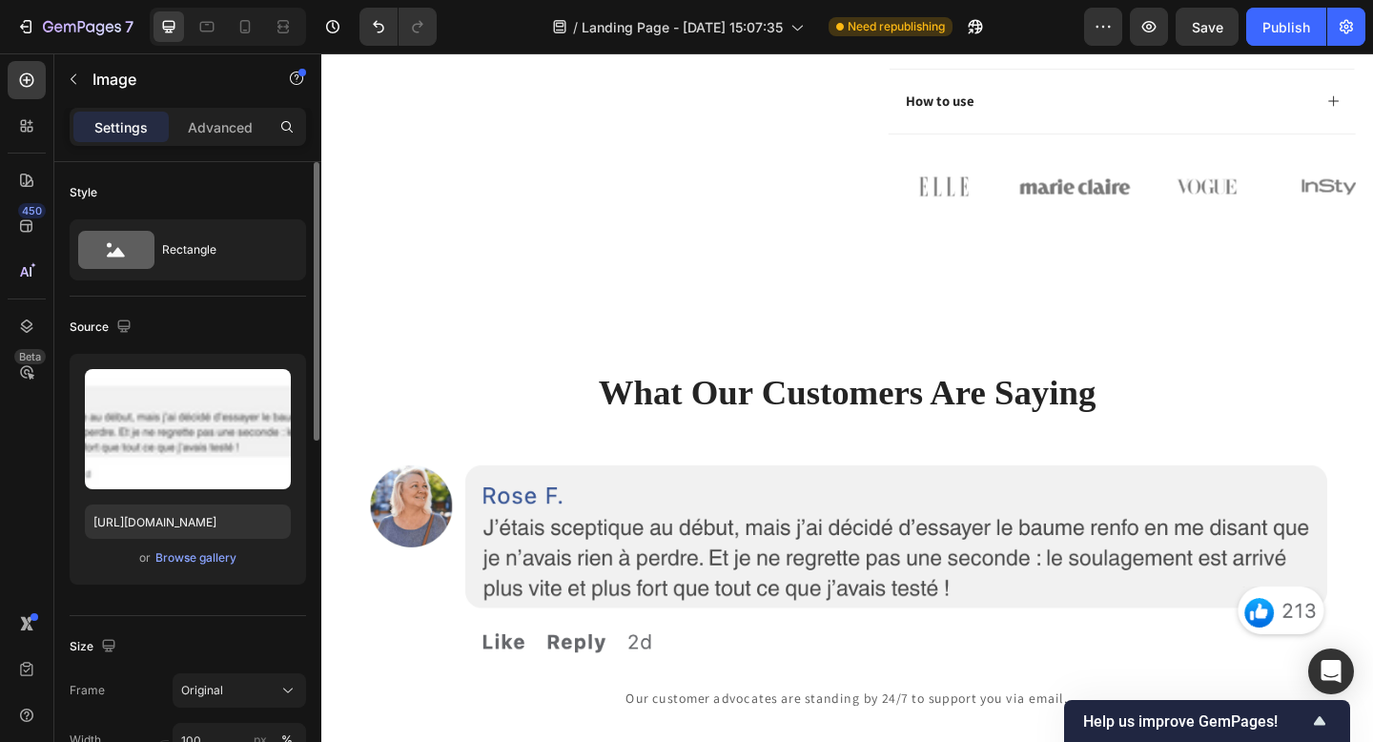
scroll to position [1108, 0]
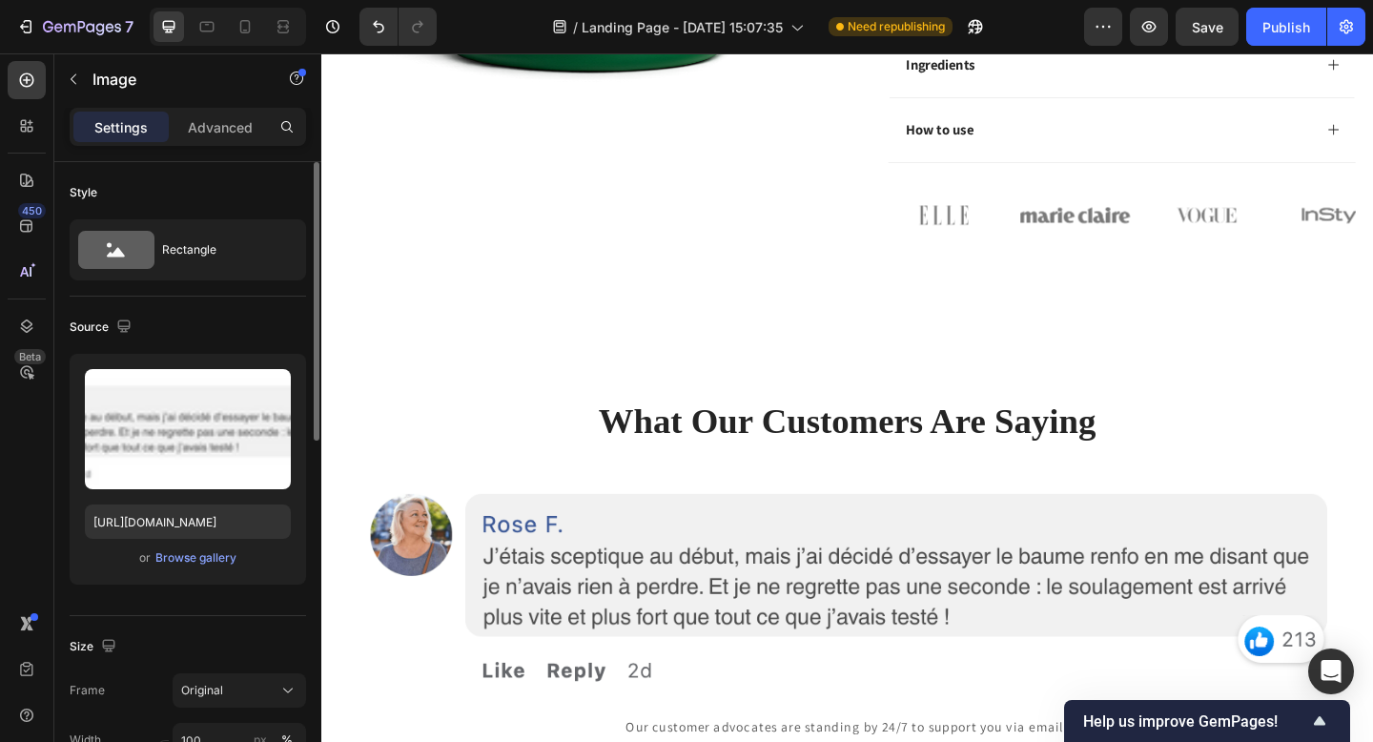
click at [667, 569] on img at bounding box center [894, 626] width 1116 height 261
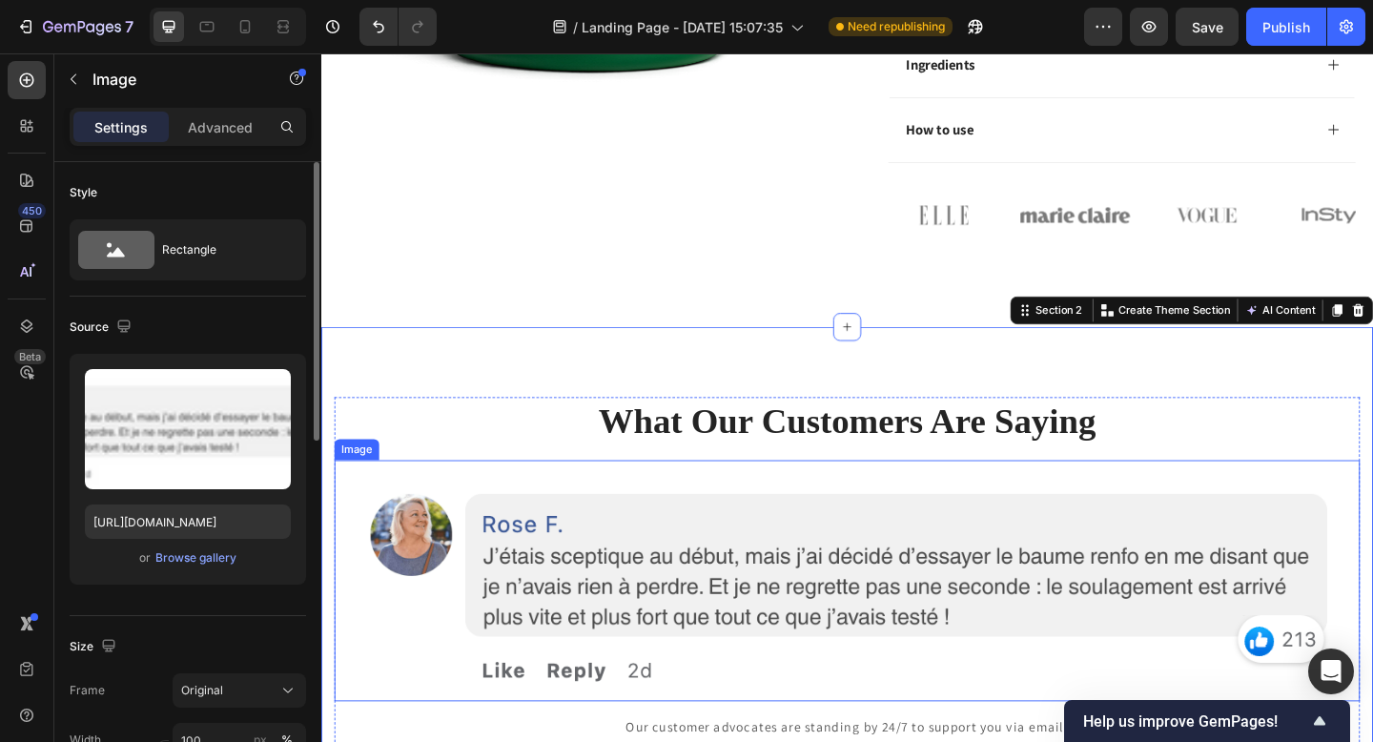
click at [667, 591] on img at bounding box center [894, 626] width 1116 height 261
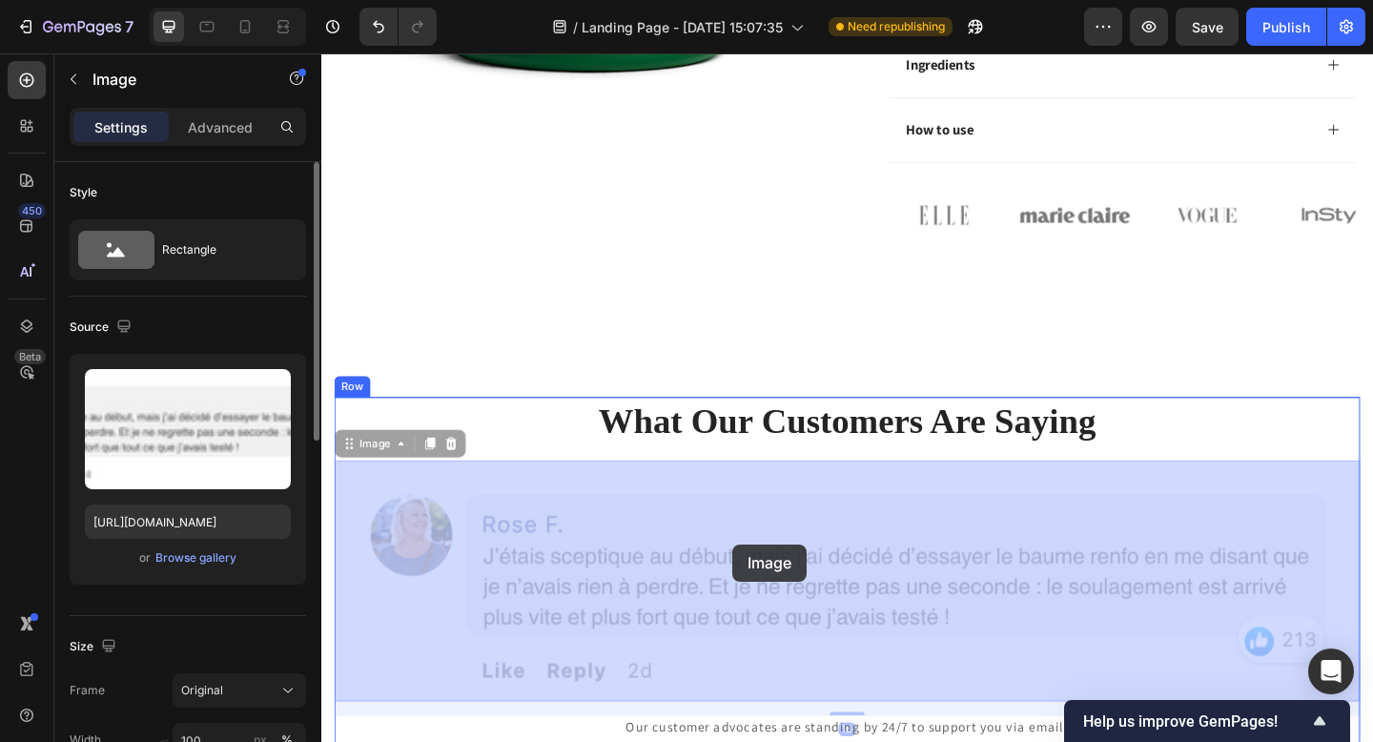
drag, startPoint x: 643, startPoint y: 593, endPoint x: 766, endPoint y: 587, distance: 123.1
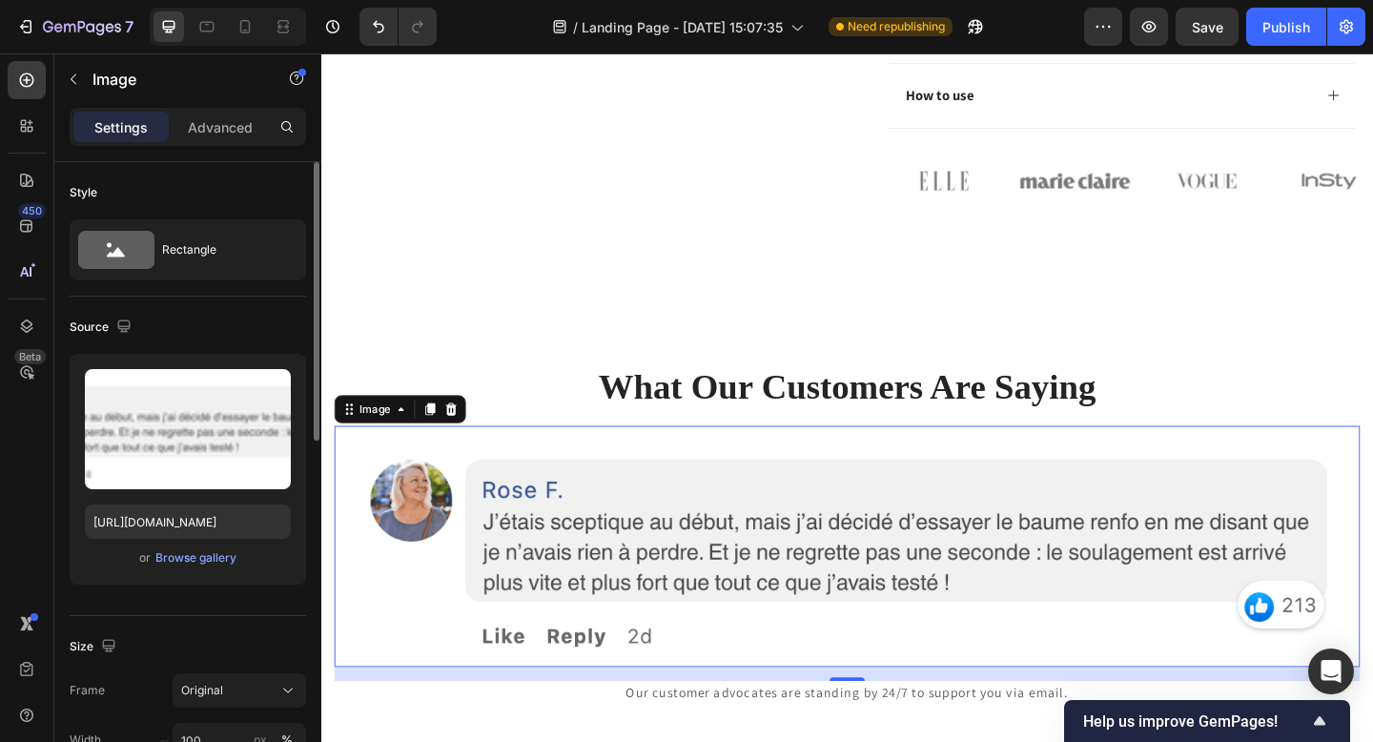
scroll to position [1147, 0]
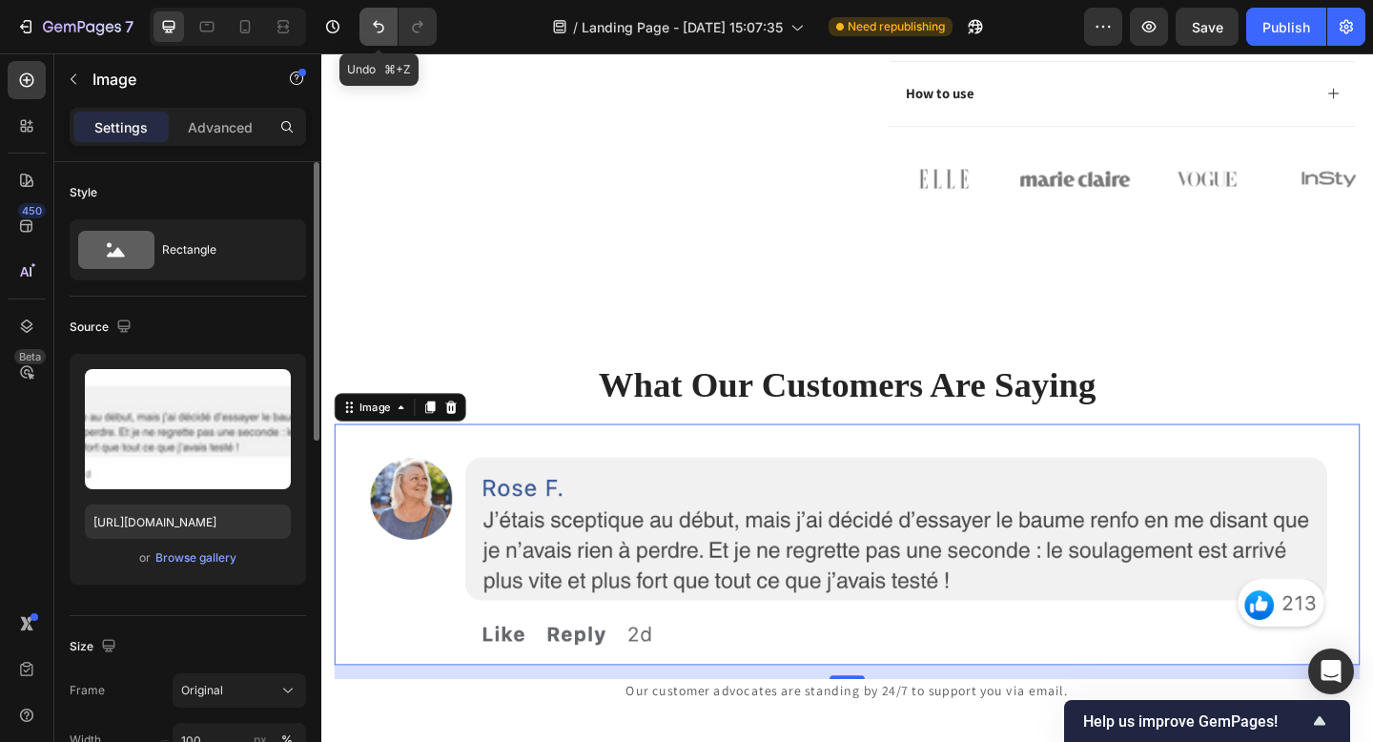
click at [371, 35] on icon "Undo/Redo" at bounding box center [378, 26] width 19 height 19
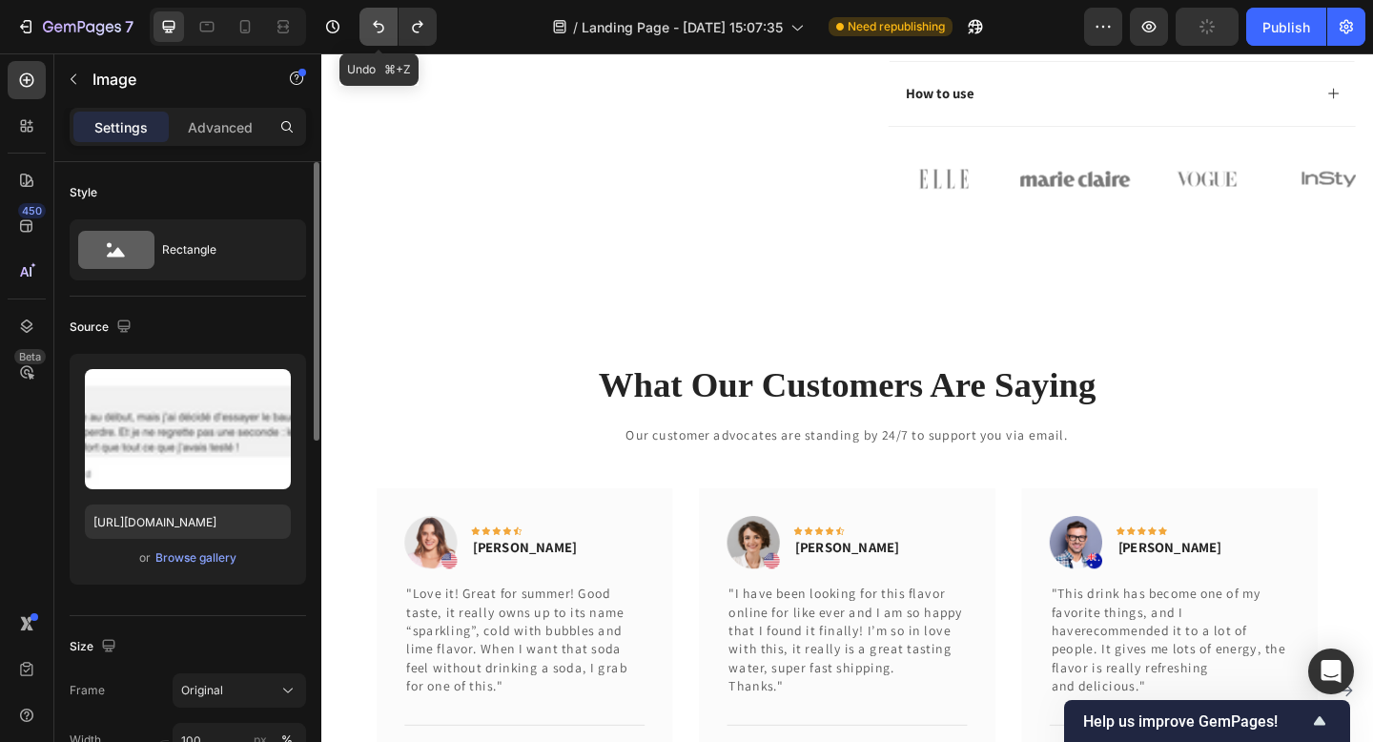
click at [371, 35] on icon "Undo/Redo" at bounding box center [378, 26] width 19 height 19
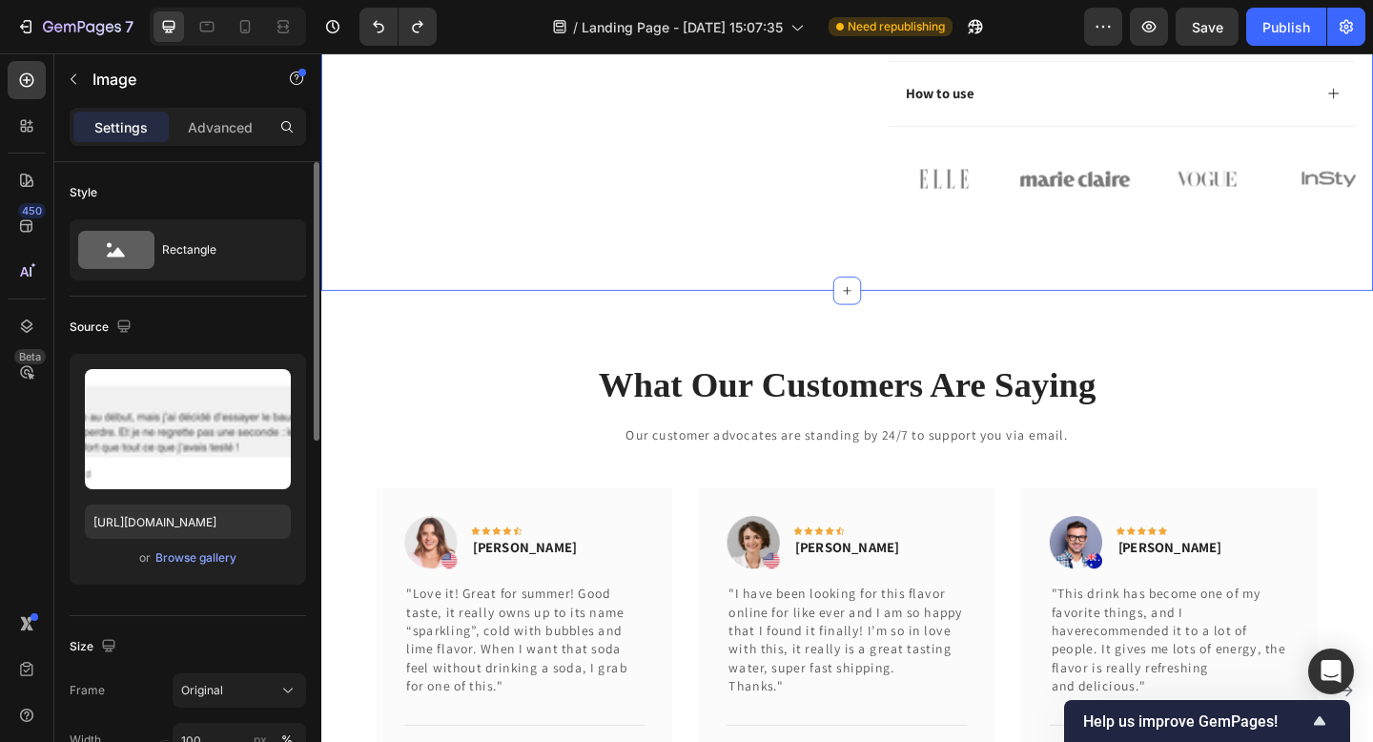
scroll to position [863, 0]
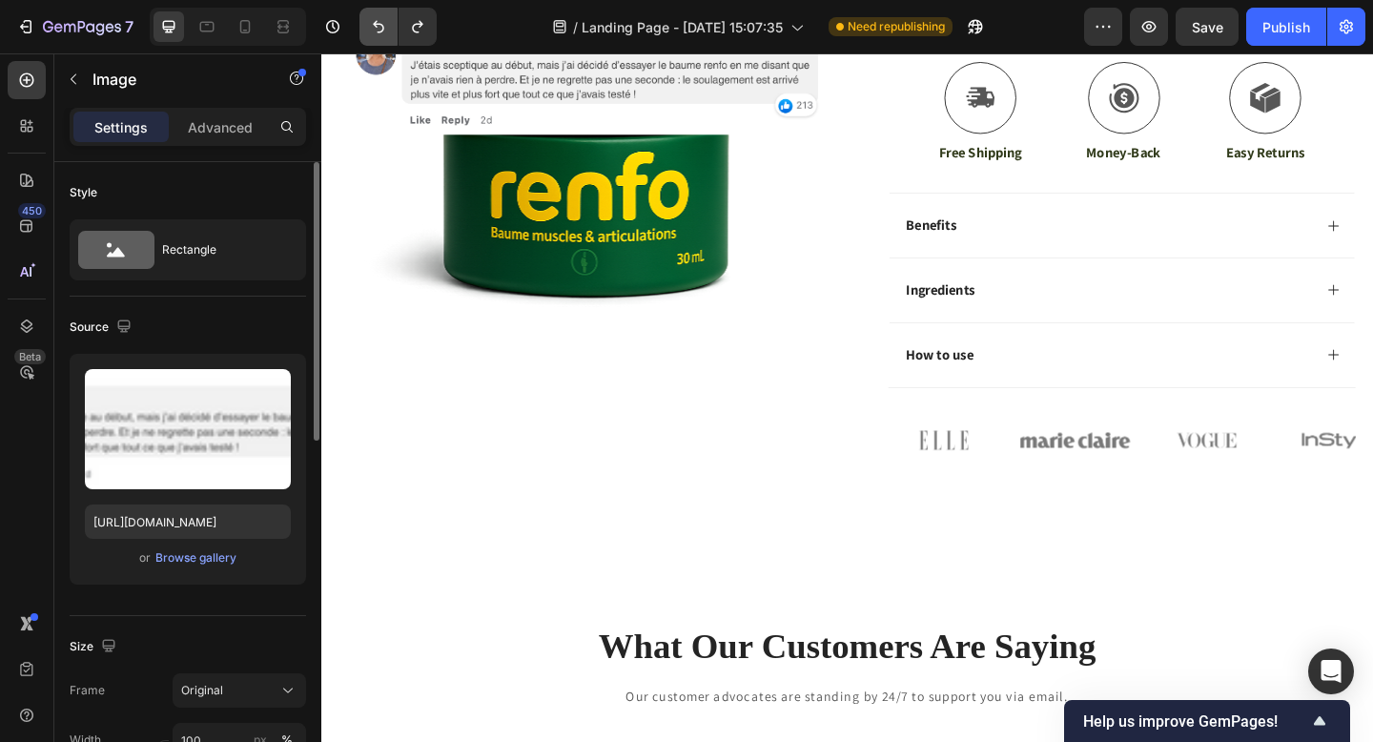
click at [372, 41] on button "Undo/Redo" at bounding box center [378, 27] width 38 height 38
type input "[URL][DOMAIN_NAME]"
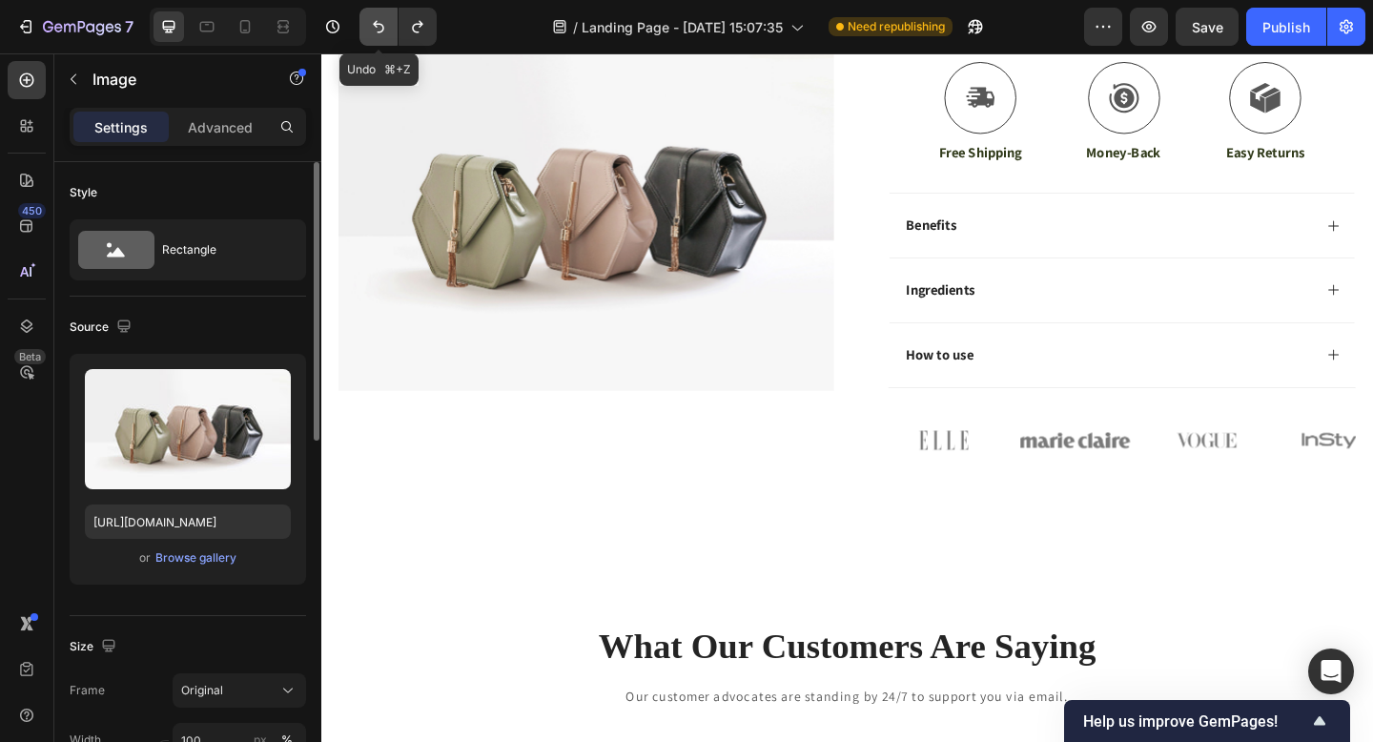
click at [372, 41] on button "Undo/Redo" at bounding box center [378, 27] width 38 height 38
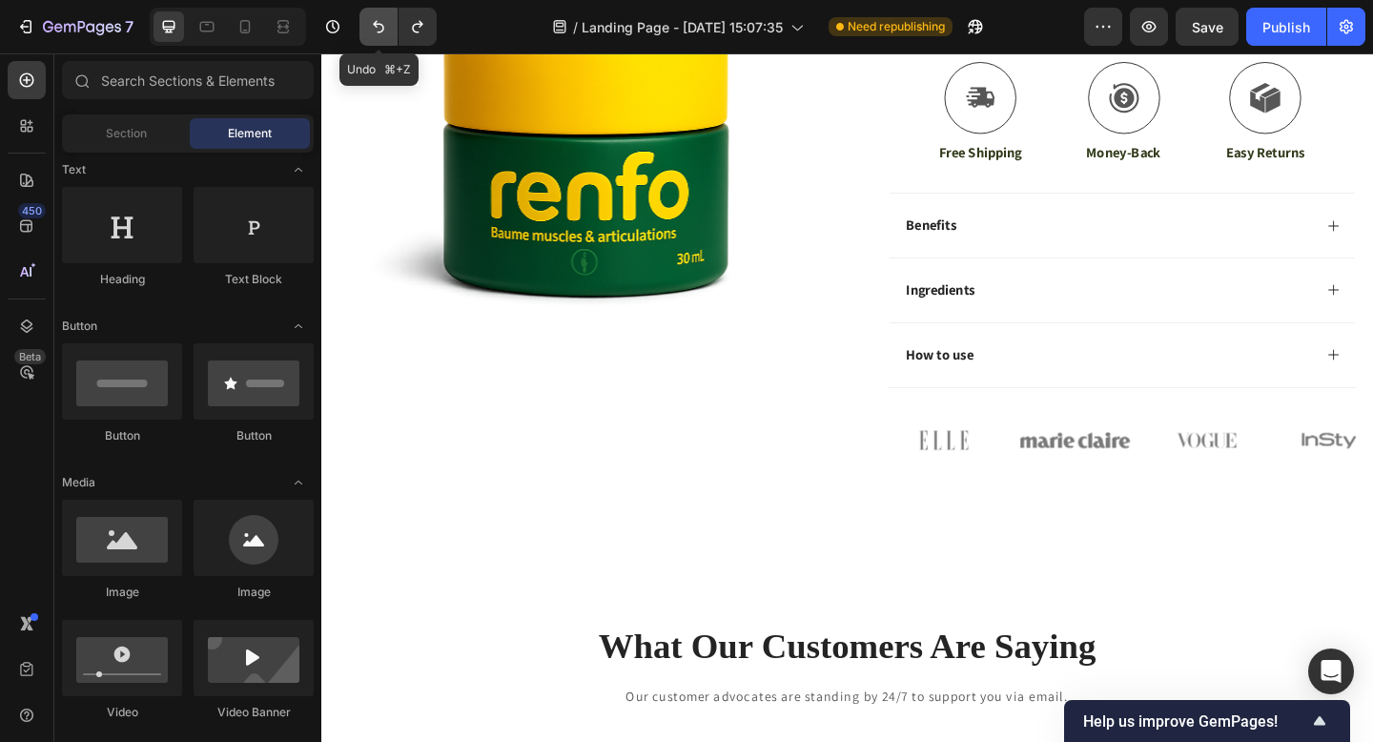
click at [372, 41] on button "Undo/Redo" at bounding box center [378, 27] width 38 height 38
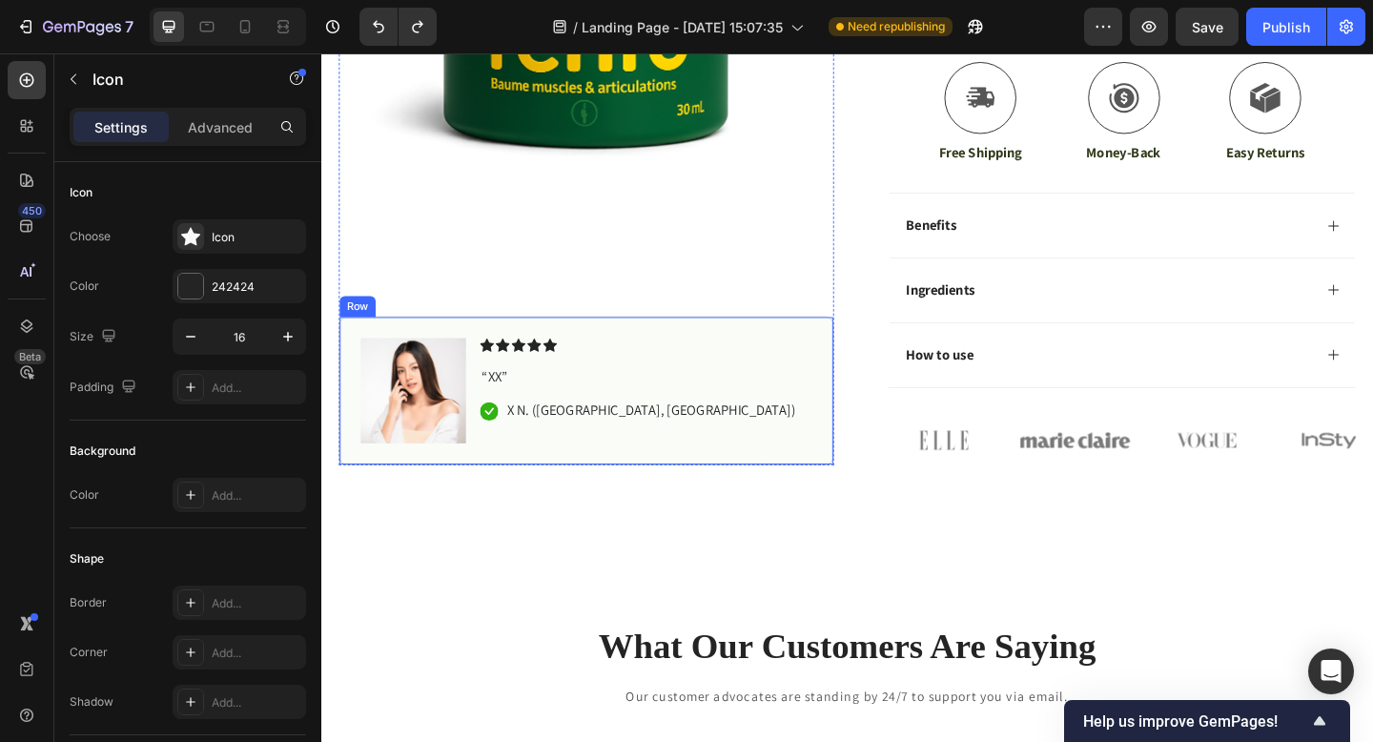
click at [554, 364] on icon at bounding box center [552, 369] width 15 height 15
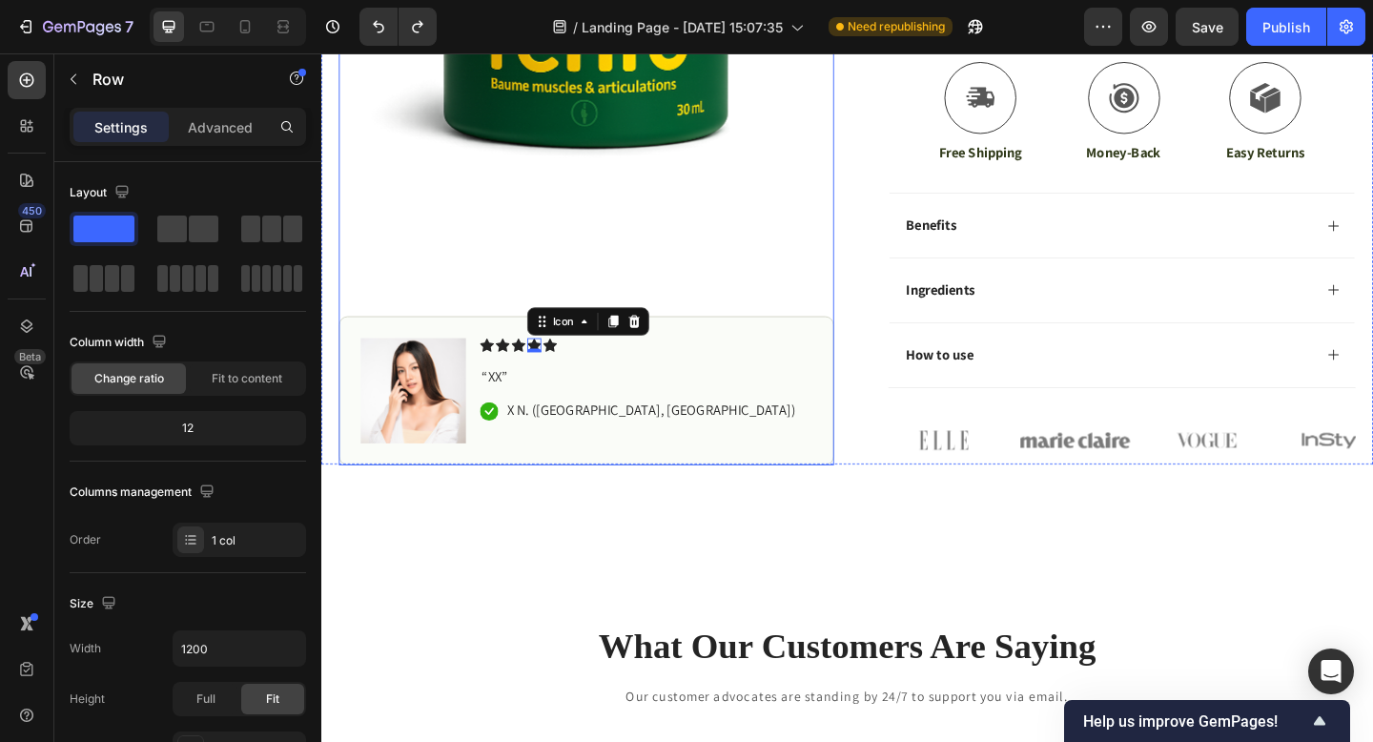
click at [595, 292] on div "Product Images Image Icon Icon Icon Icon 0 Icon Icon List “XX” Text Block Icon …" at bounding box center [609, 111] width 539 height 777
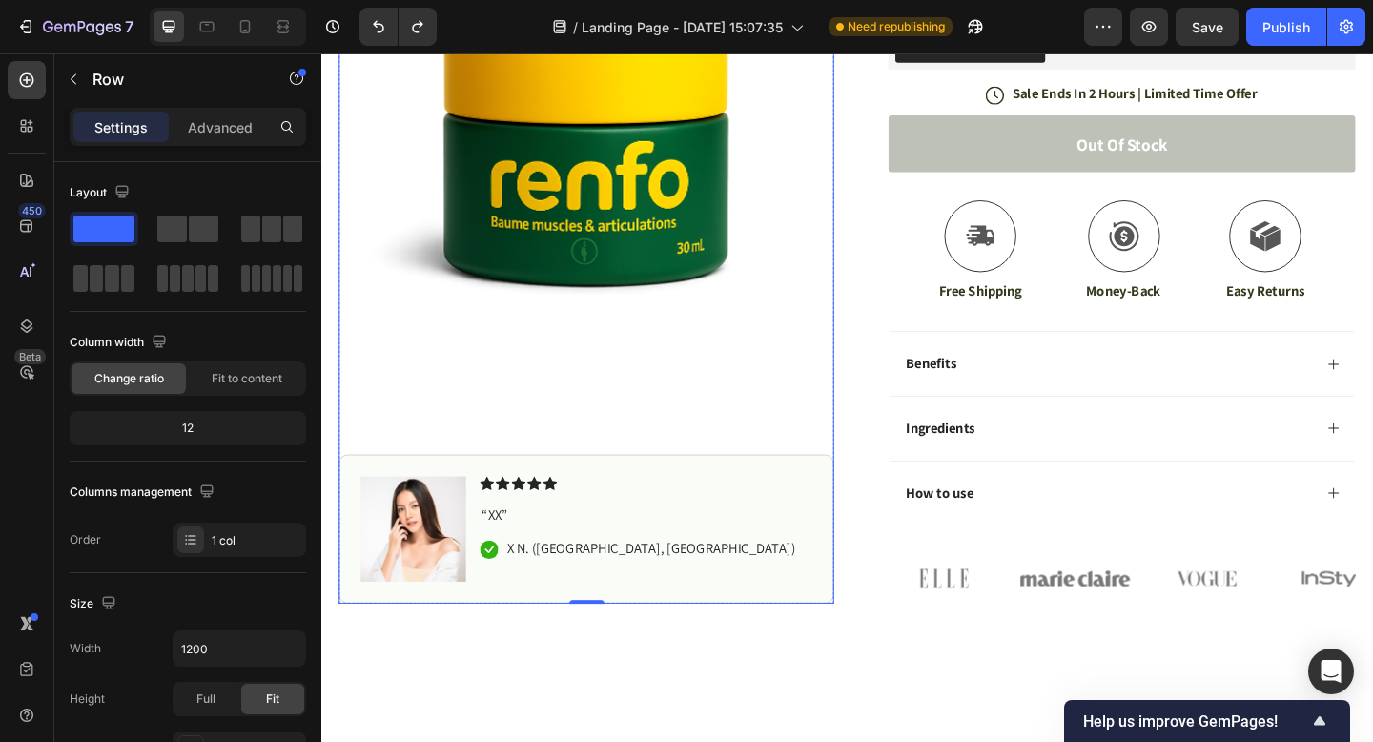
scroll to position [721, 0]
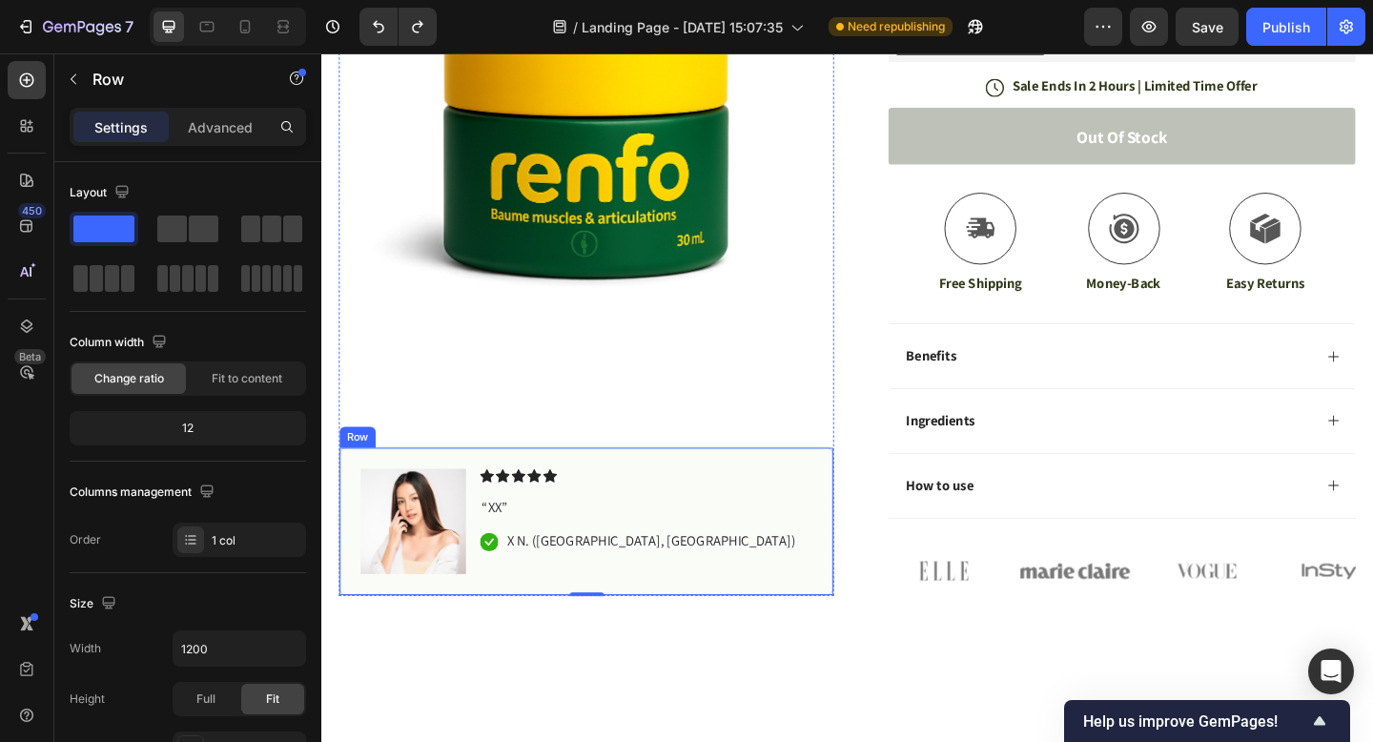
click at [638, 483] on div "Image Icon Icon Icon Icon Icon Icon List “XX” Text Block Icon X N. ([GEOGRAPHIC…" at bounding box center [609, 562] width 539 height 162
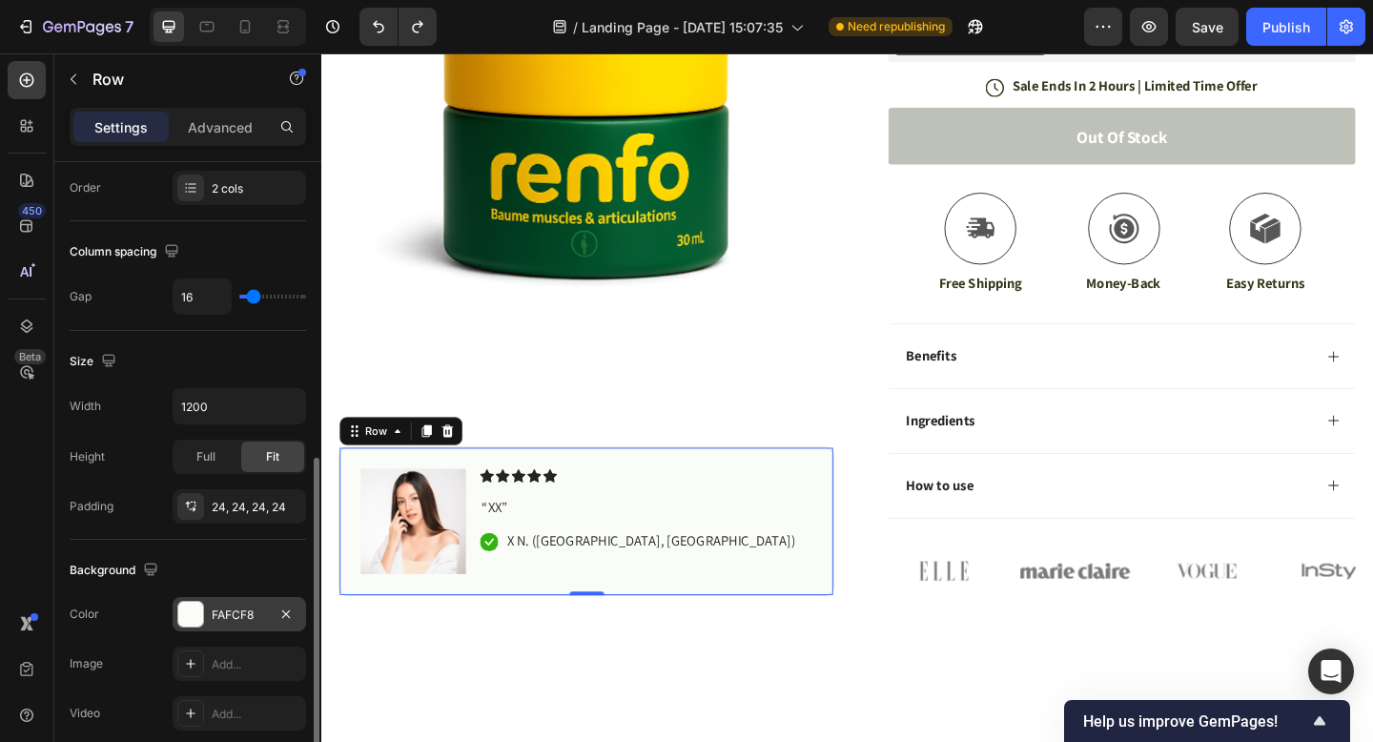
scroll to position [410, 0]
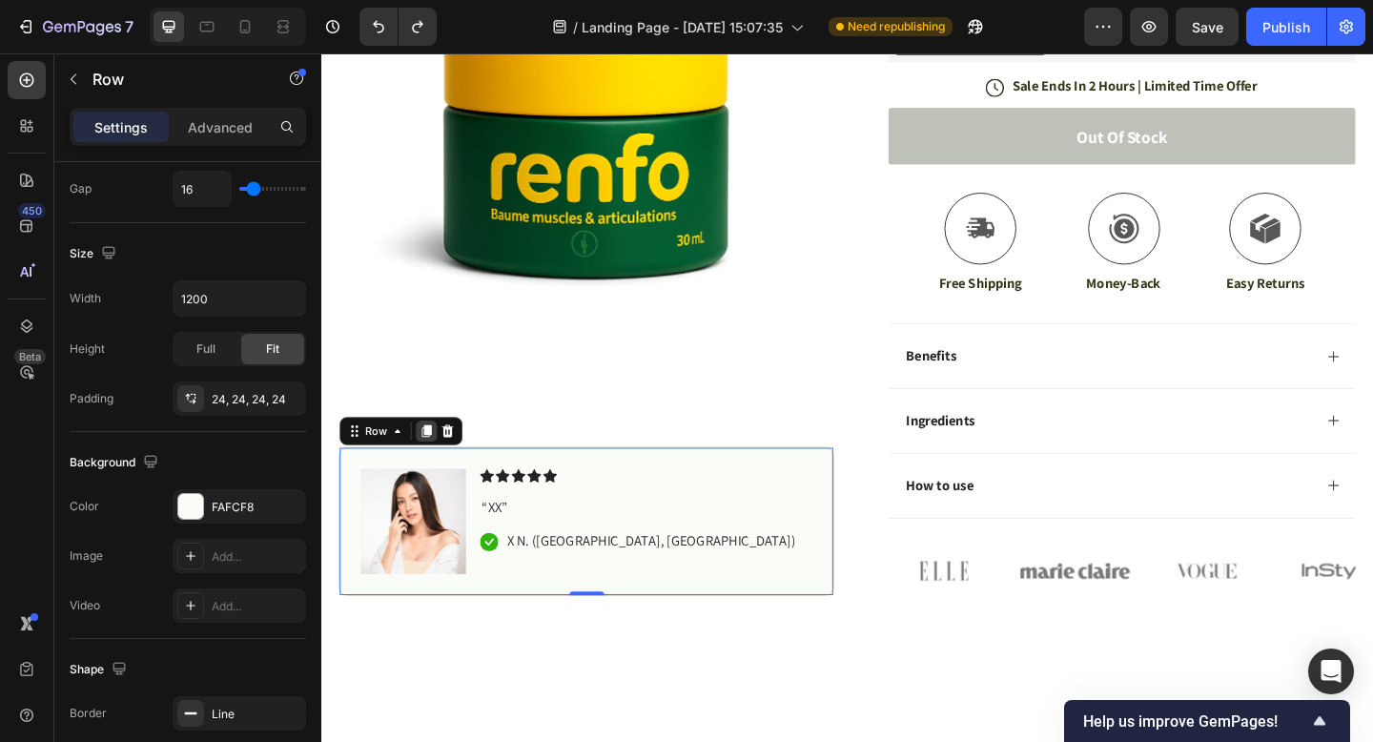
click at [436, 465] on icon at bounding box center [436, 464] width 10 height 13
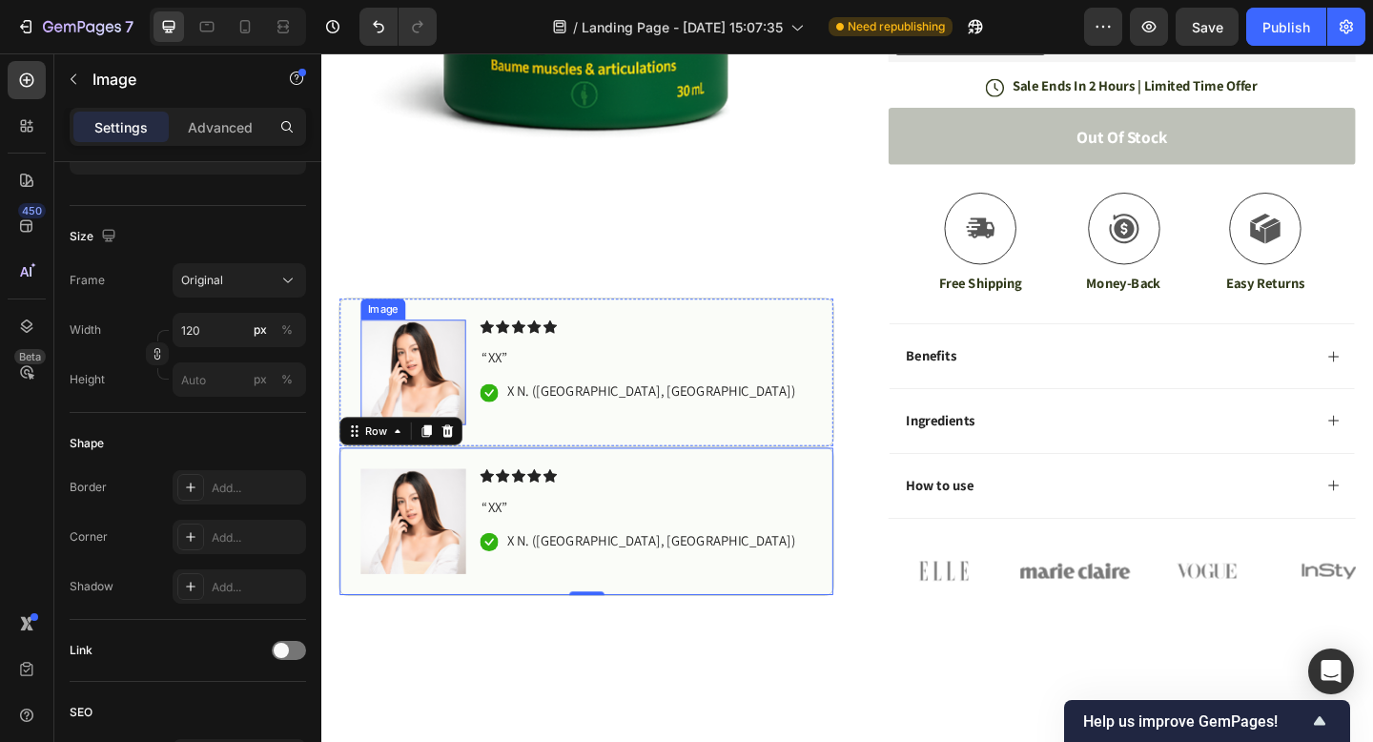
click at [433, 376] on img at bounding box center [421, 399] width 114 height 114
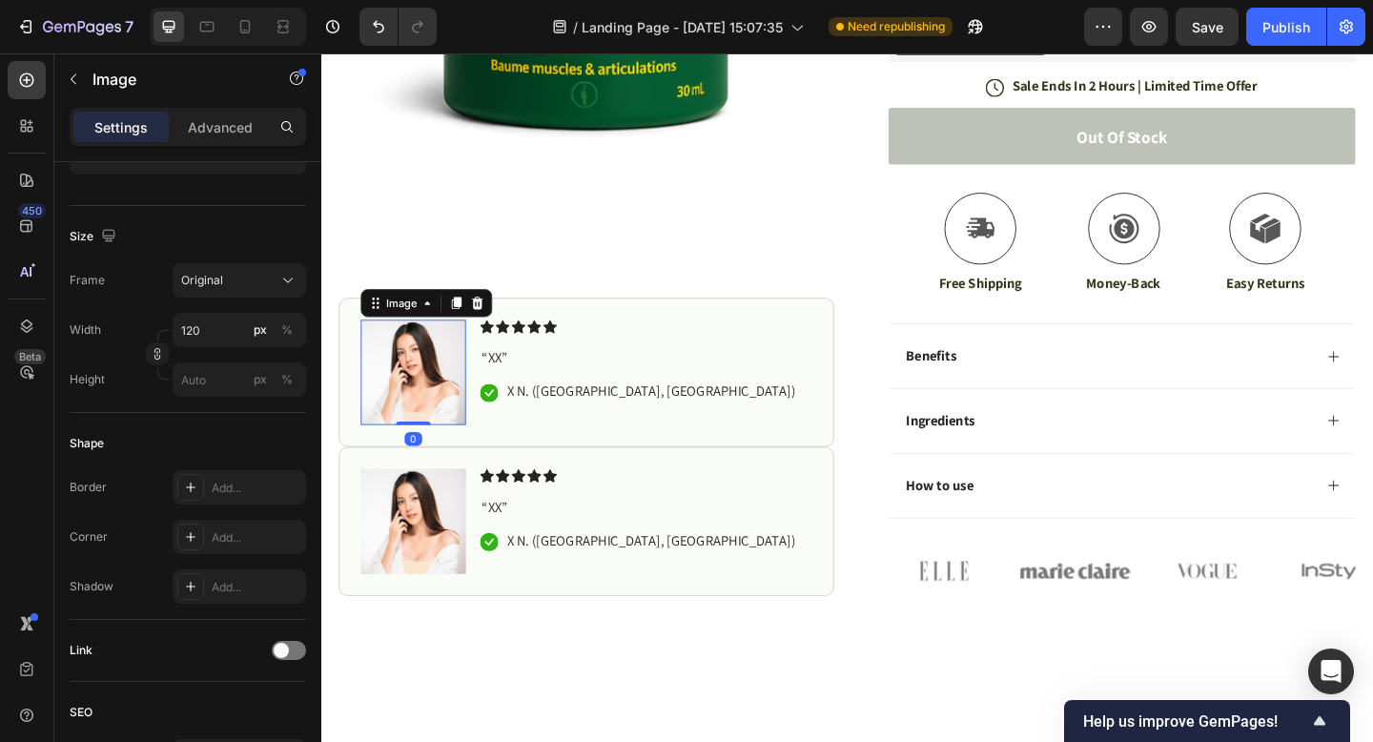
scroll to position [0, 0]
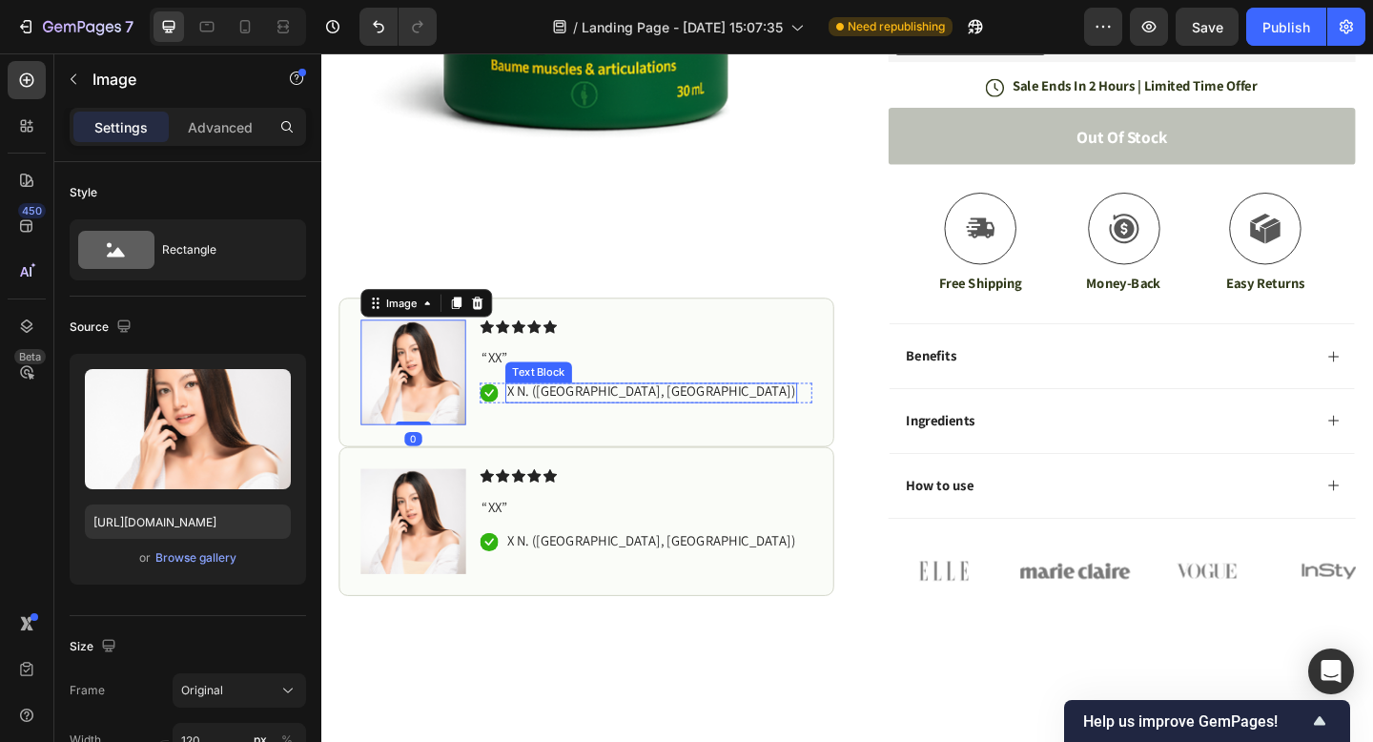
click at [560, 387] on p "“XX”" at bounding box center [675, 385] width 358 height 20
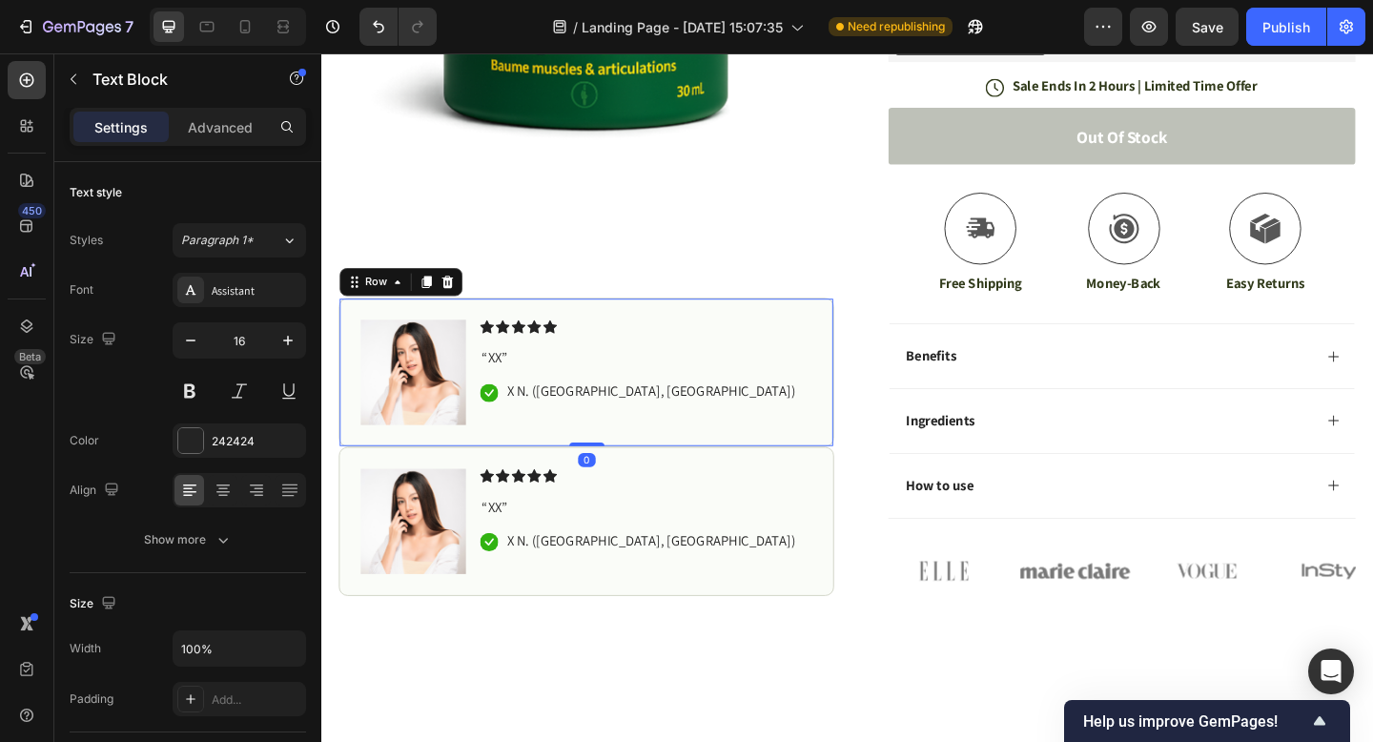
click at [770, 364] on div "Icon Icon Icon Icon Icon Icon List “XX” Text Block Icon X N. ([GEOGRAPHIC_DATA]…" at bounding box center [674, 399] width 361 height 114
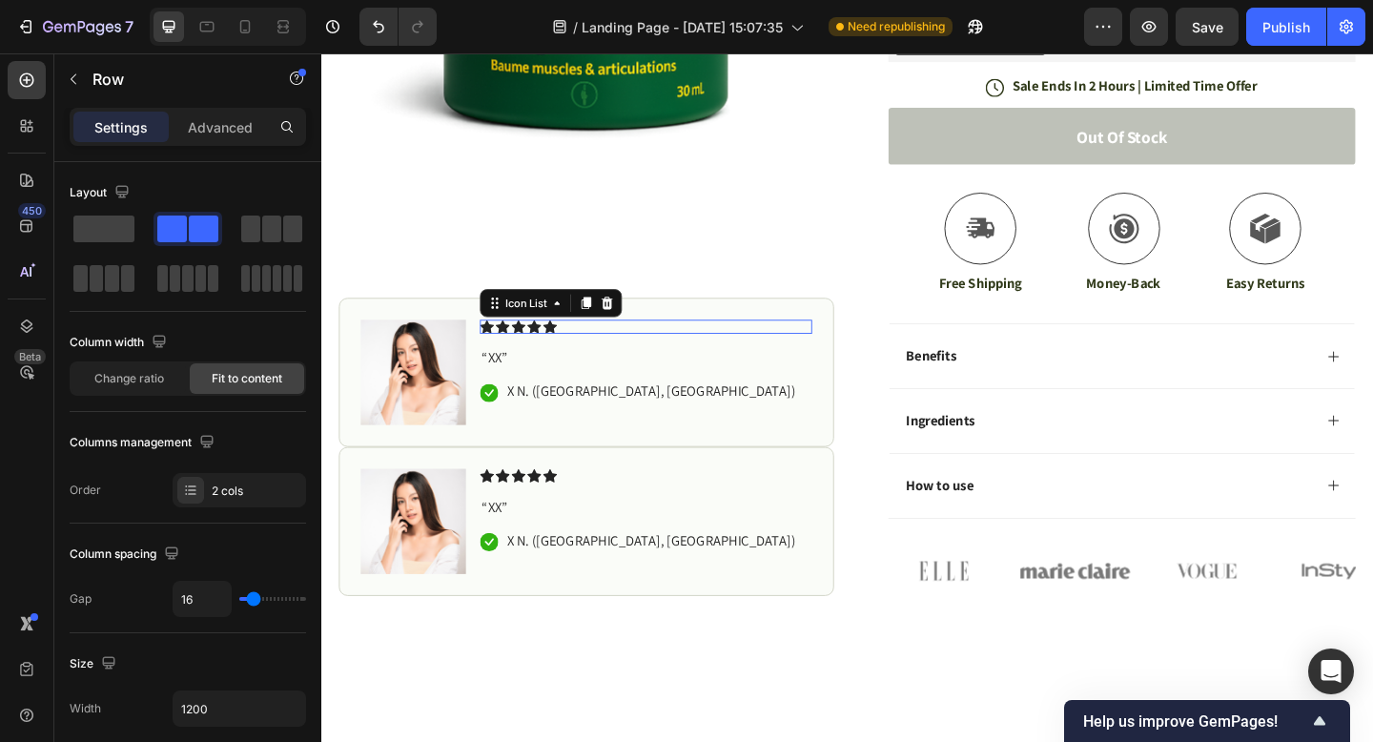
click at [651, 349] on div "Icon Icon Icon Icon Icon" at bounding box center [674, 349] width 361 height 15
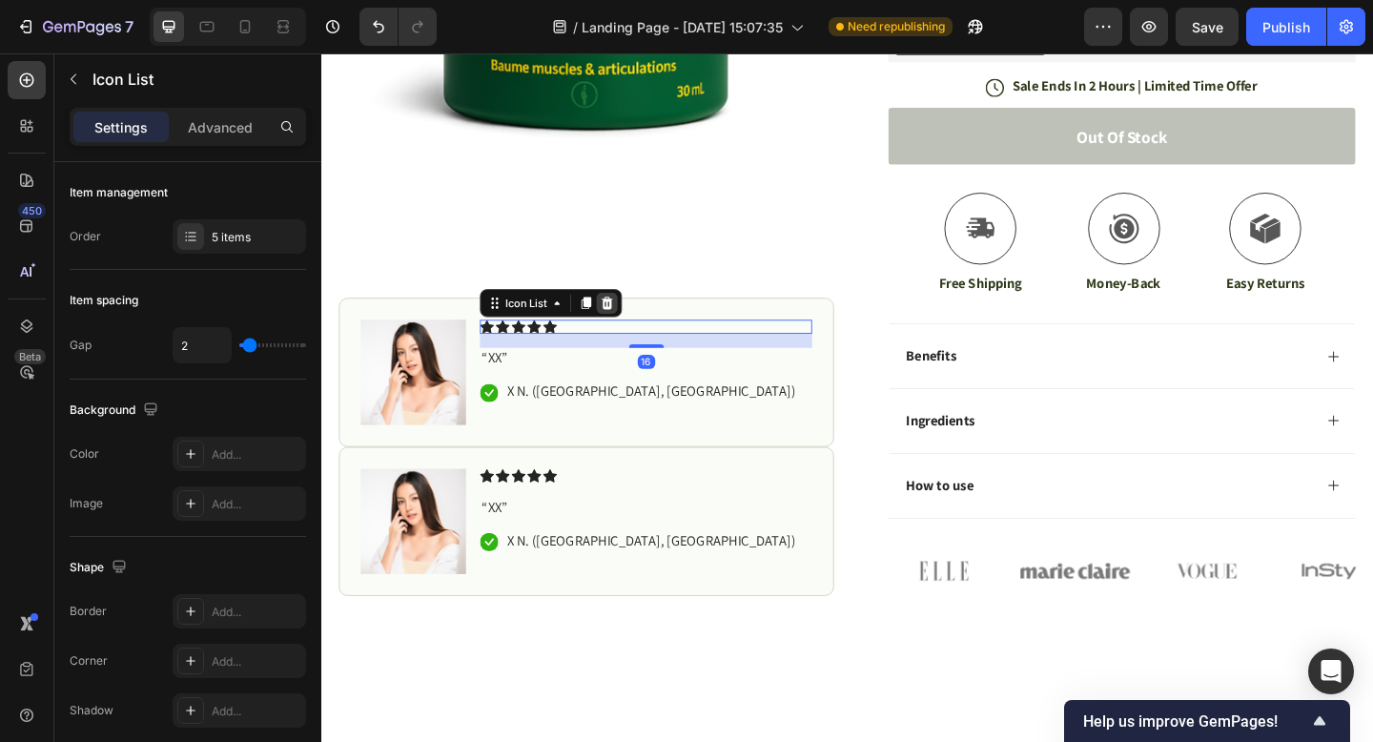
click at [631, 328] on icon at bounding box center [632, 324] width 12 height 13
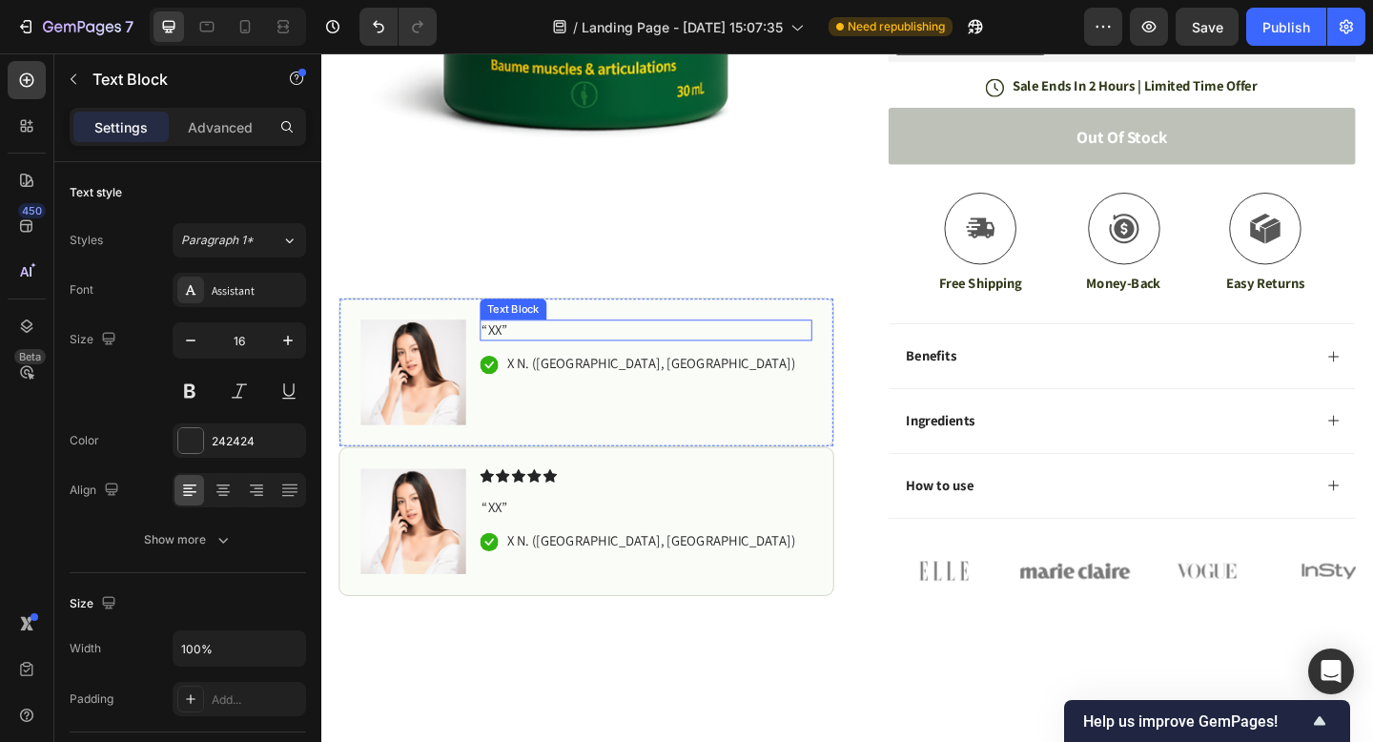
click at [662, 359] on p "“XX”" at bounding box center [675, 354] width 358 height 20
click at [654, 325] on div at bounding box center [644, 324] width 23 height 23
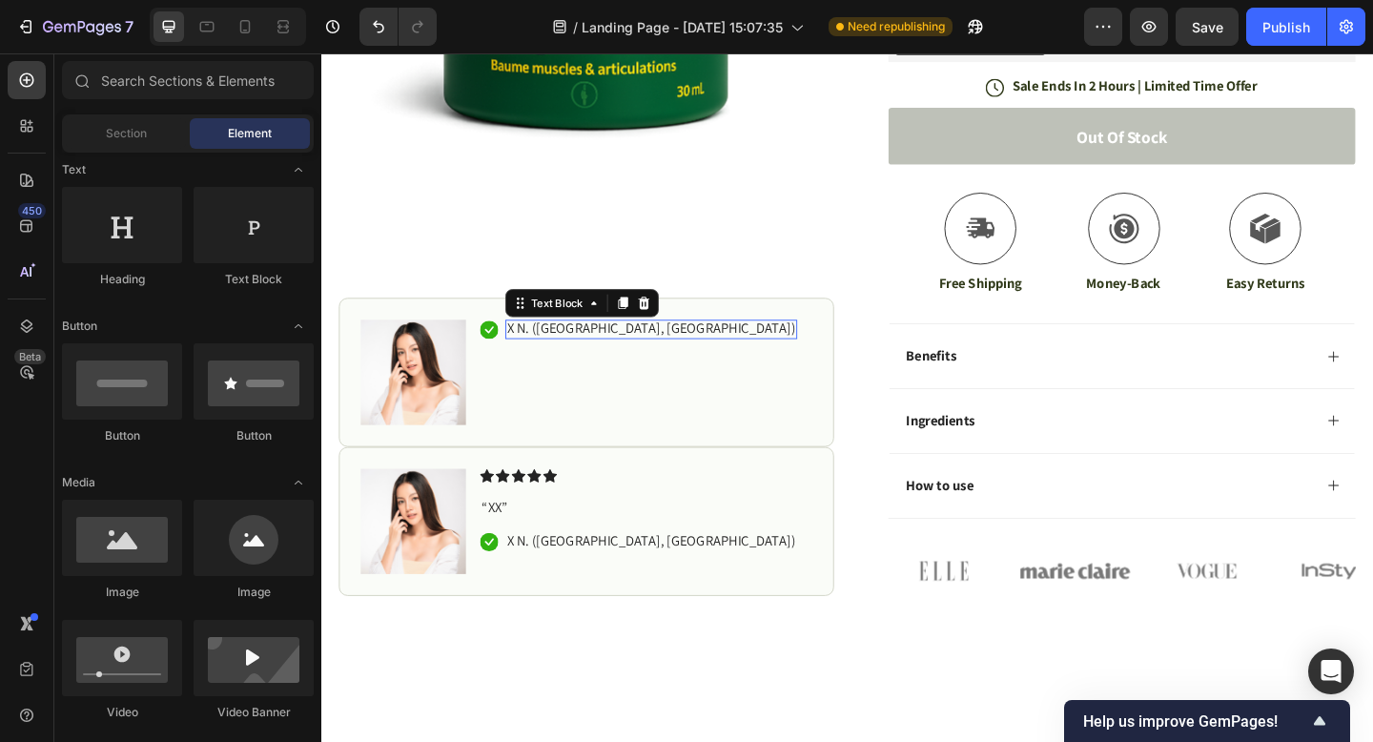
click at [630, 347] on p "X N. ([GEOGRAPHIC_DATA], [GEOGRAPHIC_DATA])" at bounding box center [681, 352] width 314 height 20
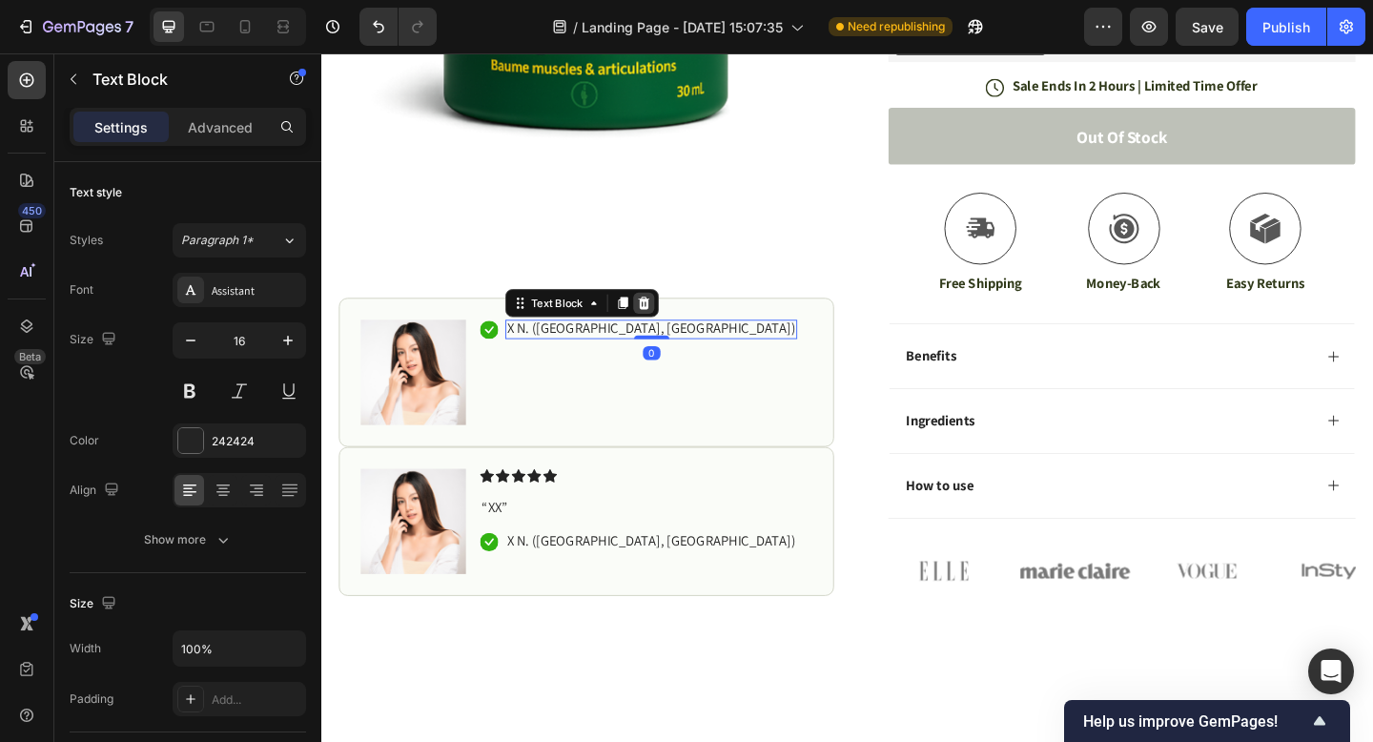
click at [668, 328] on icon at bounding box center [673, 324] width 12 height 13
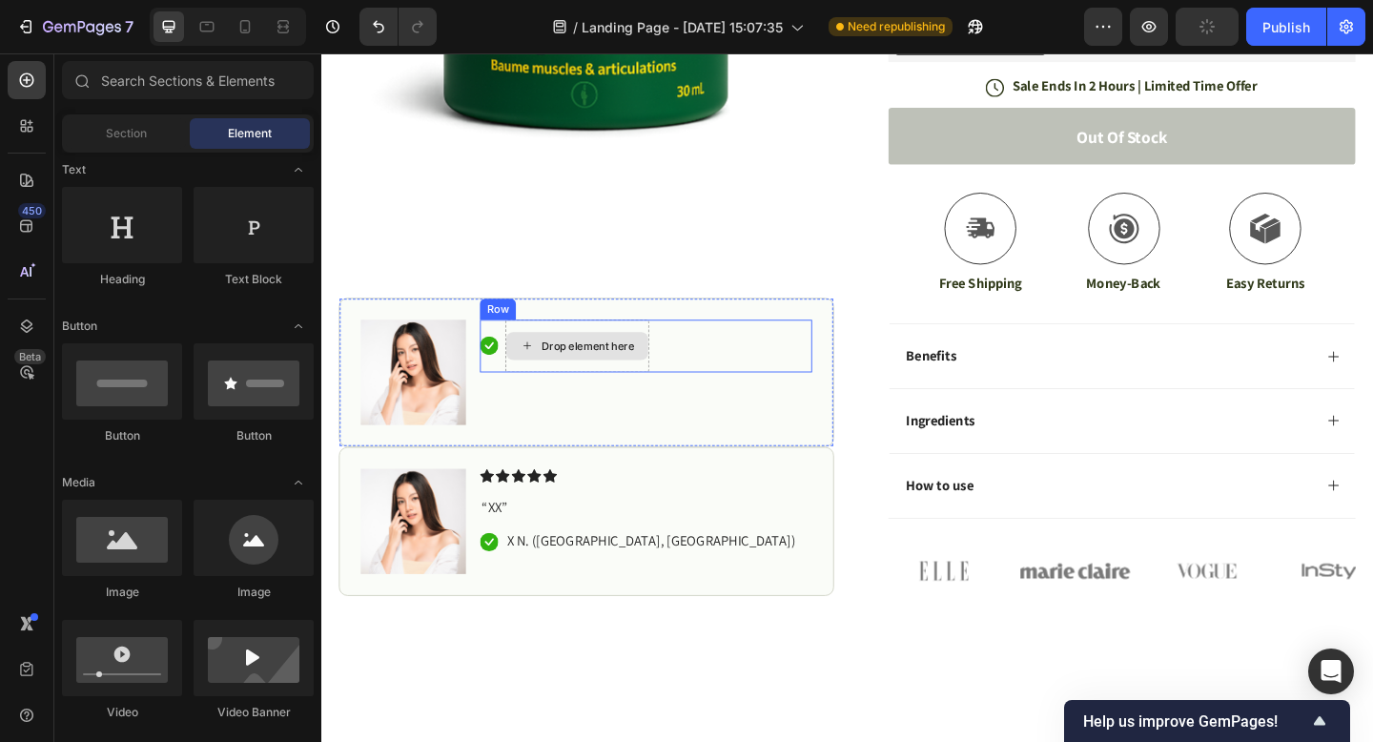
click at [598, 359] on div "Drop element here" at bounding box center [600, 371] width 154 height 31
click at [740, 368] on div "Icon Drop element here Row" at bounding box center [674, 370] width 361 height 57
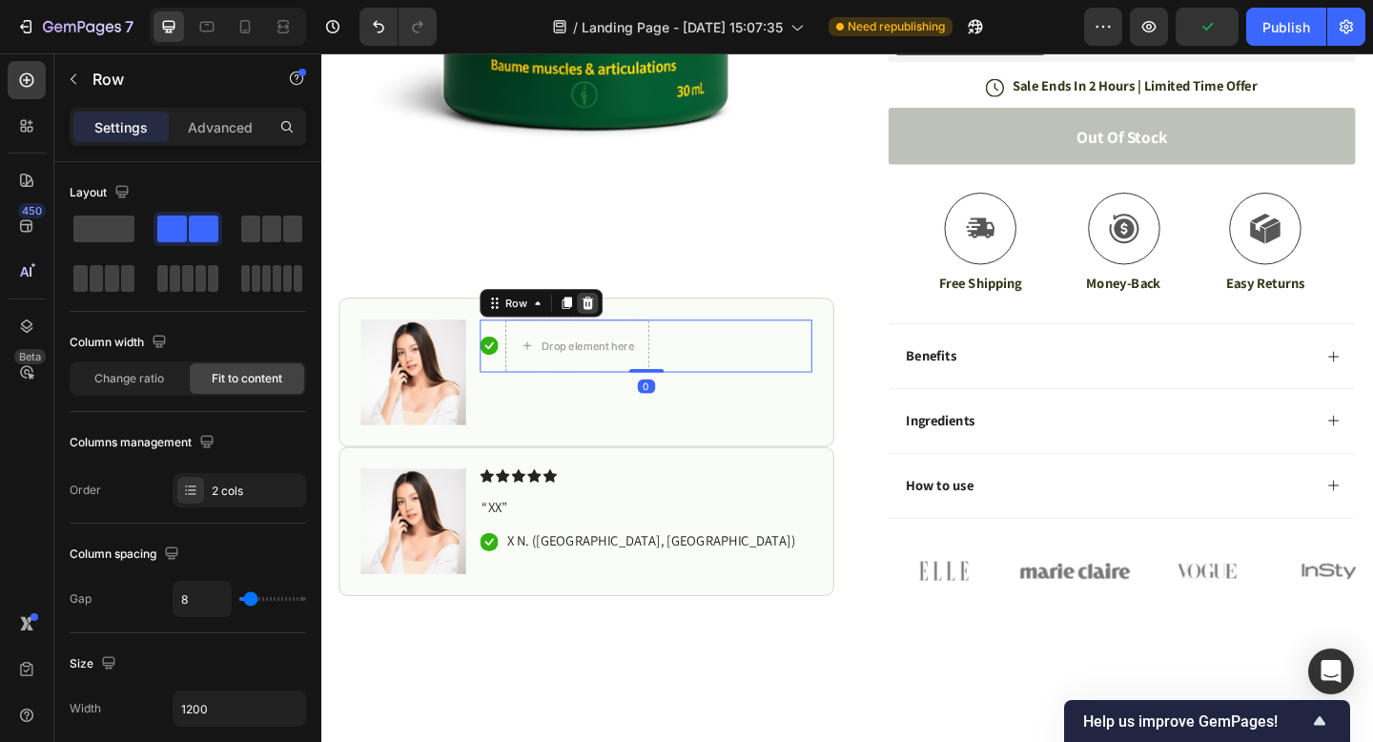
click at [615, 326] on icon at bounding box center [612, 324] width 12 height 13
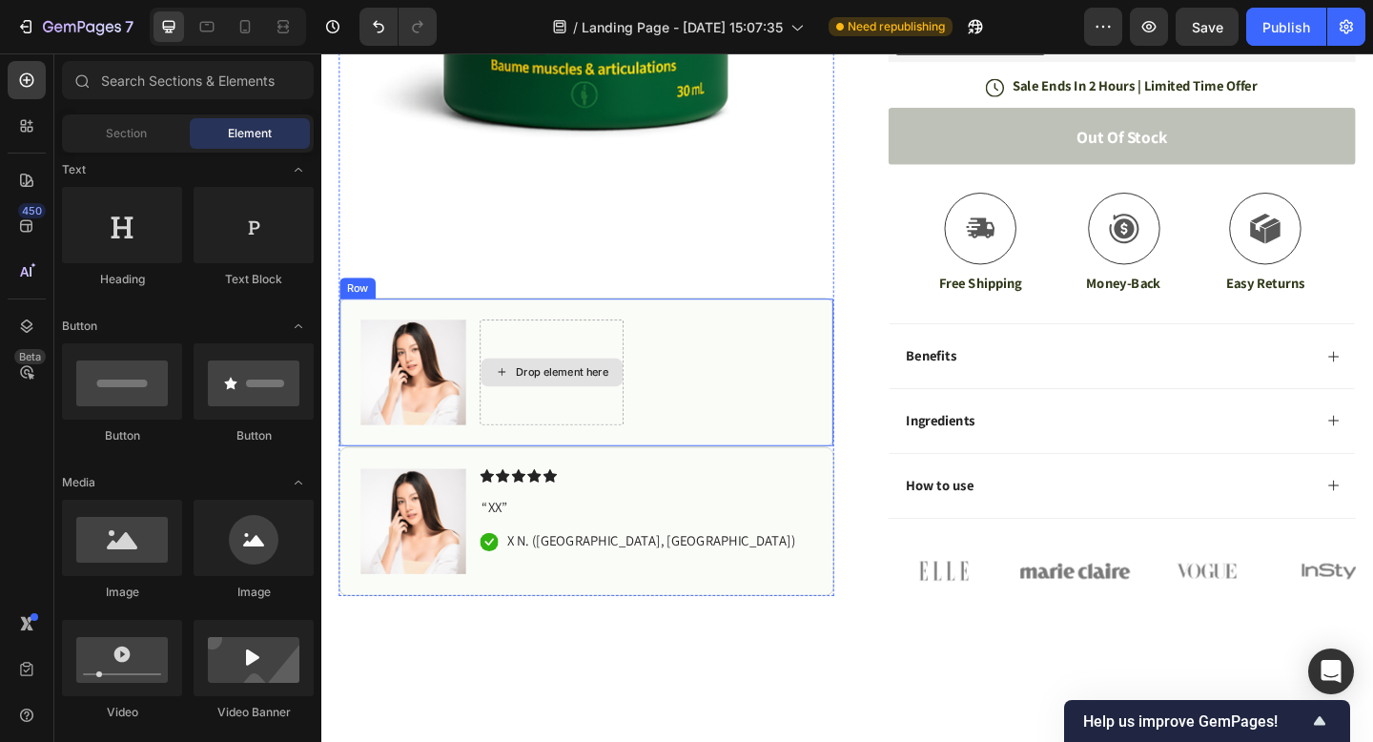
click at [429, 394] on img at bounding box center [421, 399] width 114 height 114
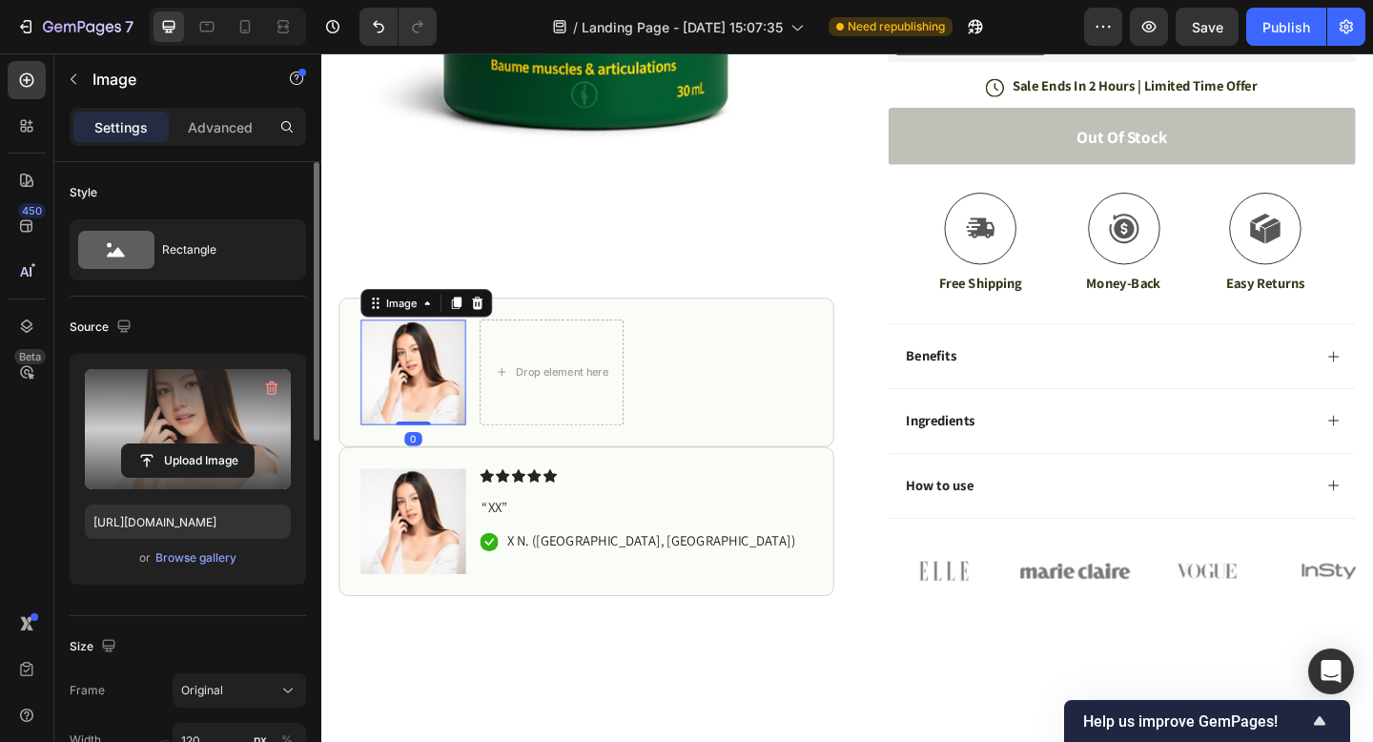
click at [210, 431] on label at bounding box center [188, 429] width 206 height 120
click at [210, 444] on input "file" at bounding box center [188, 460] width 132 height 32
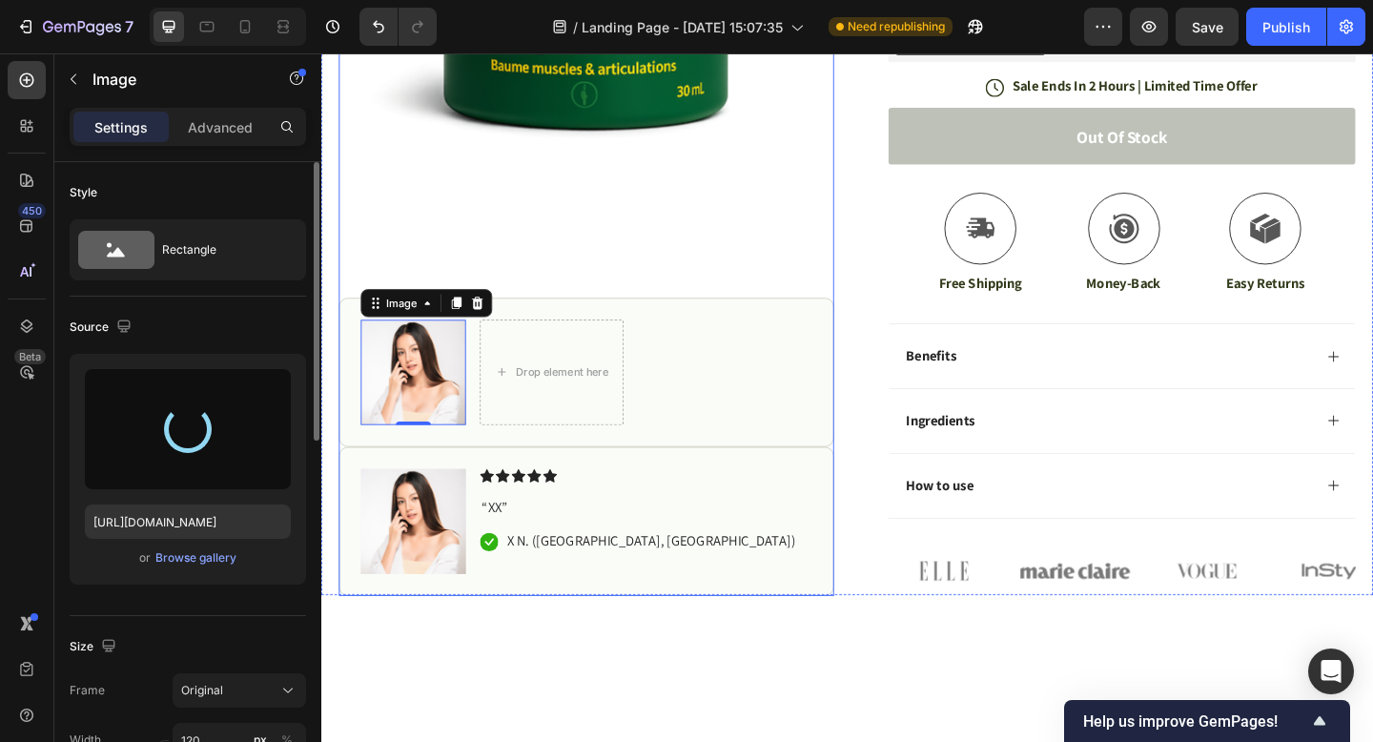
type input "[URL][DOMAIN_NAME]"
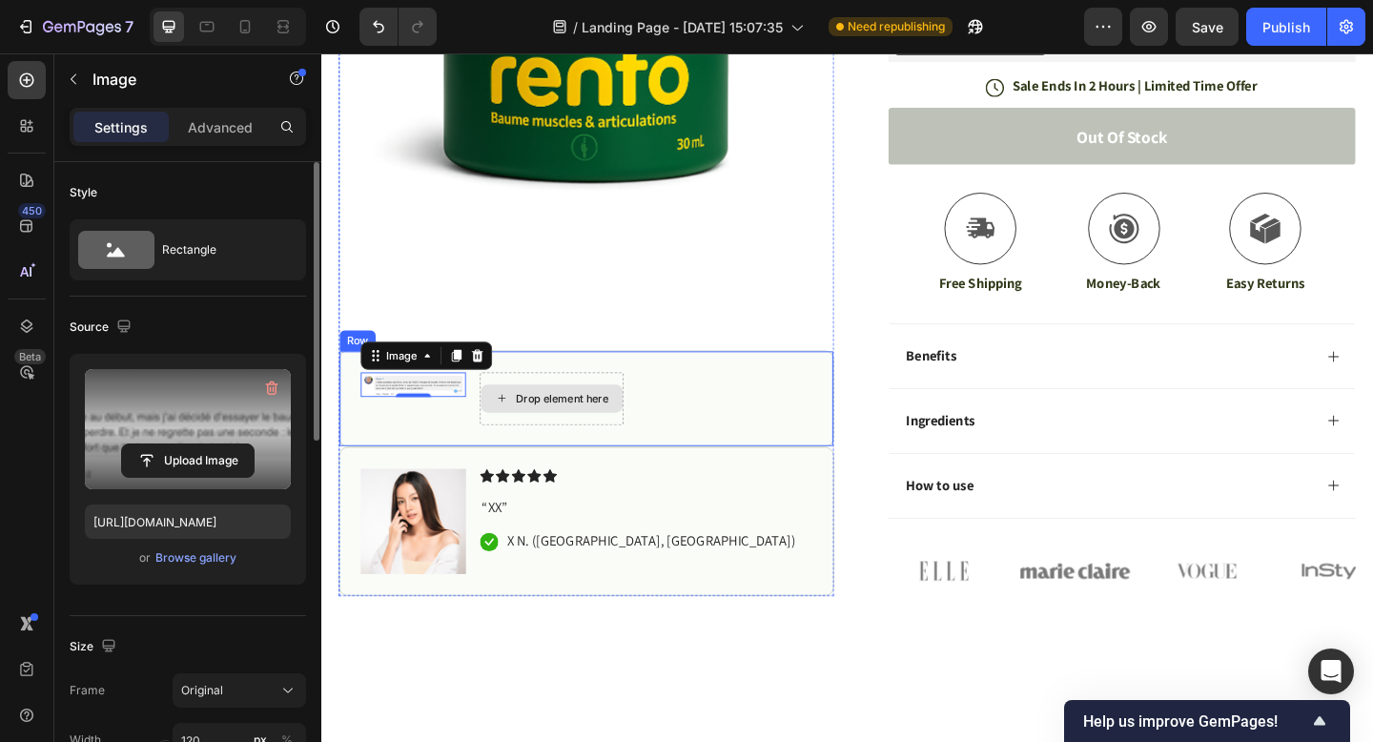
click at [598, 423] on div "Drop element here" at bounding box center [583, 428] width 101 height 15
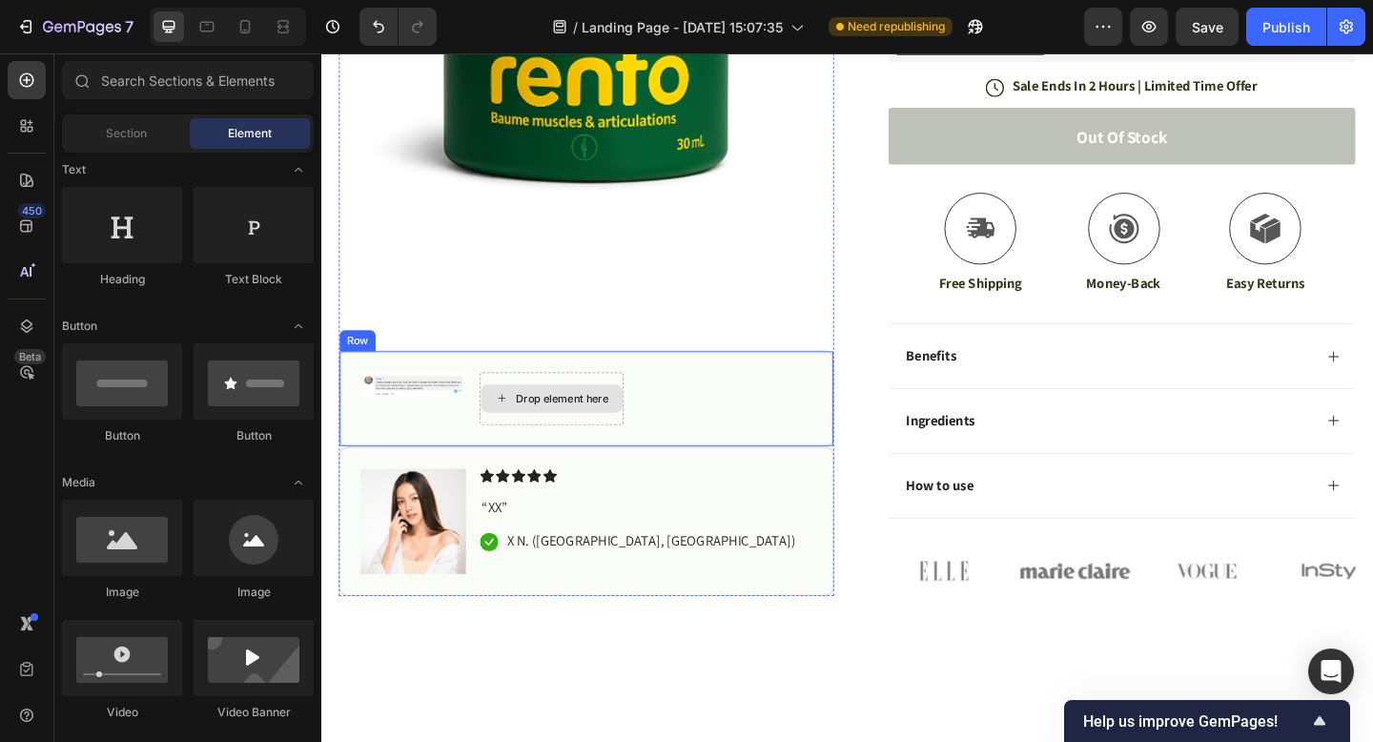
click at [551, 403] on div "Drop element here" at bounding box center [572, 428] width 156 height 57
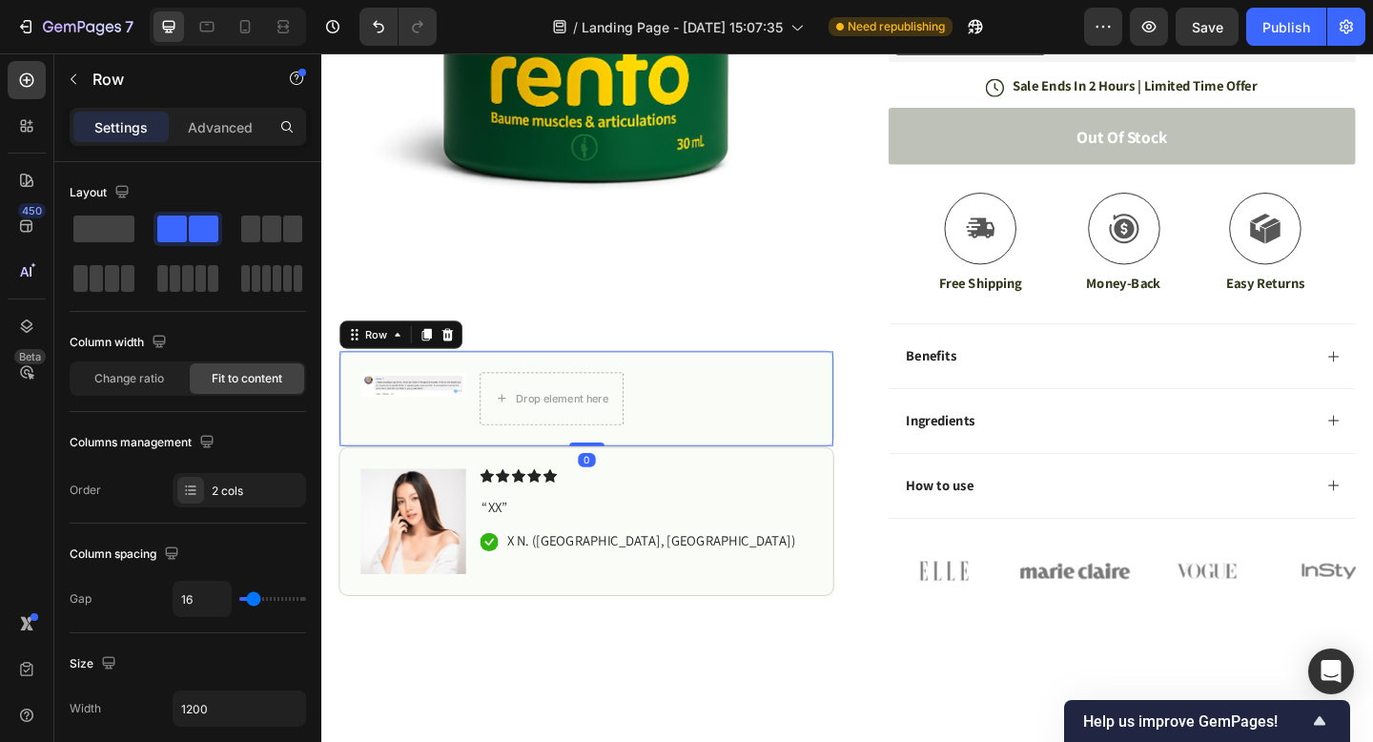
click at [455, 346] on div "Row" at bounding box center [407, 358] width 133 height 31
click at [563, 403] on div "Drop element here" at bounding box center [572, 428] width 156 height 57
click at [517, 439] on div "Drop element here" at bounding box center [572, 428] width 154 height 31
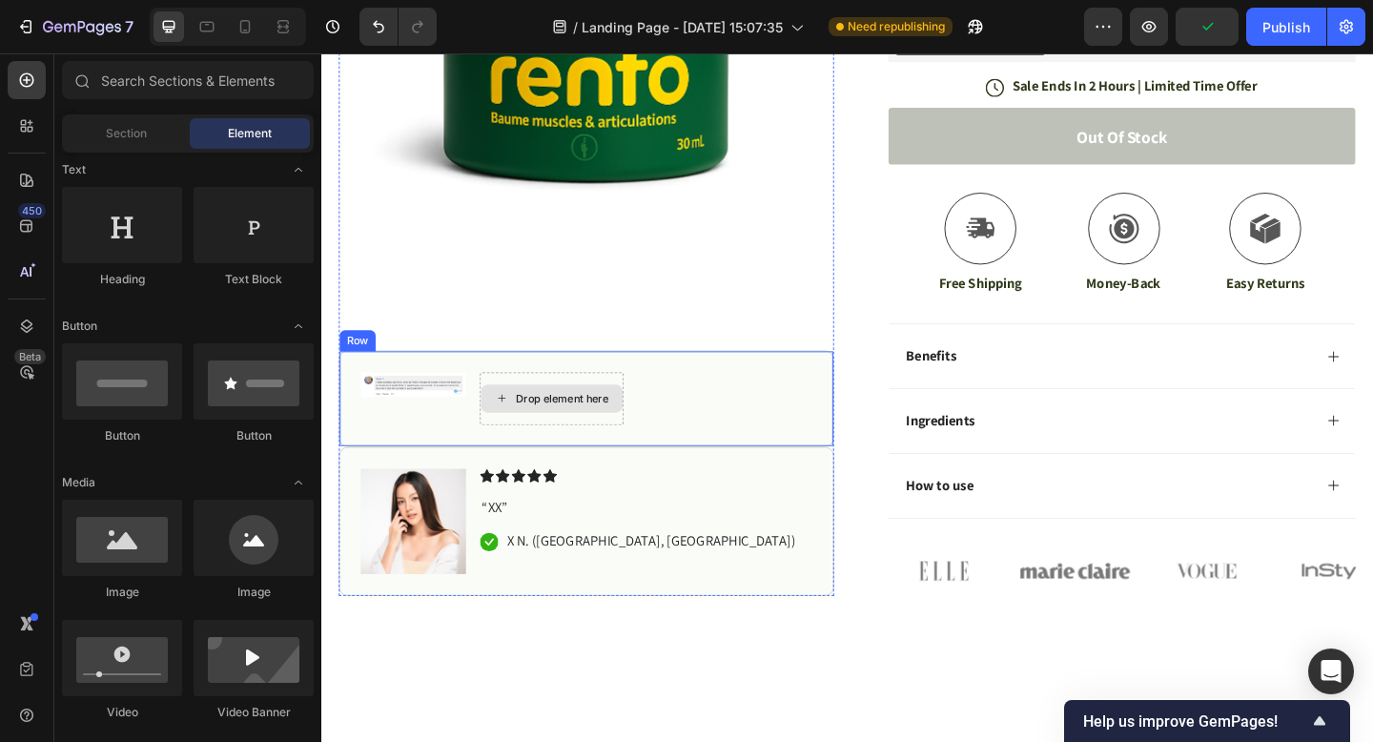
click at [519, 427] on icon at bounding box center [517, 429] width 15 height 16
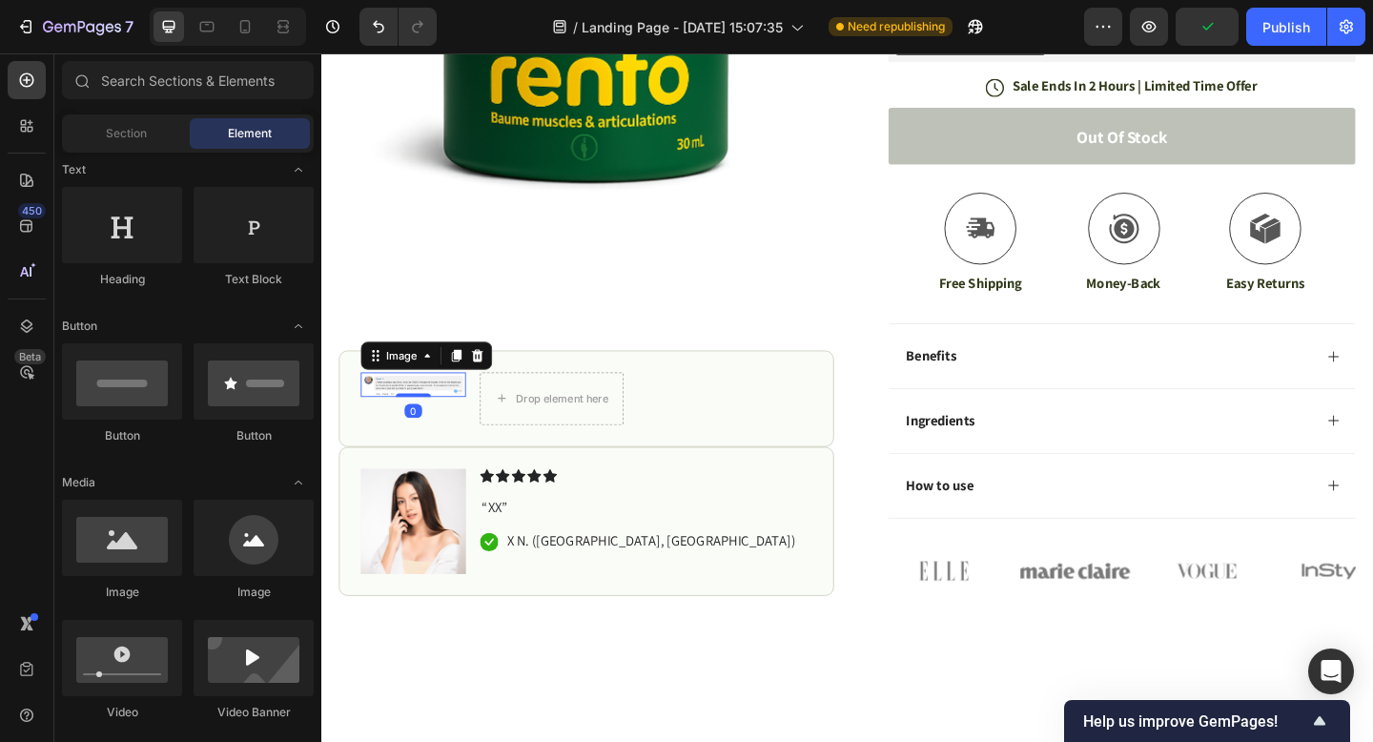
click at [408, 414] on img at bounding box center [421, 413] width 114 height 27
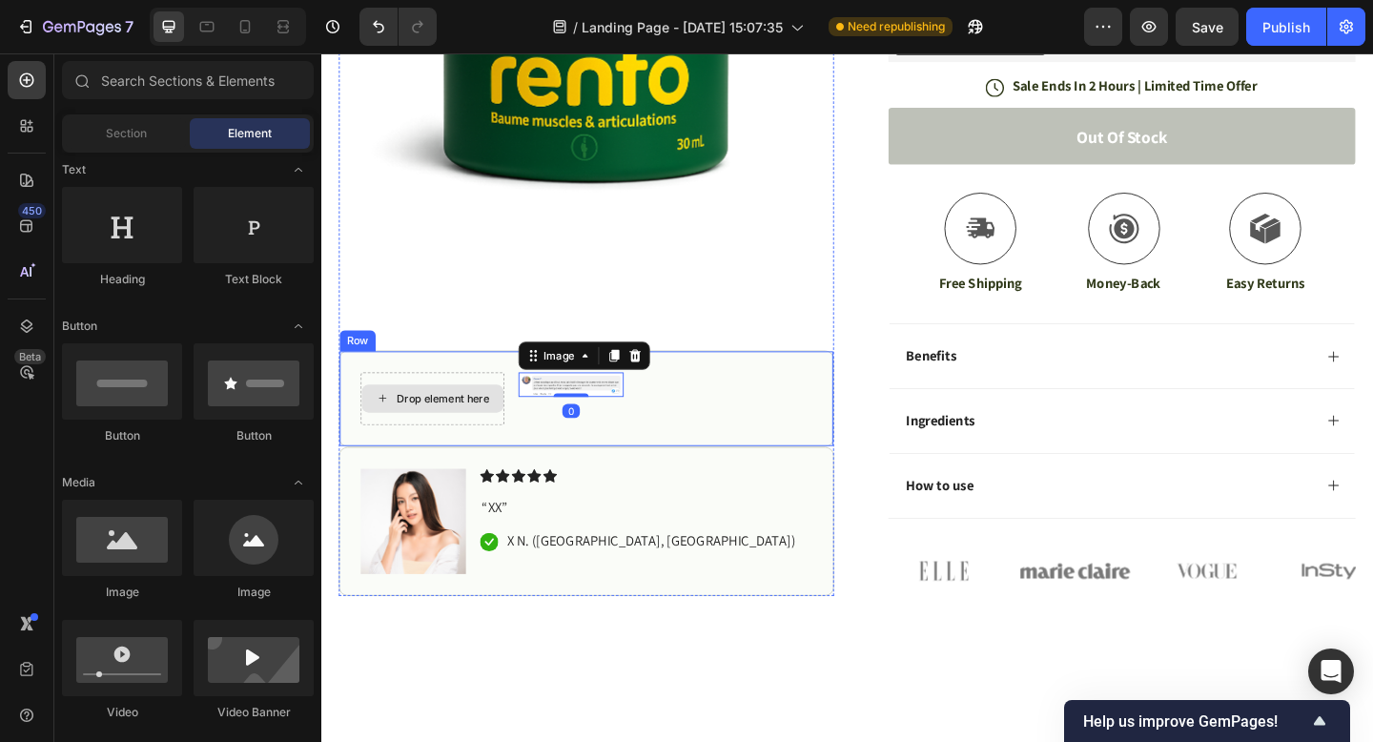
click at [462, 432] on div "Drop element here" at bounding box center [453, 428] width 101 height 15
click at [483, 447] on div "Drop element here" at bounding box center [442, 428] width 156 height 57
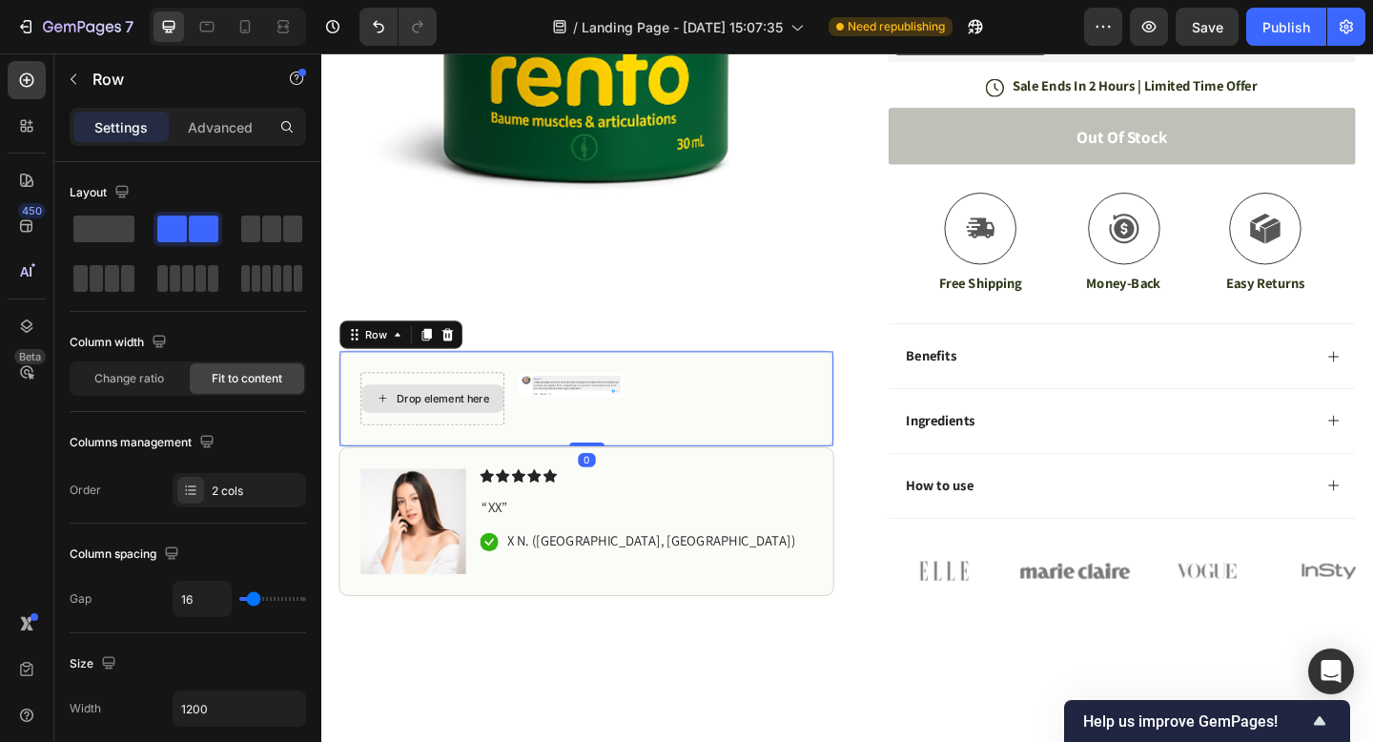
click at [499, 456] on div "Drop element here" at bounding box center [442, 428] width 156 height 57
click at [455, 404] on div "Drop element here" at bounding box center [442, 428] width 156 height 57
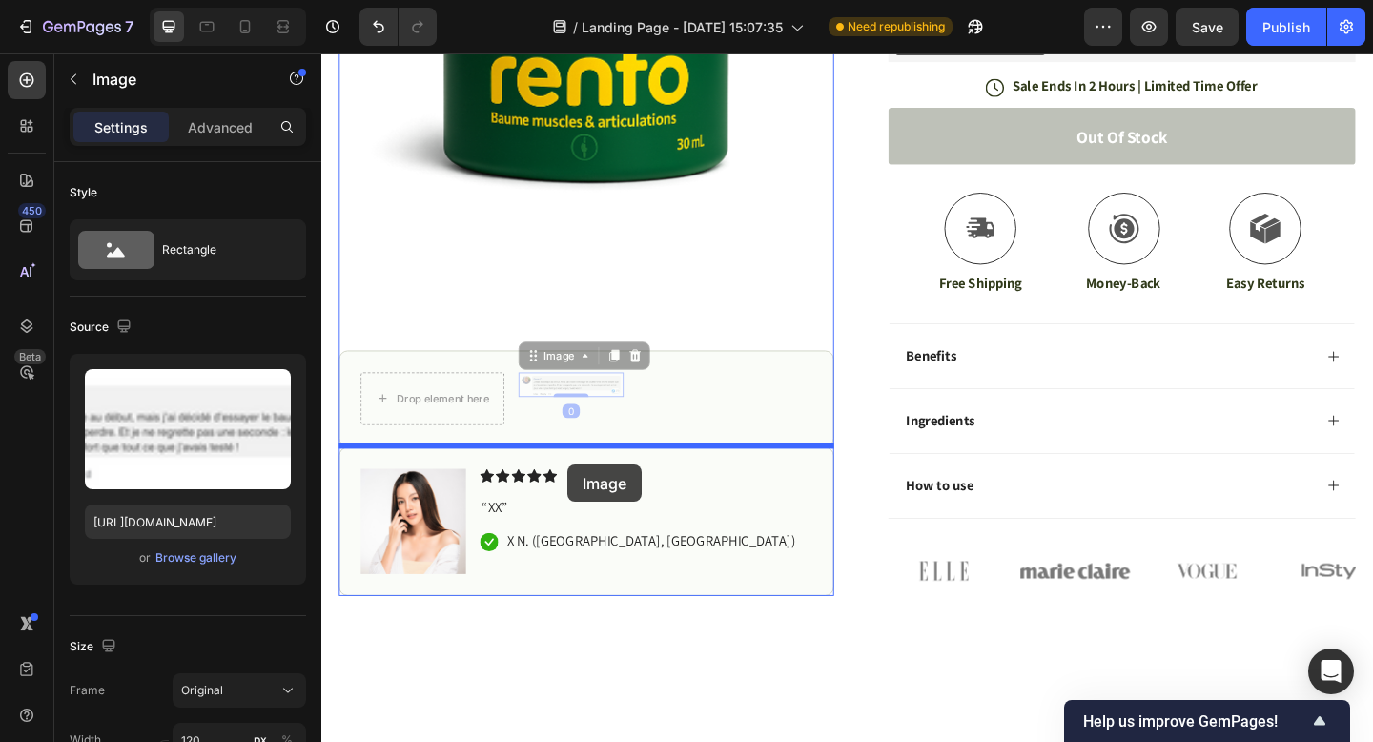
drag, startPoint x: 604, startPoint y: 412, endPoint x: 589, endPoint y: 492, distance: 81.4
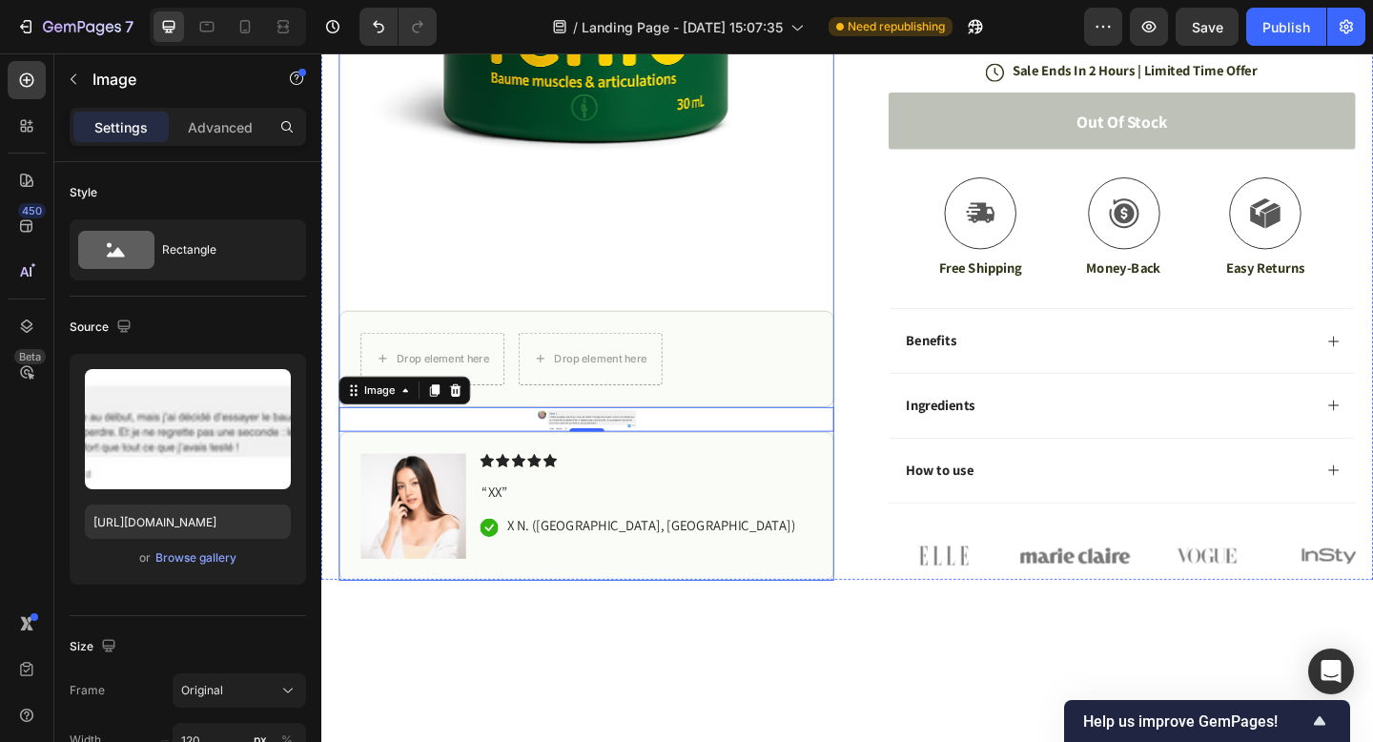
scroll to position [741, 0]
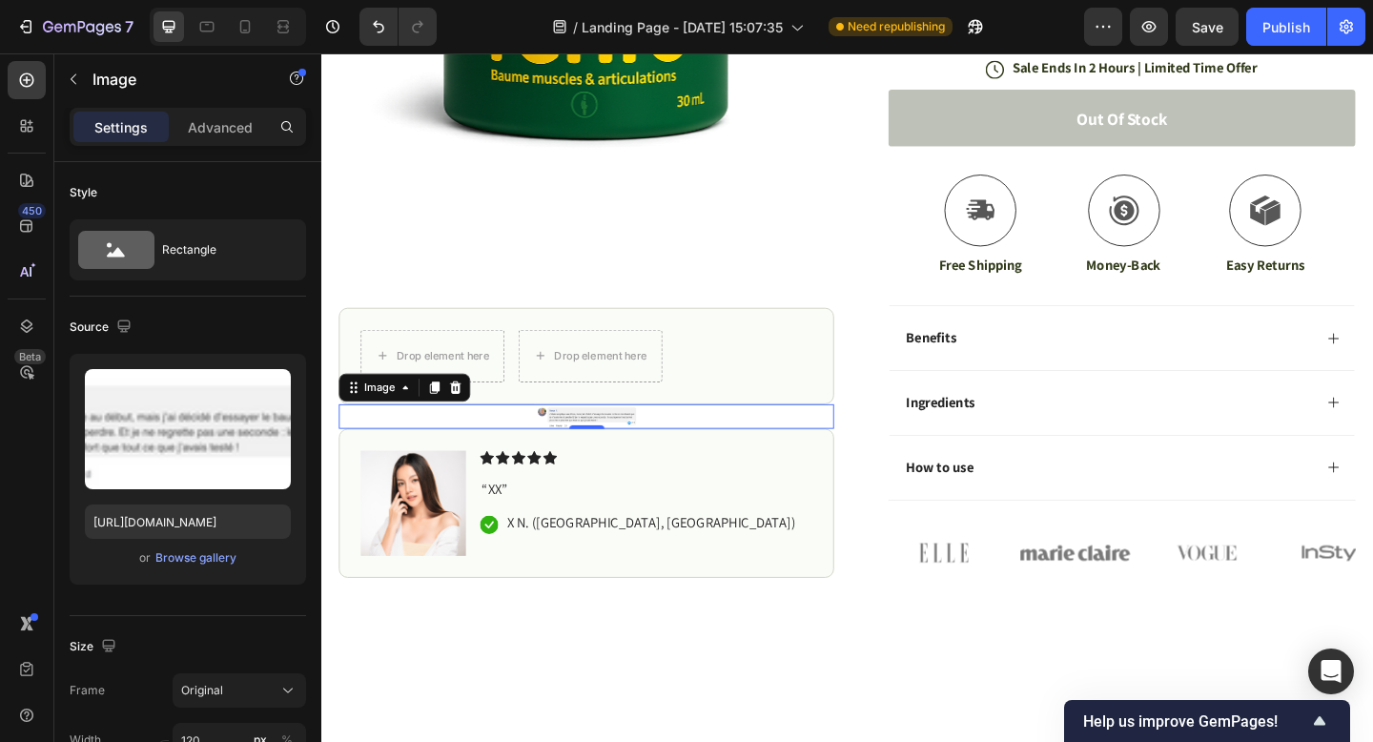
click at [622, 433] on div "Drop element here Drop element here Row" at bounding box center [609, 381] width 539 height 105
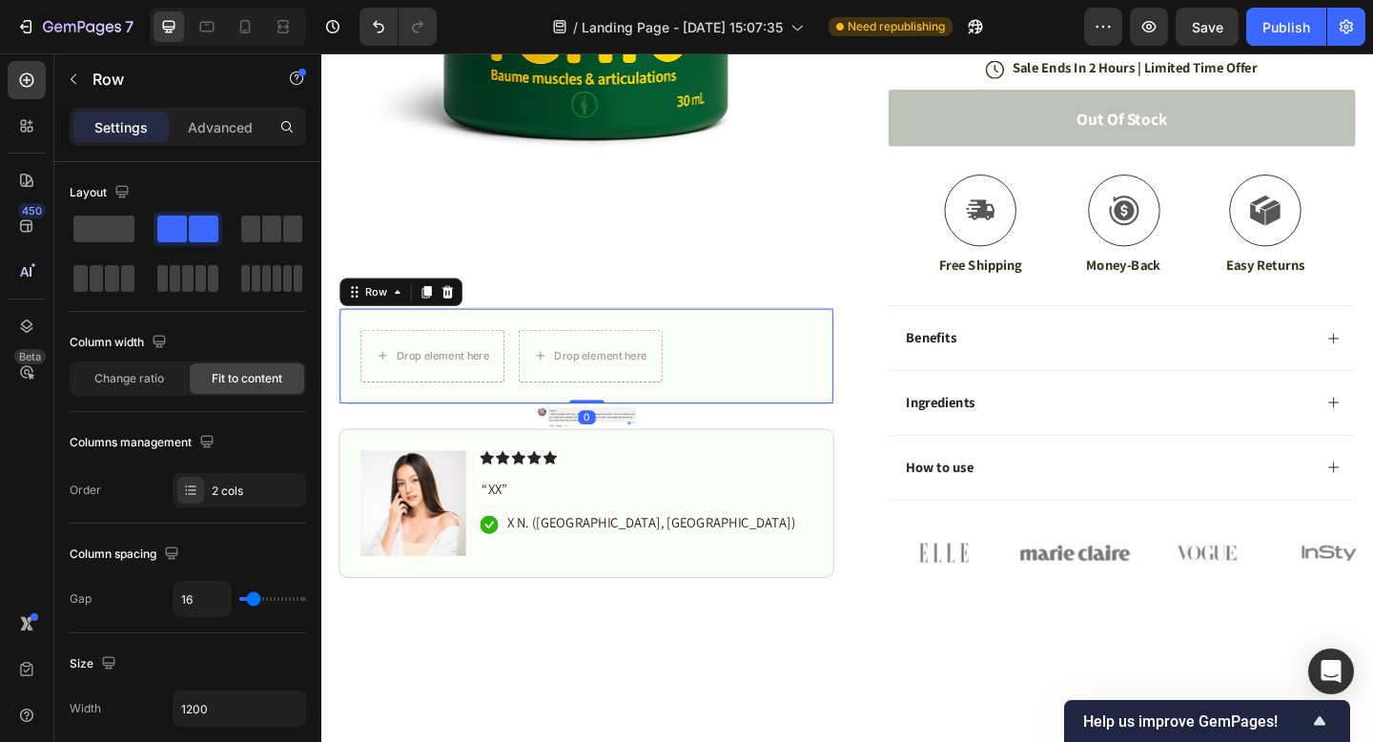
click at [588, 445] on img at bounding box center [610, 447] width 114 height 27
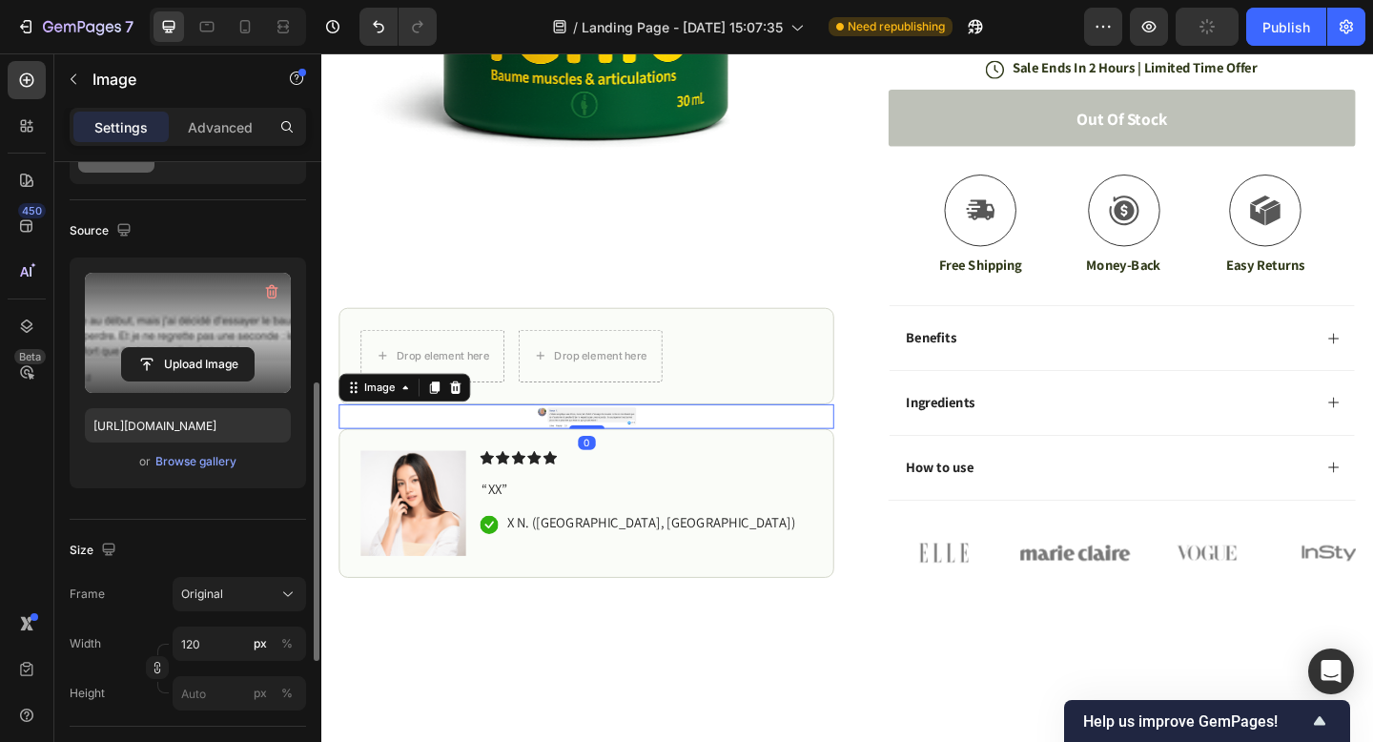
scroll to position [220, 0]
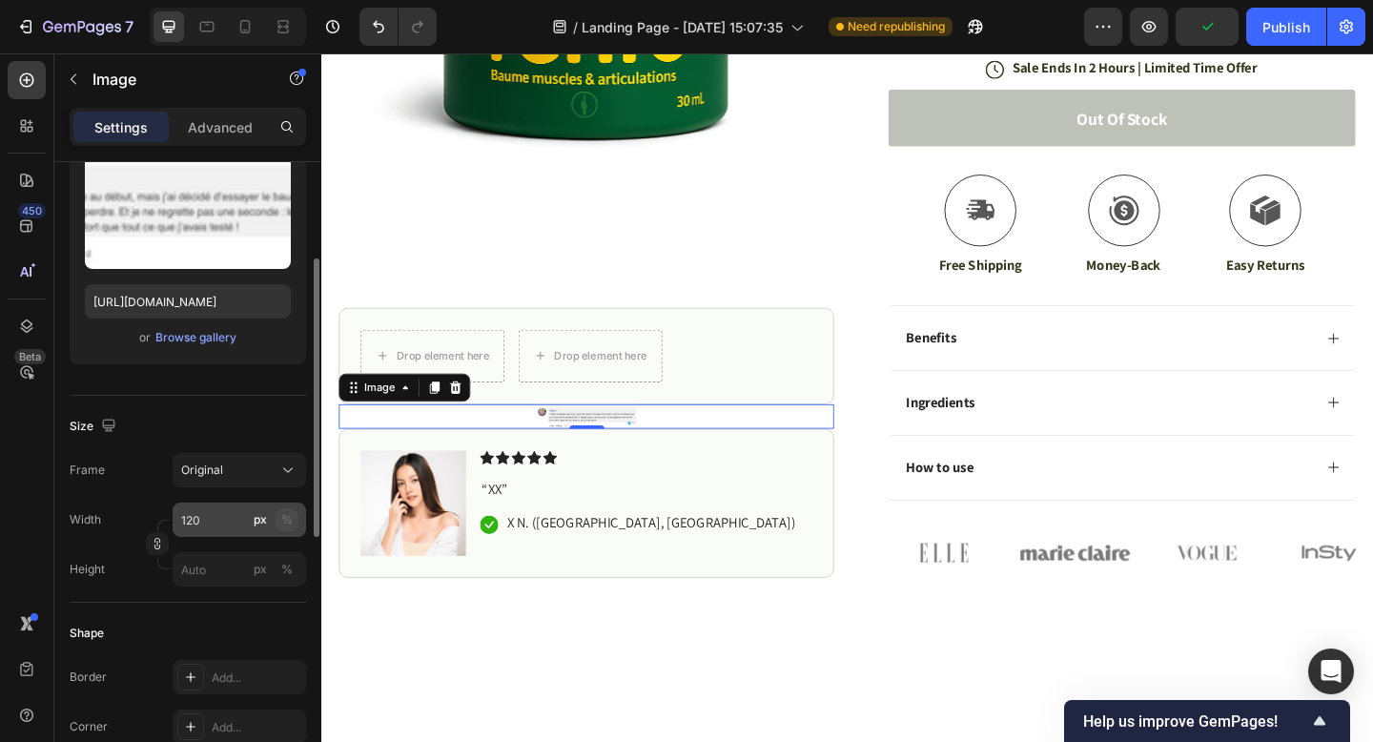
click at [283, 521] on div "%" at bounding box center [286, 519] width 11 height 17
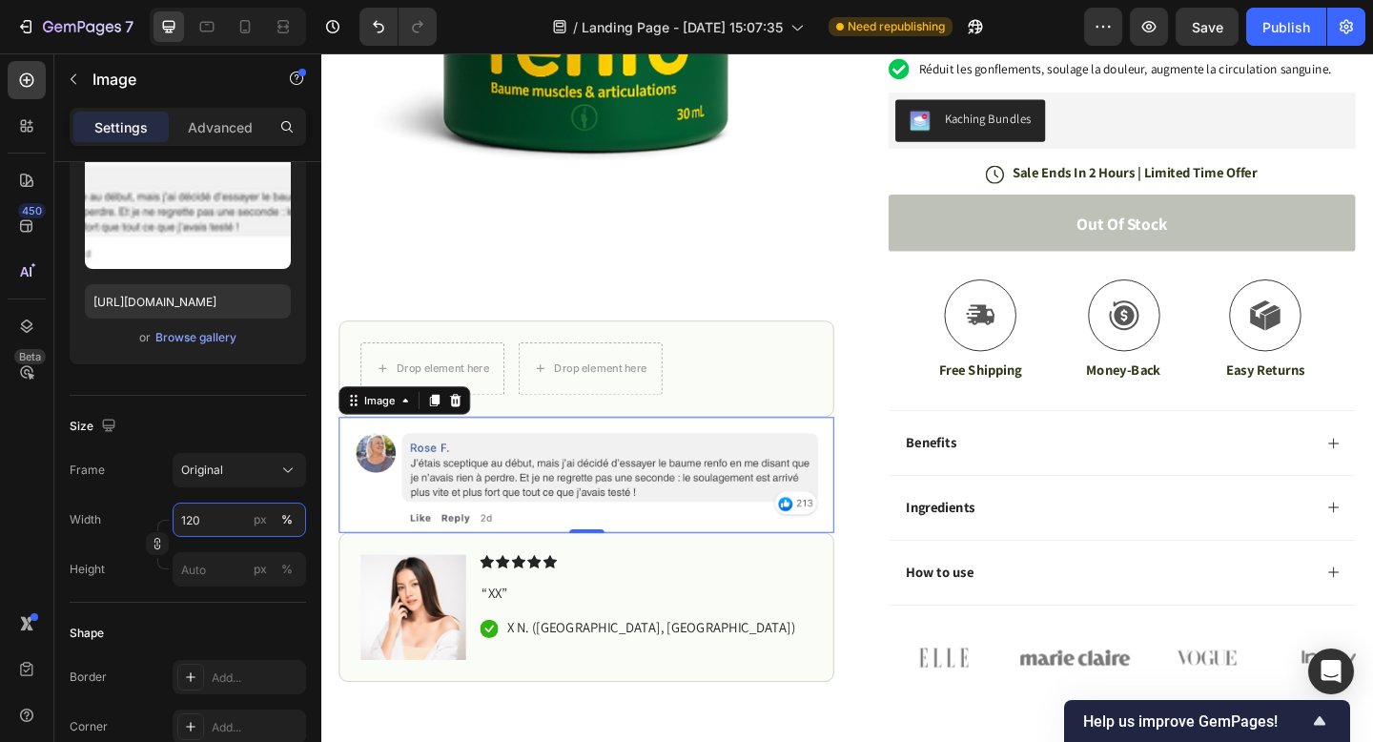
scroll to position [660, 0]
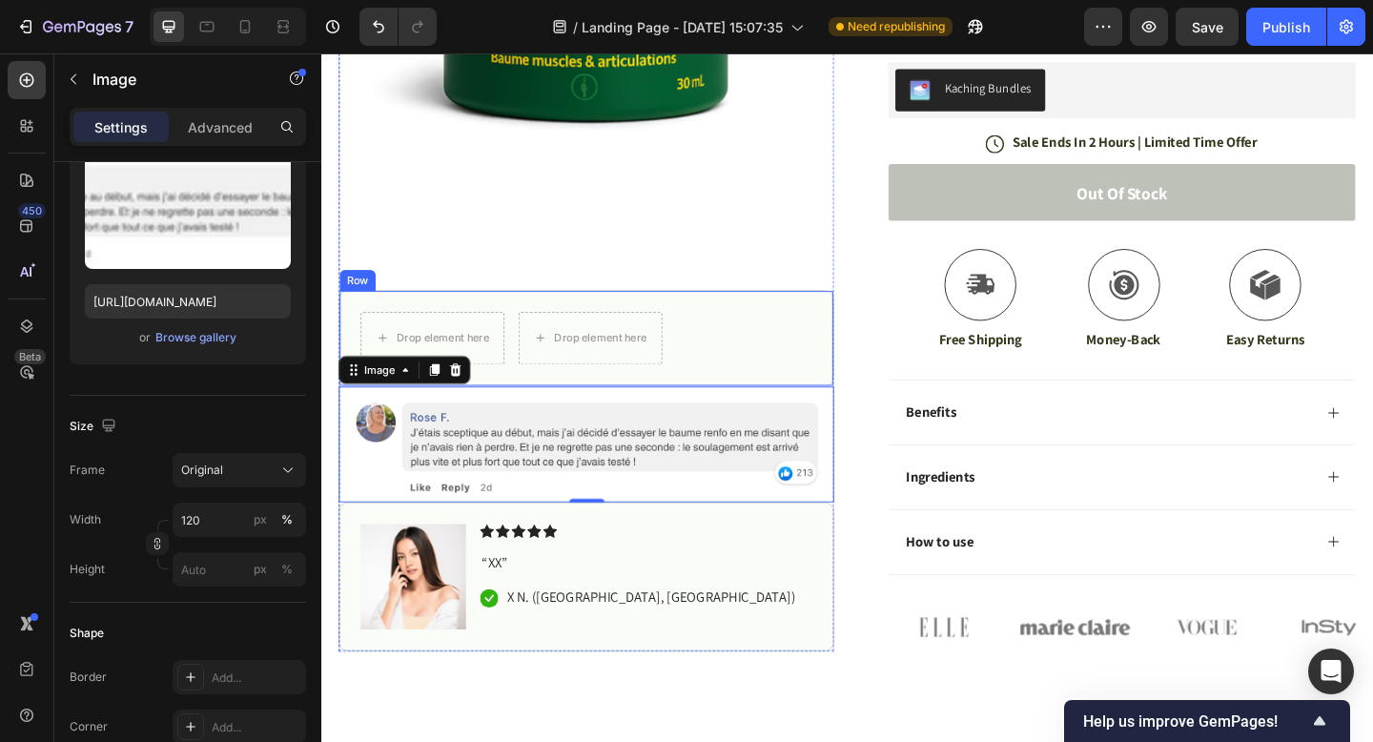
click at [774, 345] on div "Drop element here Drop element here Row" at bounding box center [609, 363] width 539 height 105
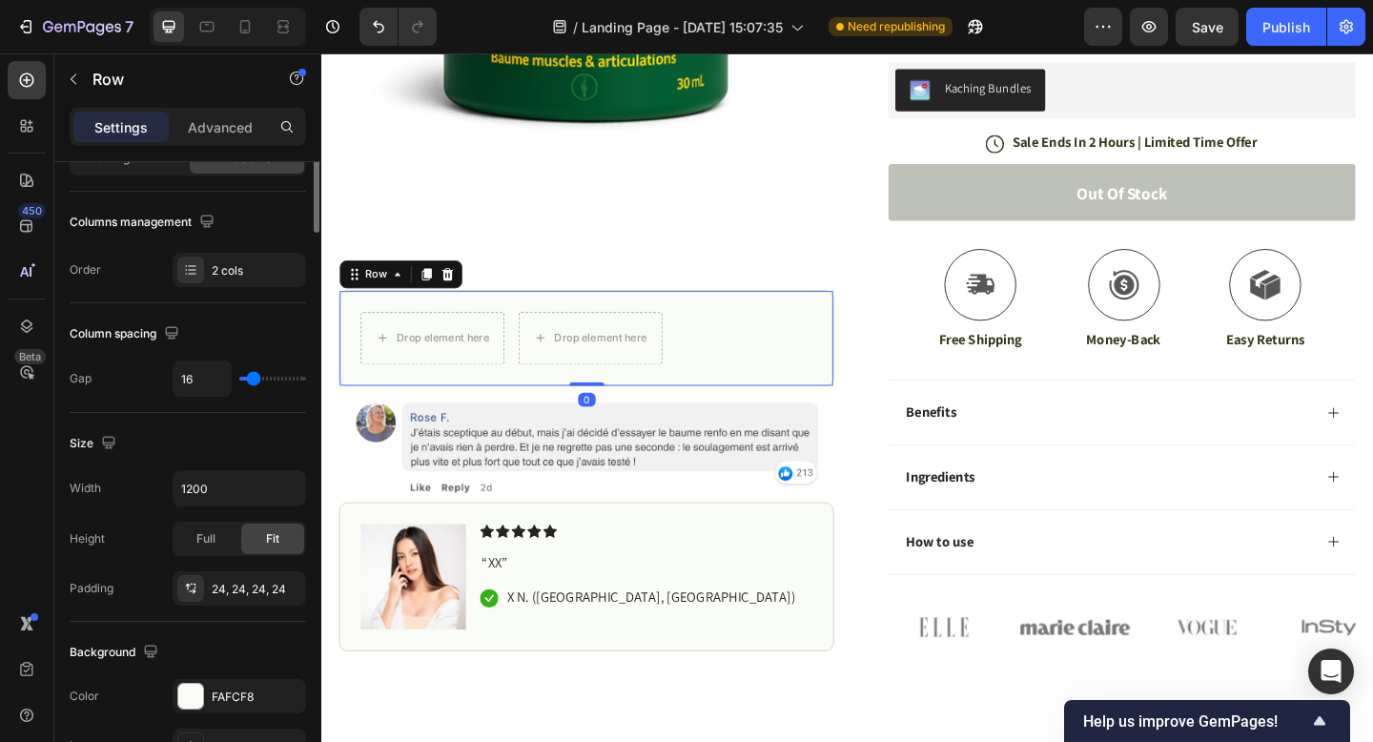
scroll to position [0, 0]
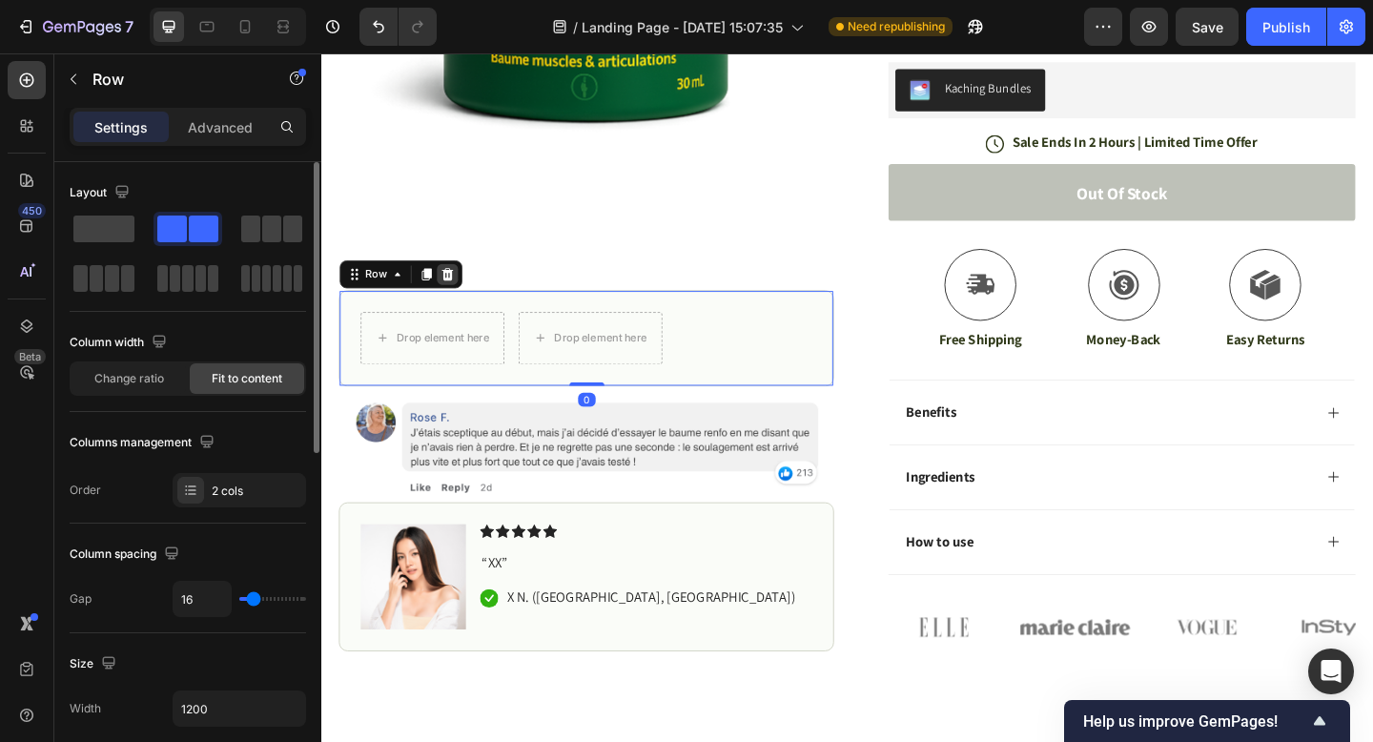
click at [457, 283] on div at bounding box center [458, 293] width 23 height 23
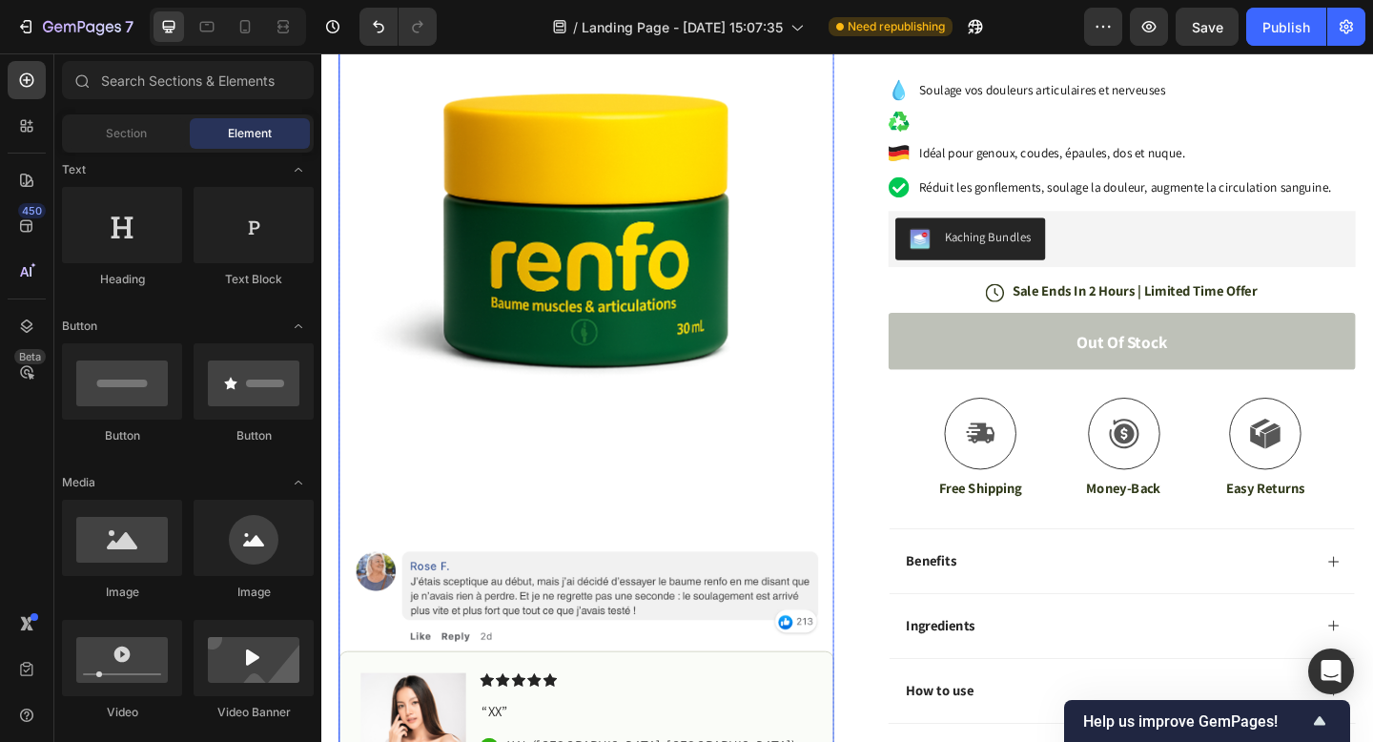
scroll to position [647, 0]
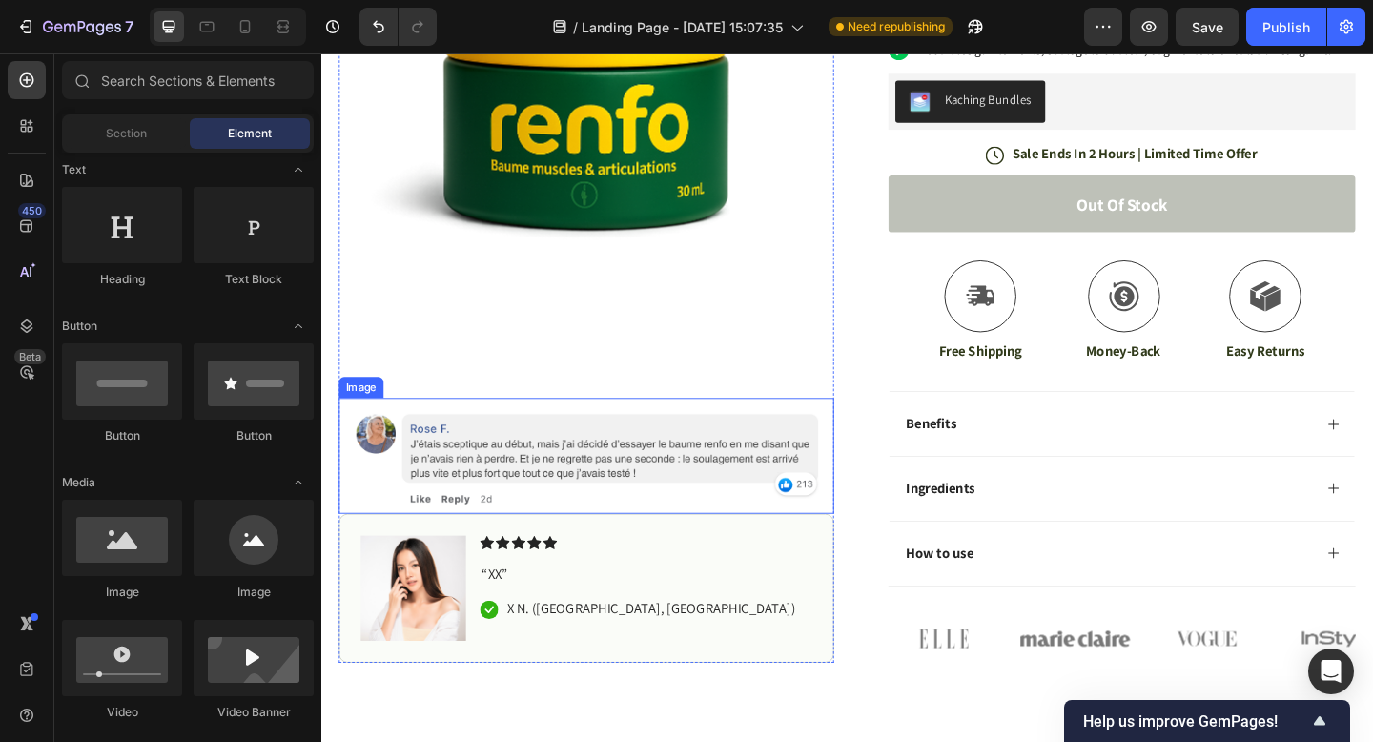
click at [669, 463] on img at bounding box center [609, 491] width 539 height 126
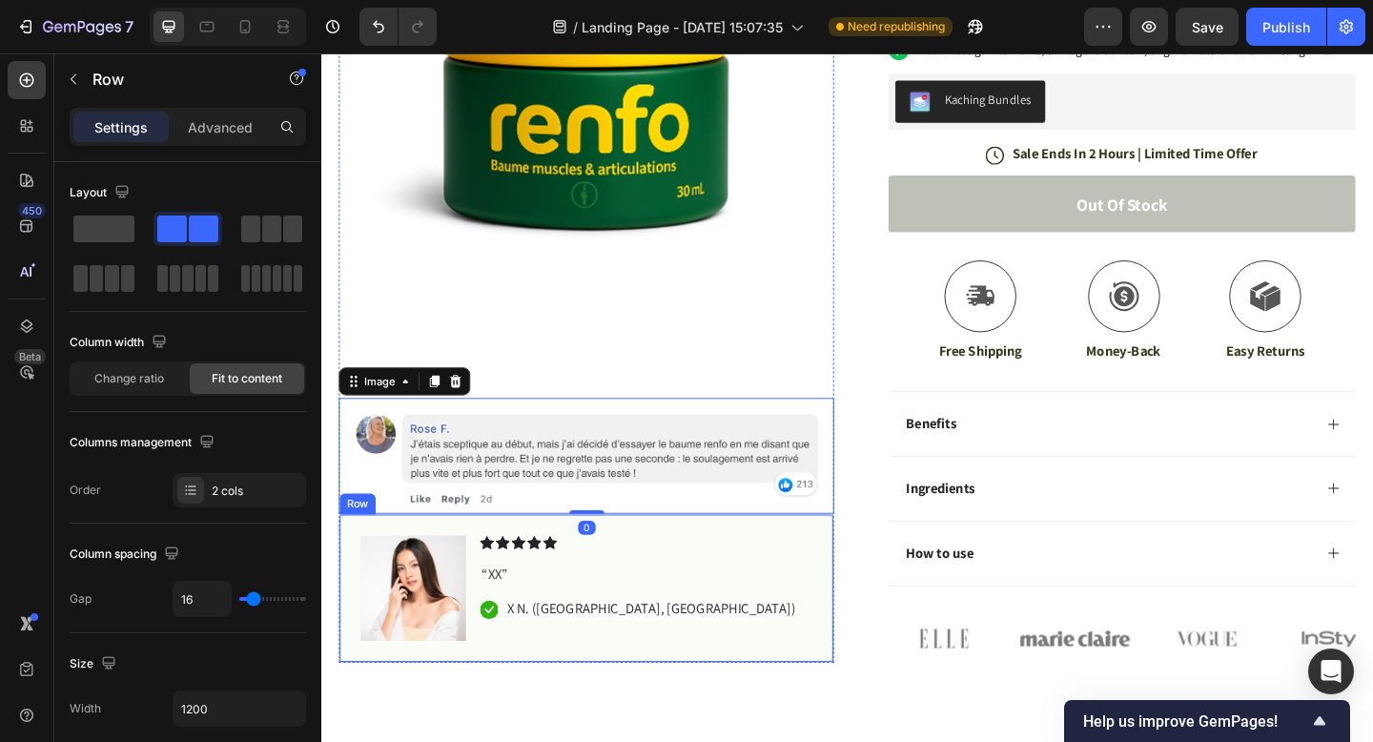
click at [794, 634] on div "Icon Icon Icon Icon Icon Icon List “XX” Text Block Icon X N. ([GEOGRAPHIC_DATA]…" at bounding box center [674, 635] width 361 height 114
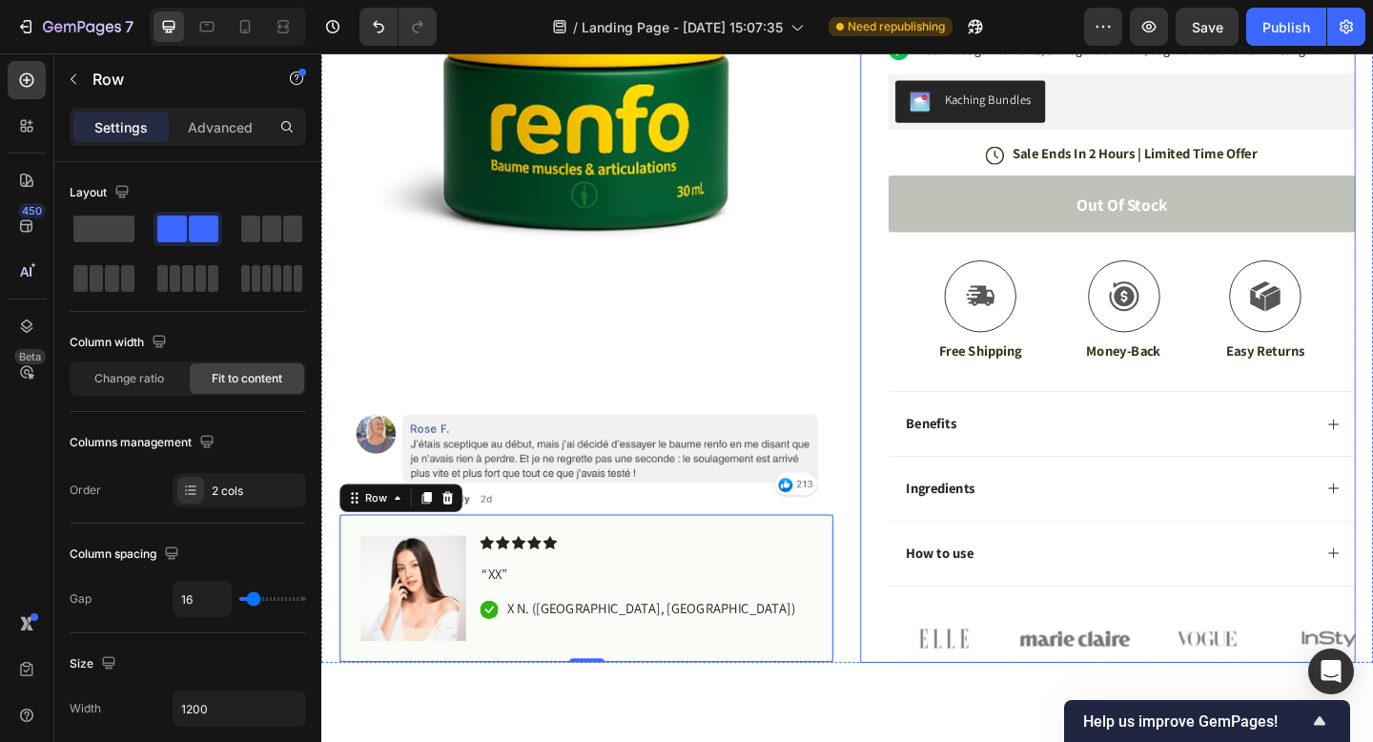
scroll to position [658, 0]
